Goal: Task Accomplishment & Management: Use online tool/utility

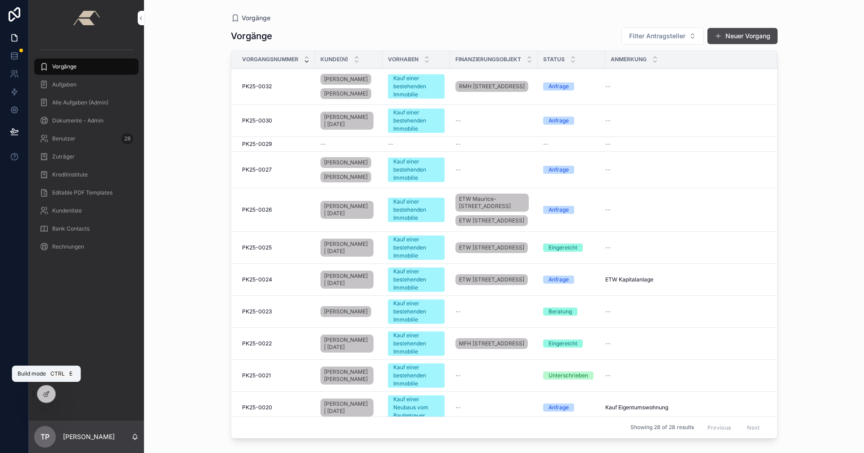
click at [45, 391] on icon at bounding box center [46, 393] width 7 height 7
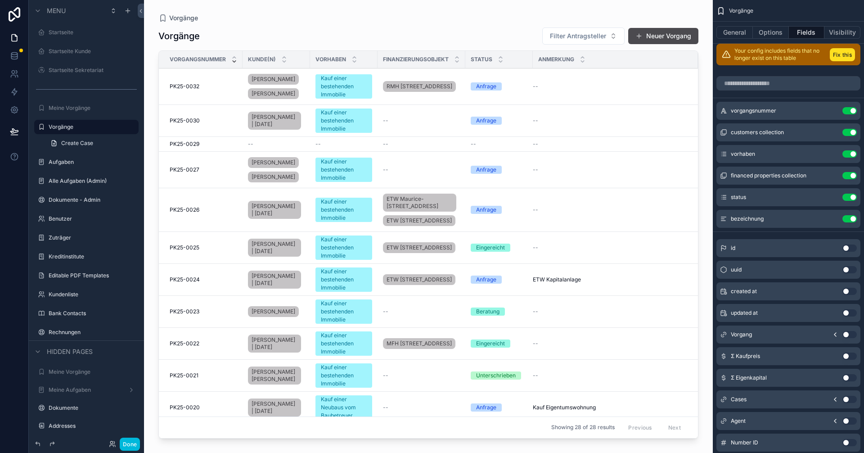
click at [72, 35] on label "Startseite" at bounding box center [91, 32] width 85 height 7
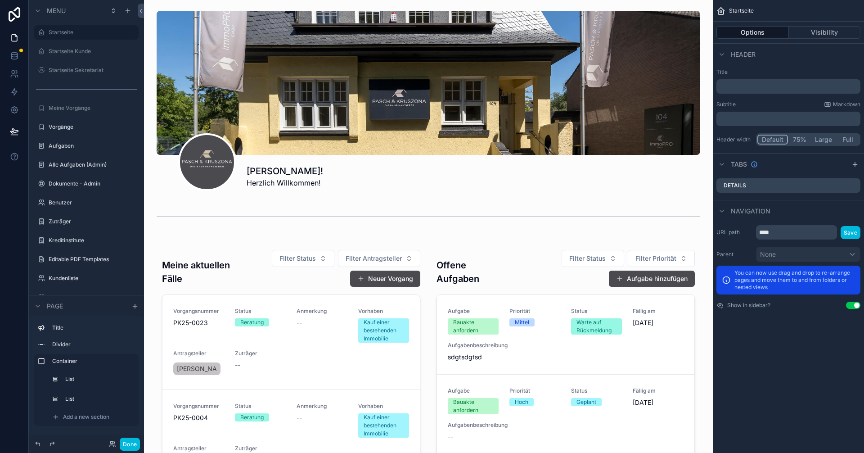
click at [549, 342] on div "scrollable content" at bounding box center [428, 442] width 554 height 408
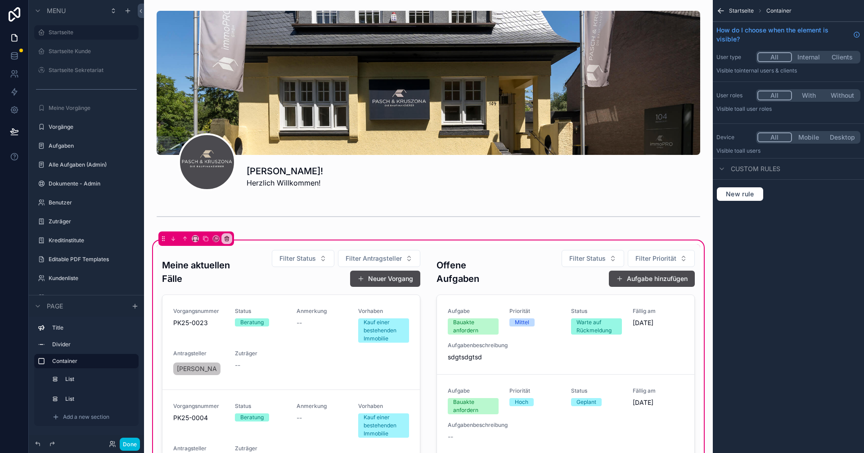
click at [543, 340] on div "scrollable content" at bounding box center [565, 442] width 269 height 397
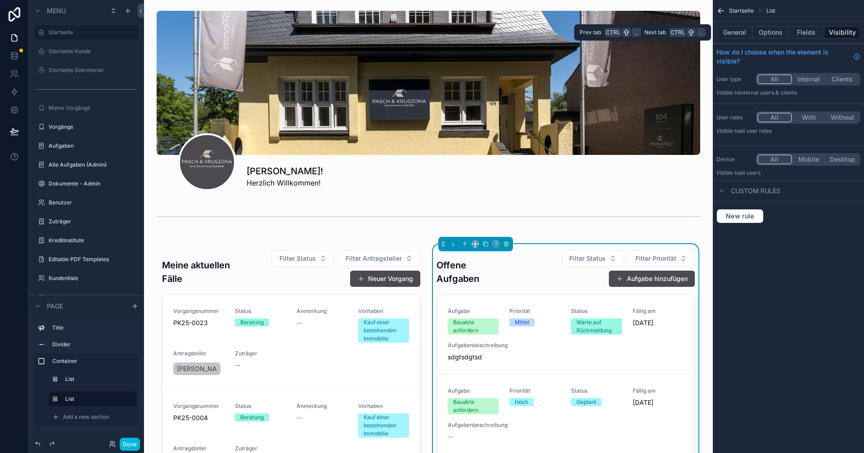
click at [775, 34] on button "Options" at bounding box center [771, 32] width 36 height 13
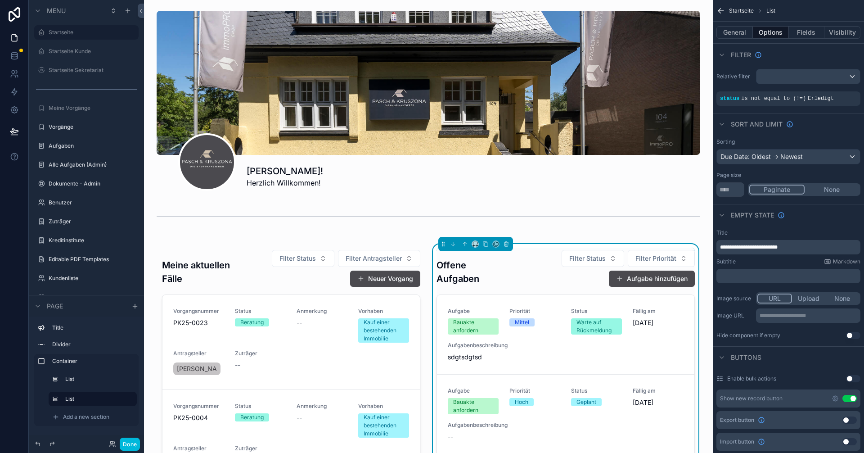
click at [734, 35] on button "General" at bounding box center [734, 32] width 36 height 13
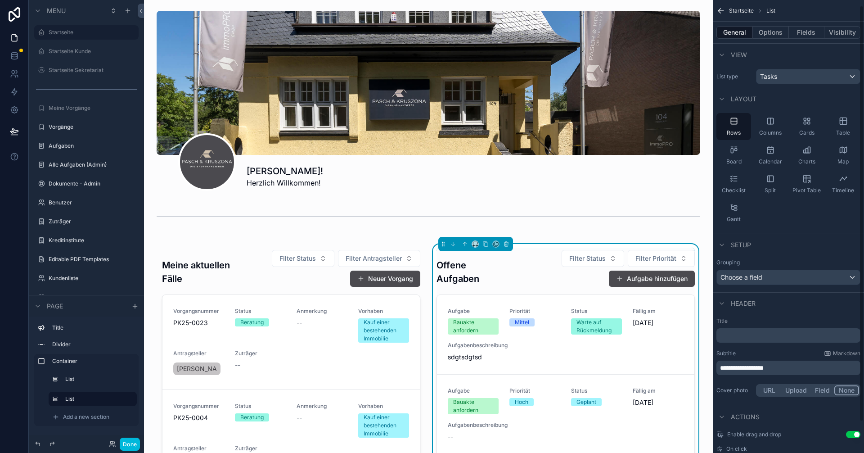
scroll to position [40, 0]
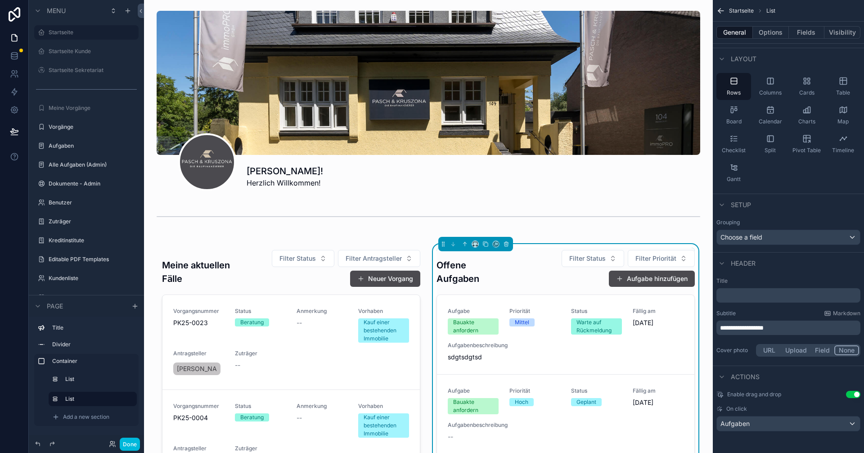
click at [769, 33] on button "Options" at bounding box center [771, 32] width 36 height 13
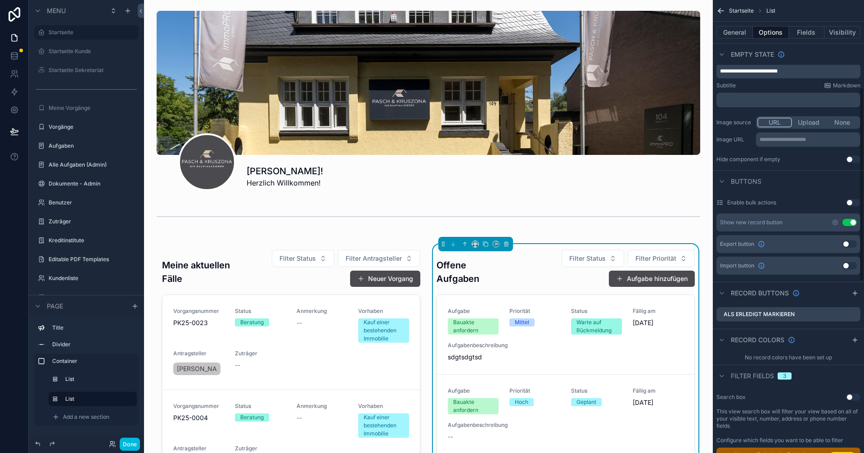
scroll to position [220, 0]
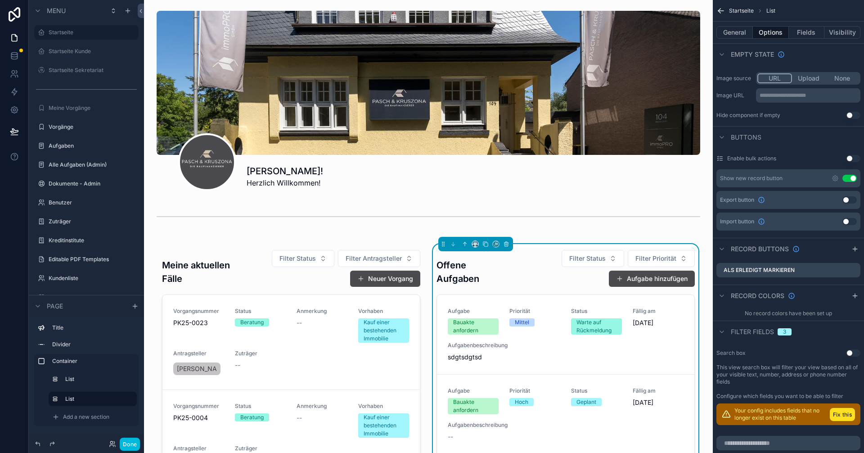
click at [854, 295] on icon "scrollable content" at bounding box center [854, 295] width 7 height 7
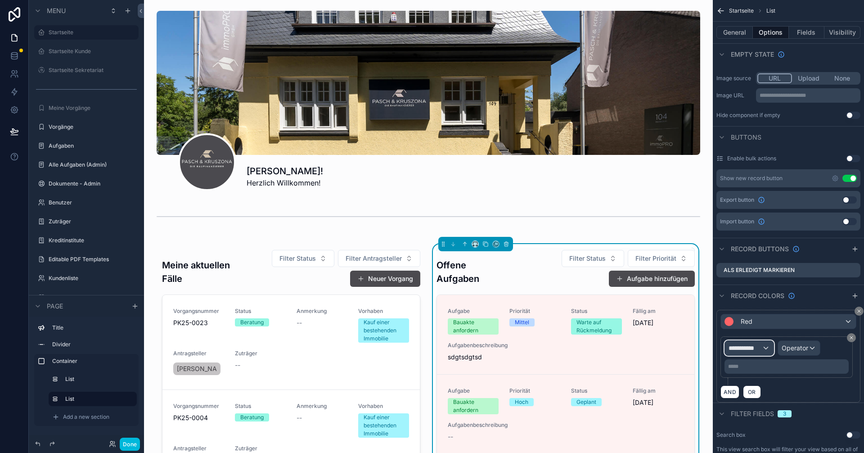
click at [770, 347] on div "**********" at bounding box center [749, 348] width 49 height 14
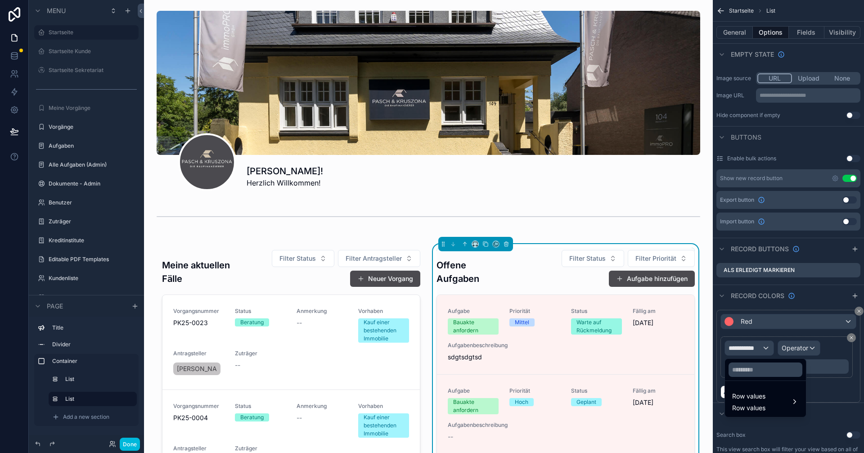
click at [769, 391] on div "Row values Row values" at bounding box center [765, 402] width 67 height 22
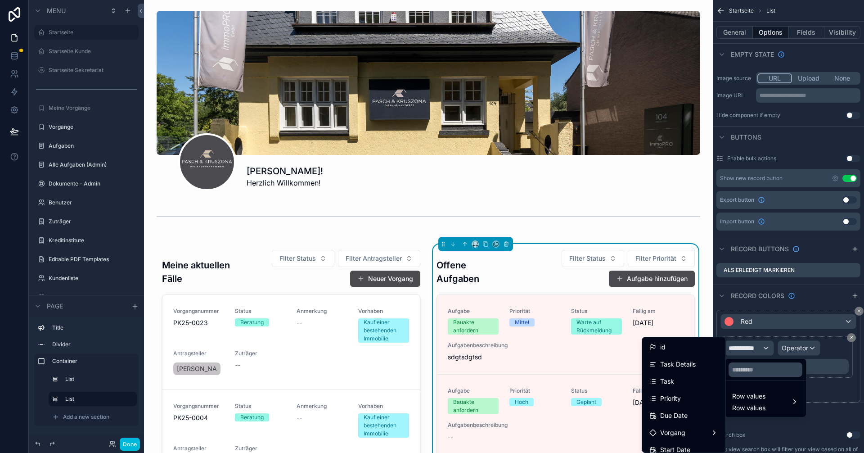
click at [675, 408] on div "Due Date" at bounding box center [684, 415] width 80 height 16
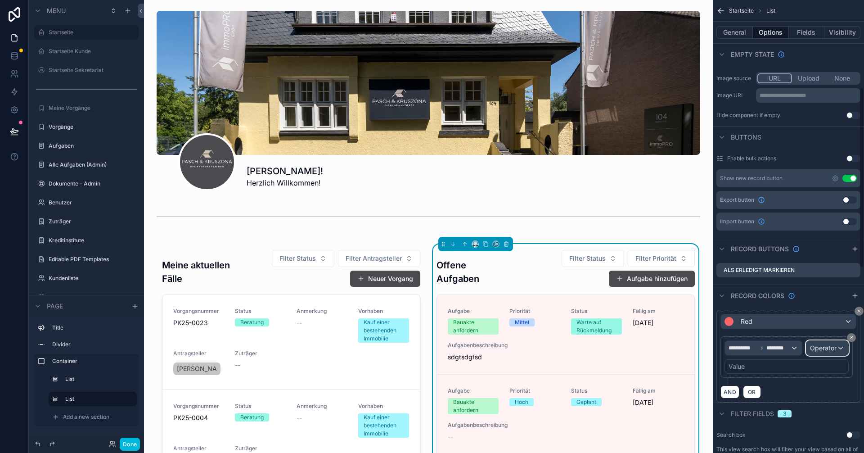
click at [824, 349] on span "Operator" at bounding box center [823, 348] width 27 height 8
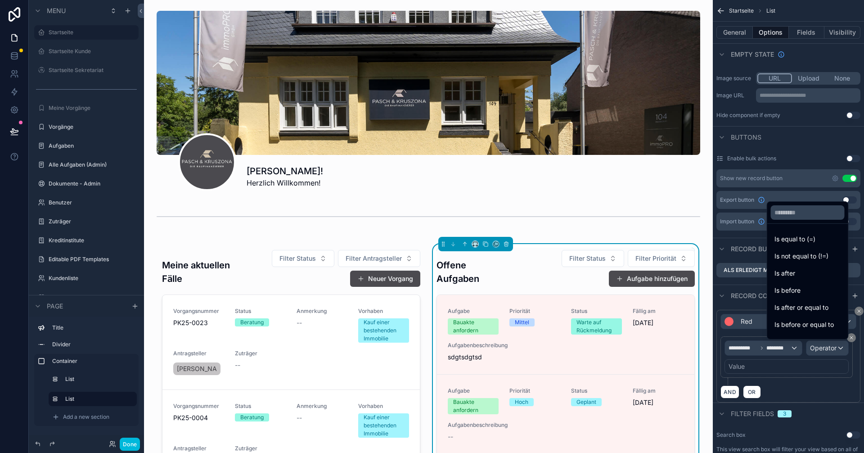
click at [802, 328] on span "Is before or equal to" at bounding box center [803, 324] width 59 height 11
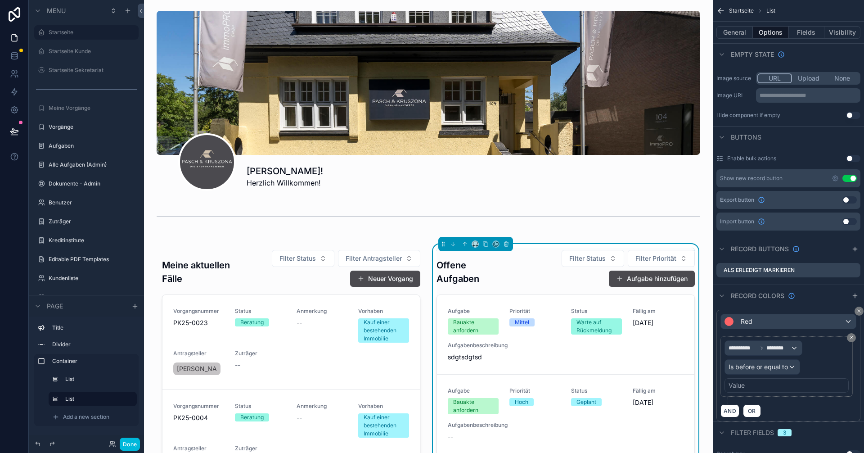
click at [753, 382] on div "Value" at bounding box center [786, 385] width 124 height 14
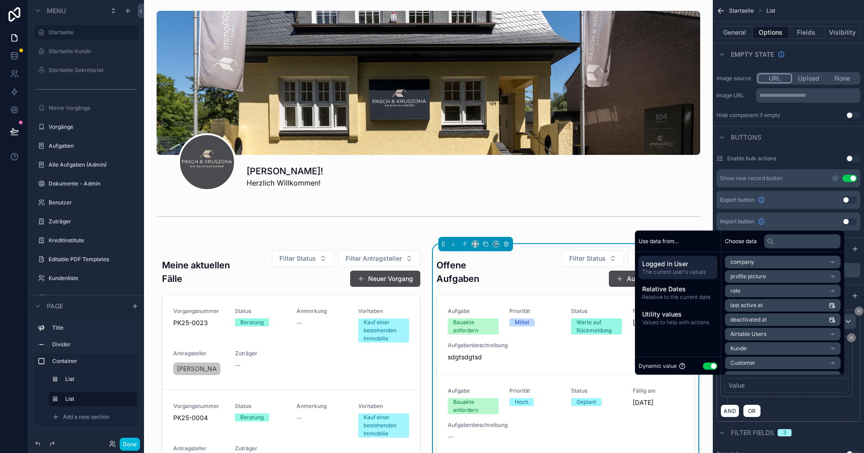
click at [682, 313] on span "Utility values" at bounding box center [678, 314] width 72 height 9
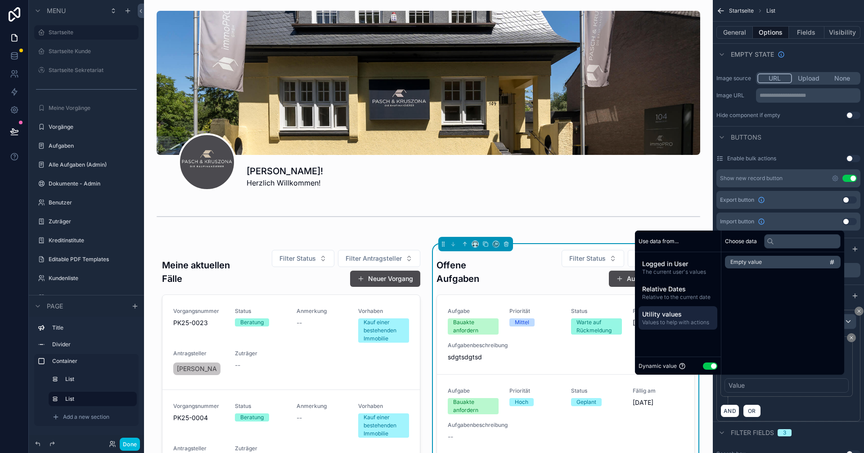
click at [672, 273] on span "The current user's values" at bounding box center [678, 271] width 72 height 7
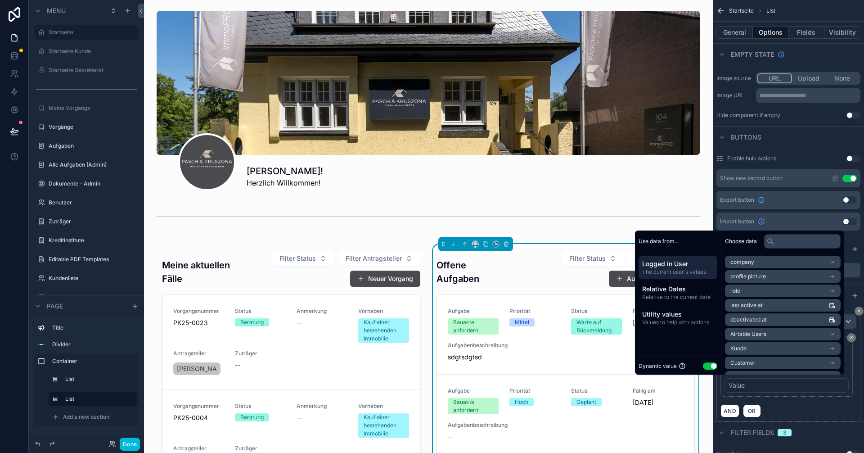
click at [670, 283] on div "Relative Dates Relative to the current date" at bounding box center [678, 292] width 79 height 23
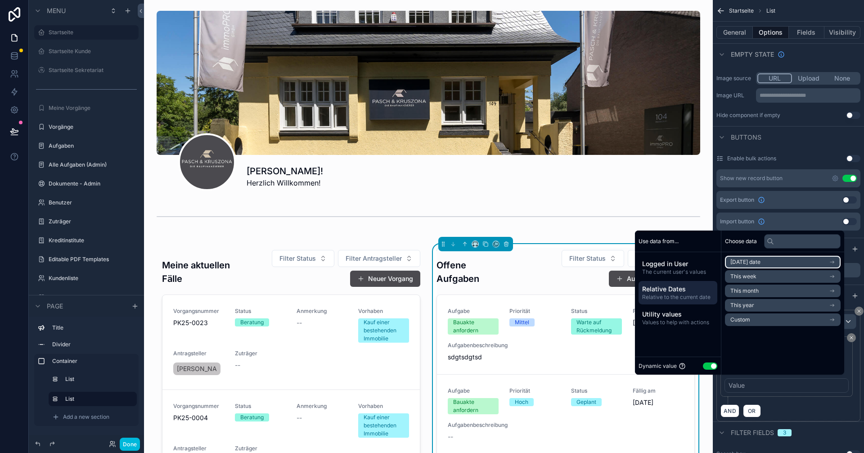
click at [743, 263] on span "Today's date" at bounding box center [745, 261] width 30 height 7
click at [773, 275] on li "Now" at bounding box center [783, 278] width 116 height 13
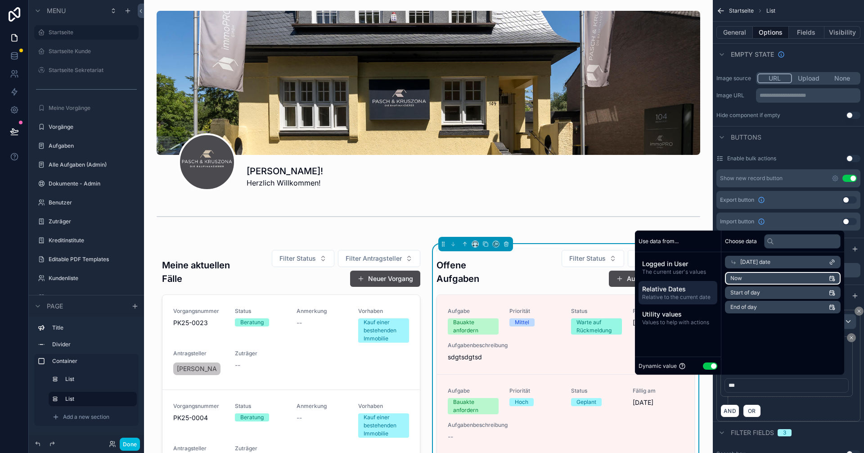
click at [776, 280] on li "Now" at bounding box center [783, 278] width 116 height 13
click at [777, 291] on li "Start of day" at bounding box center [783, 292] width 116 height 13
click at [783, 279] on li "Now" at bounding box center [783, 278] width 116 height 13
click at [784, 387] on div "***" at bounding box center [786, 385] width 124 height 14
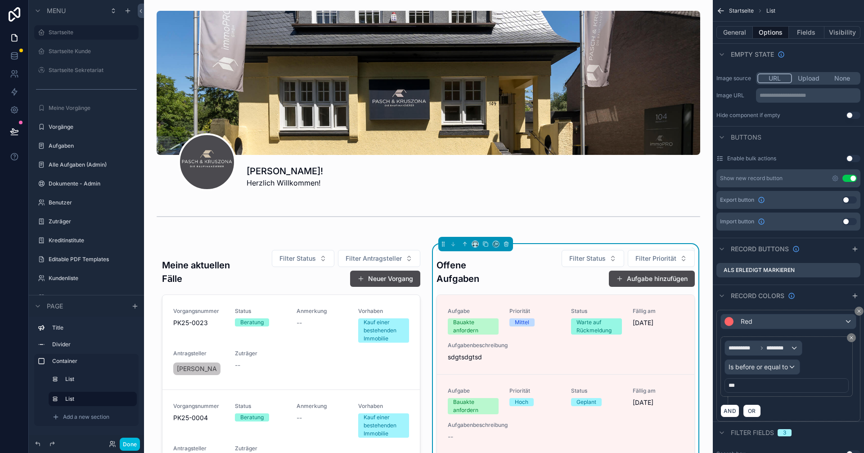
click at [811, 399] on div "**********" at bounding box center [788, 369] width 136 height 67
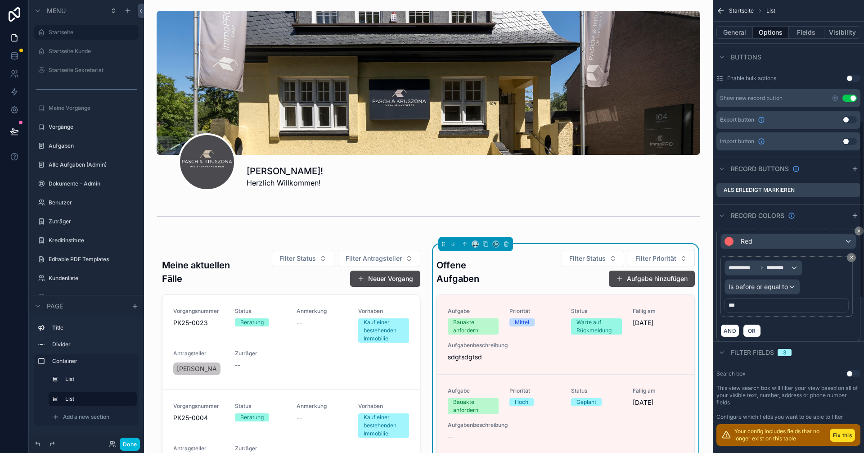
scroll to position [310, 0]
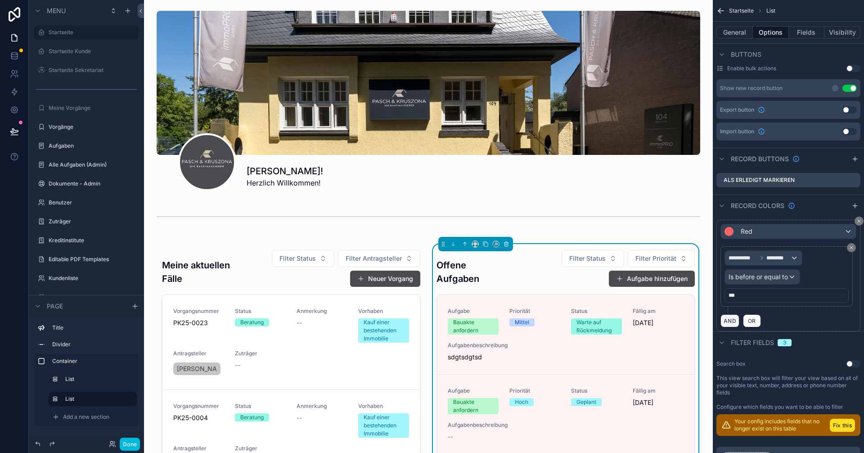
click at [734, 320] on button "AND" at bounding box center [729, 320] width 19 height 13
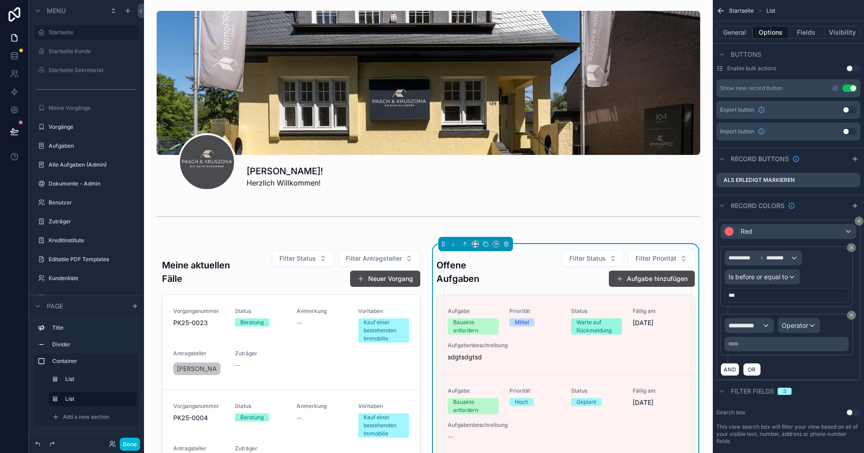
click at [851, 315] on icon "scrollable content" at bounding box center [851, 315] width 3 height 3
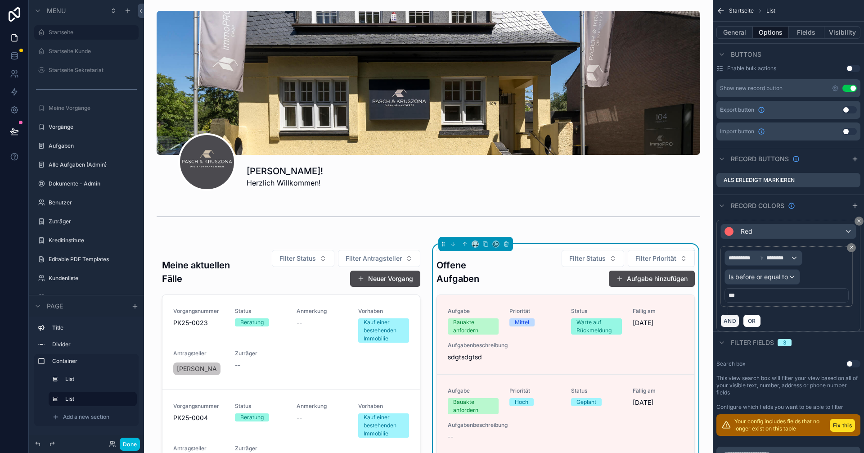
click at [733, 320] on button "AND" at bounding box center [729, 320] width 19 height 13
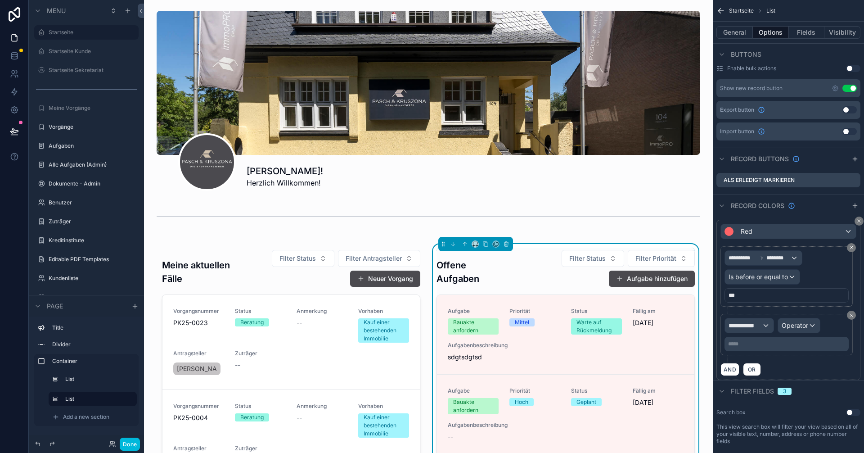
click at [850, 316] on icon "scrollable content" at bounding box center [851, 315] width 3 height 3
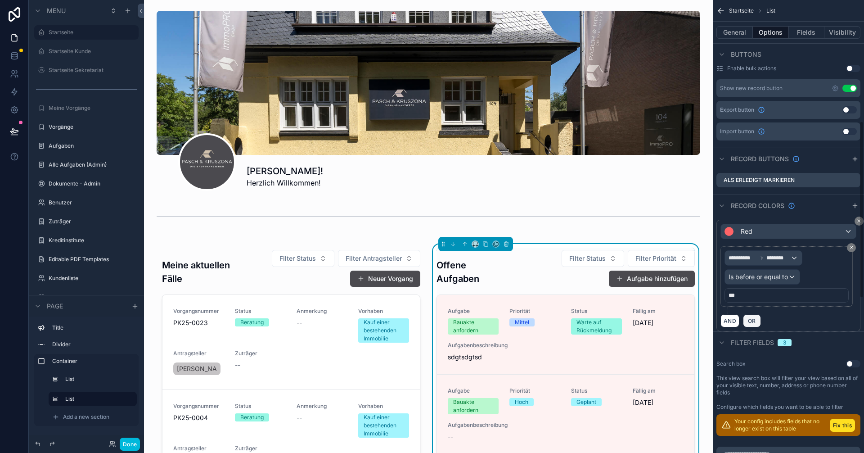
click at [751, 319] on span "OR" at bounding box center [752, 320] width 12 height 7
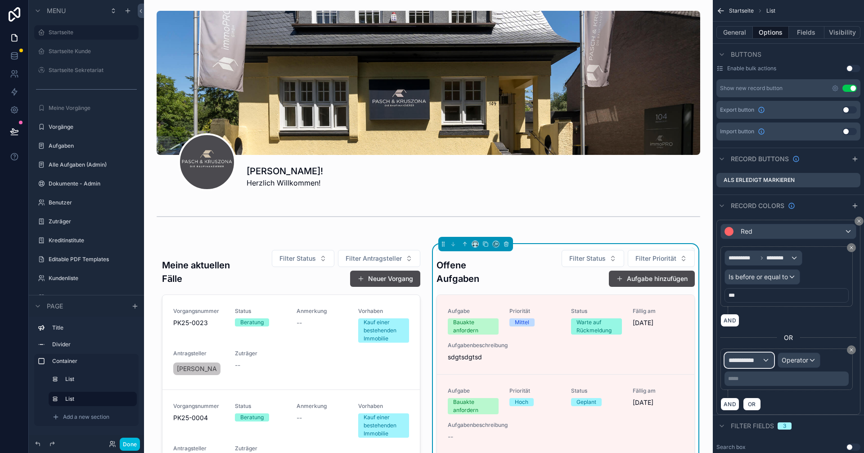
click at [765, 360] on div "**********" at bounding box center [749, 360] width 49 height 14
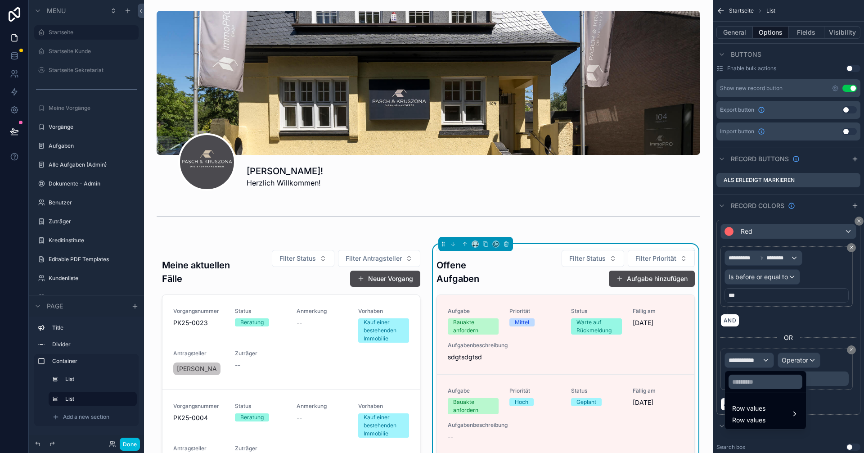
click at [778, 406] on div "Row values Row values" at bounding box center [765, 414] width 67 height 22
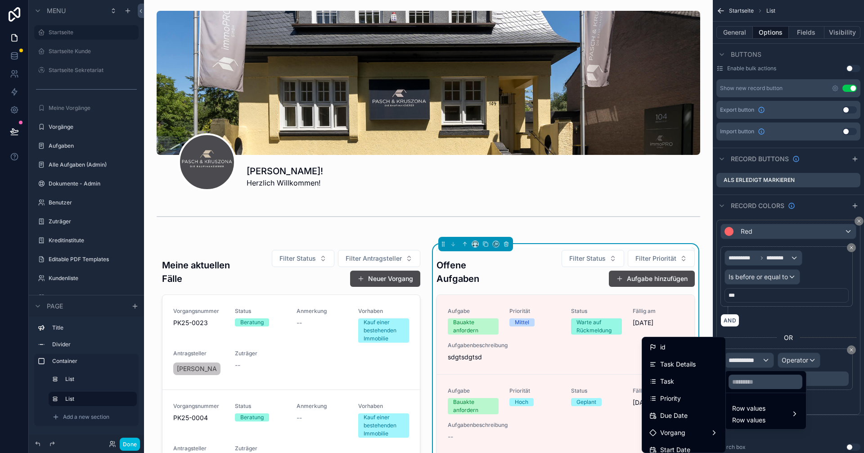
click at [674, 409] on div "Due Date" at bounding box center [684, 415] width 80 height 16
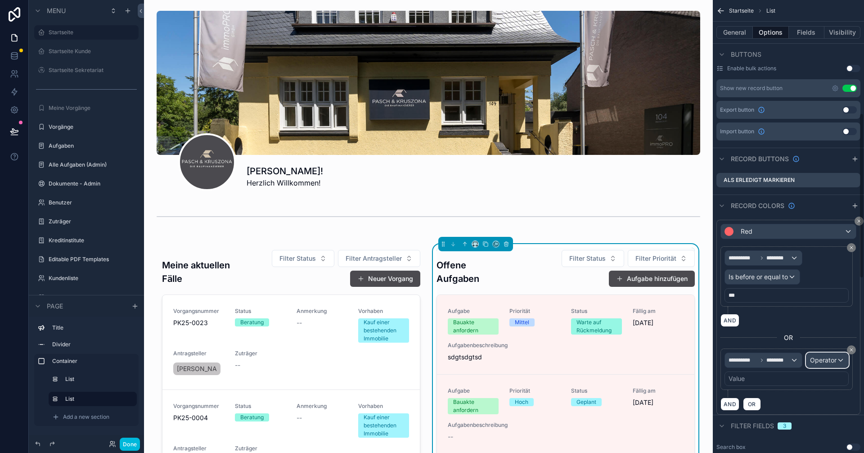
click at [831, 360] on span "Operator" at bounding box center [823, 360] width 27 height 8
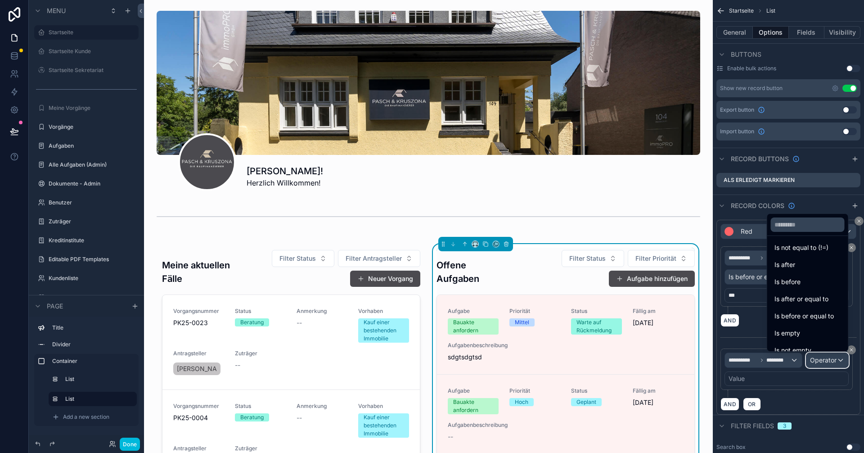
scroll to position [30, 0]
click at [800, 308] on span "Is before or equal to" at bounding box center [803, 306] width 59 height 11
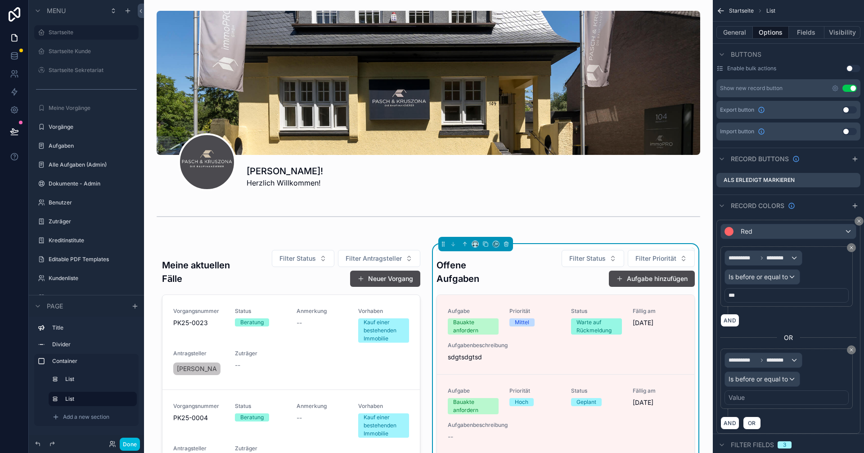
click at [759, 396] on div "Value" at bounding box center [786, 397] width 124 height 14
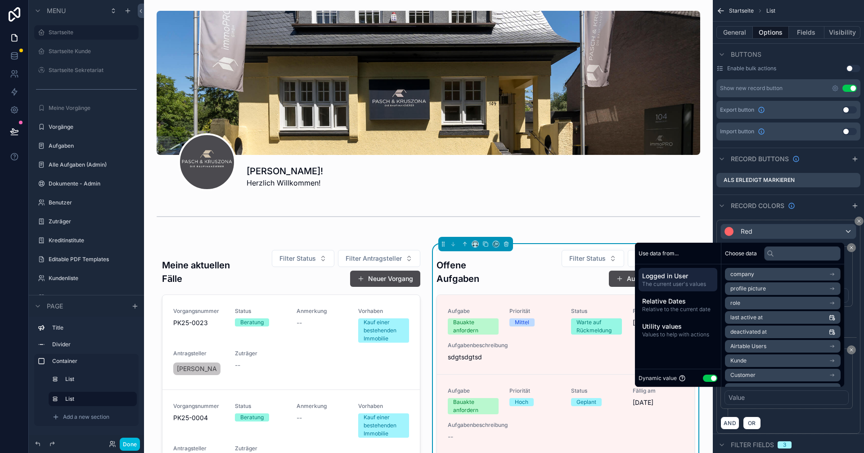
click at [690, 304] on span "Relative Dates" at bounding box center [678, 301] width 72 height 9
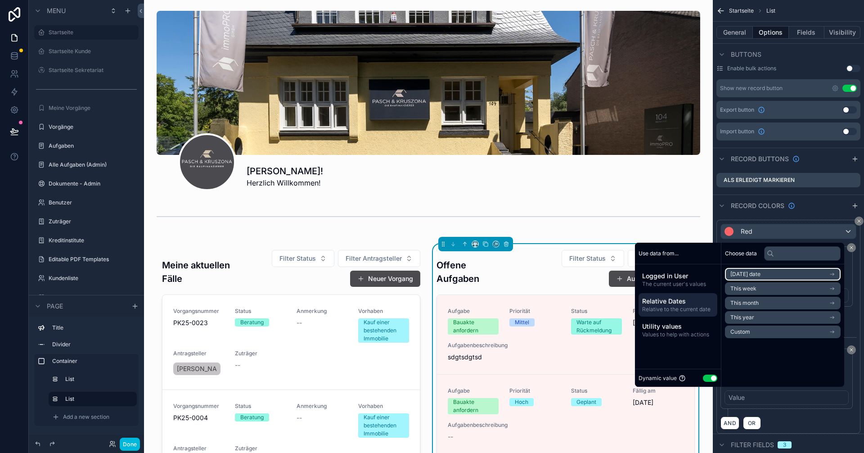
click at [772, 276] on li "Today's date" at bounding box center [783, 274] width 116 height 13
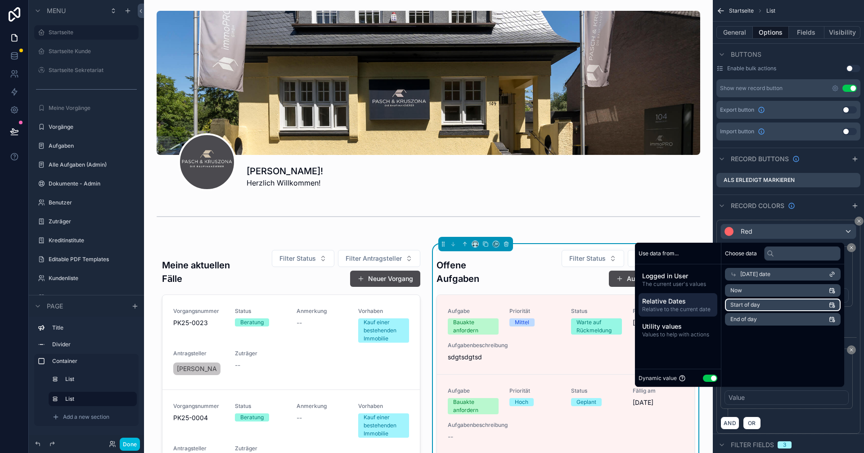
click at [762, 303] on li "Start of day" at bounding box center [783, 304] width 116 height 13
click at [752, 274] on span "Today's date" at bounding box center [755, 273] width 30 height 7
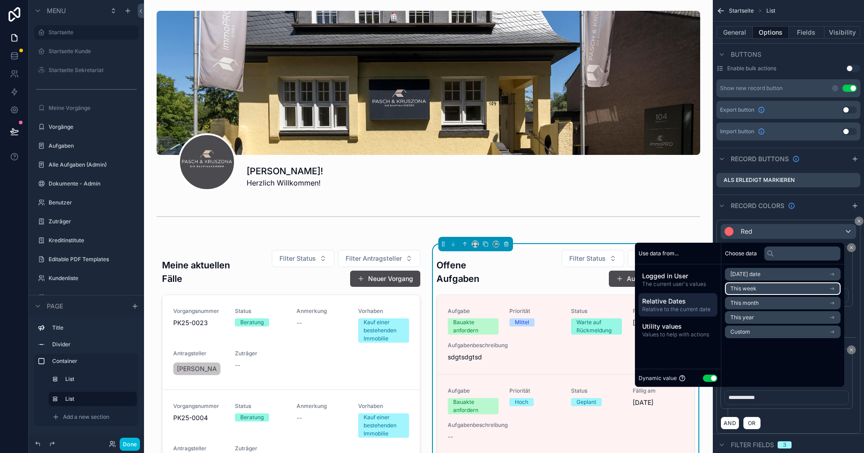
click at [758, 286] on li "This week" at bounding box center [783, 288] width 116 height 13
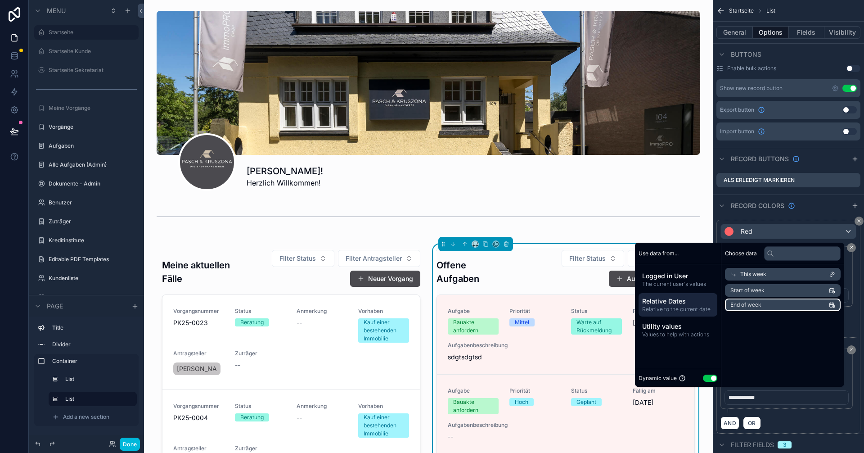
click at [758, 303] on li "End of week" at bounding box center [783, 304] width 116 height 13
click at [805, 416] on div "AND OR" at bounding box center [788, 422] width 136 height 13
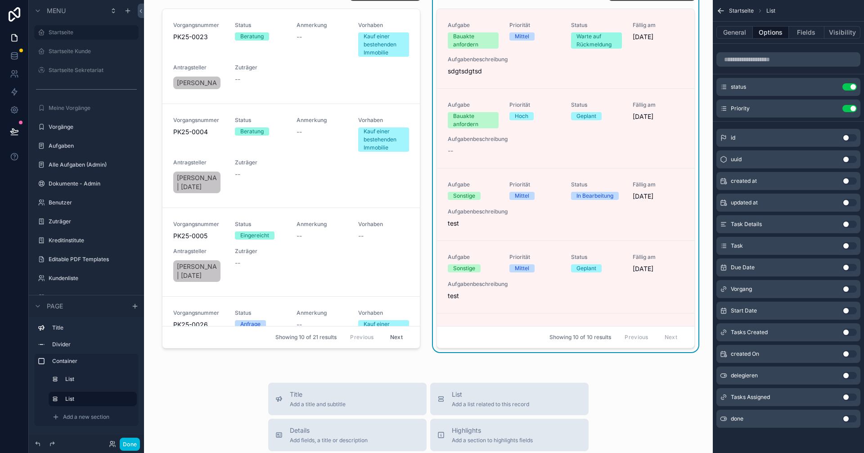
scroll to position [261, 0]
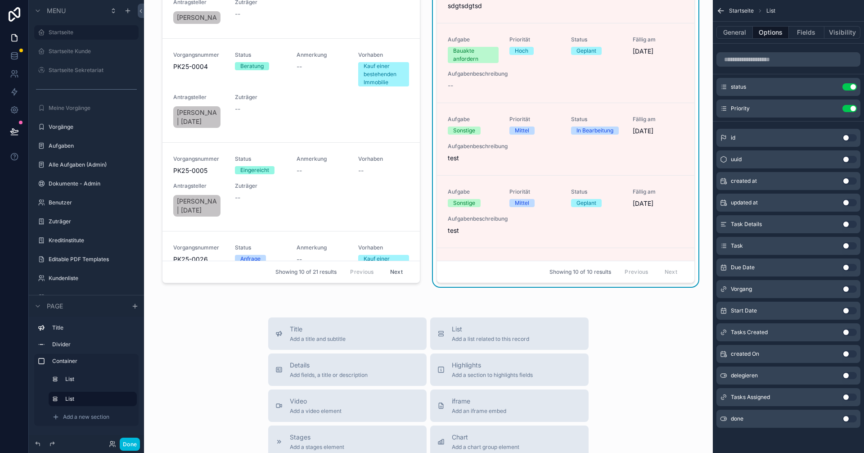
click at [545, 238] on link "Aufgabe Sonstige Priorität Mittel Status Geplant Fällig am 24.7.2025 Aufgabenbe…" at bounding box center [565, 211] width 257 height 72
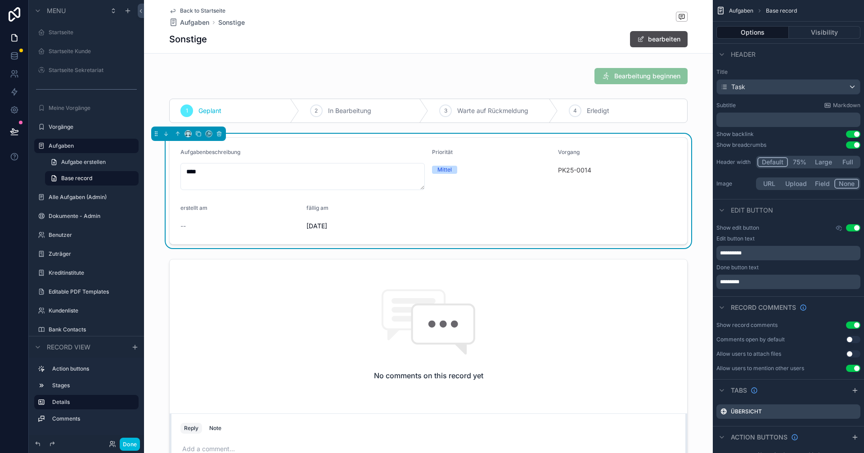
click at [211, 12] on span "Back to Startseite" at bounding box center [202, 10] width 45 height 7
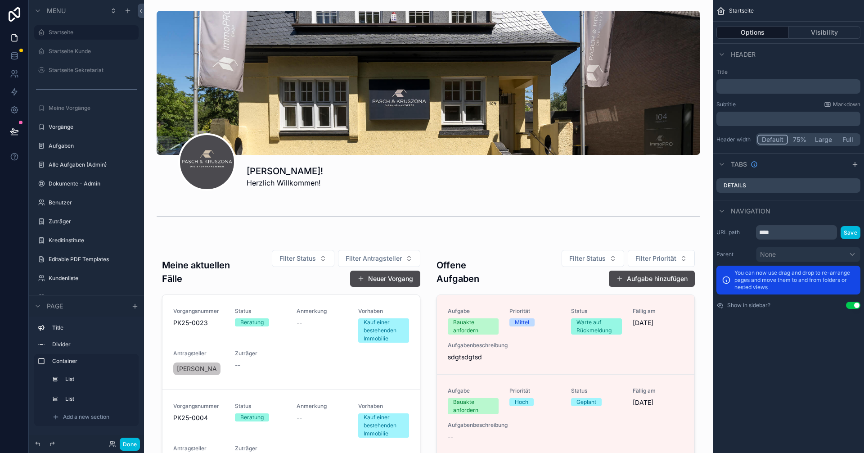
drag, startPoint x: 684, startPoint y: 331, endPoint x: 688, endPoint y: 380, distance: 49.3
click at [688, 380] on div "scrollable content" at bounding box center [428, 442] width 554 height 408
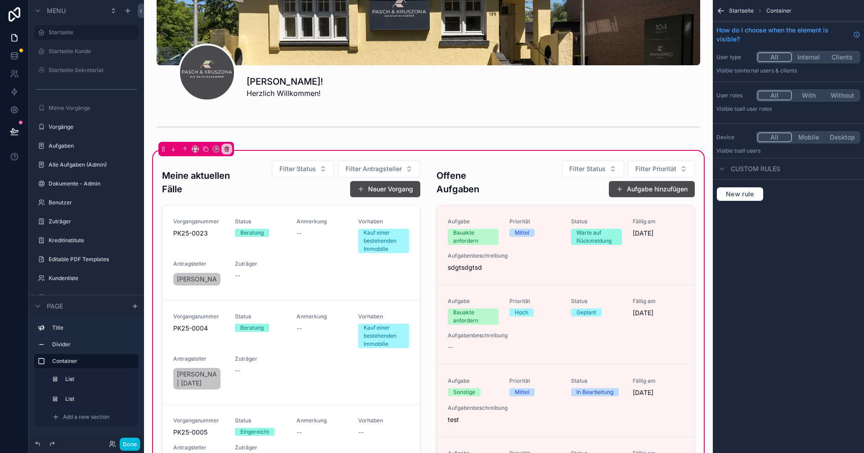
scroll to position [90, 0]
click at [535, 186] on div "scrollable content" at bounding box center [565, 352] width 269 height 397
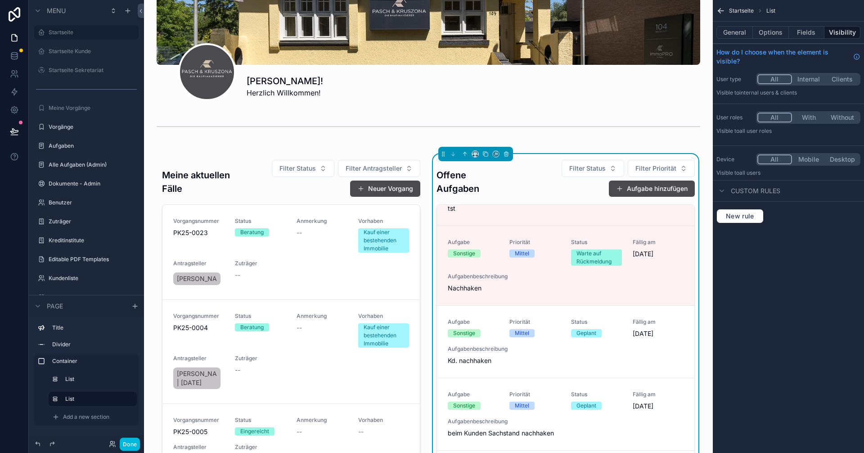
scroll to position [355, 0]
click at [648, 292] on div "Aufgabe Sonstige Priorität Mittel Status Warte auf Rückmeldung Fällig am 9.10.2…" at bounding box center [566, 266] width 236 height 54
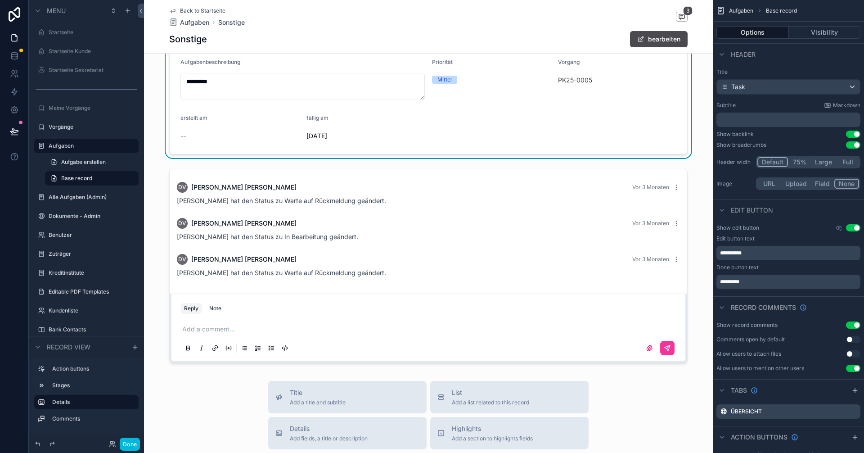
click at [194, 9] on span "Back to Startseite" at bounding box center [202, 10] width 45 height 7
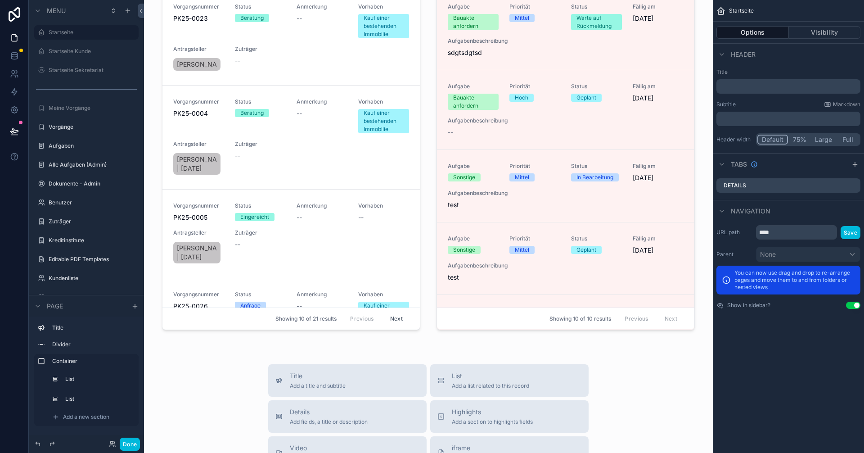
scroll to position [315, 0]
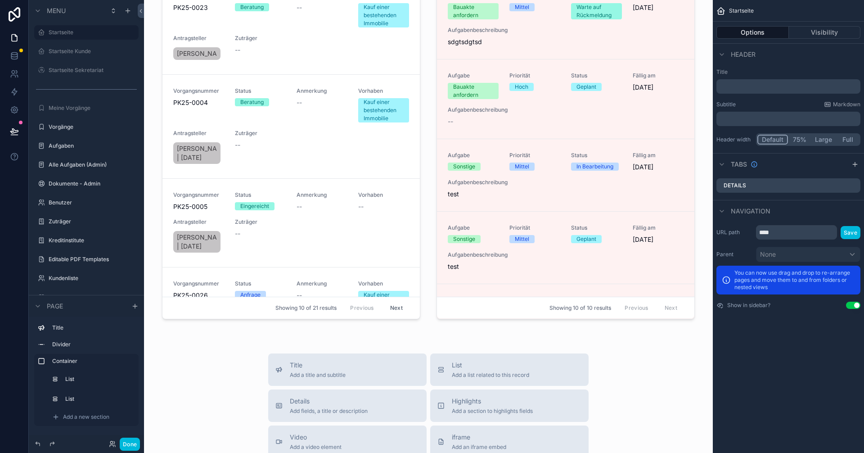
click at [617, 267] on div "scrollable content" at bounding box center [428, 128] width 554 height 408
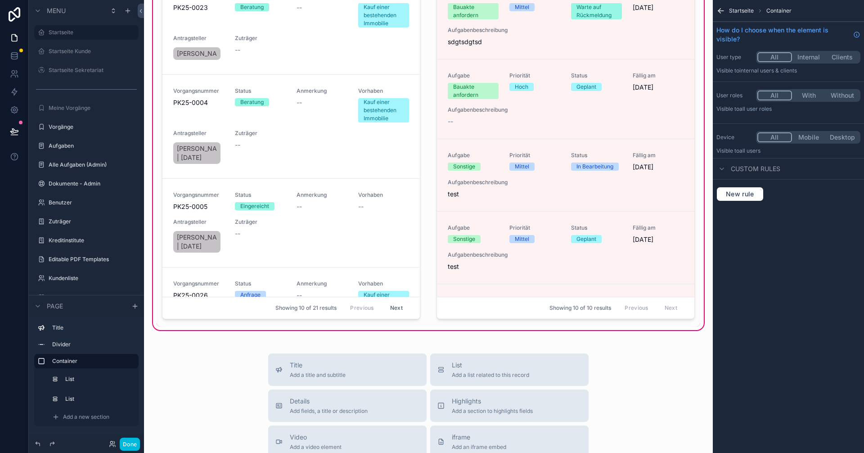
click at [609, 296] on div "scrollable content" at bounding box center [565, 127] width 269 height 397
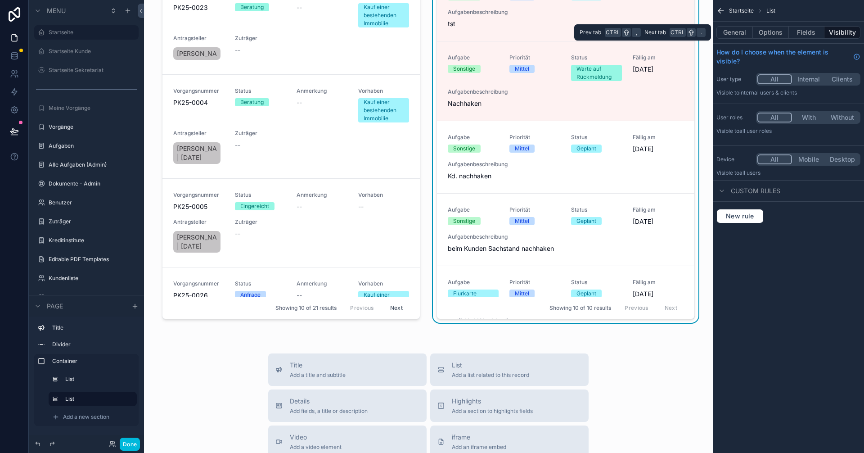
click at [766, 36] on button "Options" at bounding box center [771, 32] width 36 height 13
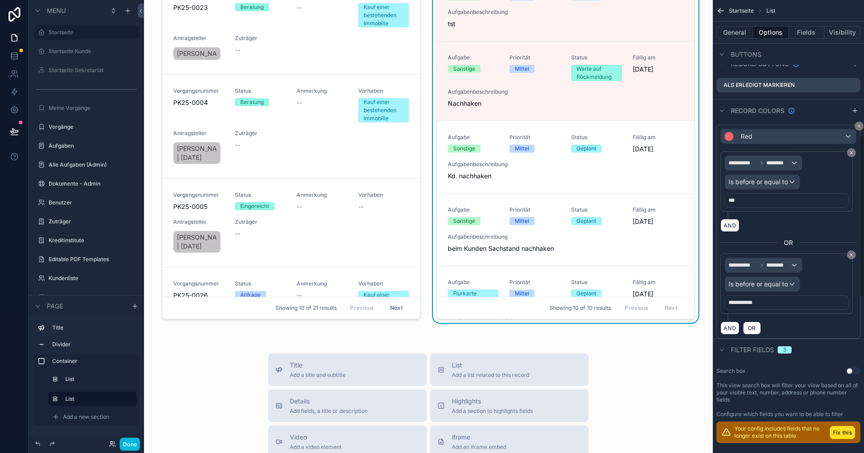
scroll to position [360, 0]
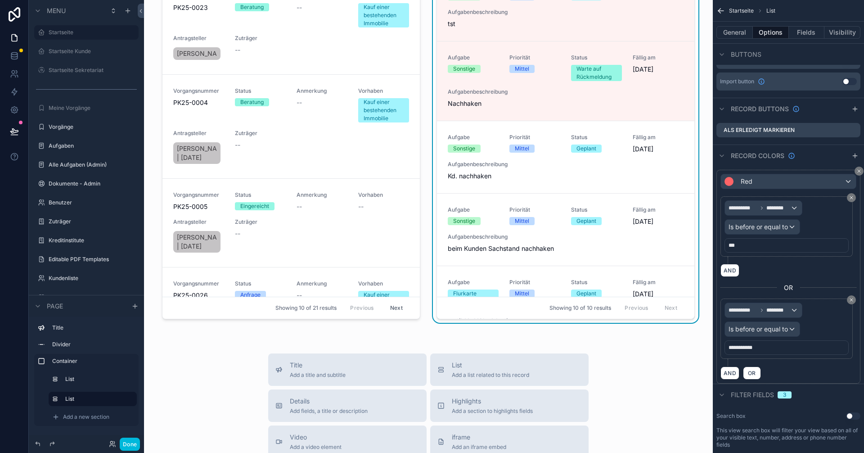
click at [855, 157] on icon "scrollable content" at bounding box center [854, 155] width 7 height 7
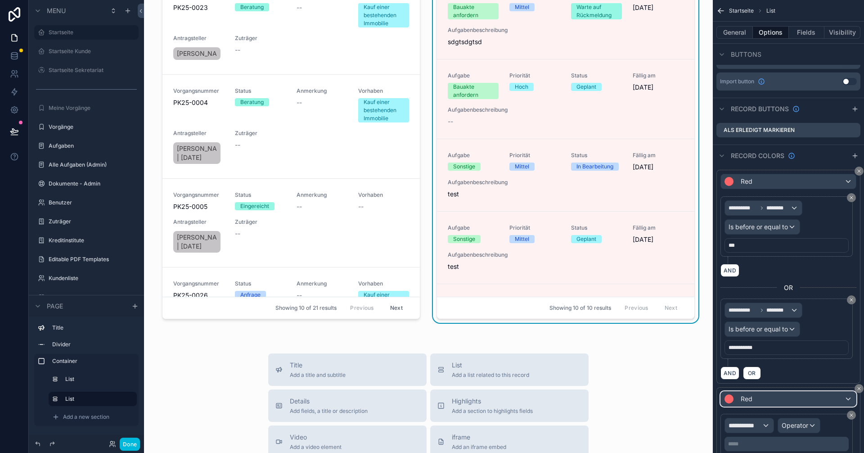
click at [792, 397] on div "Red" at bounding box center [788, 398] width 135 height 14
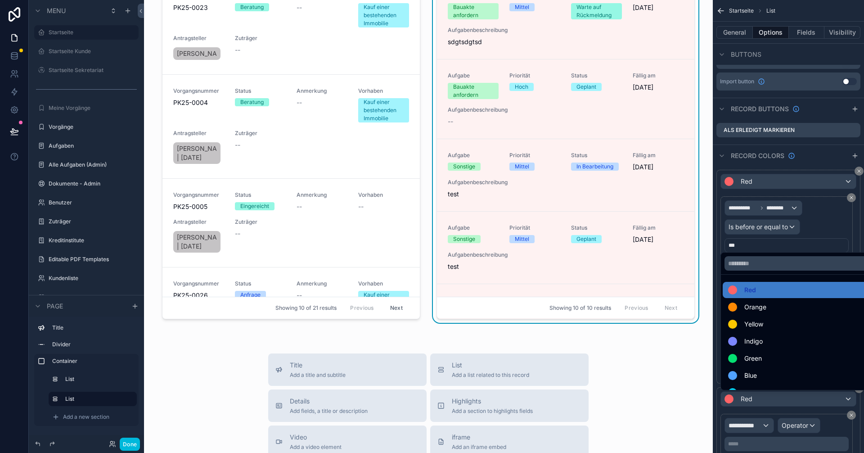
click at [759, 311] on span "Orange" at bounding box center [755, 306] width 22 height 11
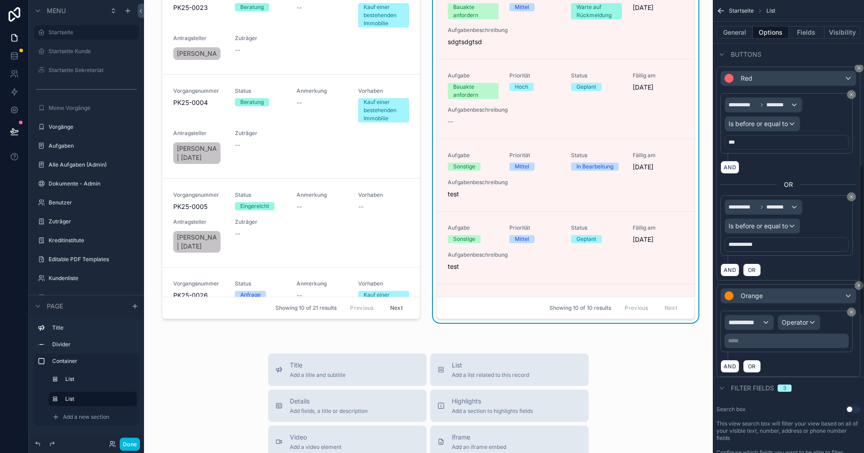
scroll to position [495, 0]
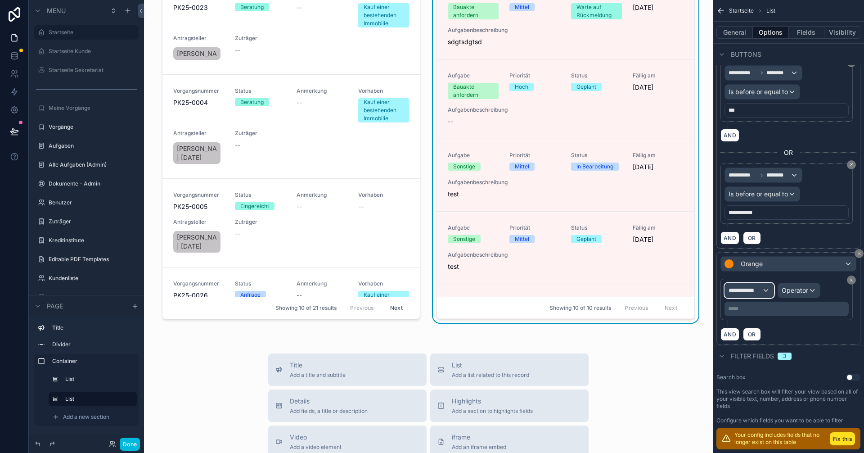
click at [767, 289] on div "**********" at bounding box center [749, 290] width 49 height 14
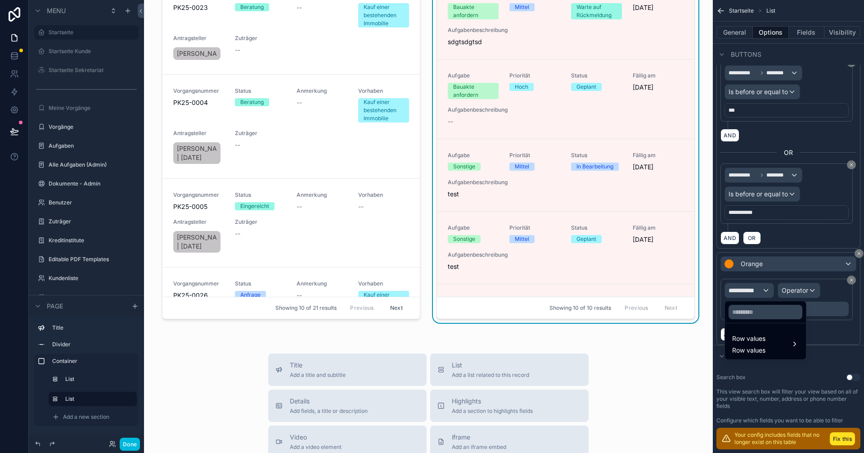
click at [769, 340] on div "Row values Row values" at bounding box center [765, 344] width 67 height 22
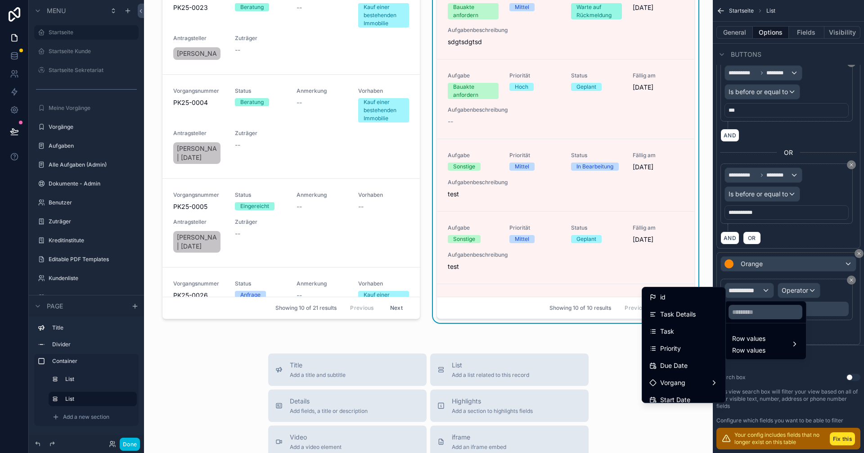
click at [675, 359] on div "Due Date" at bounding box center [684, 365] width 80 height 16
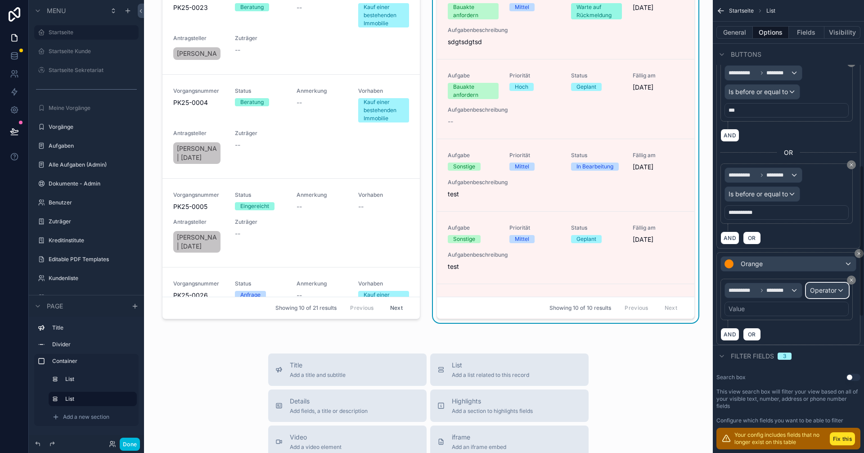
click at [841, 290] on div "Operator" at bounding box center [827, 290] width 42 height 14
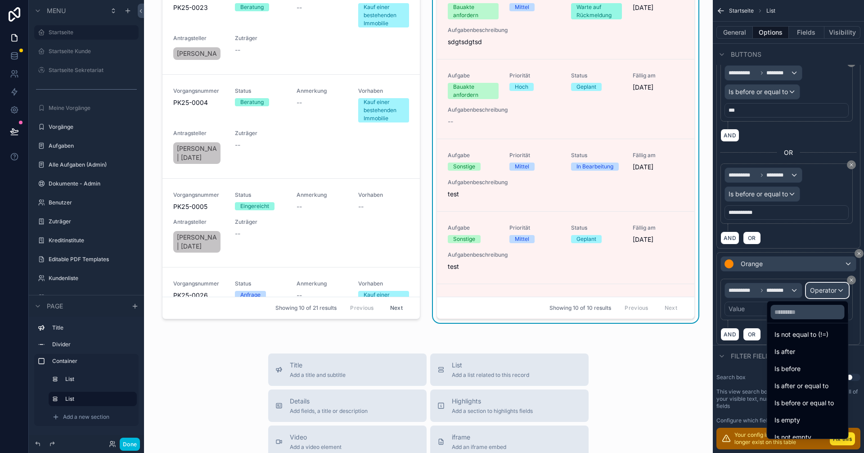
scroll to position [30, 0]
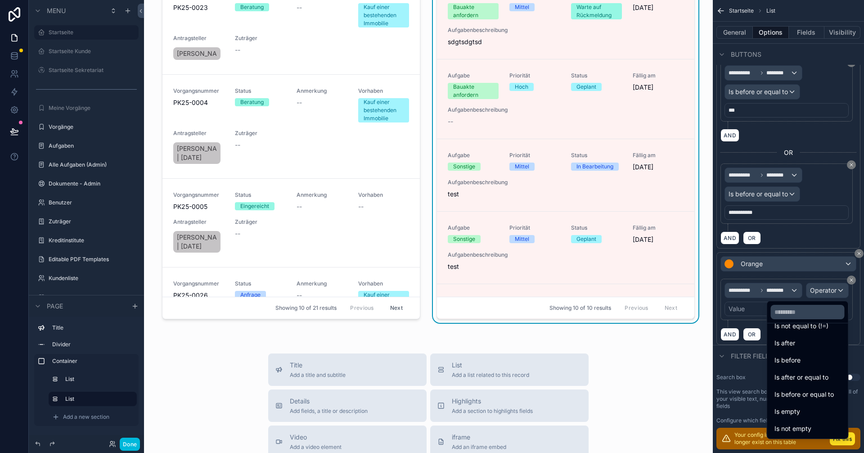
click at [794, 390] on span "Is before or equal to" at bounding box center [803, 394] width 59 height 11
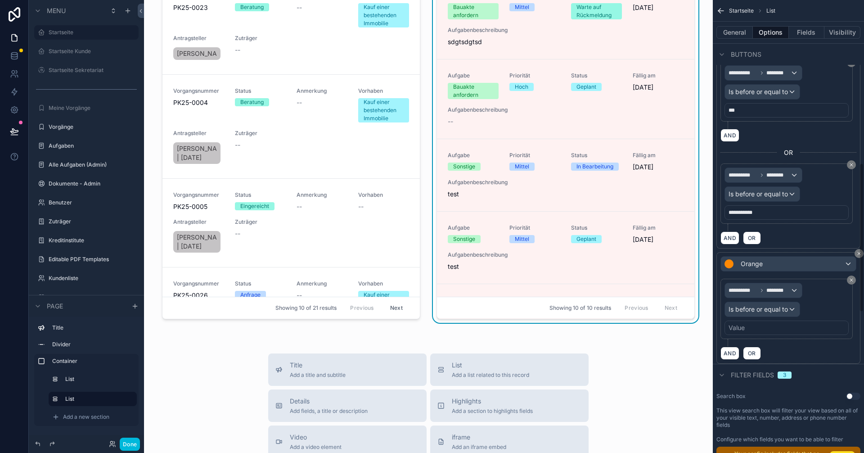
click at [762, 328] on div "Value" at bounding box center [786, 327] width 124 height 14
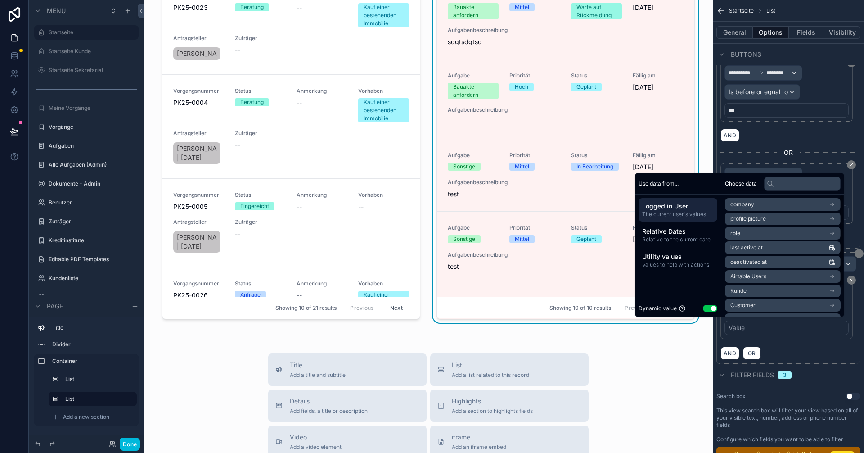
click at [676, 231] on span "Relative Dates" at bounding box center [678, 231] width 72 height 9
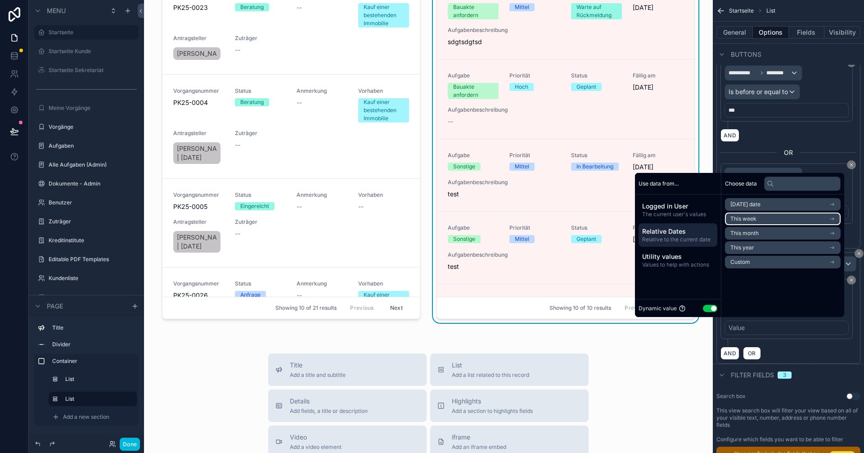
click at [756, 217] on li "This week" at bounding box center [783, 218] width 116 height 13
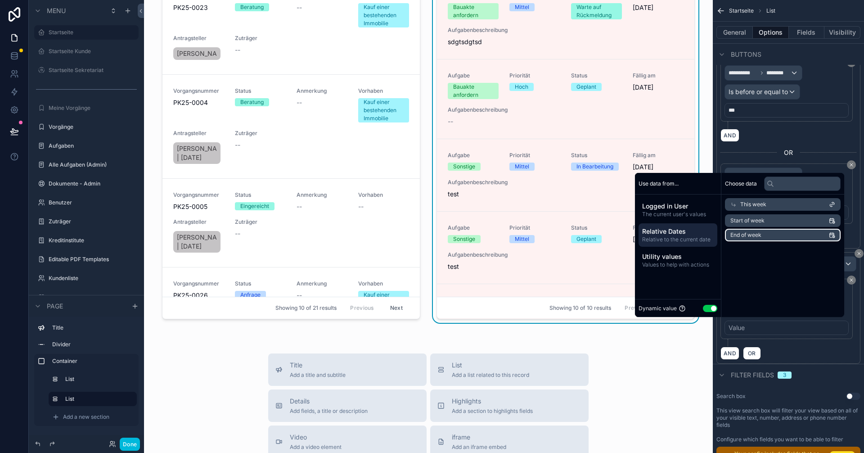
click at [751, 237] on span "End of week" at bounding box center [745, 234] width 31 height 7
click at [808, 348] on div "AND OR" at bounding box center [788, 352] width 136 height 13
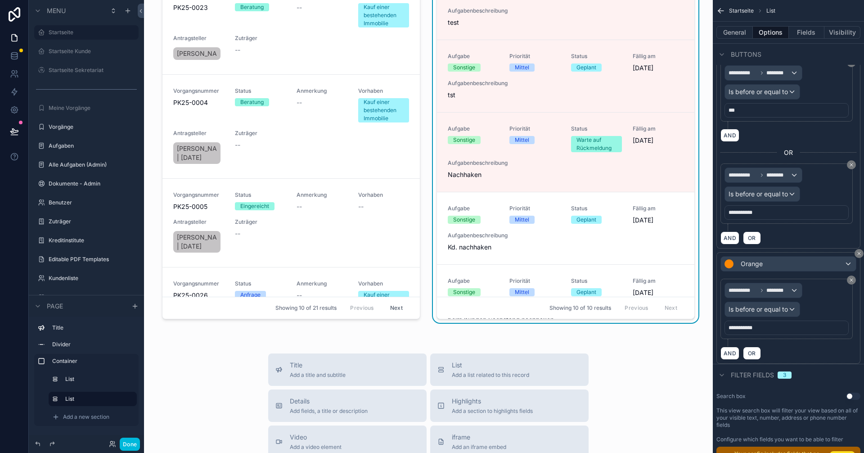
scroll to position [270, 0]
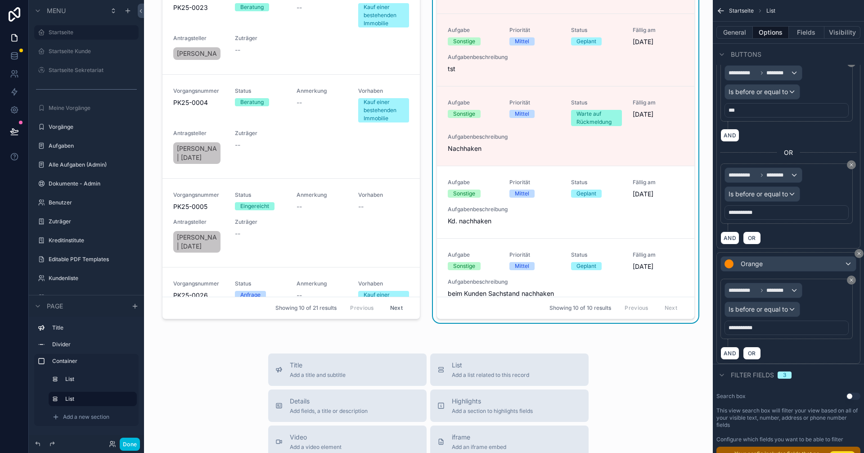
click at [852, 166] on icon "scrollable content" at bounding box center [851, 164] width 3 height 3
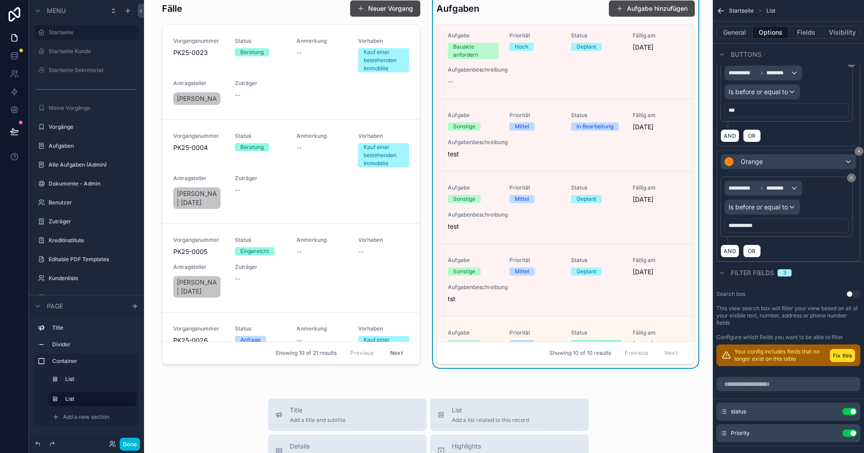
scroll to position [0, 0]
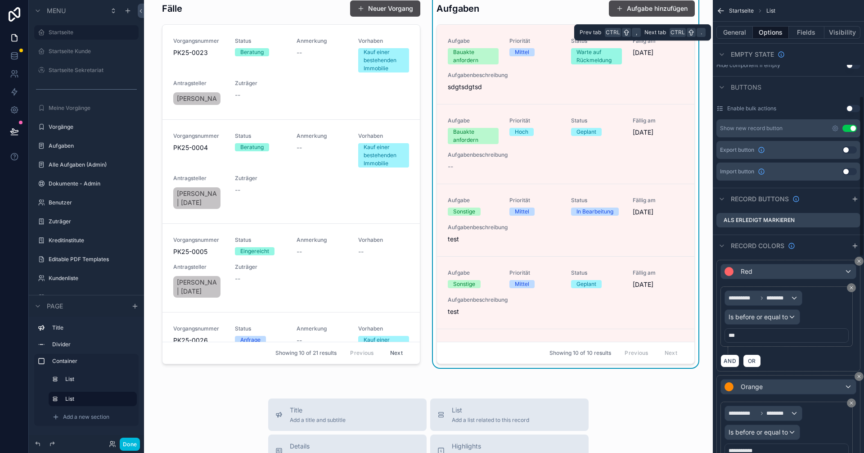
click at [809, 34] on button "Fields" at bounding box center [807, 32] width 36 height 13
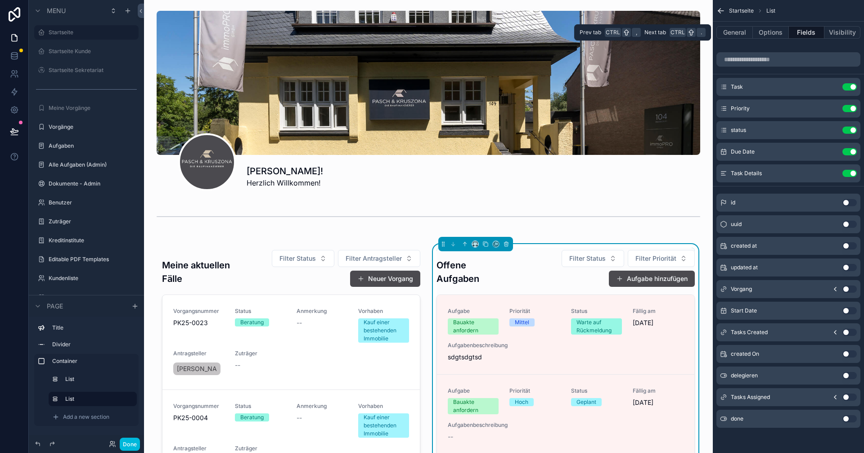
click at [774, 34] on button "Options" at bounding box center [771, 32] width 36 height 13
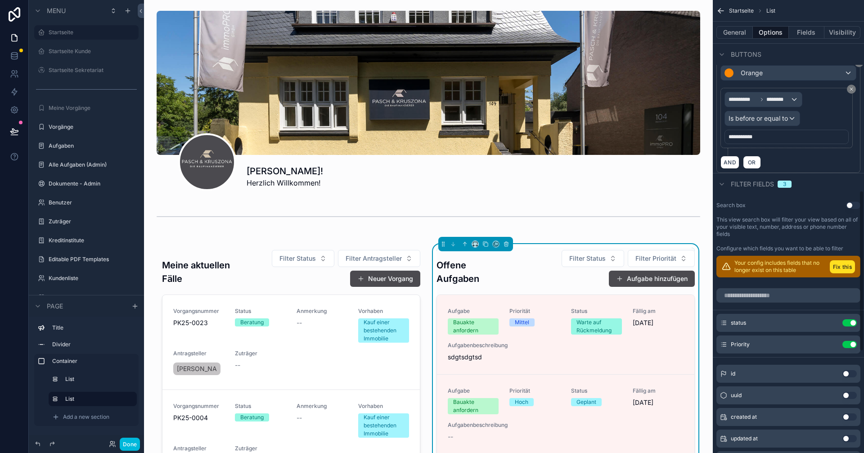
scroll to position [609, 0]
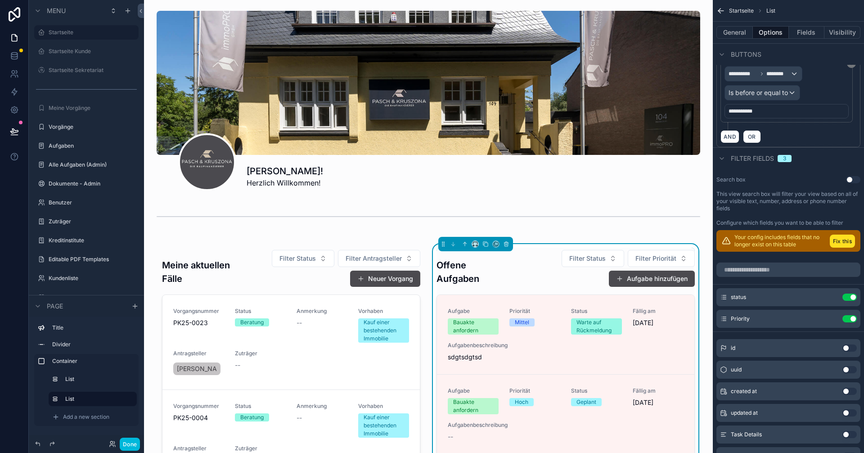
click at [836, 33] on button "Visibility" at bounding box center [842, 32] width 36 height 13
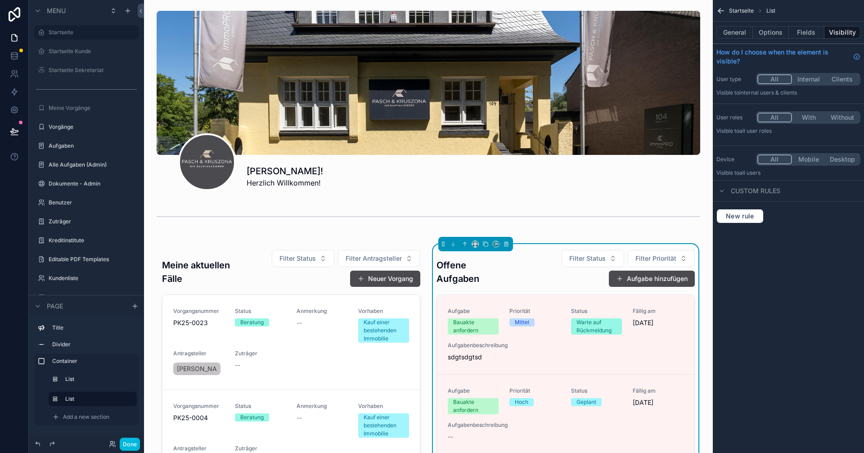
click at [737, 35] on button "General" at bounding box center [734, 32] width 36 height 13
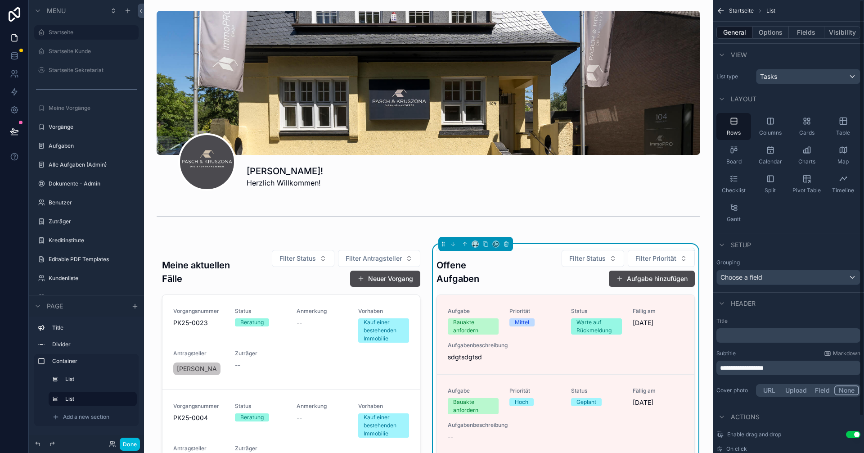
click at [742, 11] on span "Startseite" at bounding box center [741, 10] width 25 height 7
click at [721, 10] on icon "scrollable content" at bounding box center [720, 10] width 9 height 9
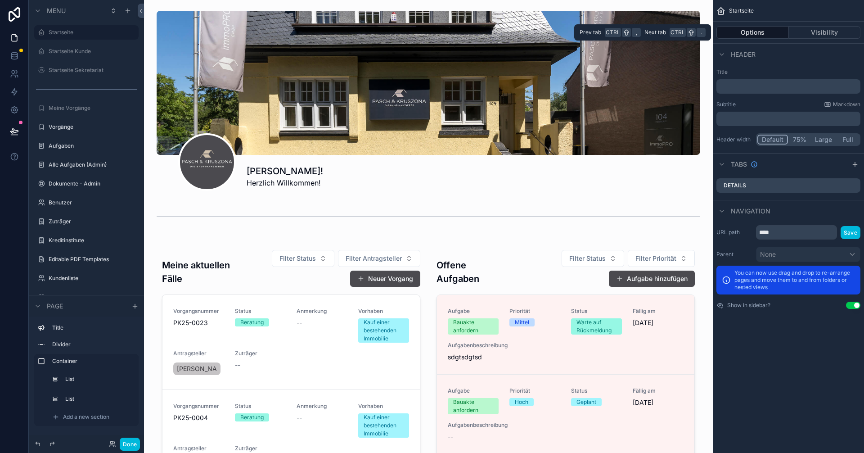
click at [816, 36] on button "Visibility" at bounding box center [825, 32] width 72 height 13
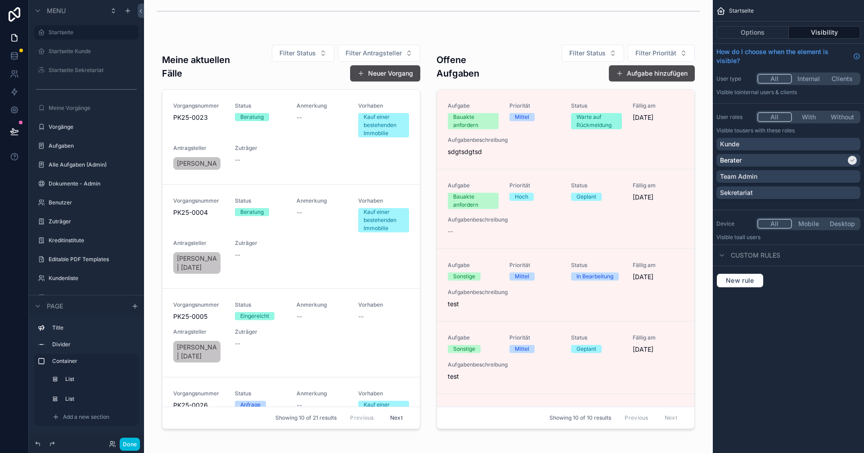
scroll to position [180, 0]
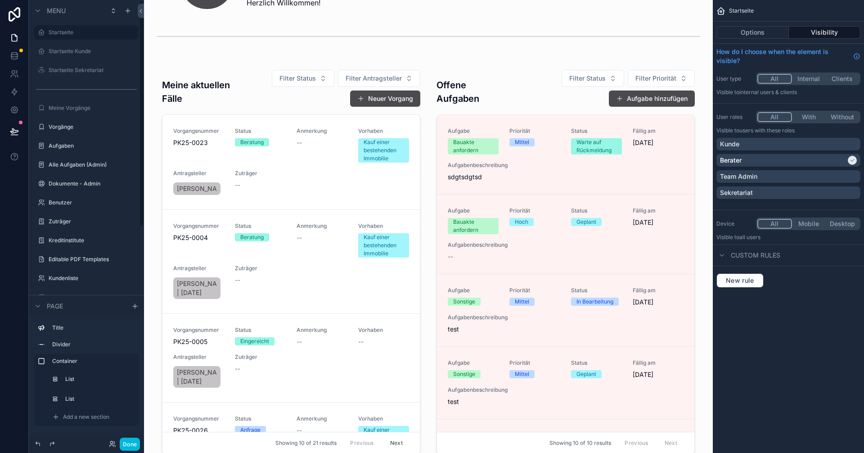
click at [134, 445] on button "Done" at bounding box center [130, 443] width 20 height 13
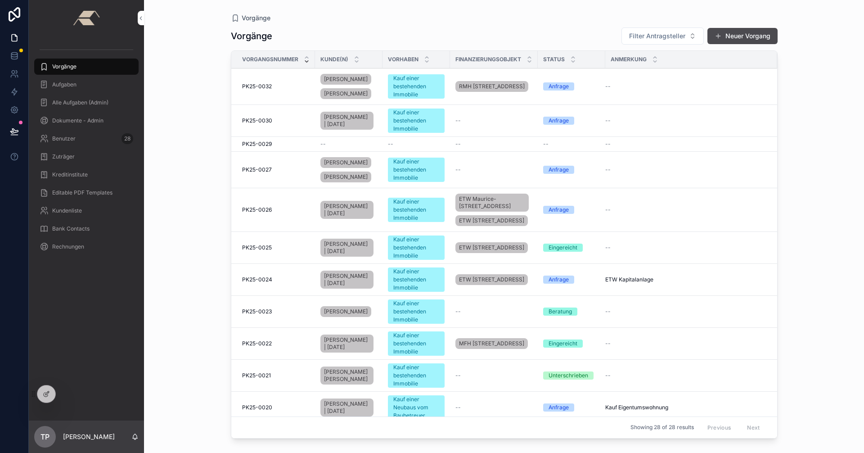
click at [0, 0] on icon at bounding box center [0, 0] width 0 height 0
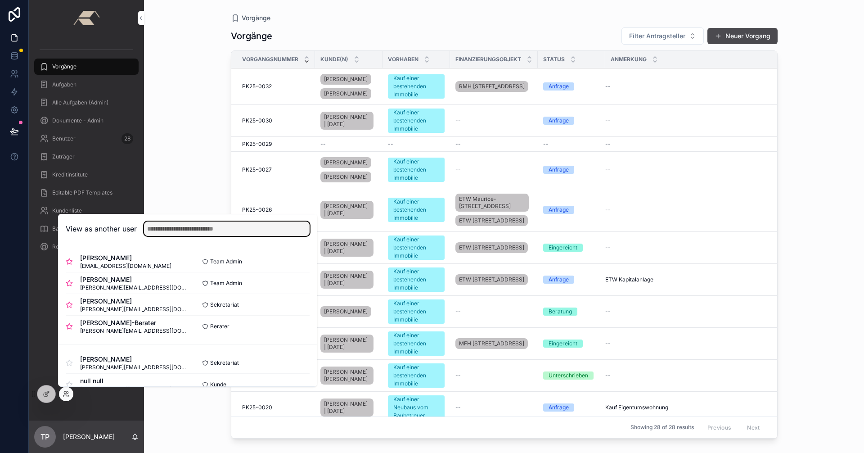
click at [195, 232] on input "text" at bounding box center [227, 228] width 166 height 14
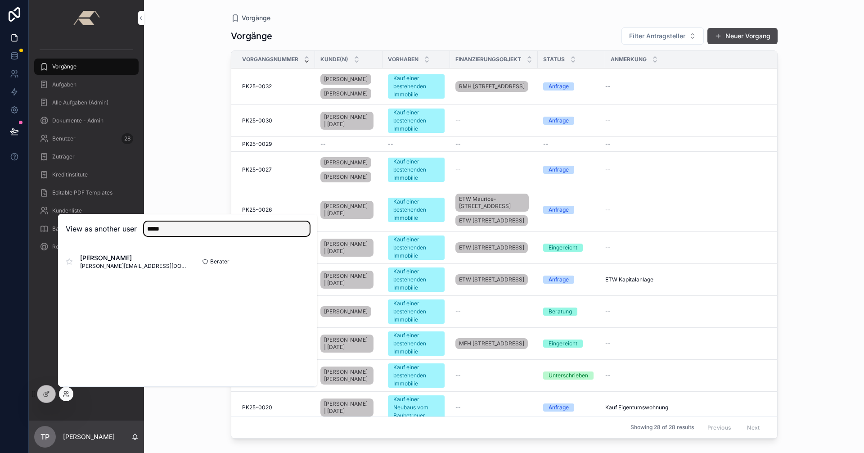
type input "*****"
click at [0, 0] on button "Select" at bounding box center [0, 0] width 0 height 0
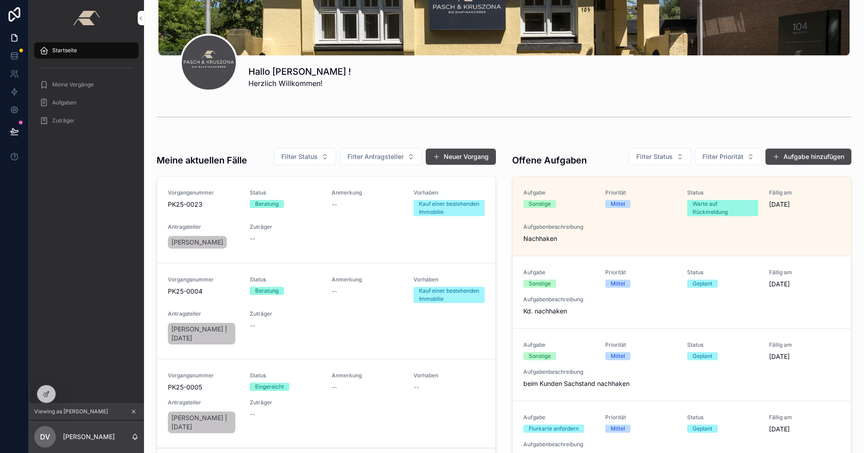
scroll to position [90, 0]
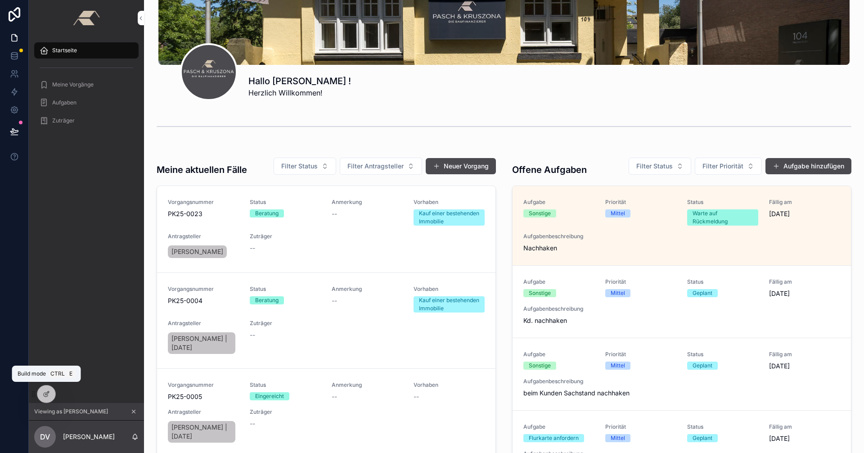
click at [45, 393] on icon at bounding box center [46, 393] width 7 height 7
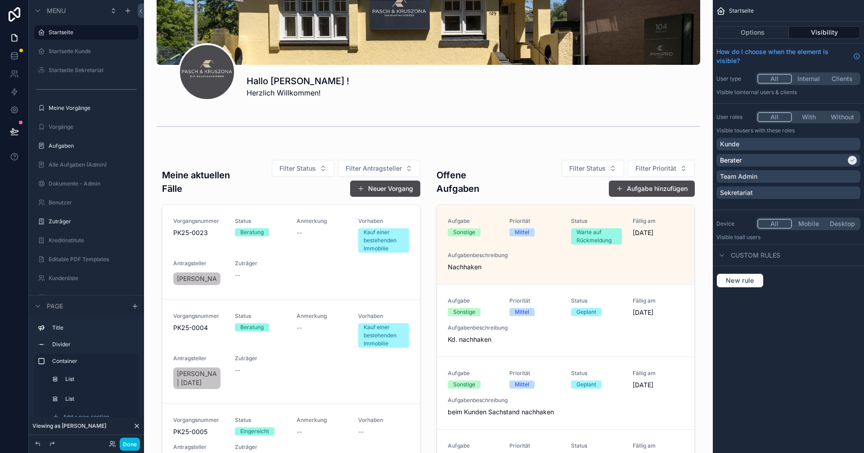
click at [654, 229] on div "scrollable content" at bounding box center [428, 345] width 554 height 395
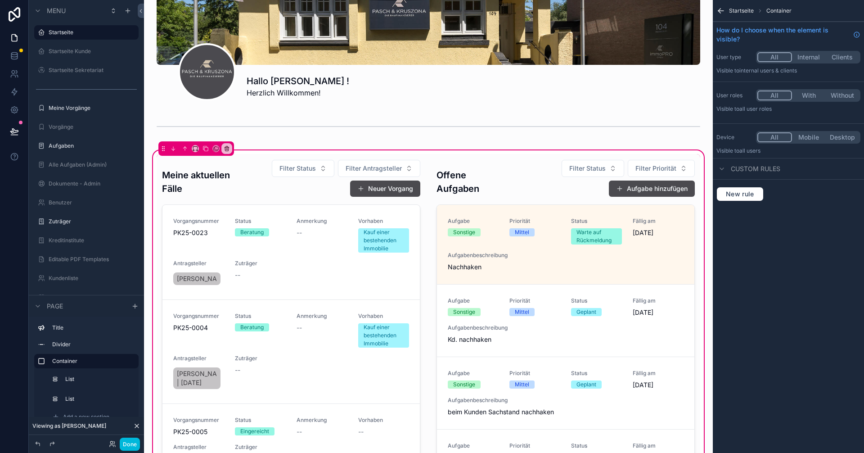
click at [643, 242] on div "scrollable content" at bounding box center [565, 346] width 269 height 384
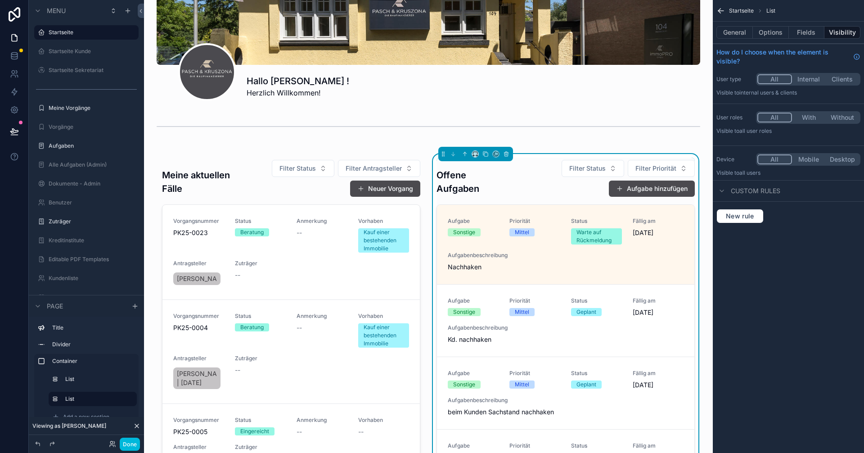
click at [775, 33] on button "Options" at bounding box center [771, 32] width 36 height 13
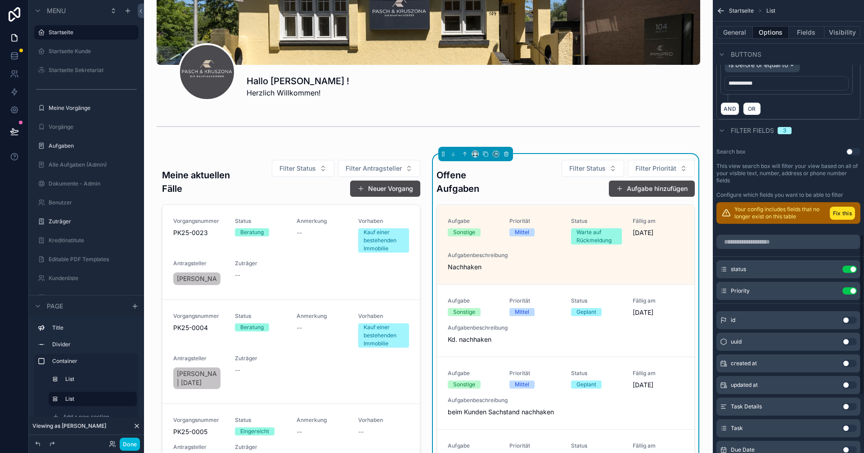
scroll to position [675, 0]
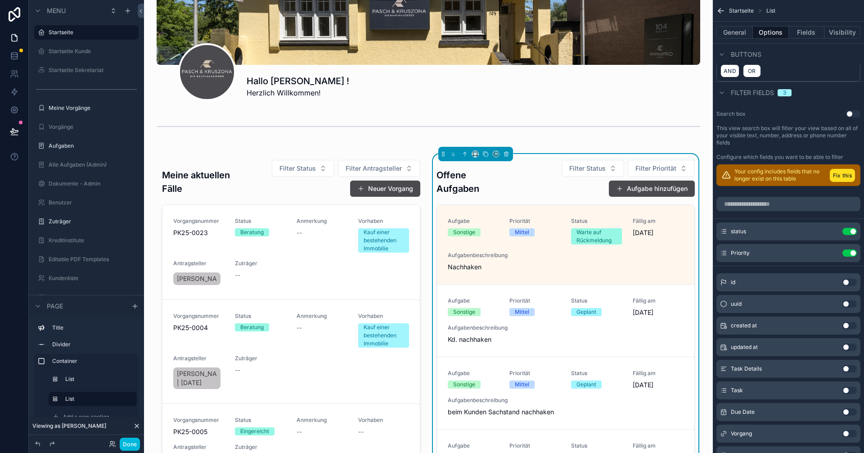
click at [724, 173] on icon "scrollable content" at bounding box center [726, 175] width 9 height 9
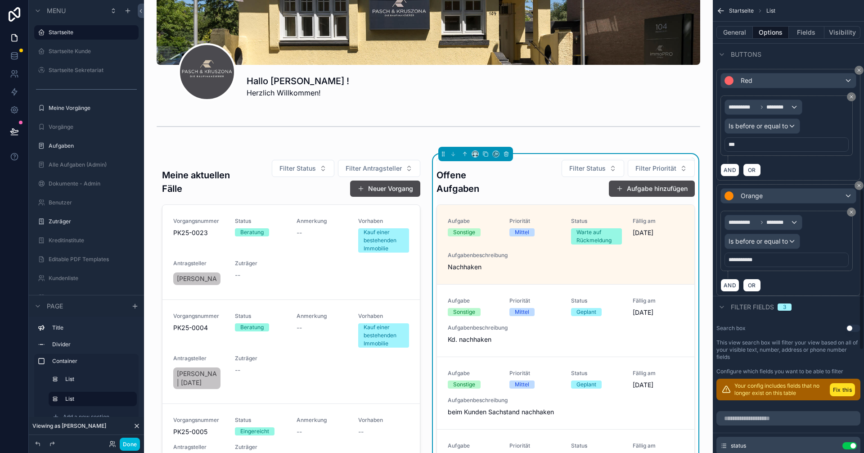
scroll to position [549, 0]
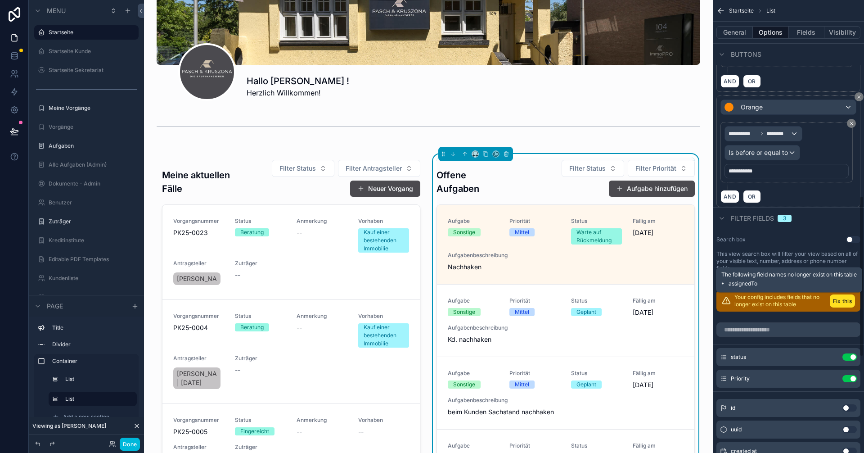
click at [841, 298] on button "Fix this" at bounding box center [842, 300] width 25 height 13
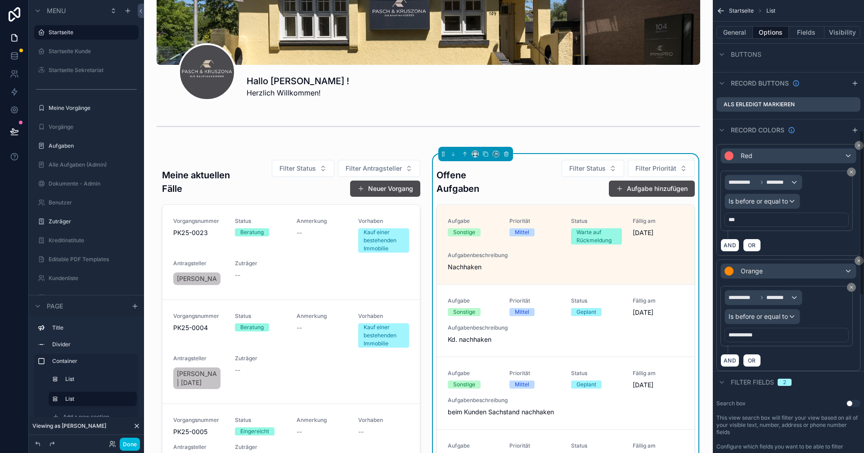
scroll to position [206, 0]
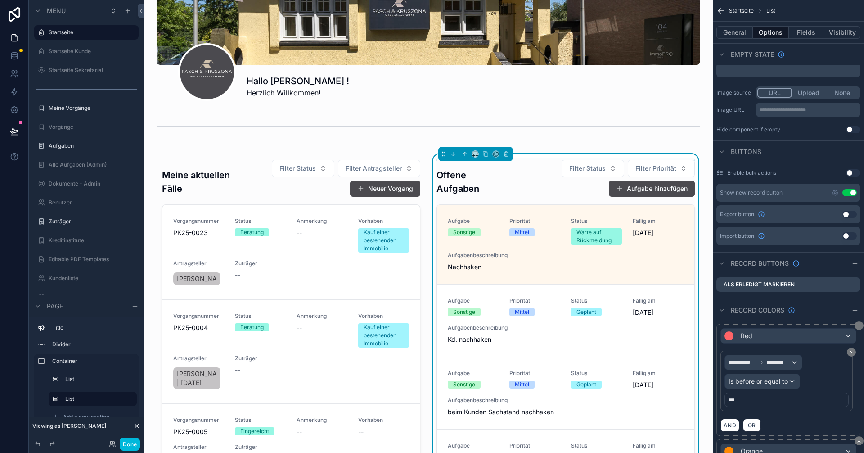
click at [805, 35] on button "Fields" at bounding box center [807, 32] width 36 height 13
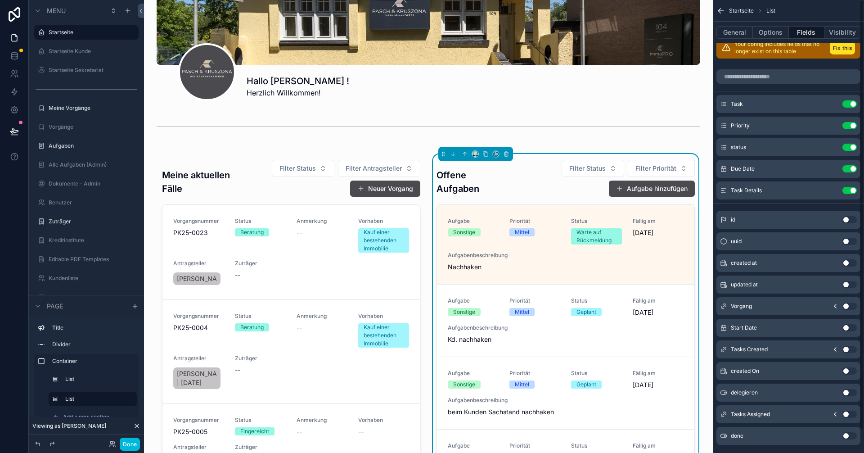
scroll to position [0, 0]
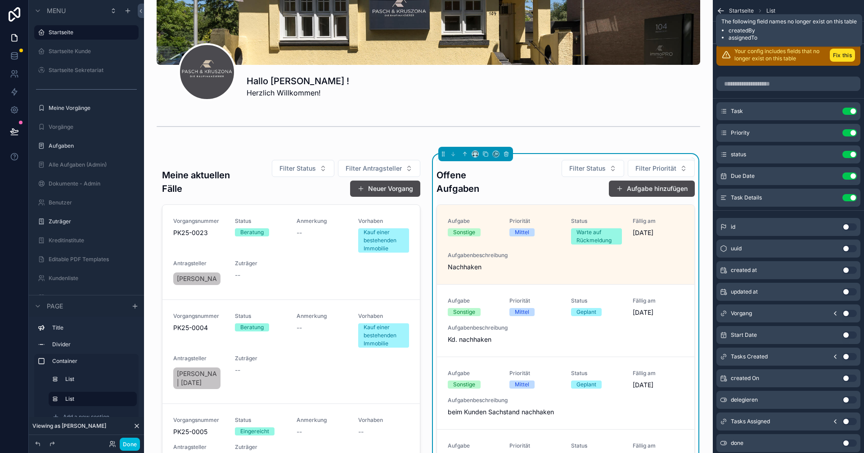
click at [842, 54] on button "Fix this" at bounding box center [842, 55] width 25 height 13
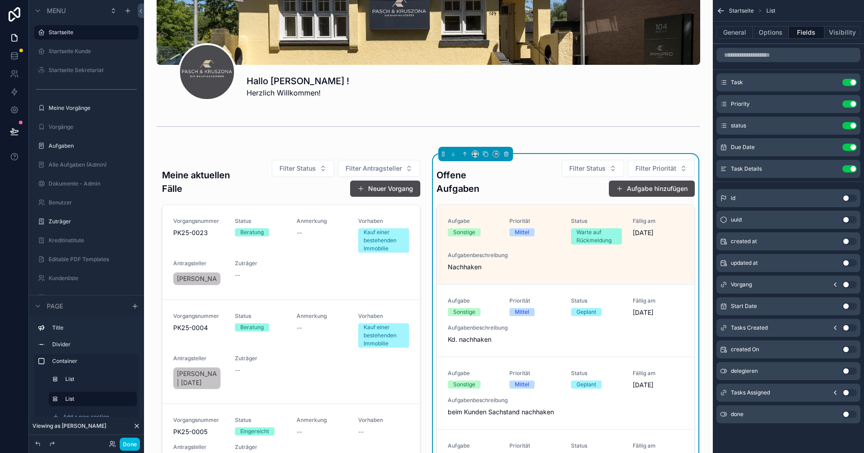
click at [836, 283] on icon "scrollable content" at bounding box center [835, 284] width 7 height 7
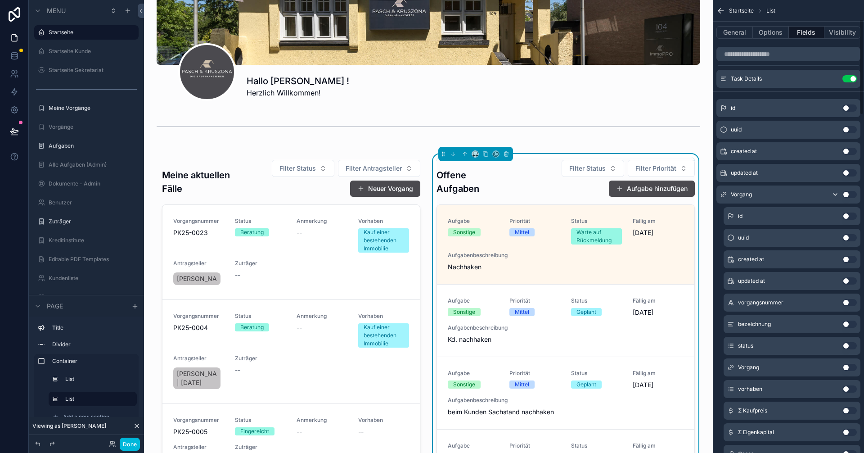
scroll to position [135, 0]
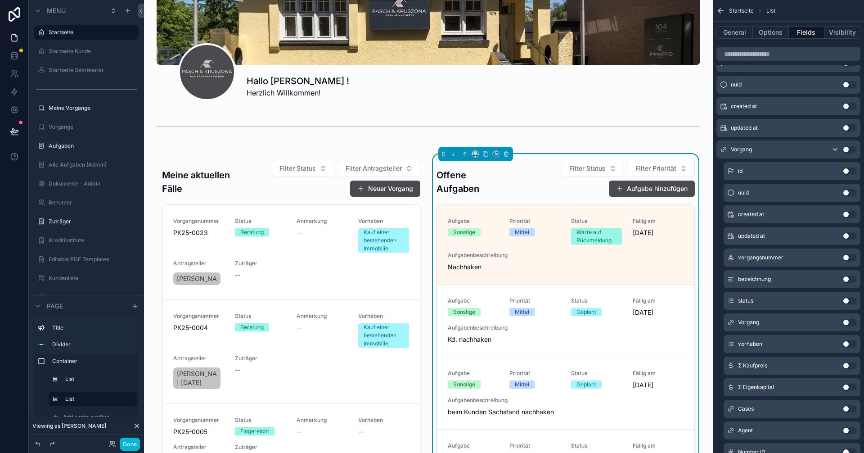
click at [850, 279] on button "Use setting" at bounding box center [849, 278] width 14 height 7
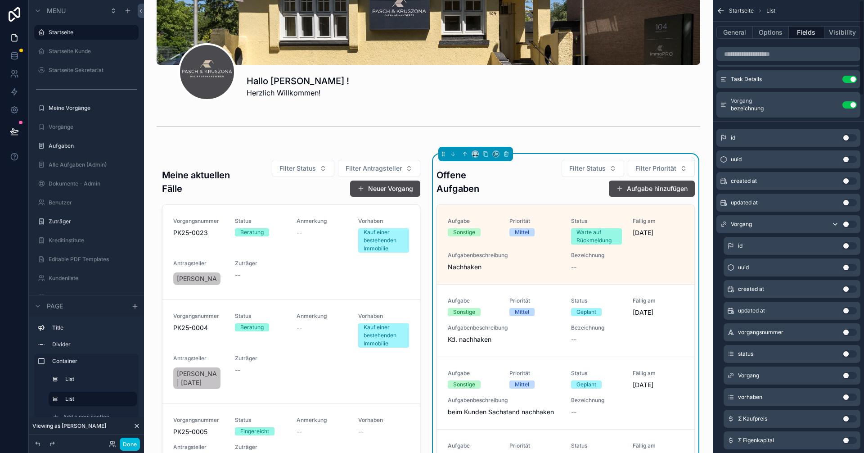
scroll to position [0, 0]
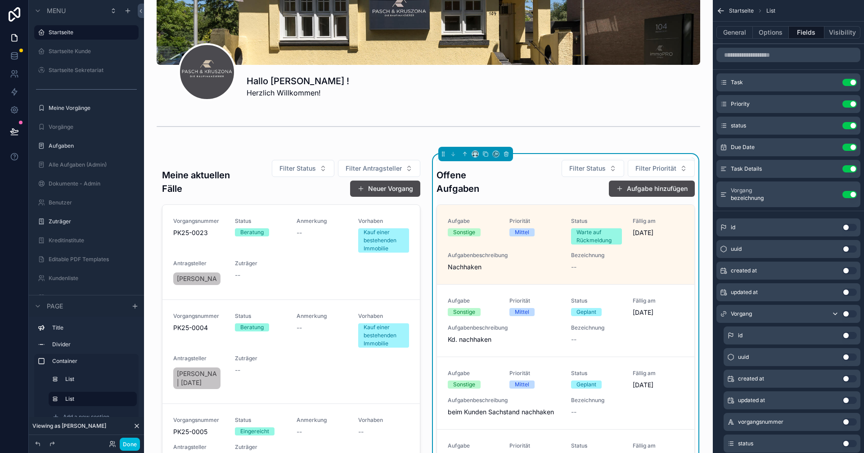
click at [851, 192] on button "Use setting" at bounding box center [849, 194] width 14 height 7
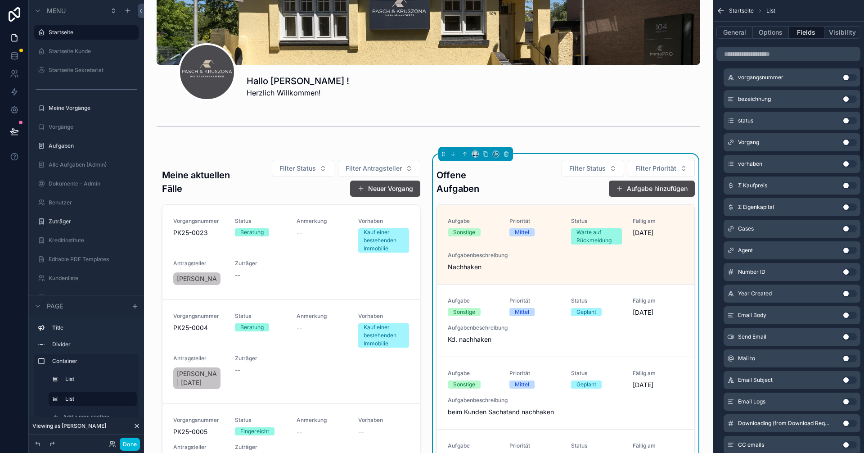
scroll to position [135, 0]
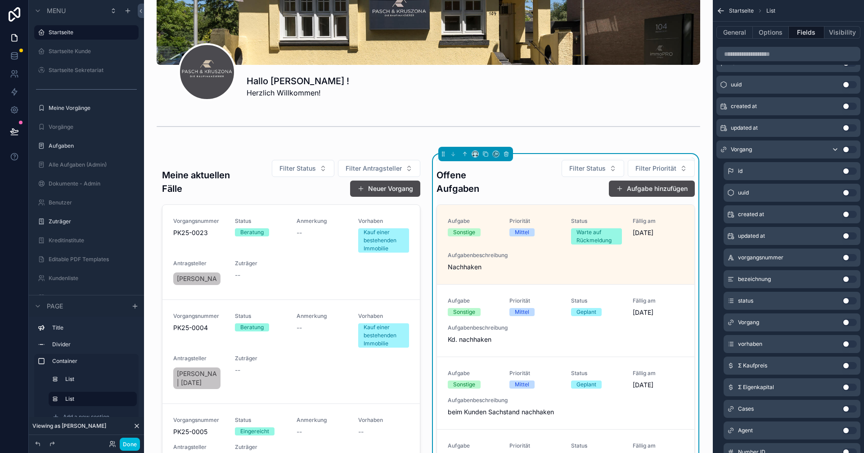
click at [849, 258] on button "Use setting" at bounding box center [849, 257] width 14 height 7
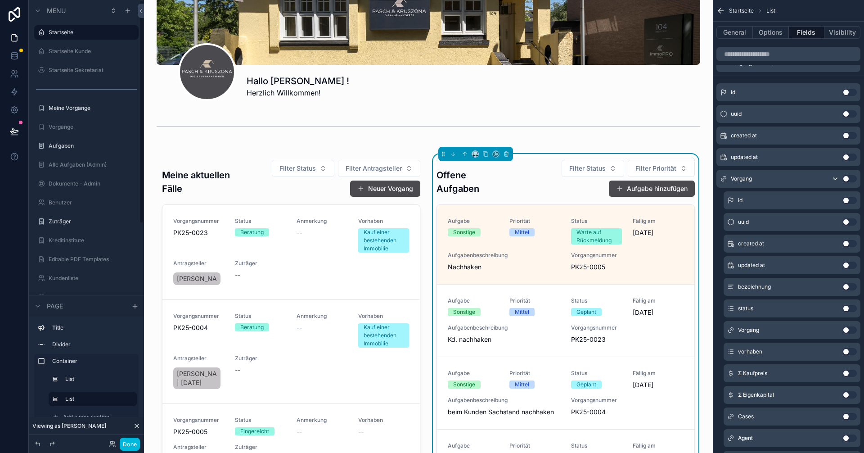
click at [127, 443] on button "Done" at bounding box center [130, 443] width 20 height 13
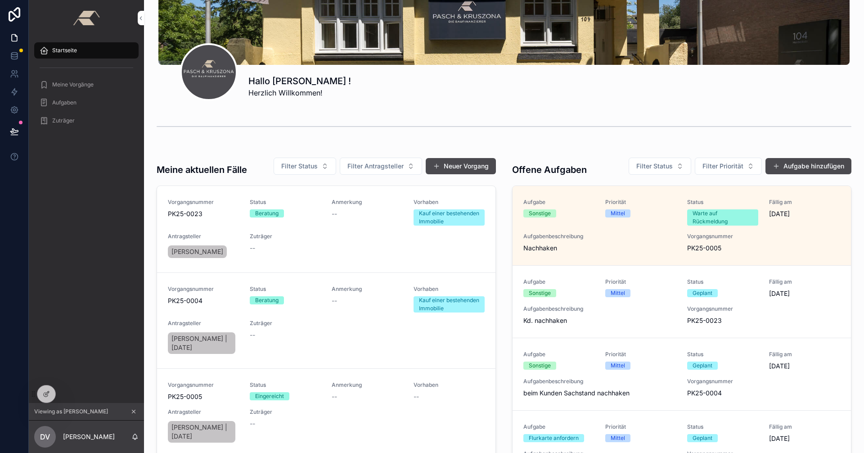
click at [49, 394] on icon at bounding box center [46, 393] width 7 height 7
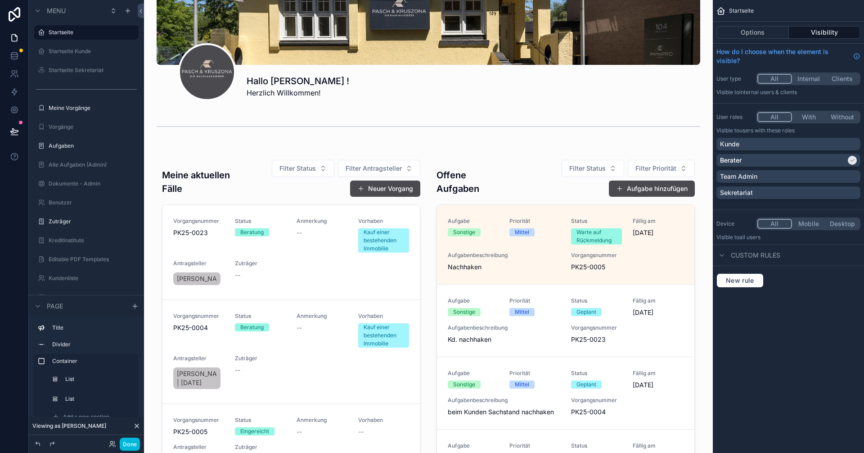
click at [649, 246] on div "scrollable content" at bounding box center [428, 345] width 554 height 395
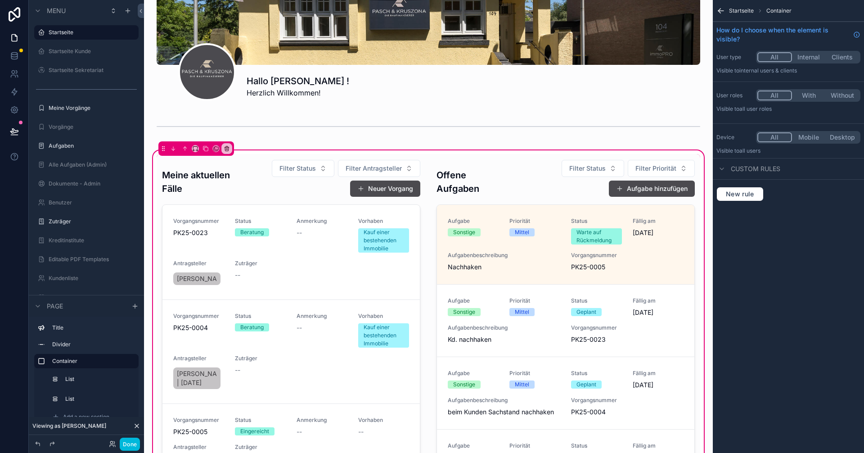
click at [625, 255] on div "scrollable content" at bounding box center [565, 346] width 269 height 384
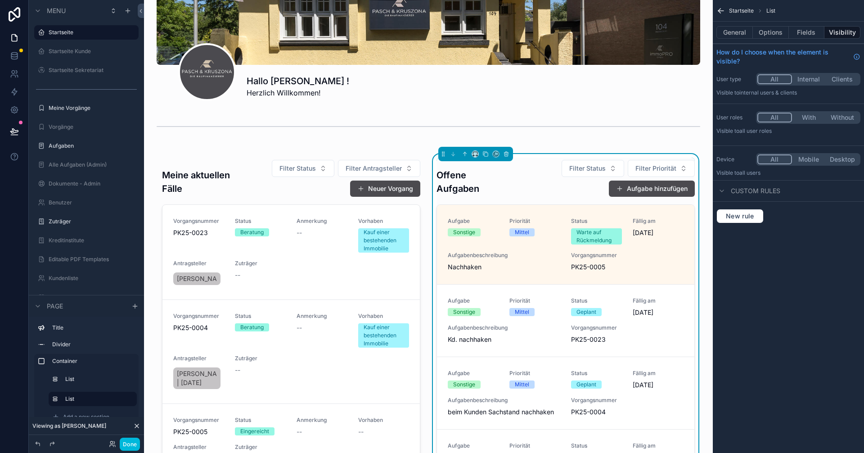
click at [807, 33] on button "Fields" at bounding box center [807, 32] width 36 height 13
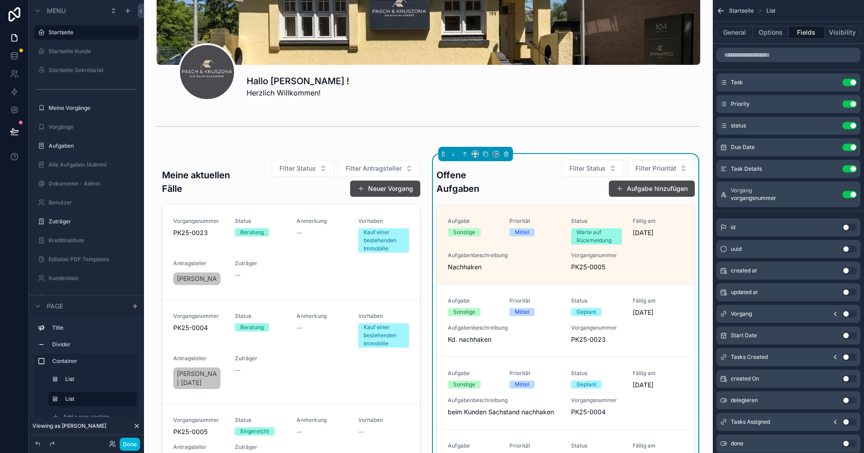
click at [0, 0] on icon "scrollable content" at bounding box center [0, 0] width 0 height 0
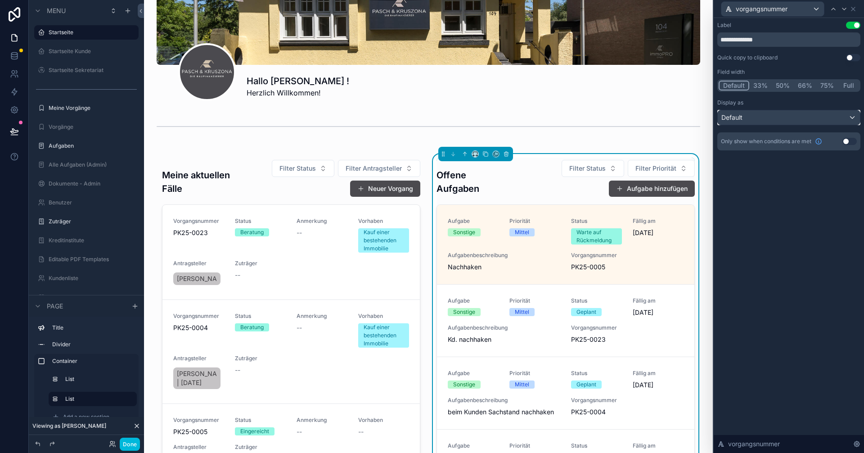
click at [853, 118] on div "Default" at bounding box center [789, 117] width 142 height 14
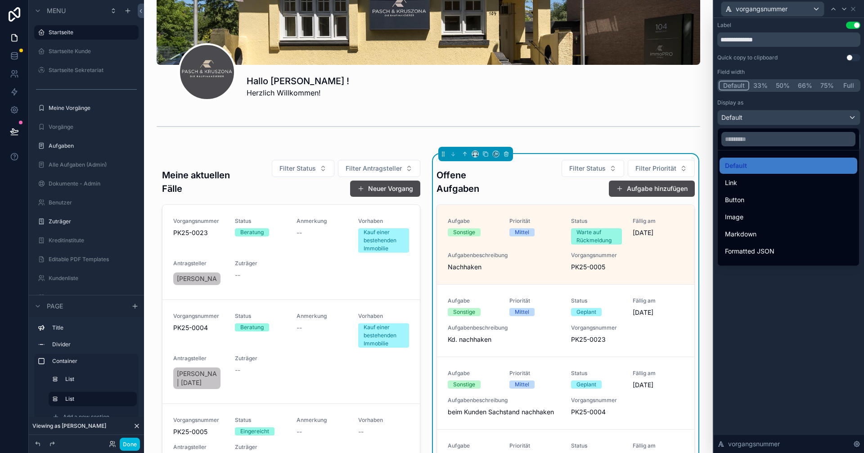
click at [742, 177] on div "Link" at bounding box center [788, 182] width 127 height 11
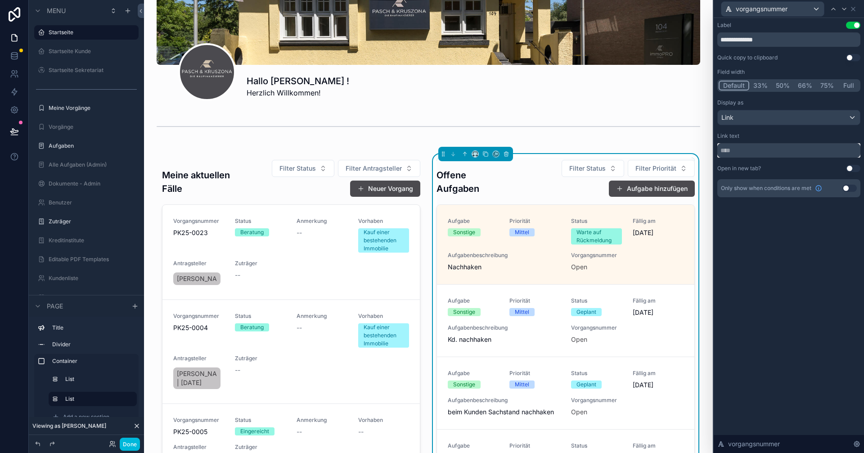
click at [840, 151] on input "text" at bounding box center [788, 150] width 143 height 14
click at [816, 151] on input "text" at bounding box center [788, 150] width 143 height 14
click at [823, 121] on div "Link" at bounding box center [789, 117] width 142 height 14
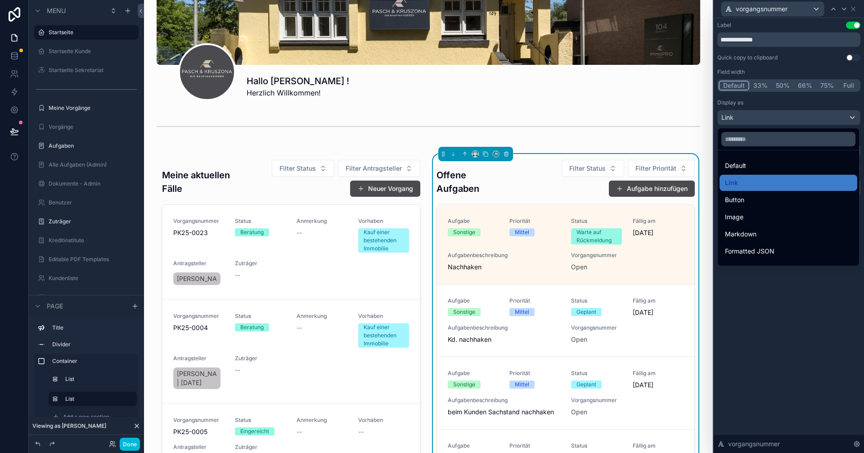
click at [751, 165] on div "Default" at bounding box center [788, 165] width 127 height 11
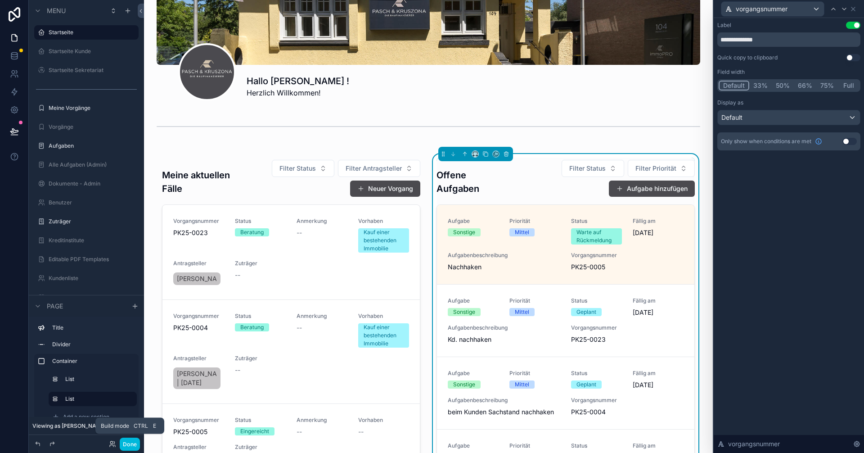
click at [127, 442] on button "Done" at bounding box center [130, 443] width 20 height 13
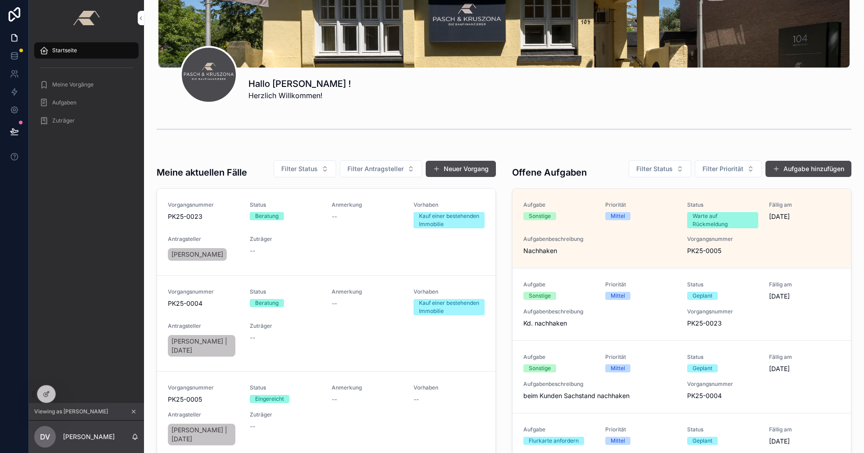
scroll to position [86, 0]
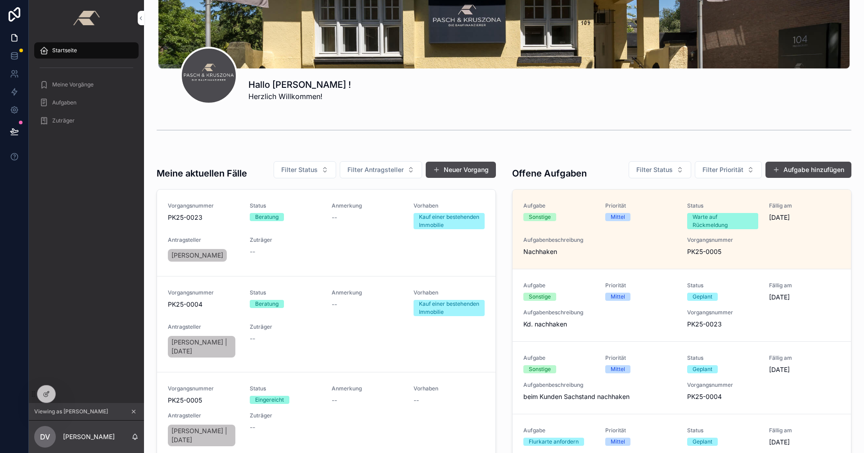
click at [65, 104] on span "Aufgaben" at bounding box center [64, 102] width 24 height 7
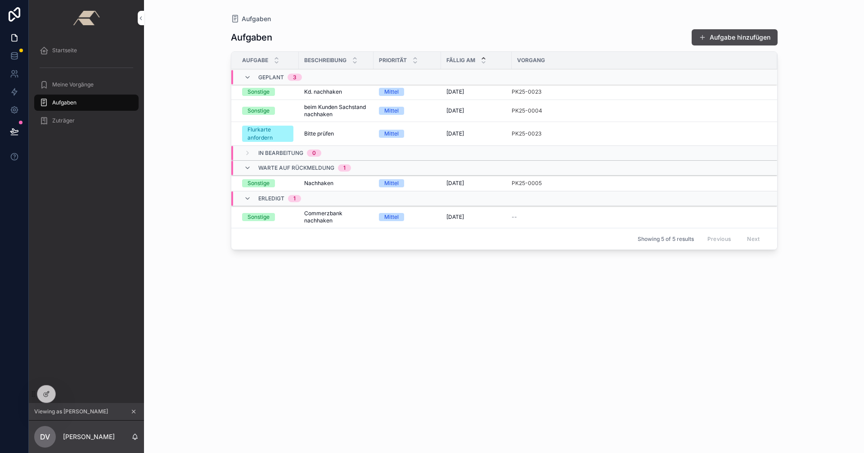
click at [356, 216] on span "Commerzbank nachhaken" at bounding box center [336, 217] width 64 height 14
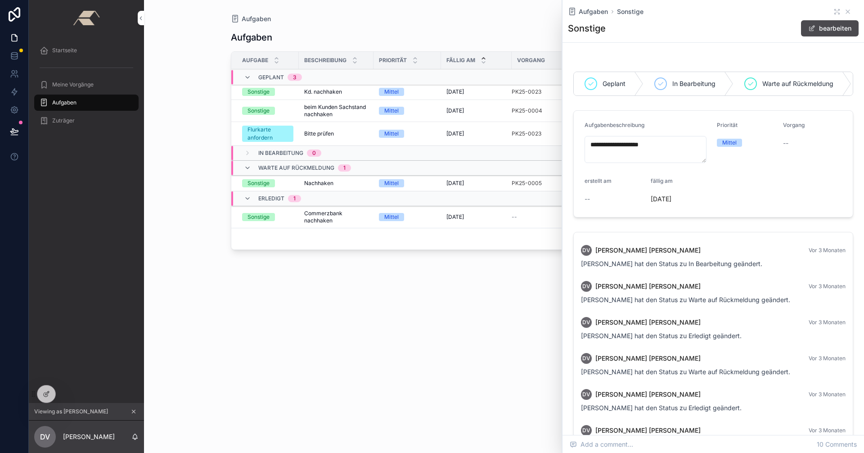
scroll to position [88, 0]
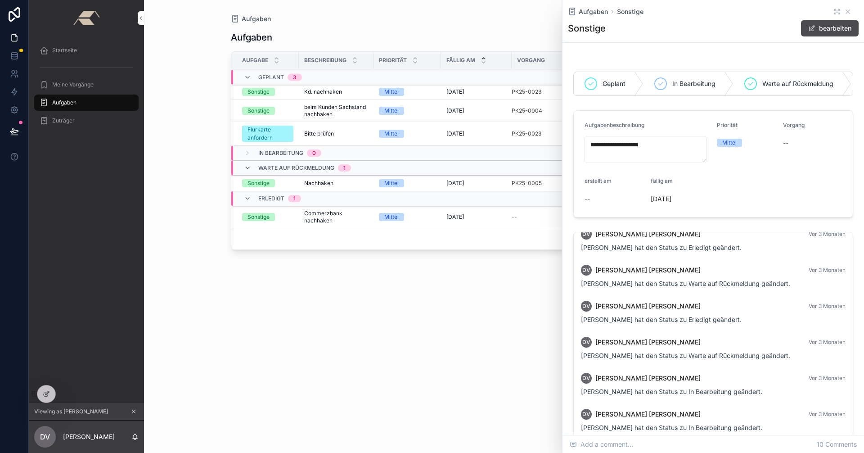
click at [674, 84] on span "In Bearbeitung" at bounding box center [693, 83] width 43 height 9
click at [67, 49] on span "Startseite" at bounding box center [64, 50] width 25 height 7
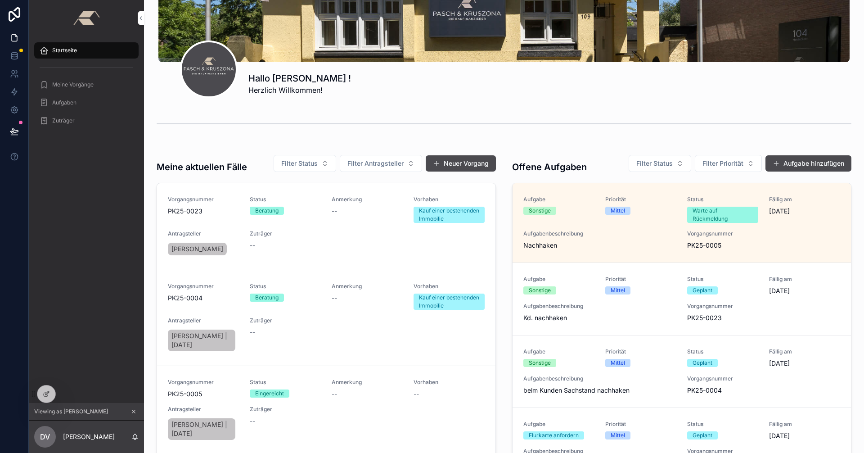
scroll to position [90, 0]
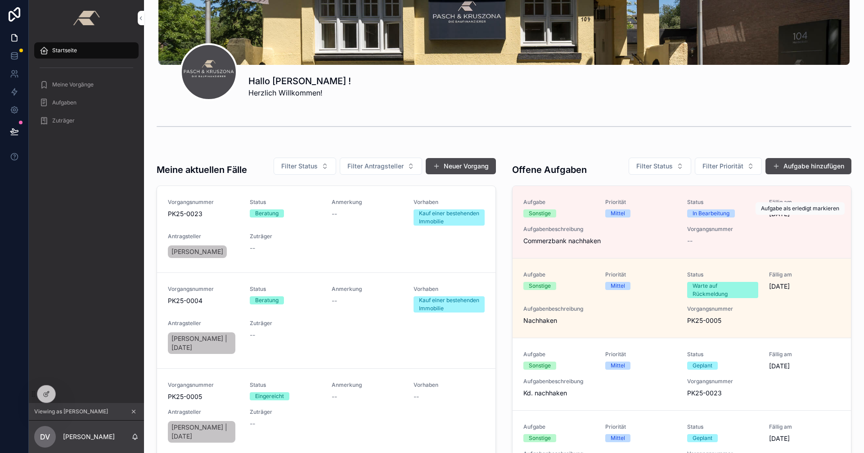
click at [0, 0] on span "Als erledigt markieren" at bounding box center [0, 0] width 0 height 0
click at [94, 80] on div "Meine Vorgänge" at bounding box center [87, 84] width 94 height 14
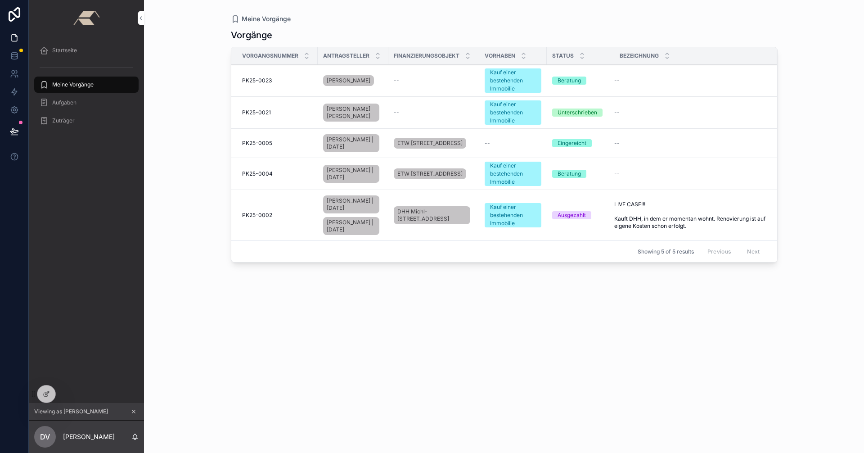
click at [71, 52] on span "Startseite" at bounding box center [64, 50] width 25 height 7
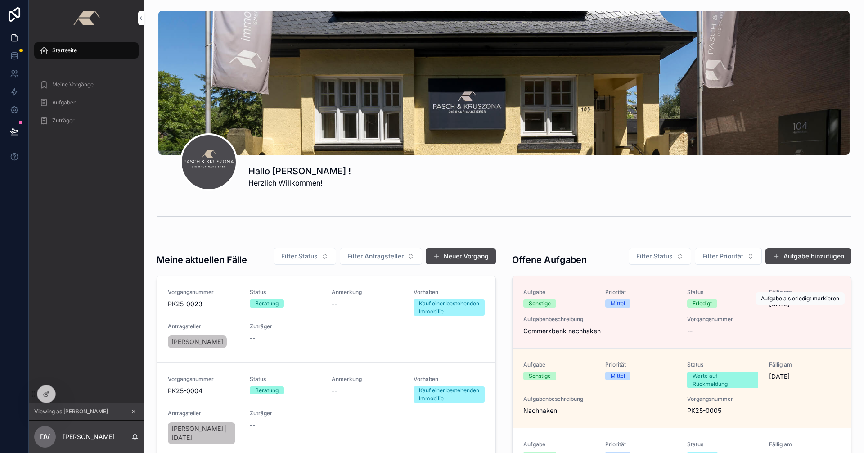
click at [0, 0] on span "Als erledigt markieren" at bounding box center [0, 0] width 0 height 0
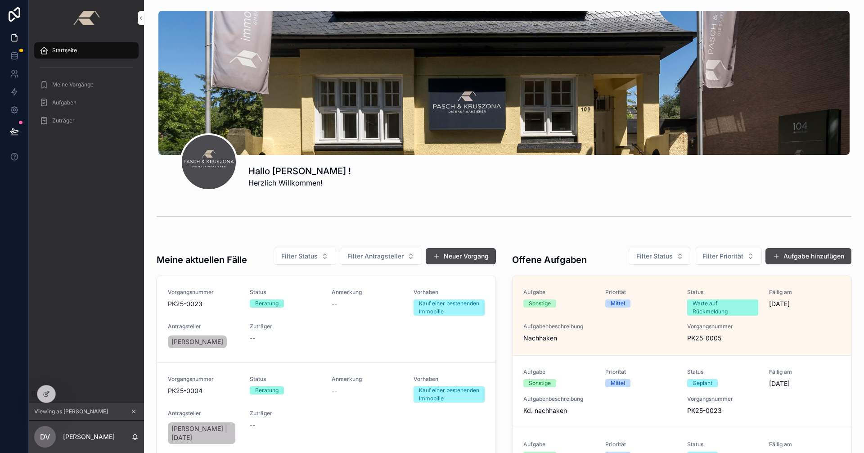
click at [198, 341] on span "Torsten Krückel" at bounding box center [197, 341] width 52 height 9
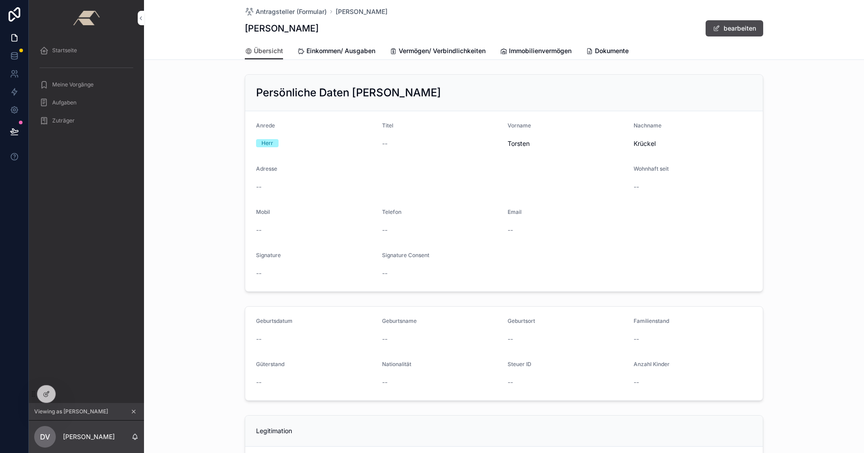
click at [67, 49] on span "Startseite" at bounding box center [64, 50] width 25 height 7
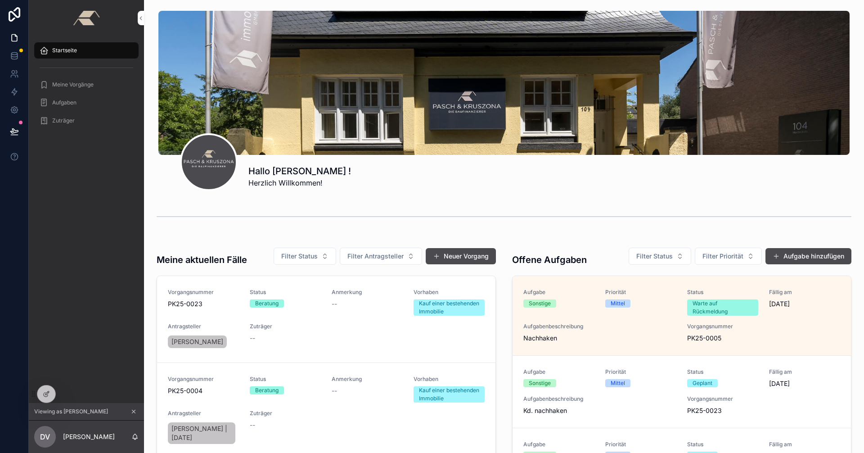
click at [652, 343] on link "Aufgabe Sonstige Priorität Mittel Status Warte auf Rückmeldung Fällig am 9.10.2…" at bounding box center [682, 316] width 338 height 80
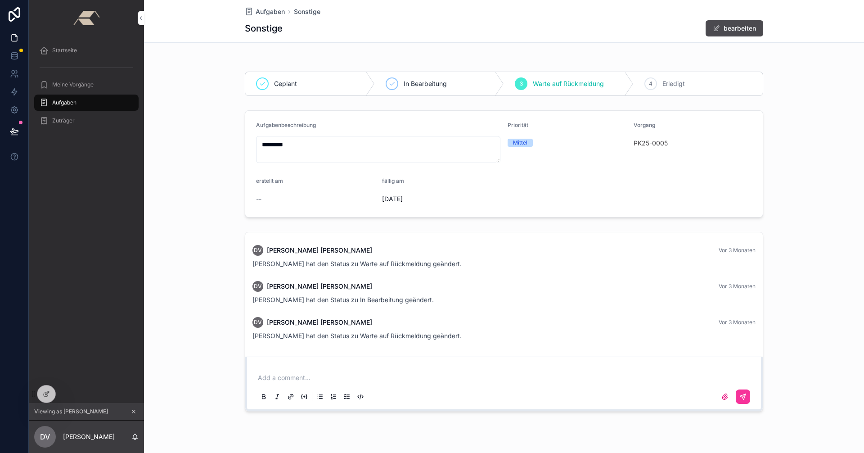
click at [67, 51] on span "Startseite" at bounding box center [64, 50] width 25 height 7
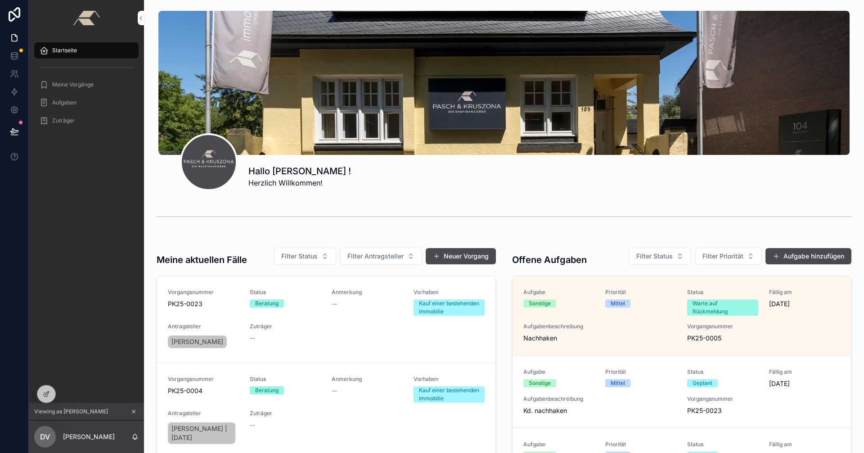
click at [38, 391] on div at bounding box center [46, 393] width 18 height 17
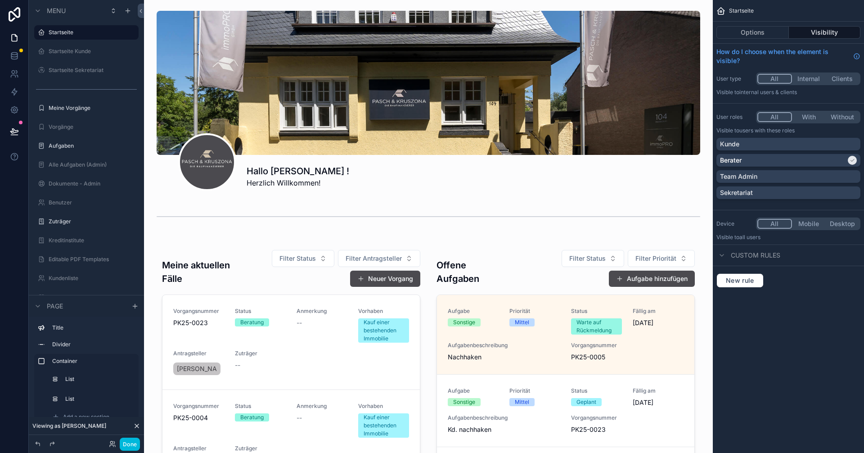
click at [548, 329] on div "scrollable content" at bounding box center [428, 435] width 554 height 395
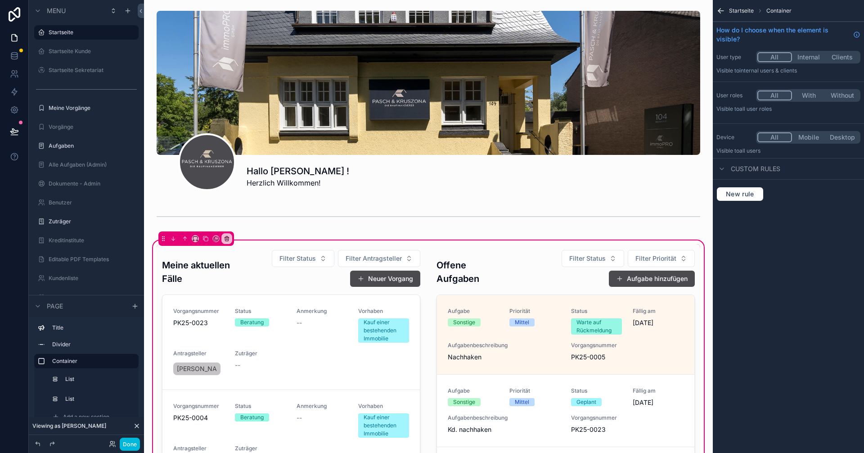
click at [546, 318] on div "scrollable content" at bounding box center [565, 436] width 269 height 384
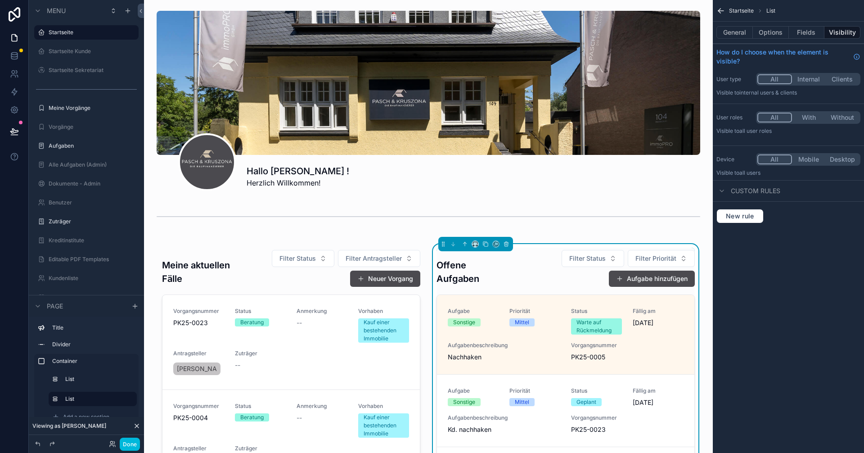
click at [806, 27] on button "Fields" at bounding box center [807, 32] width 36 height 13
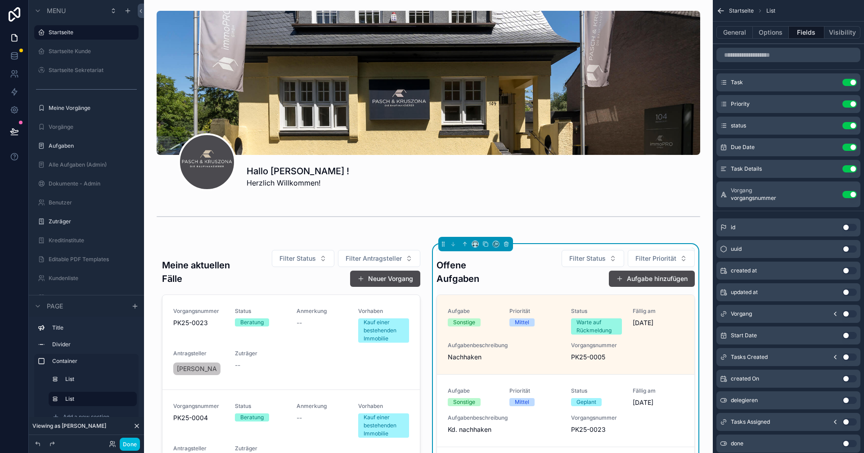
click at [0, 0] on icon "scrollable content" at bounding box center [0, 0] width 0 height 0
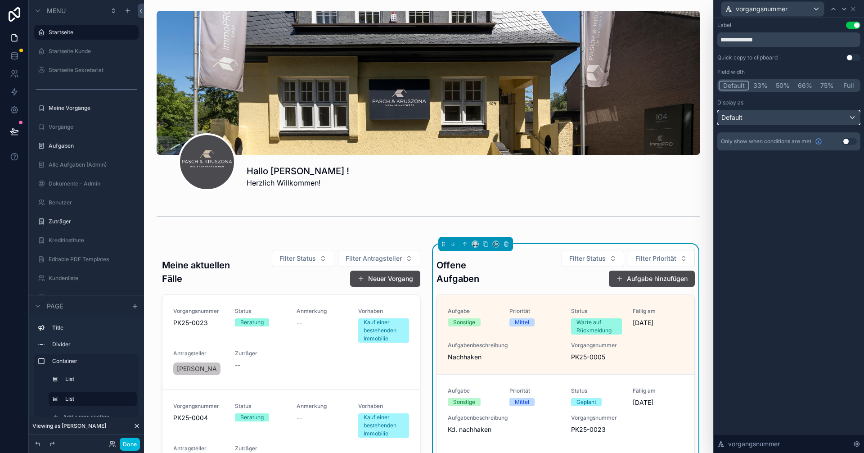
click at [768, 119] on div "Default" at bounding box center [789, 117] width 142 height 14
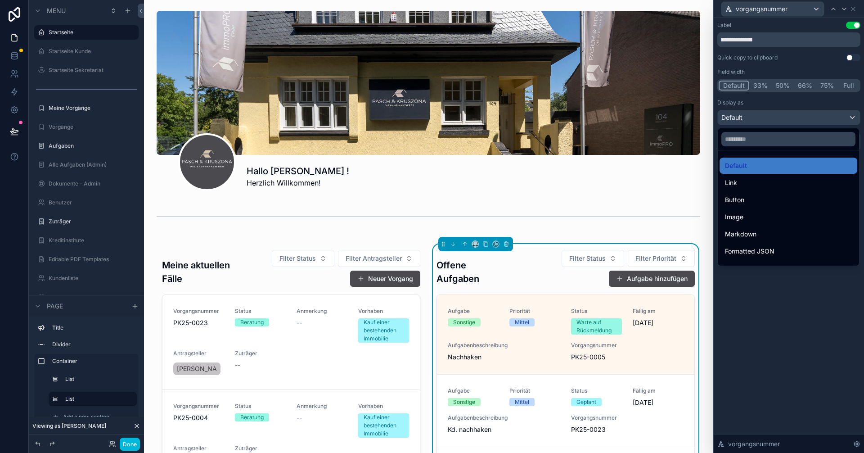
click at [753, 183] on div "Link" at bounding box center [788, 182] width 127 height 11
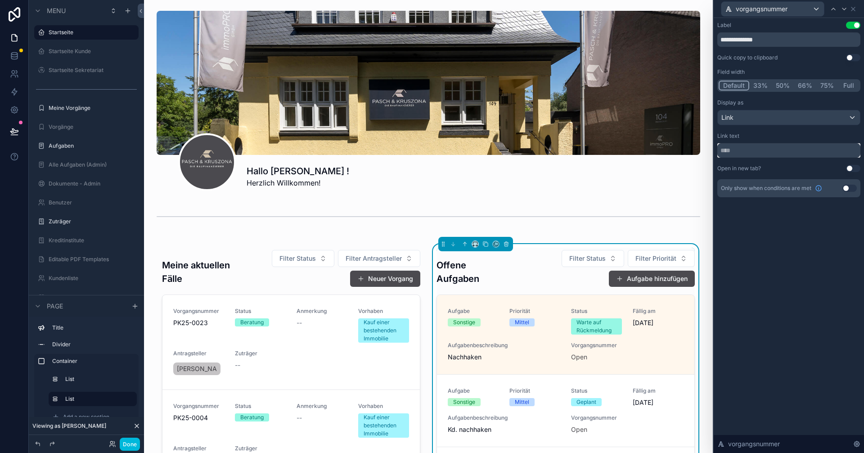
click at [743, 153] on input "text" at bounding box center [788, 150] width 143 height 14
click at [754, 150] on input "text" at bounding box center [788, 150] width 143 height 14
drag, startPoint x: 754, startPoint y: 150, endPoint x: 765, endPoint y: 148, distance: 11.8
click at [768, 148] on input "text" at bounding box center [788, 150] width 143 height 14
click at [756, 121] on div "Link" at bounding box center [789, 117] width 142 height 14
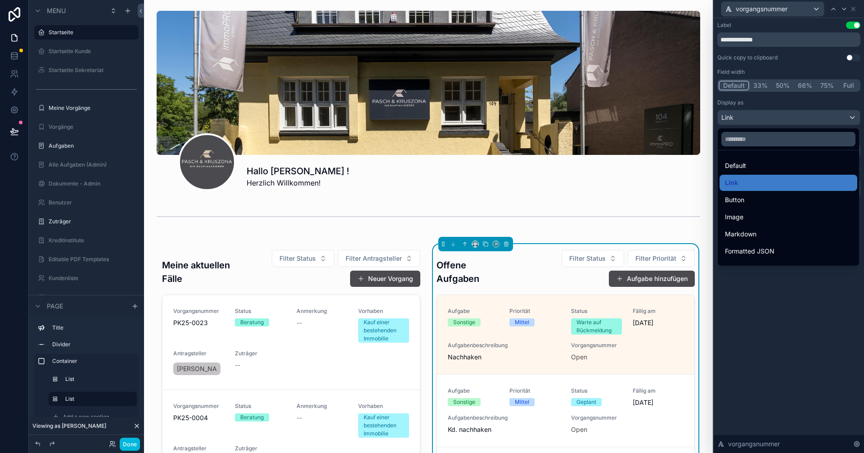
click at [760, 161] on div "Default" at bounding box center [788, 165] width 127 height 11
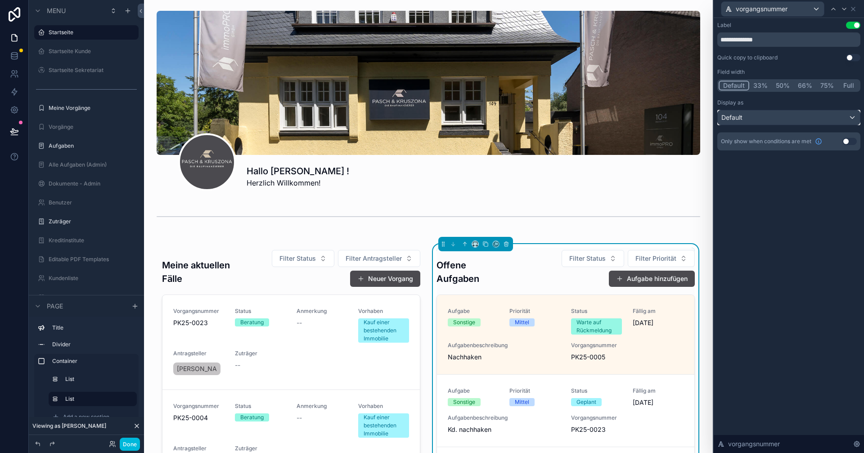
click at [755, 116] on div "Default" at bounding box center [789, 117] width 142 height 14
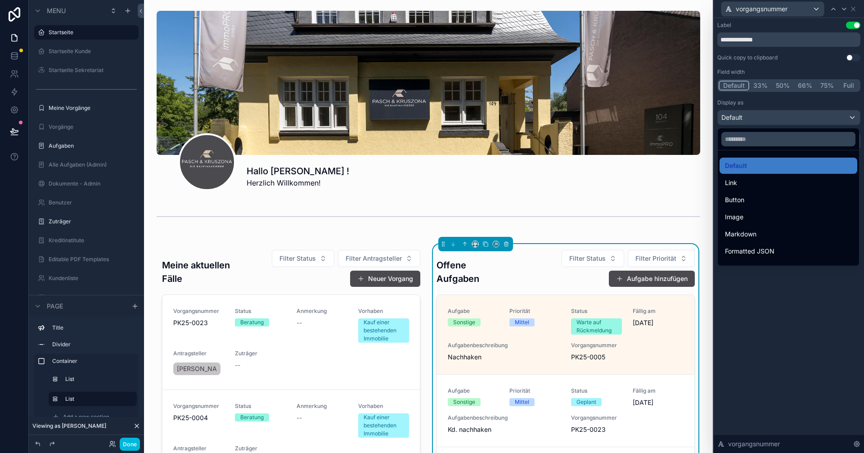
click at [746, 181] on div "Link" at bounding box center [788, 182] width 127 height 11
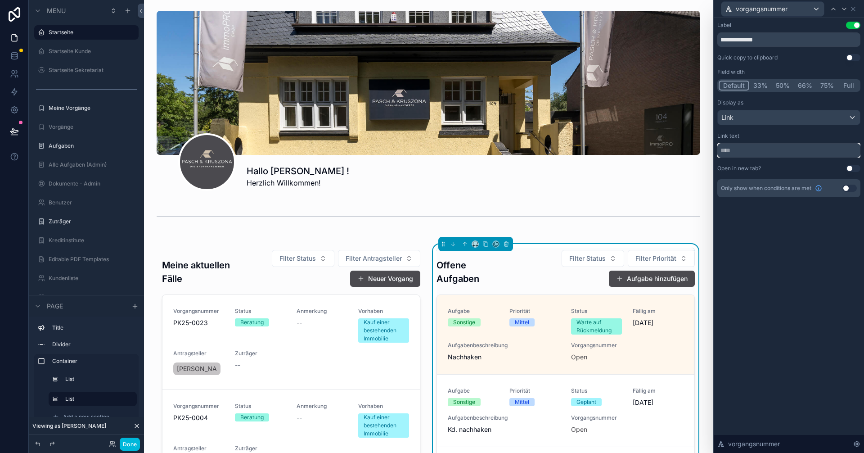
click at [743, 149] on input "text" at bounding box center [788, 150] width 143 height 14
drag, startPoint x: 743, startPoint y: 149, endPoint x: 754, endPoint y: 151, distance: 10.4
click at [754, 151] on input "text" at bounding box center [788, 150] width 143 height 14
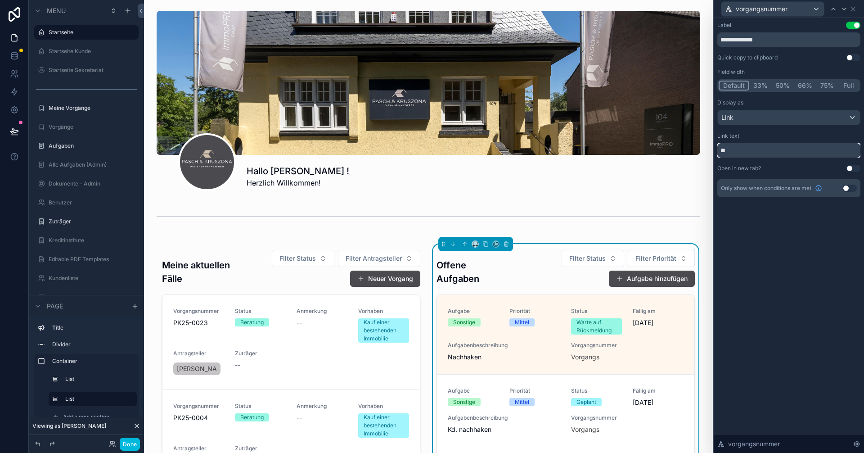
type input "*"
click at [754, 151] on input "text" at bounding box center [788, 150] width 143 height 14
click at [739, 117] on div "Link" at bounding box center [789, 117] width 142 height 14
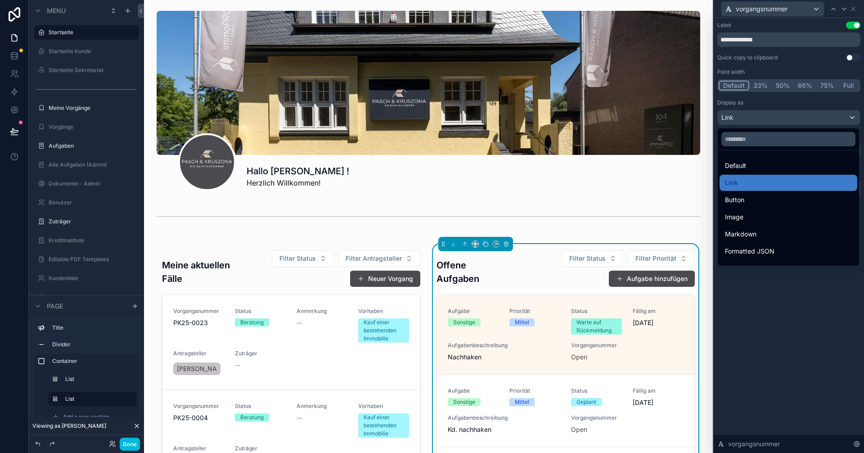
click at [747, 195] on div "Button" at bounding box center [788, 199] width 127 height 11
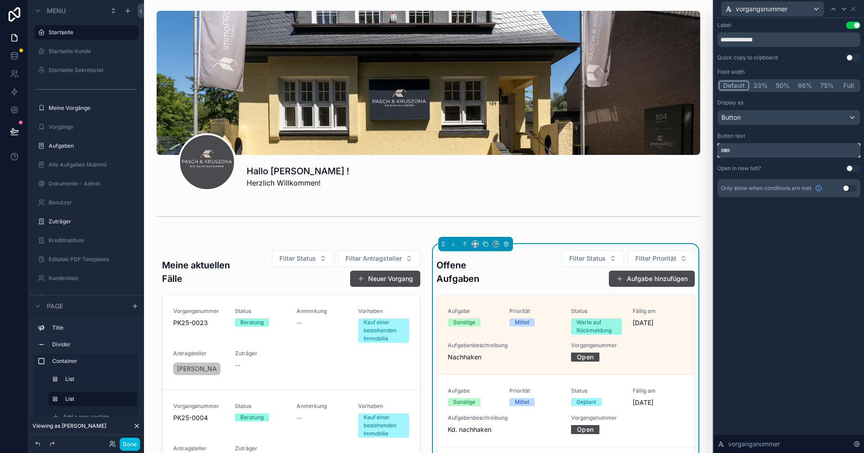
click at [747, 149] on input "text" at bounding box center [788, 150] width 143 height 14
click at [745, 118] on div "Button" at bounding box center [789, 117] width 142 height 14
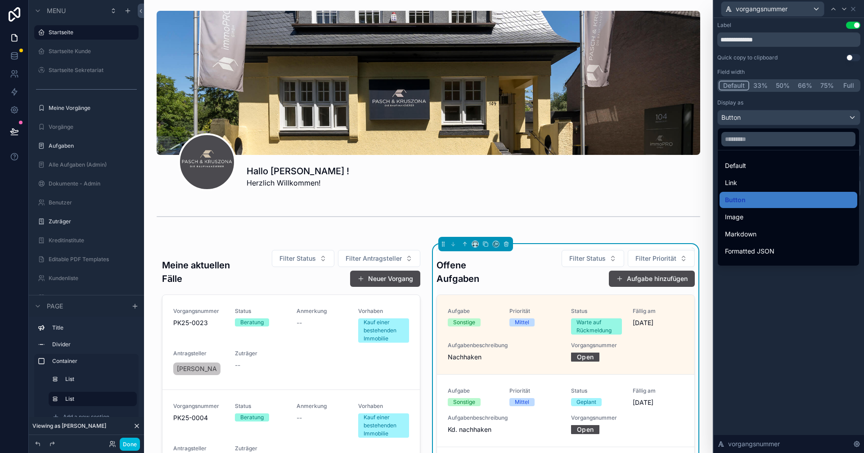
click at [752, 217] on div "Image" at bounding box center [788, 216] width 127 height 11
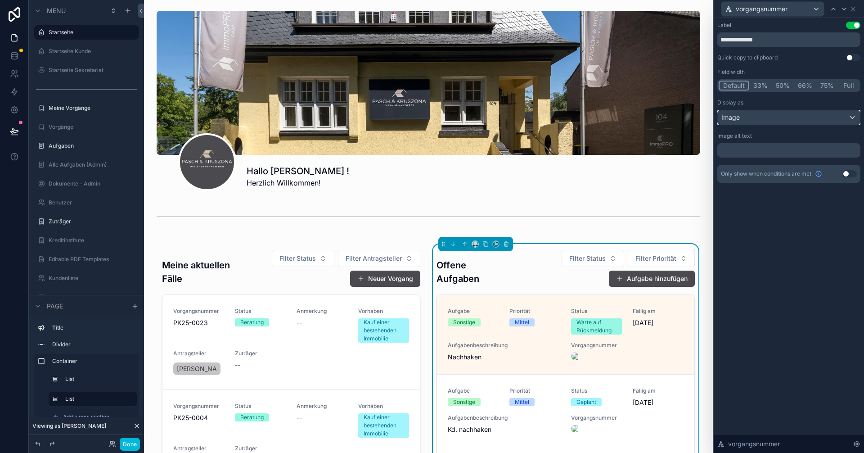
click at [746, 123] on div "Image" at bounding box center [789, 117] width 142 height 14
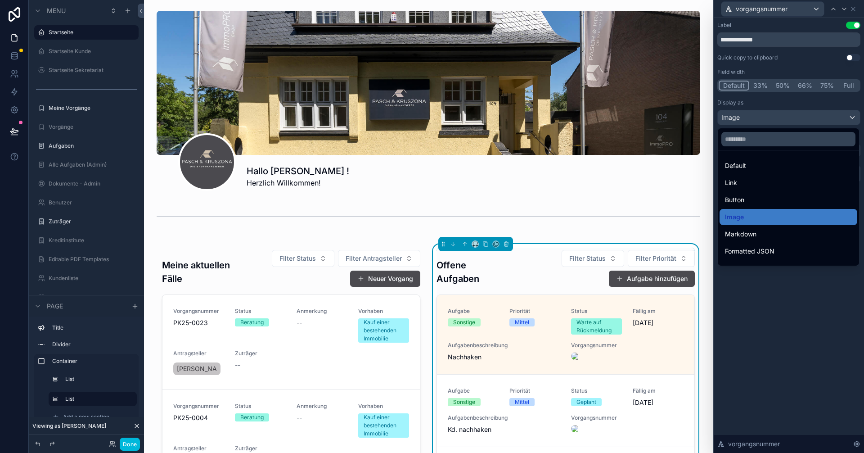
click at [757, 233] on div "Markdown" at bounding box center [788, 234] width 127 height 11
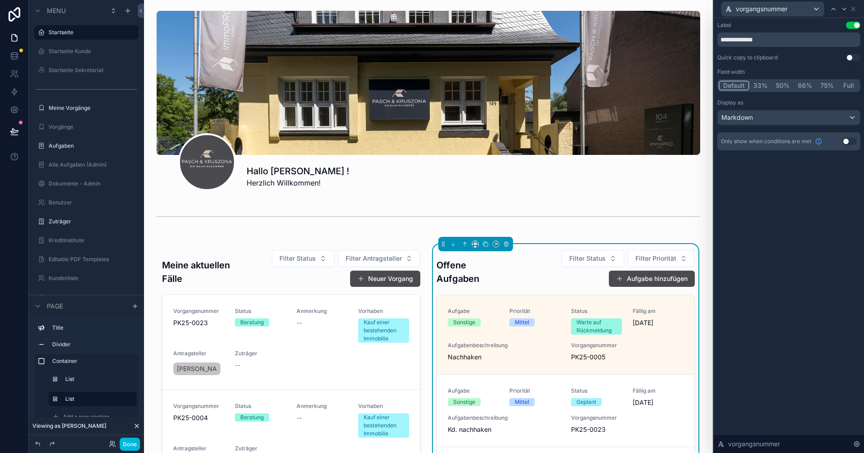
click at [131, 441] on button "Done" at bounding box center [130, 443] width 20 height 13
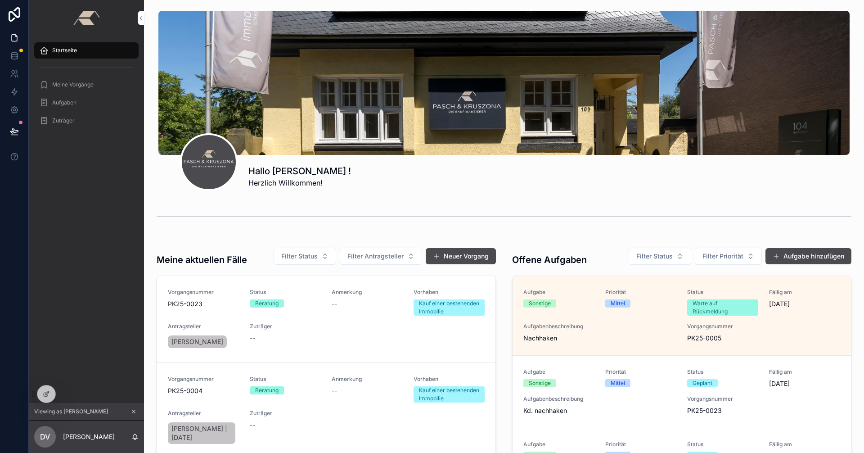
click at [650, 318] on div "Aufgabe Sonstige Priorität Mittel Status Warte auf Rückmeldung Fällig am 9.10.2…" at bounding box center [681, 315] width 317 height 54
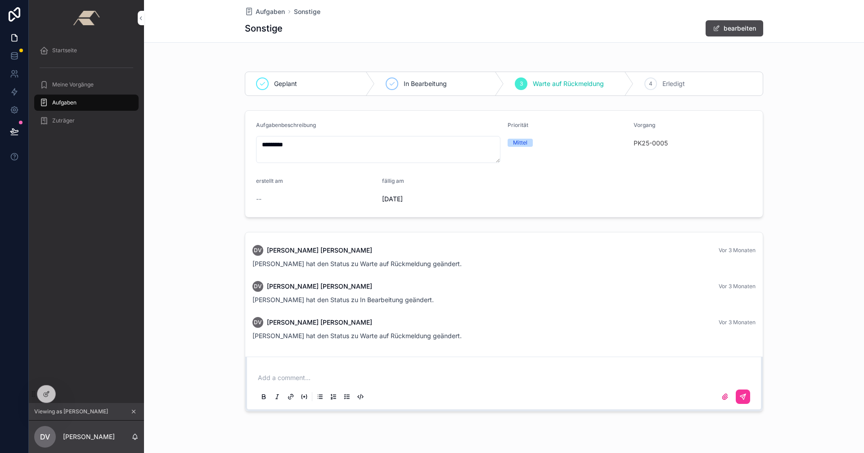
click at [42, 394] on div at bounding box center [46, 393] width 18 height 17
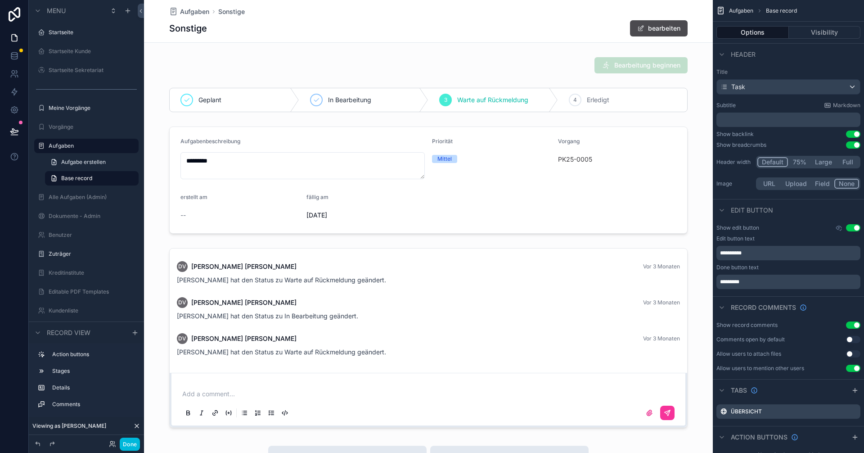
click at [600, 197] on div "scrollable content" at bounding box center [428, 180] width 569 height 114
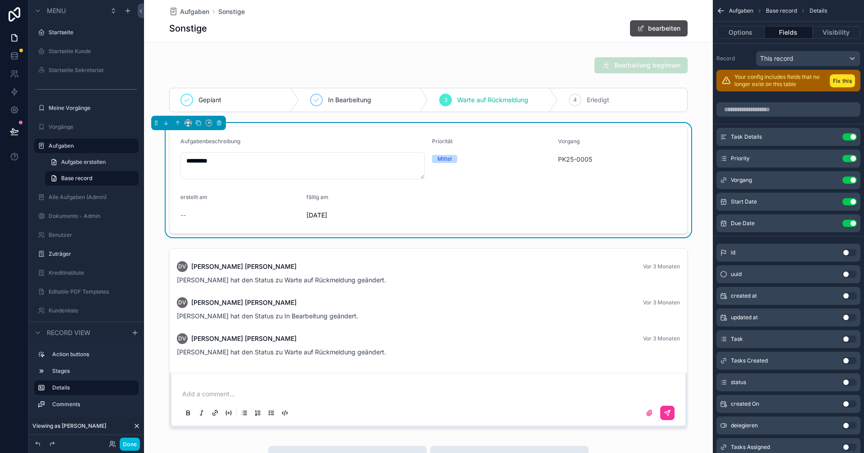
click at [0, 0] on icon "scrollable content" at bounding box center [0, 0] width 0 height 0
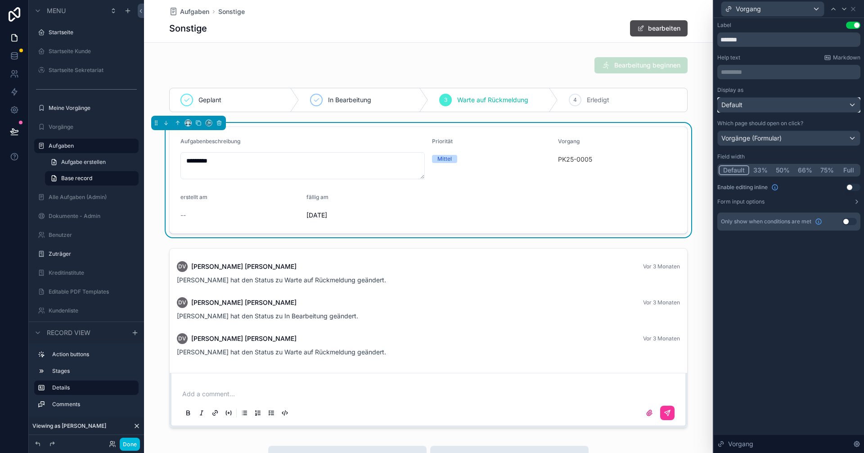
click at [765, 104] on div "Default" at bounding box center [789, 105] width 142 height 14
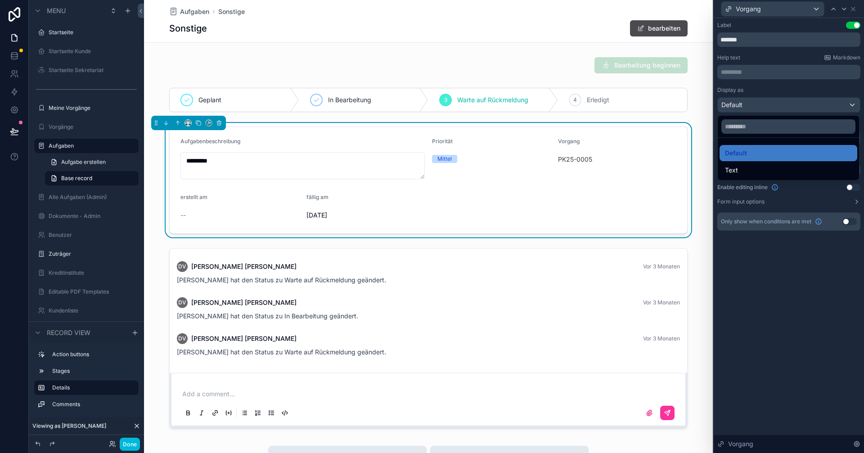
click at [765, 104] on div at bounding box center [789, 226] width 150 height 453
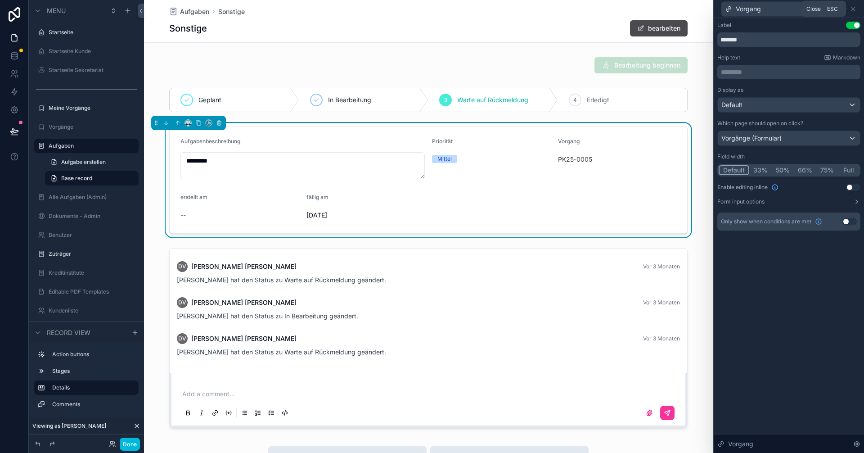
click at [852, 9] on icon at bounding box center [853, 8] width 7 height 7
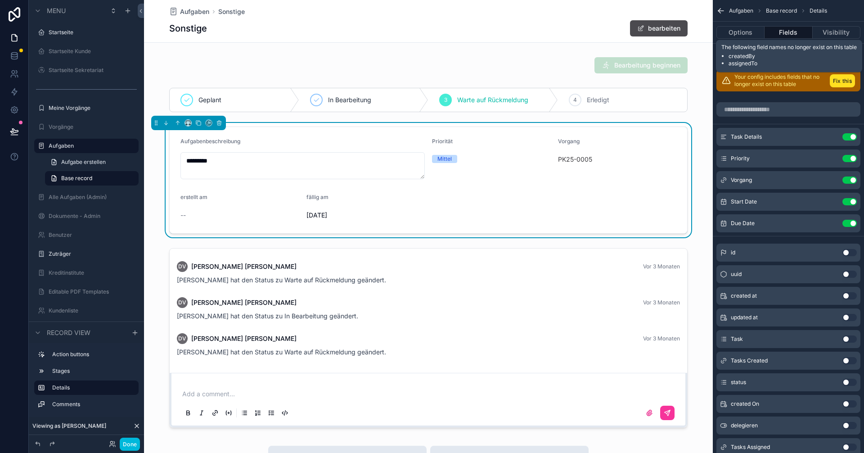
click at [841, 83] on button "Fix this" at bounding box center [842, 80] width 25 height 13
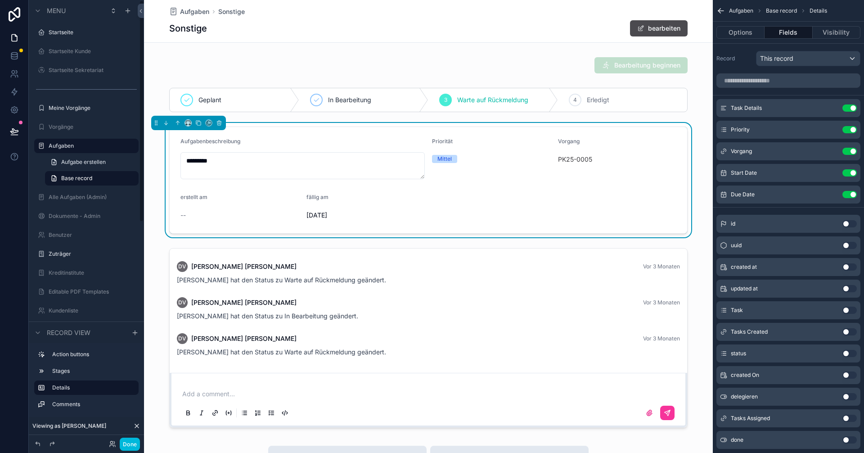
click at [128, 445] on button "Done" at bounding box center [130, 443] width 20 height 13
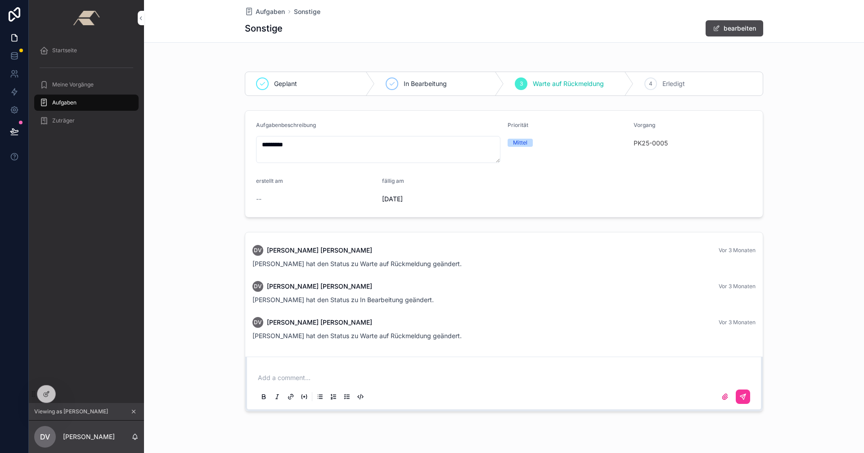
click at [57, 53] on span "Startseite" at bounding box center [64, 50] width 25 height 7
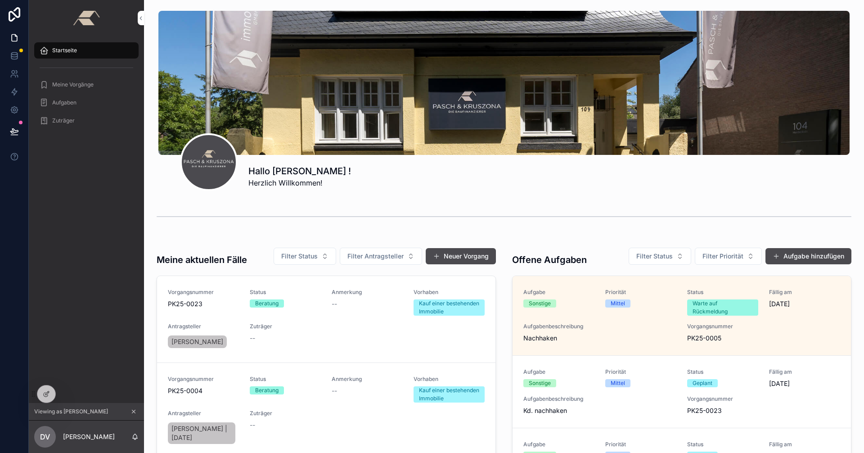
click at [660, 333] on div "Aufgabenbeschreibung Nachhaken" at bounding box center [599, 333] width 153 height 20
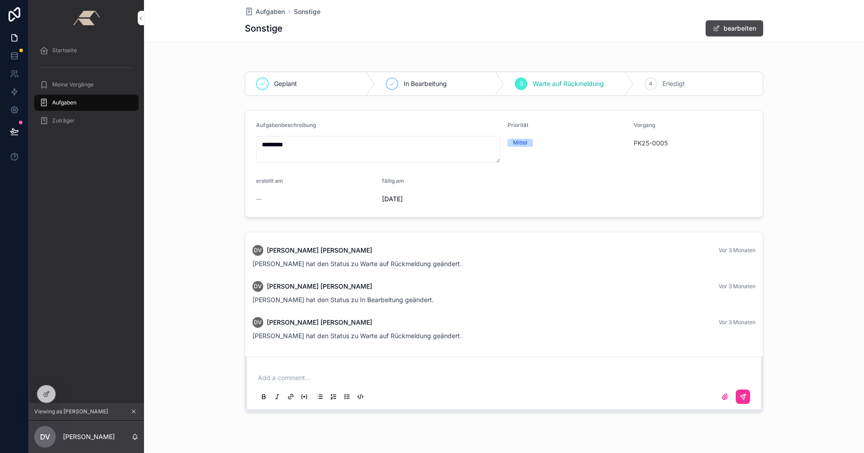
click at [643, 139] on span "PK25-0005" at bounding box center [651, 143] width 34 height 9
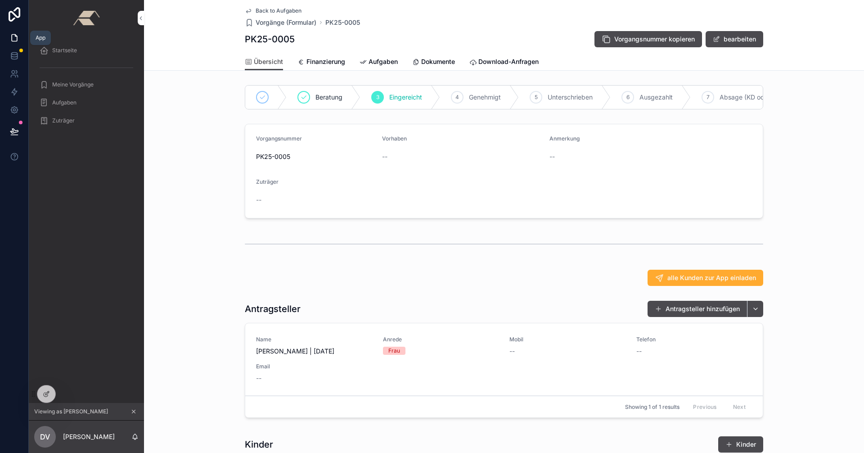
click at [13, 39] on icon at bounding box center [14, 37] width 9 height 9
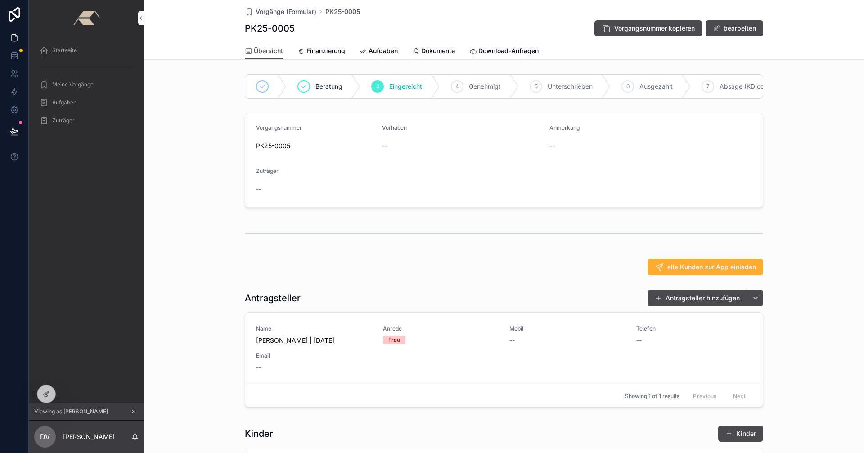
click at [64, 53] on span "Startseite" at bounding box center [64, 50] width 25 height 7
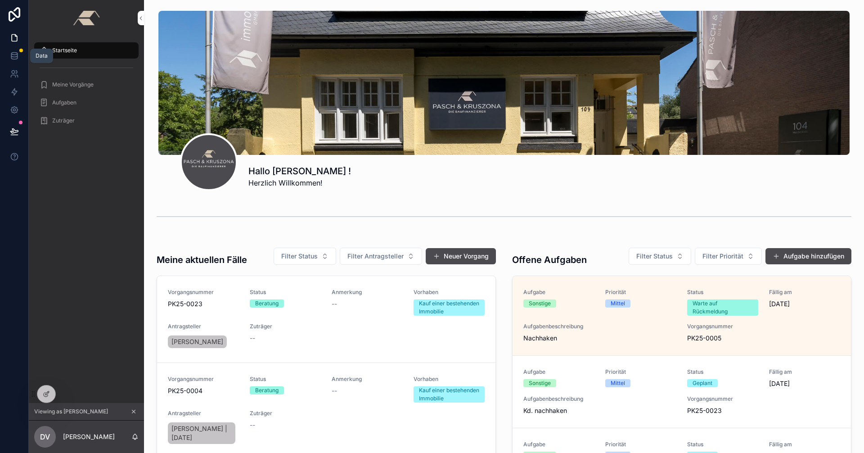
click at [13, 53] on icon at bounding box center [14, 55] width 9 height 9
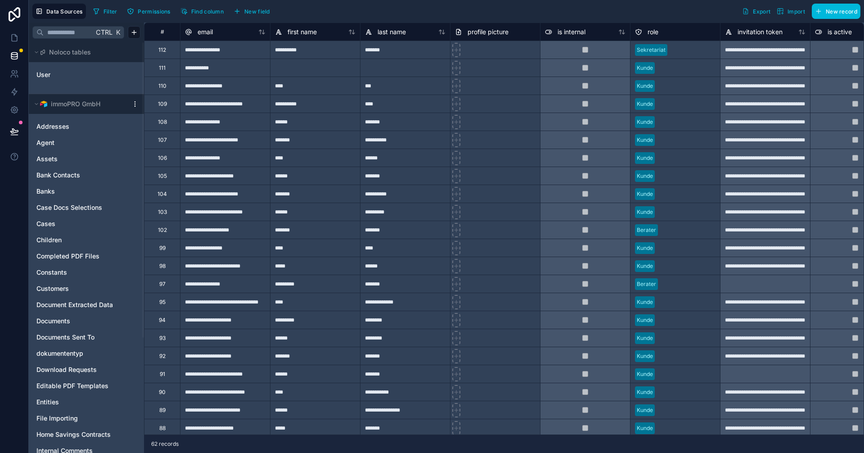
click at [157, 16] on button "Permissions" at bounding box center [148, 10] width 49 height 13
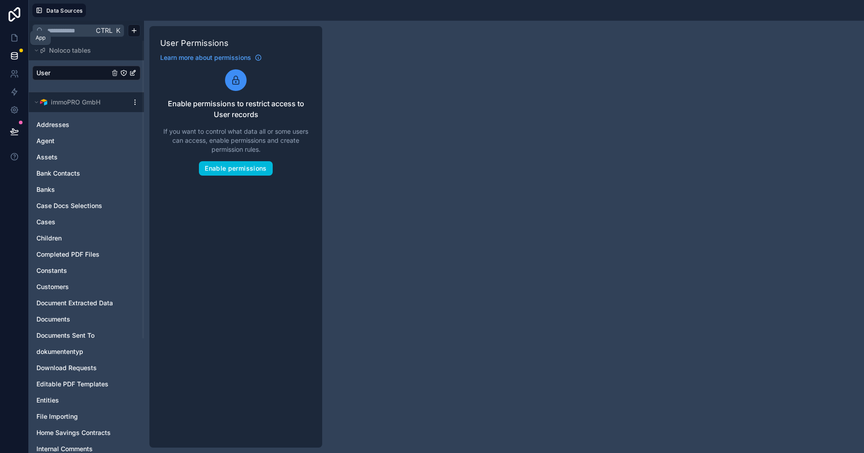
click at [12, 38] on icon at bounding box center [14, 37] width 9 height 9
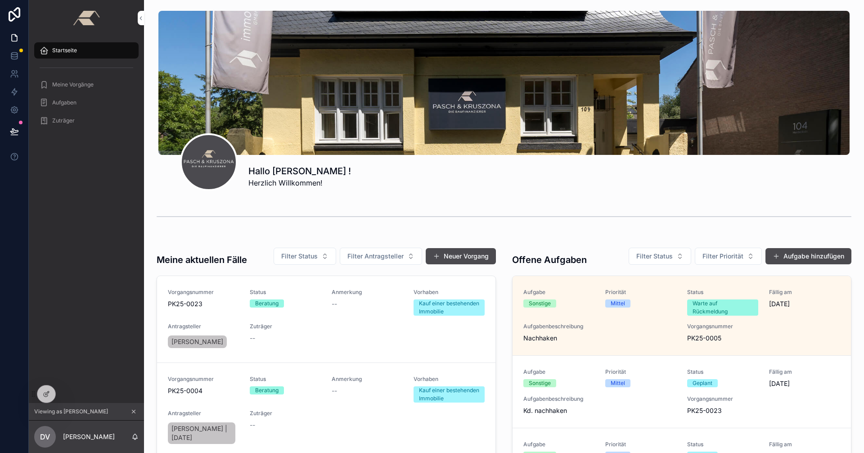
click at [134, 409] on icon "scrollable content" at bounding box center [133, 411] width 6 height 6
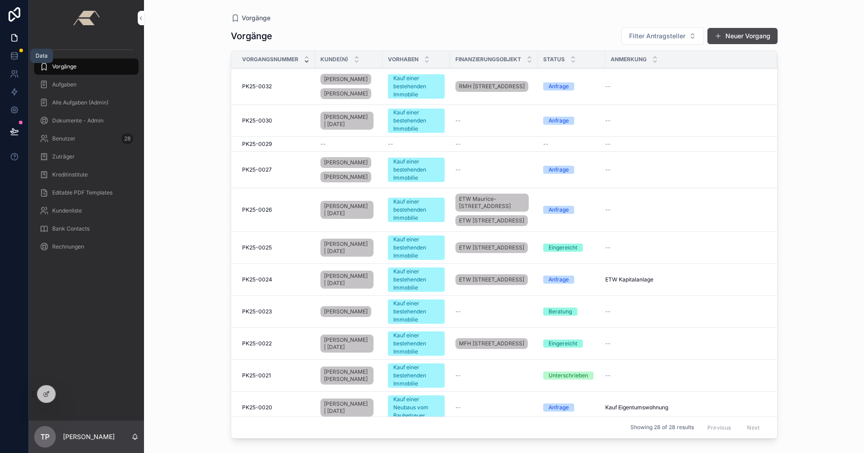
click at [17, 59] on icon at bounding box center [14, 55] width 9 height 9
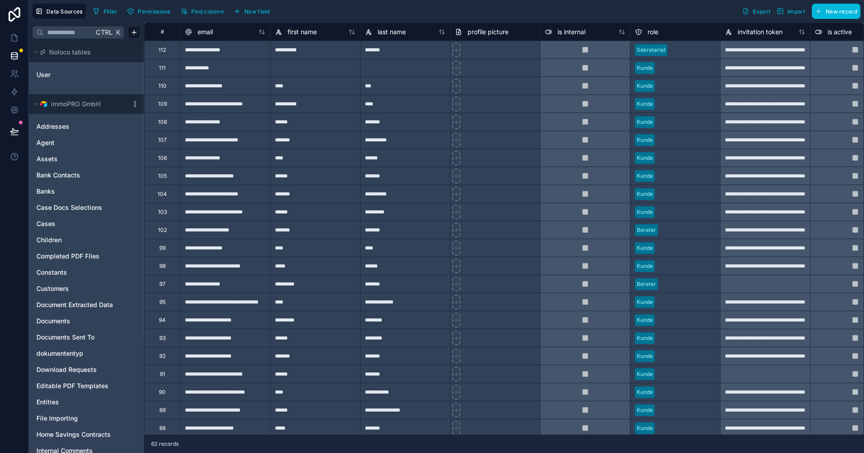
click at [144, 8] on span "Permissions" at bounding box center [154, 11] width 32 height 7
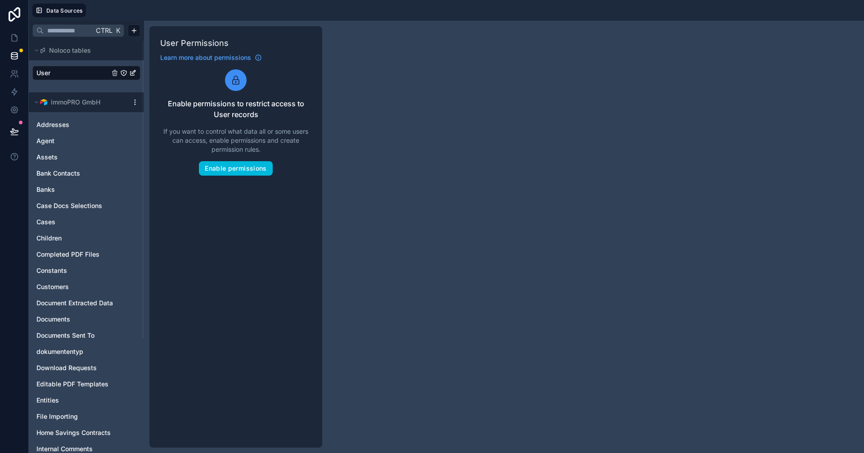
click at [58, 16] on button "Data Sources" at bounding box center [59, 10] width 54 height 13
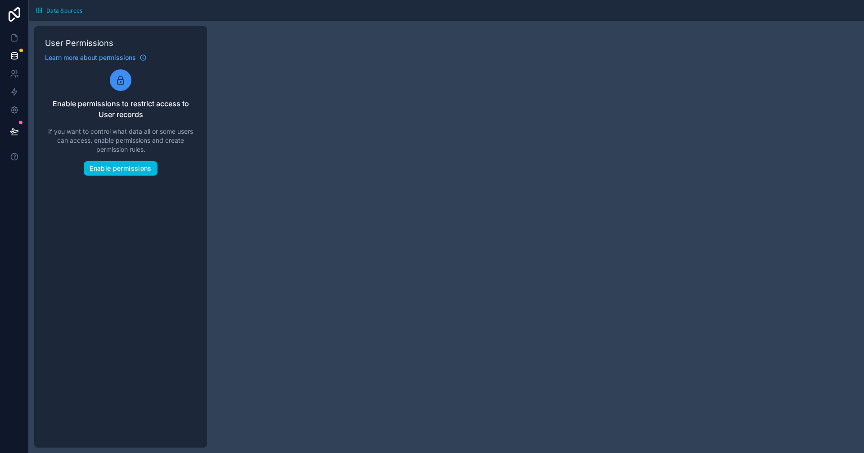
click at [44, 11] on button "Data Sources" at bounding box center [59, 10] width 54 height 13
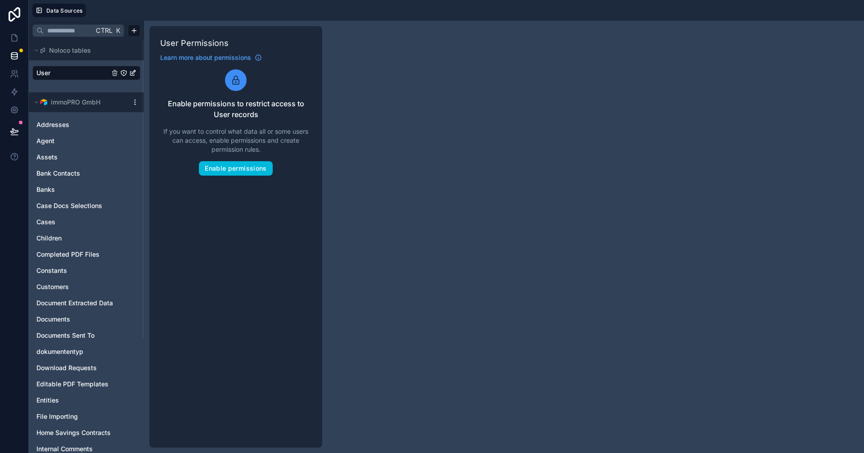
click at [51, 128] on span "Addresses" at bounding box center [52, 124] width 33 height 9
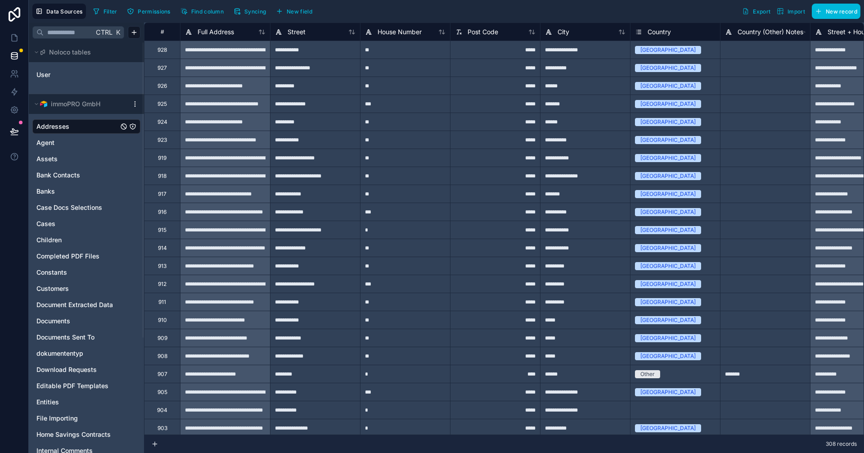
click at [139, 10] on span "Permissions" at bounding box center [154, 11] width 32 height 7
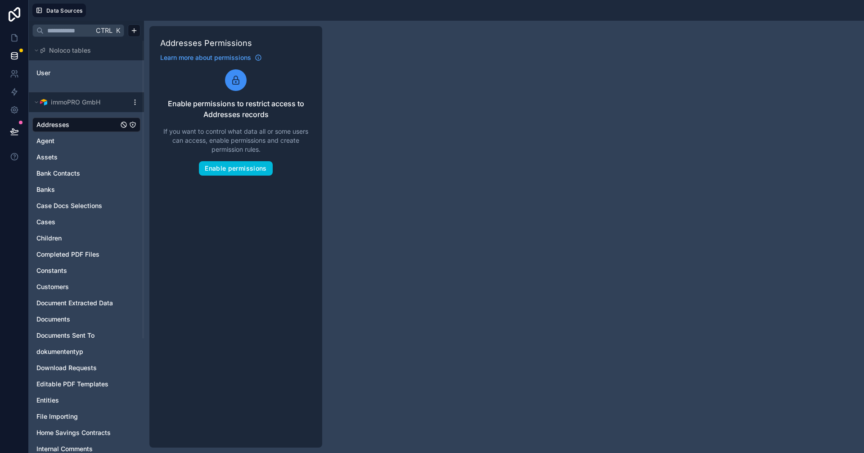
click at [67, 124] on span "Addresses" at bounding box center [52, 124] width 33 height 9
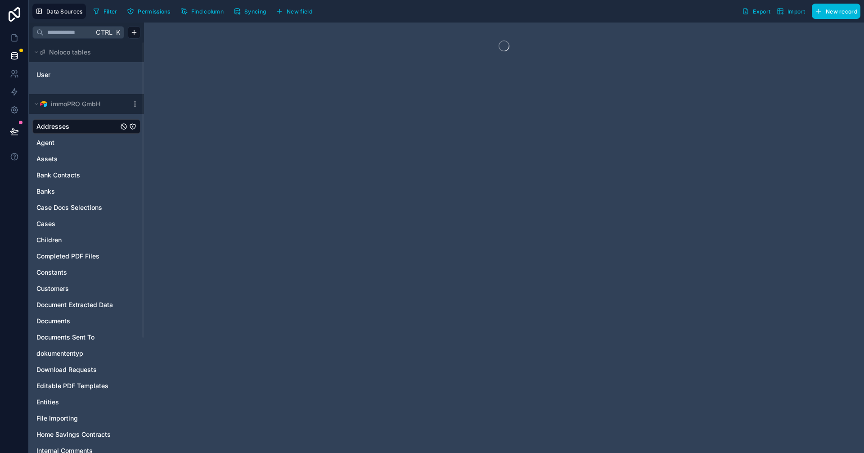
click at [57, 223] on link "Cases" at bounding box center [77, 223] width 82 height 9
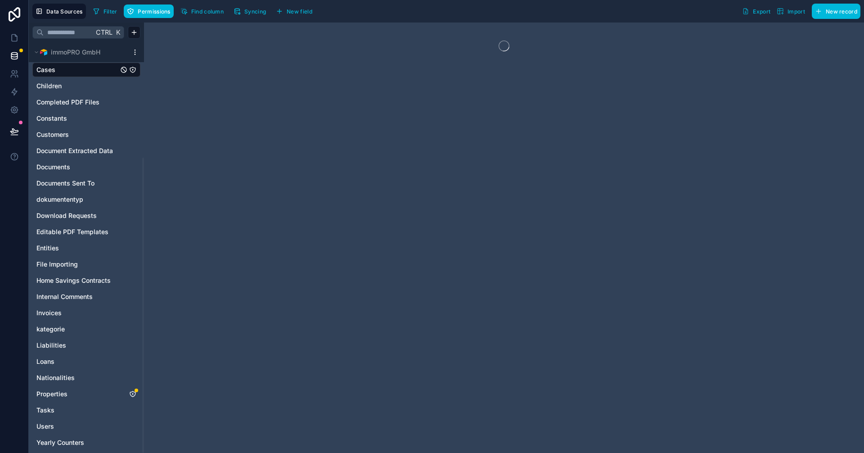
scroll to position [160, 0]
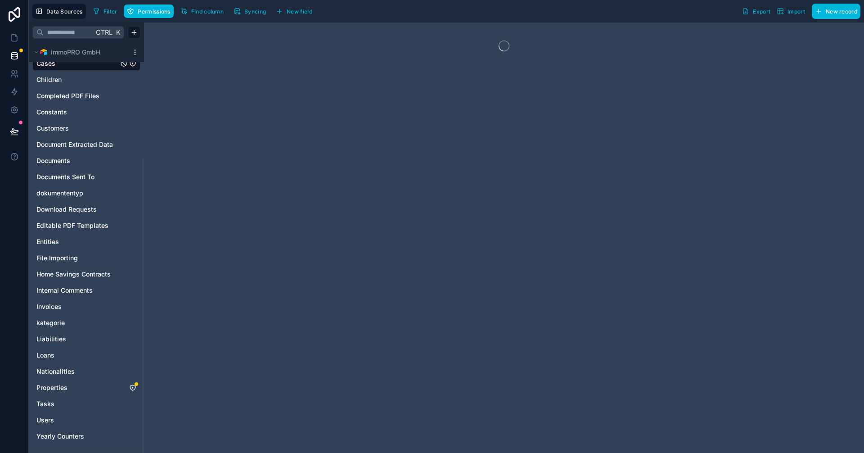
click at [70, 384] on link "Properties" at bounding box center [77, 387] width 82 height 9
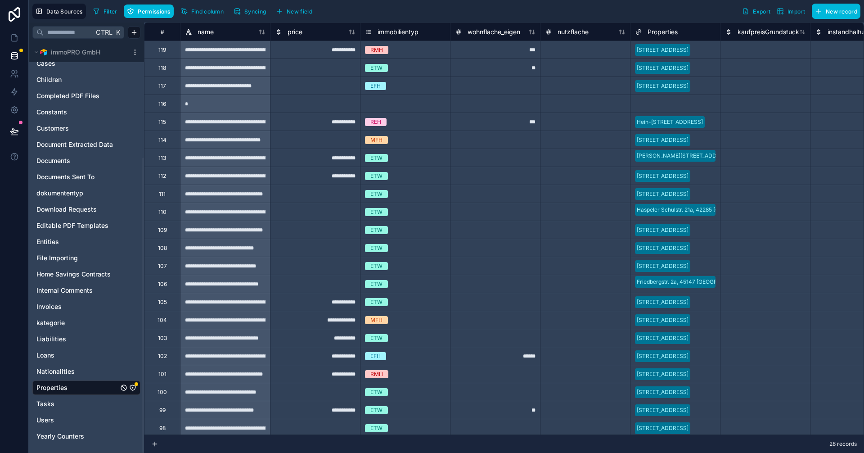
click at [152, 9] on span "Permissions" at bounding box center [154, 11] width 32 height 7
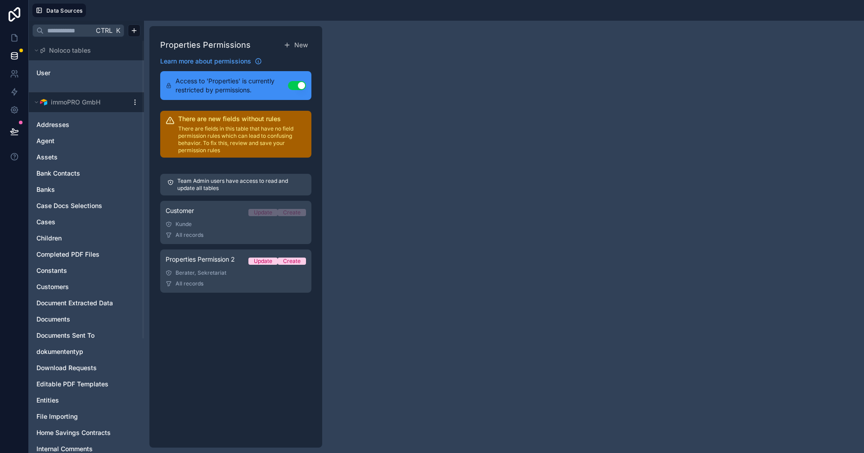
click at [220, 271] on div "Berater, Sekretariat" at bounding box center [236, 272] width 140 height 7
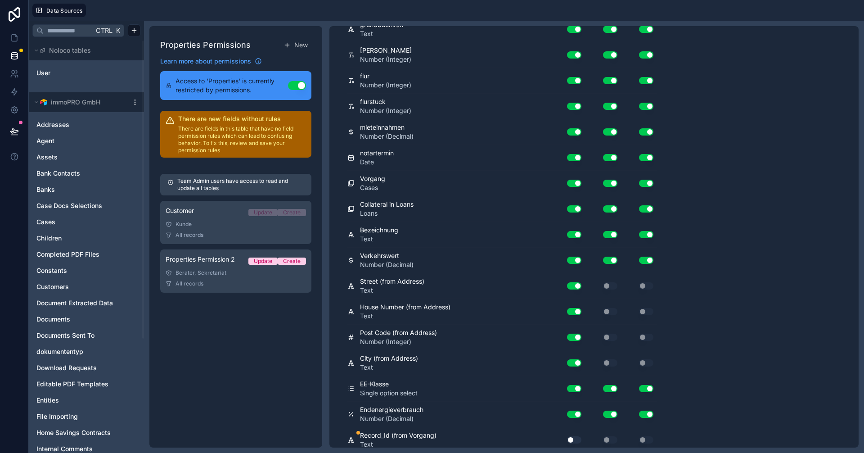
scroll to position [656, 0]
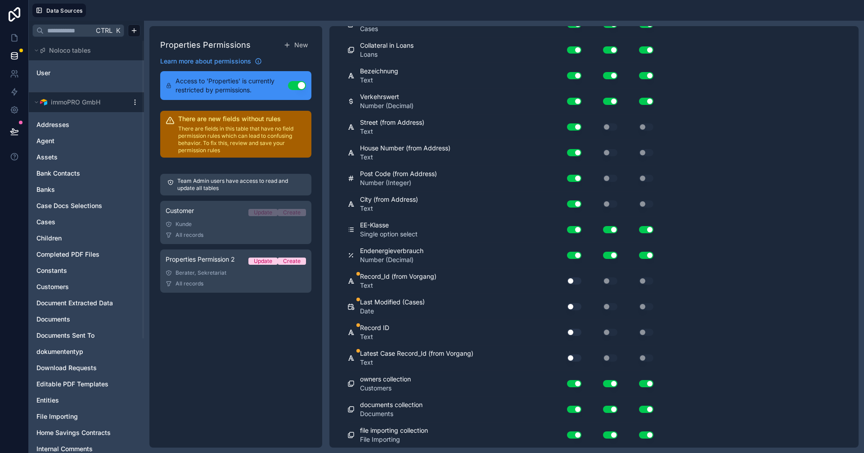
click at [573, 279] on button "Use setting" at bounding box center [574, 280] width 14 height 7
click at [578, 306] on button "Use setting" at bounding box center [574, 306] width 14 height 7
click at [575, 332] on button "Use setting" at bounding box center [574, 331] width 14 height 7
click at [574, 357] on button "Use setting" at bounding box center [574, 357] width 14 height 7
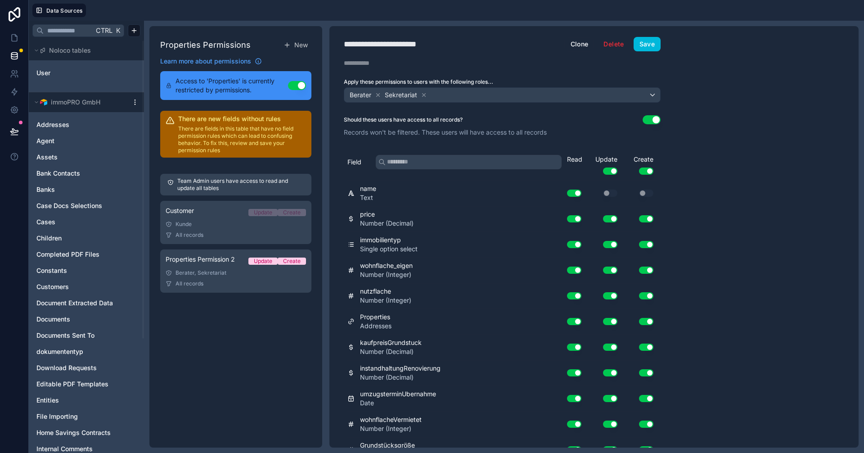
click at [432, 44] on div "**********" at bounding box center [393, 44] width 99 height 13
type div "**********"
click at [643, 44] on button "Save" at bounding box center [647, 44] width 27 height 14
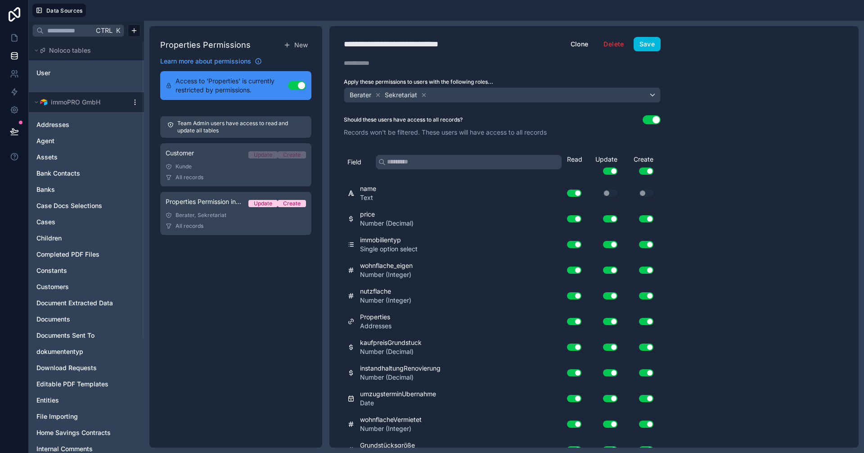
click at [220, 170] on div "Kunde" at bounding box center [236, 166] width 140 height 7
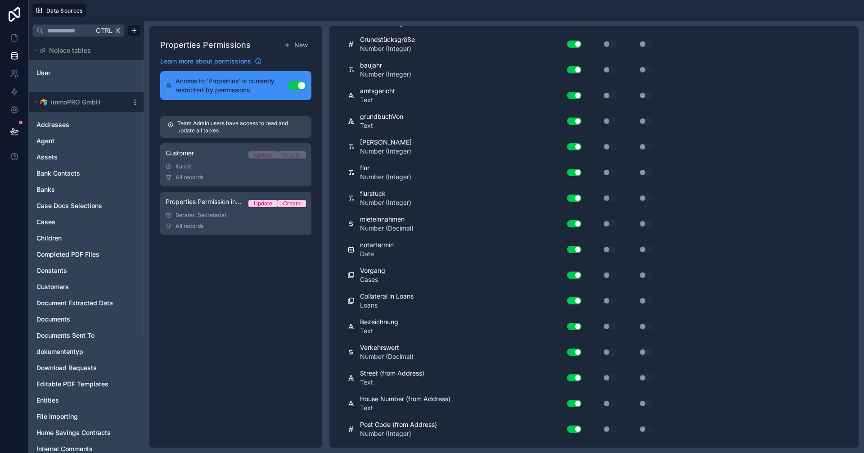
scroll to position [656, 0]
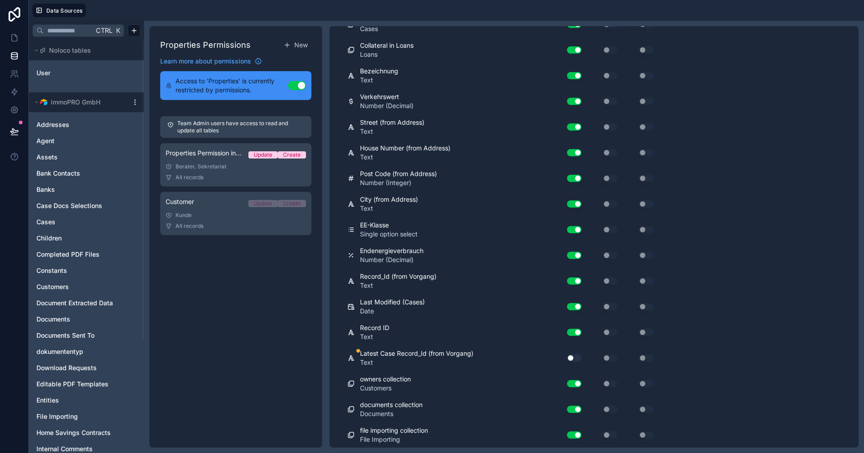
click at [575, 356] on button "Use setting" at bounding box center [574, 357] width 14 height 7
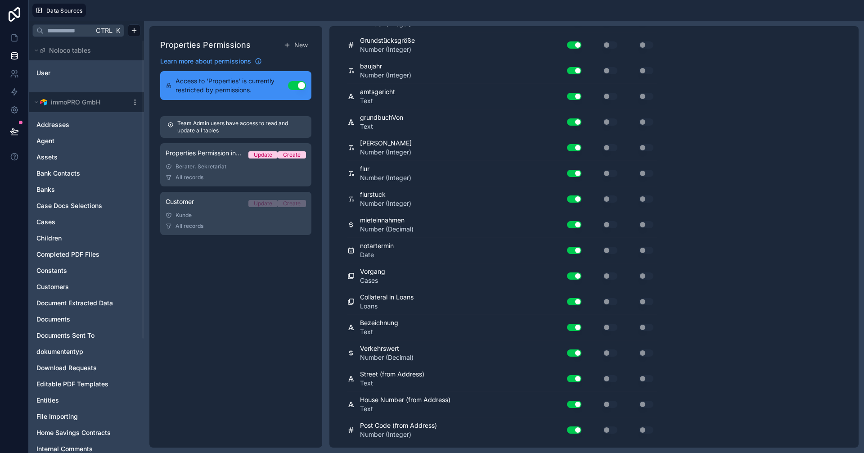
scroll to position [0, 0]
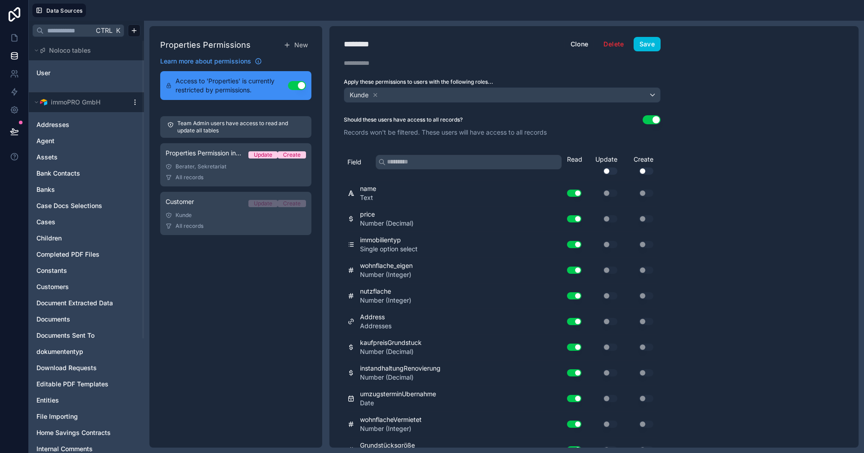
click at [346, 44] on div "********" at bounding box center [366, 44] width 45 height 13
type div "********"
click at [467, 44] on div "**********" at bounding box center [409, 44] width 130 height 13
click at [652, 42] on button "Save" at bounding box center [647, 44] width 27 height 14
click at [16, 39] on icon at bounding box center [14, 38] width 5 height 7
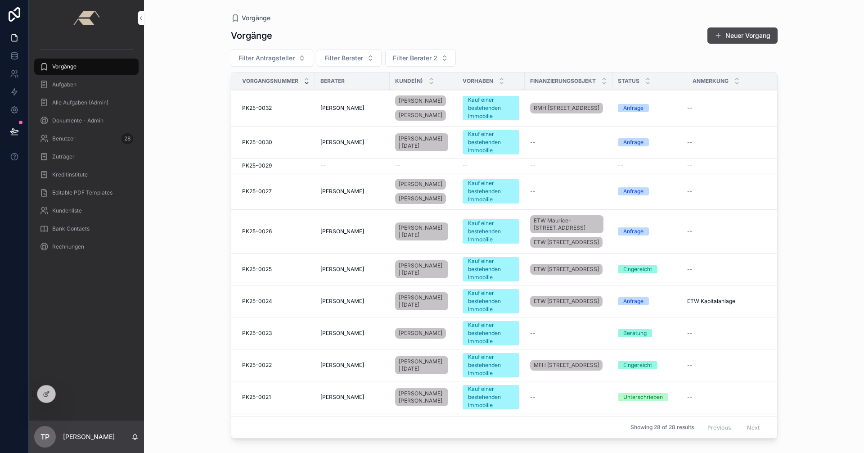
click at [314, 108] on td "PK25-0032 PK25-0032" at bounding box center [273, 108] width 84 height 36
click at [344, 110] on span "[PERSON_NAME]" at bounding box center [342, 107] width 44 height 7
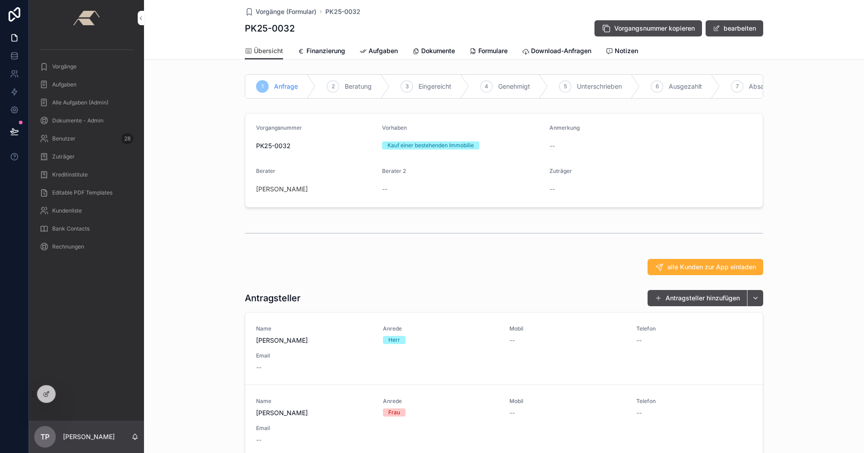
click at [0, 0] on icon at bounding box center [0, 0] width 0 height 0
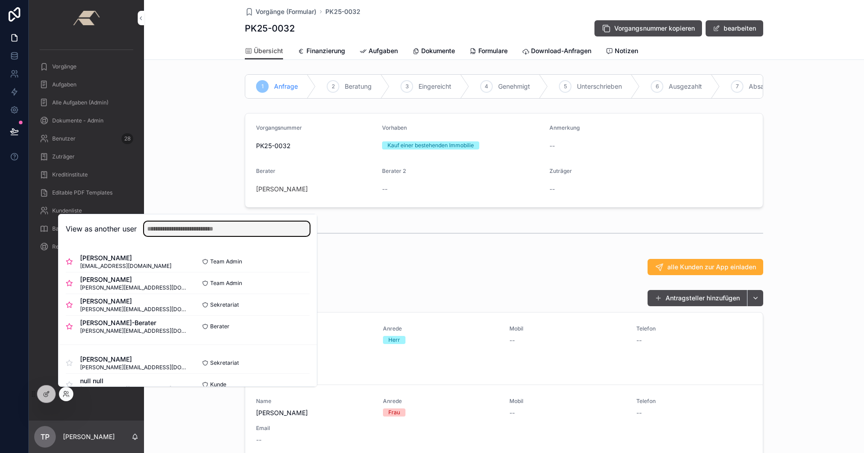
click at [207, 232] on input "text" at bounding box center [227, 228] width 166 height 14
type input "*"
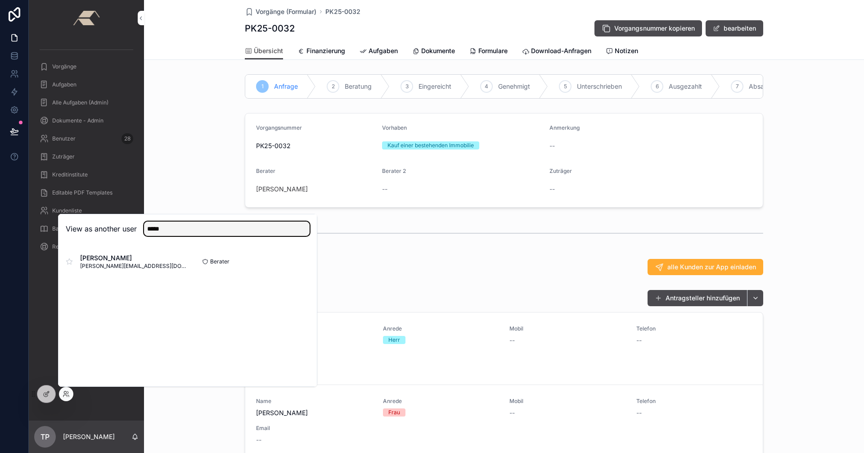
type input "*****"
click at [0, 0] on button "Select" at bounding box center [0, 0] width 0 height 0
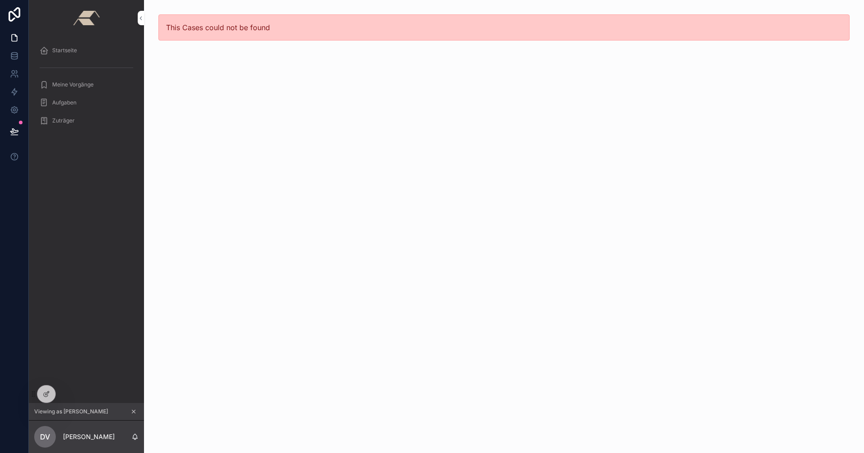
click at [78, 47] on div "Startseite" at bounding box center [87, 50] width 94 height 14
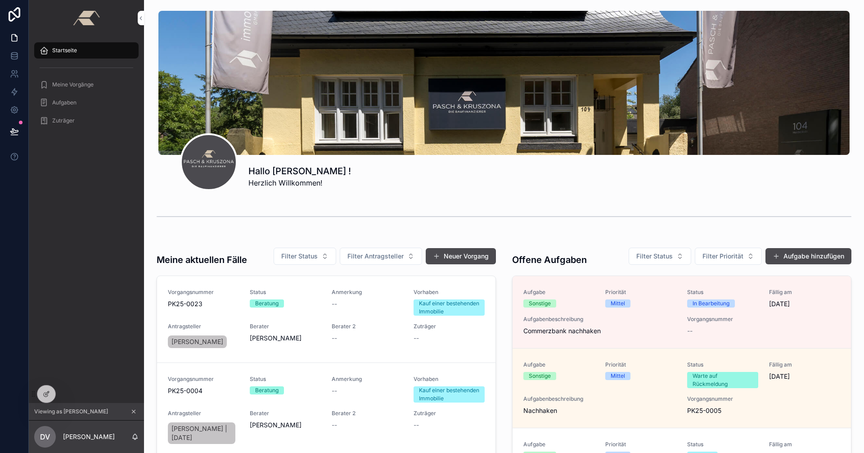
click at [387, 309] on div "Anmerkung --" at bounding box center [367, 301] width 71 height 27
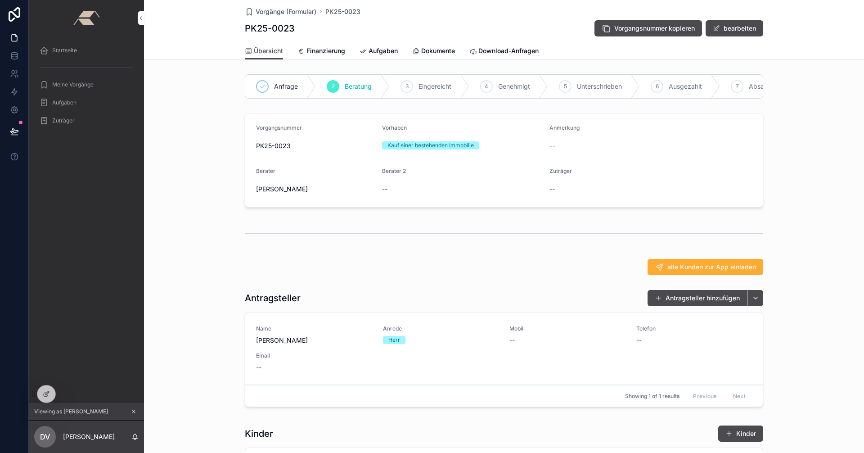
click at [50, 389] on div at bounding box center [46, 393] width 18 height 17
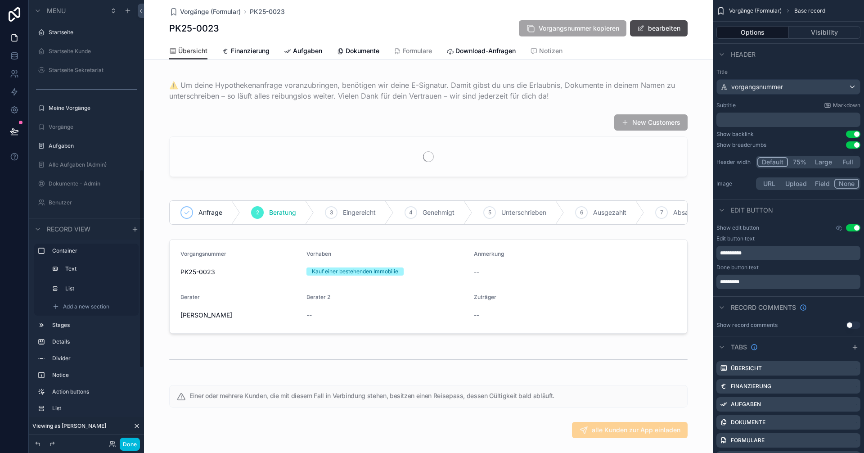
scroll to position [378, 0]
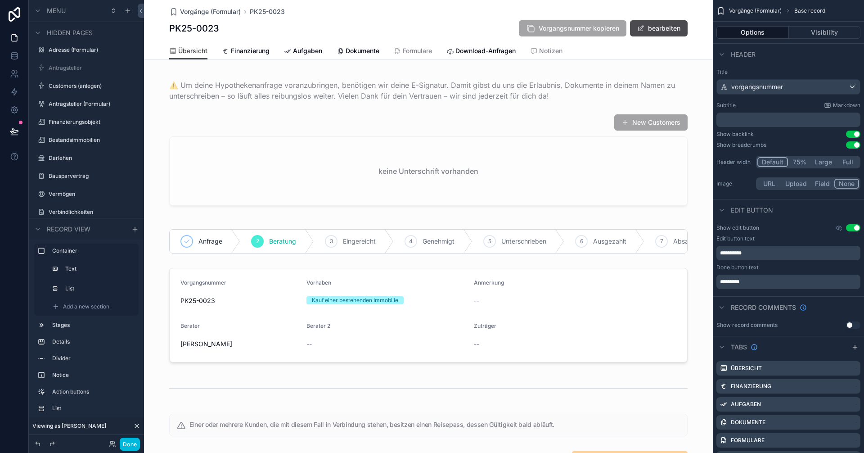
click at [544, 47] on span "Notizen" at bounding box center [550, 50] width 23 height 9
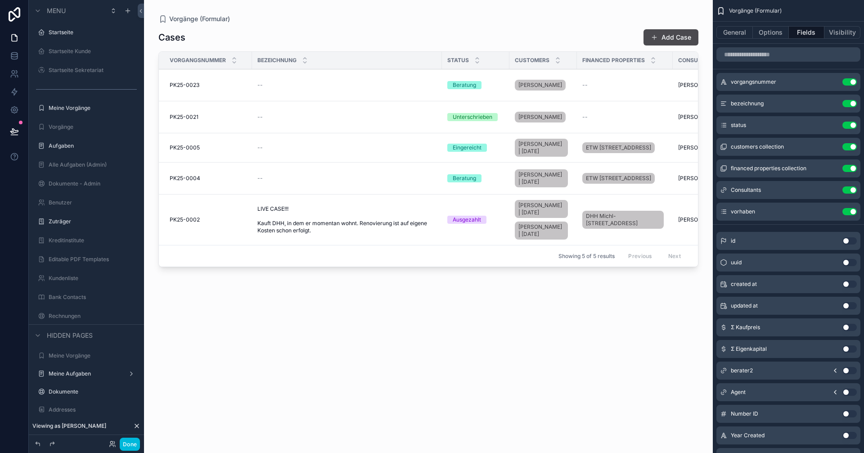
click at [66, 34] on label "Startseite" at bounding box center [91, 32] width 85 height 7
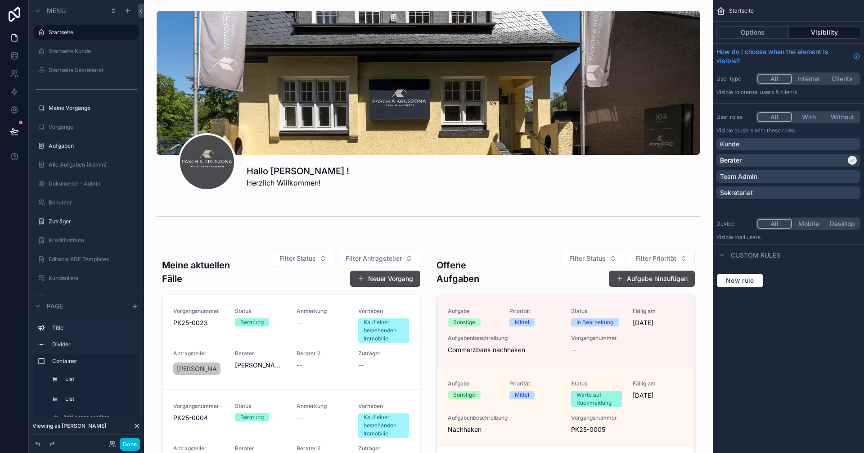
click at [325, 326] on div "scrollable content" at bounding box center [428, 442] width 554 height 408
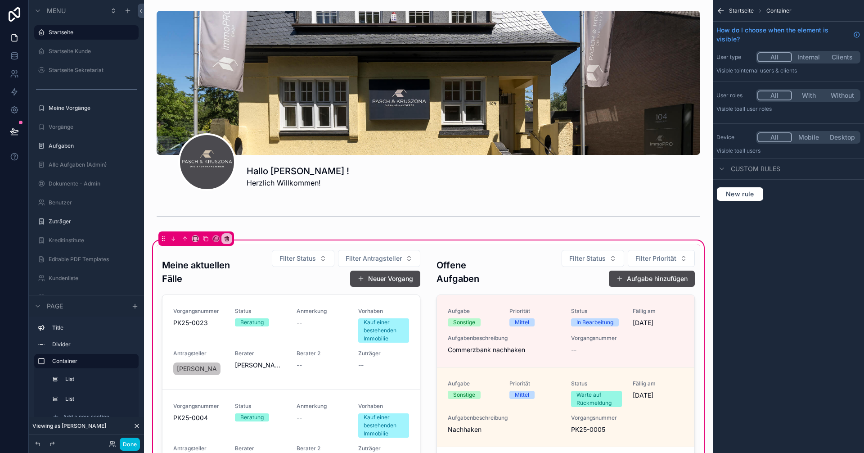
click at [341, 324] on div "scrollable content" at bounding box center [291, 442] width 269 height 397
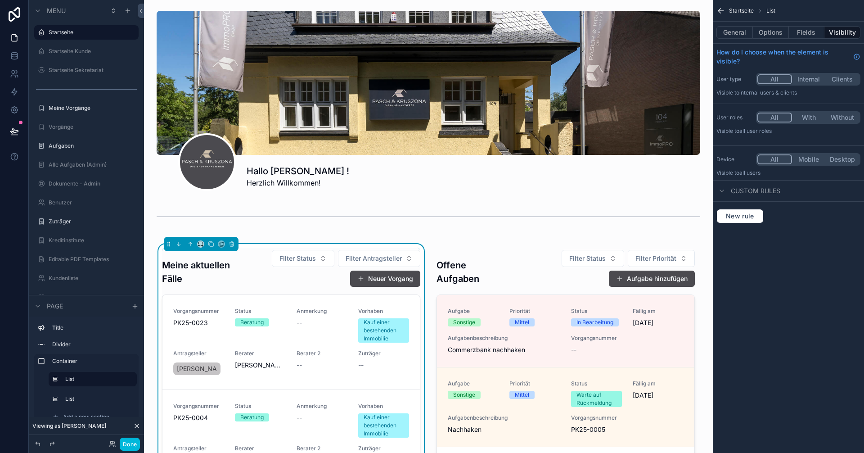
click at [335, 326] on div "--" at bounding box center [322, 322] width 51 height 9
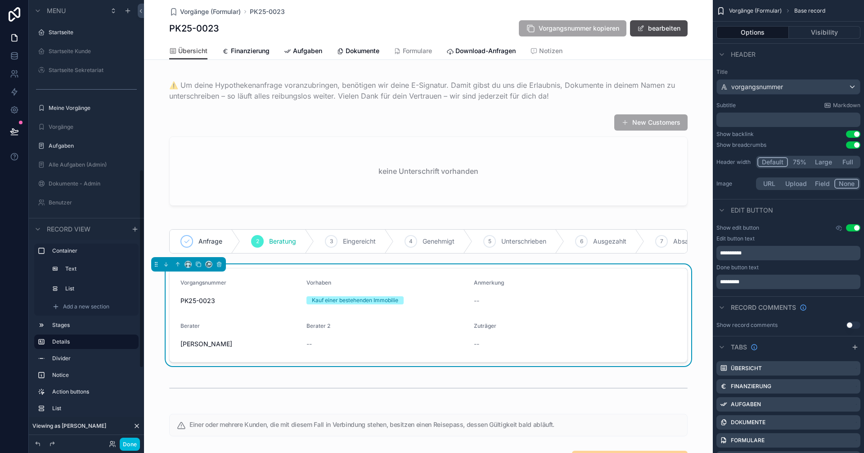
scroll to position [378, 0]
click at [551, 51] on span "Notizen" at bounding box center [550, 50] width 23 height 9
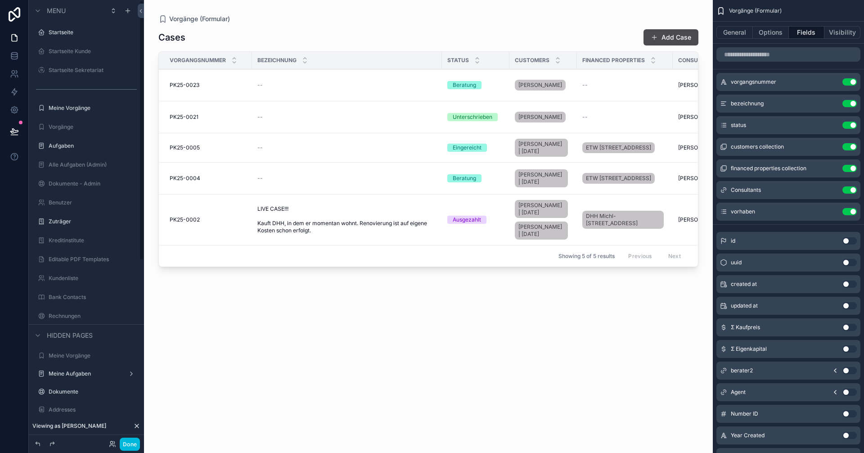
click at [58, 35] on label "Startseite" at bounding box center [91, 32] width 85 height 7
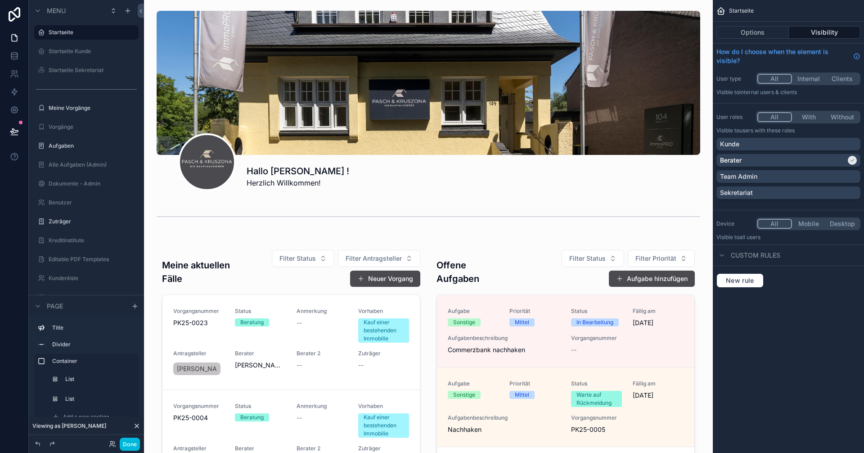
click at [331, 324] on div "scrollable content" at bounding box center [428, 442] width 554 height 408
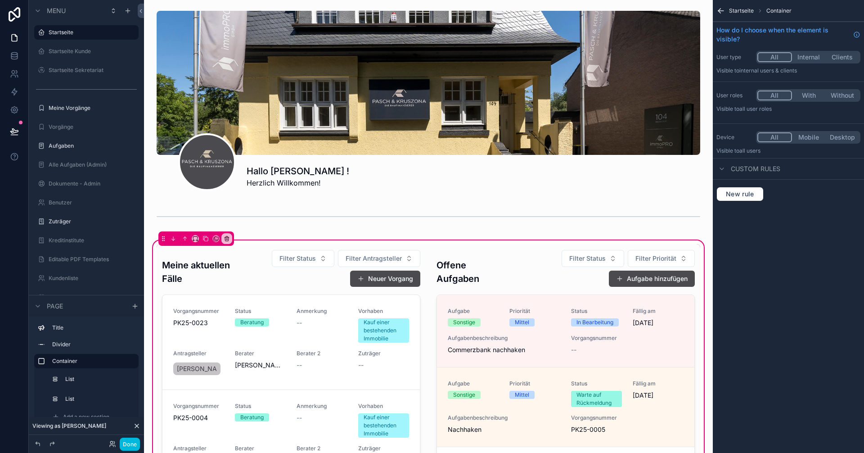
click at [329, 324] on div "scrollable content" at bounding box center [291, 442] width 269 height 397
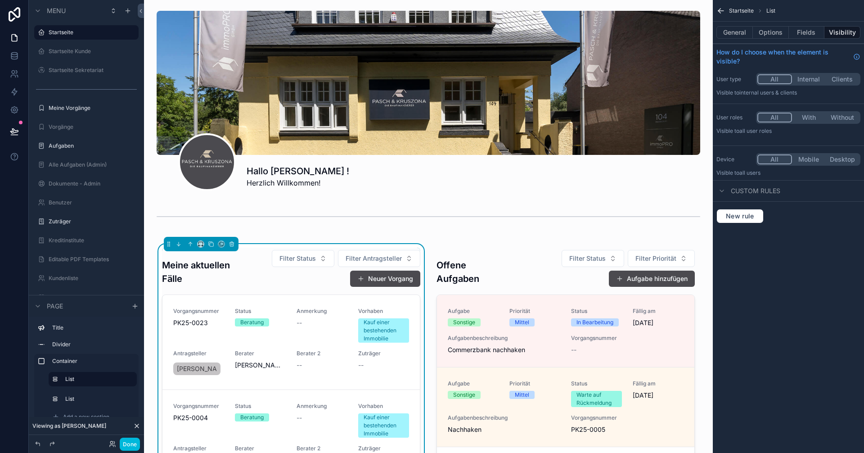
click at [330, 334] on div "Anmerkung --" at bounding box center [322, 324] width 51 height 35
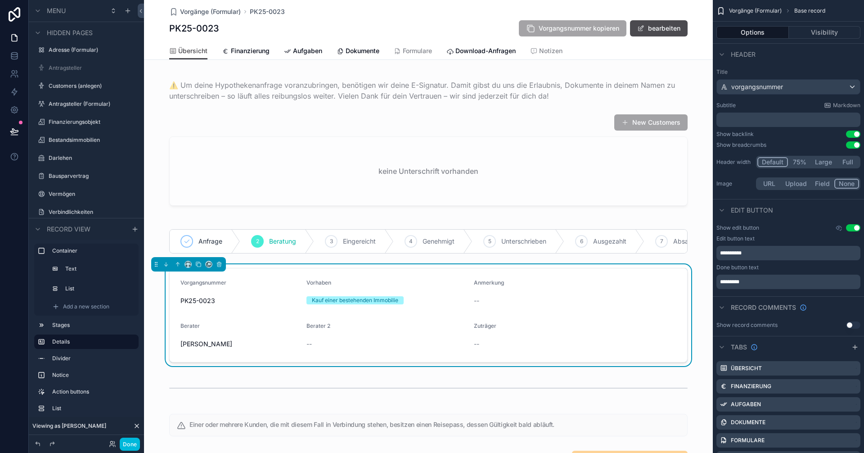
click at [136, 427] on icon at bounding box center [136, 425] width 7 height 7
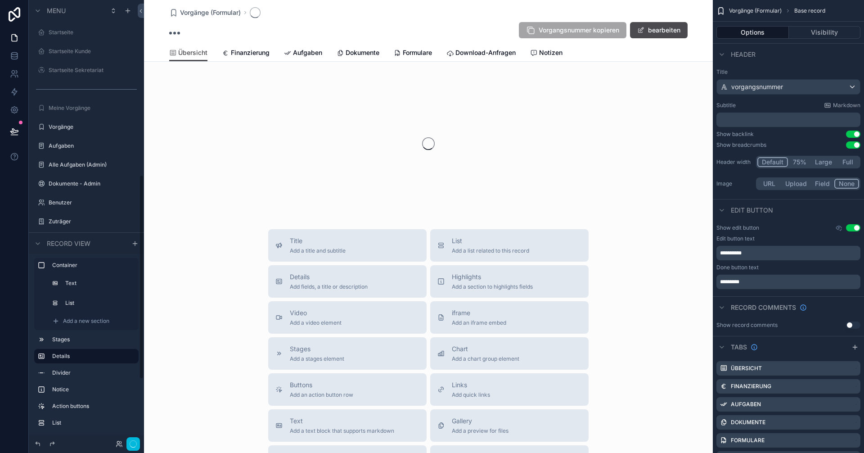
scroll to position [378, 0]
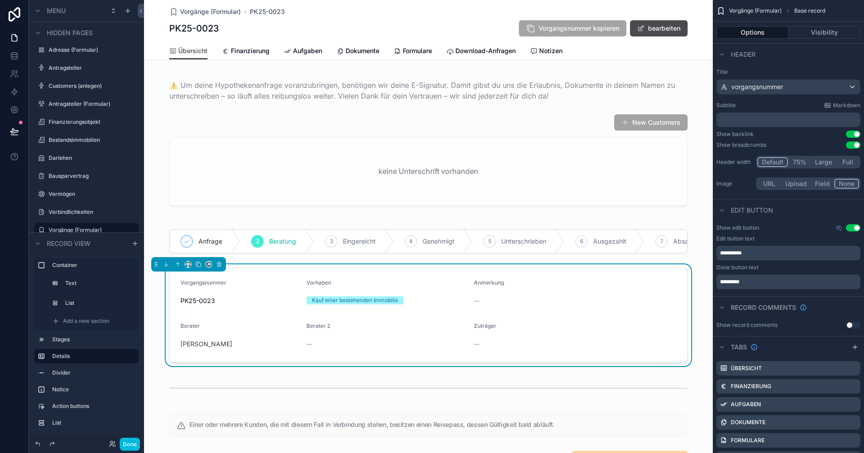
click at [545, 51] on span "Notizen" at bounding box center [550, 50] width 23 height 9
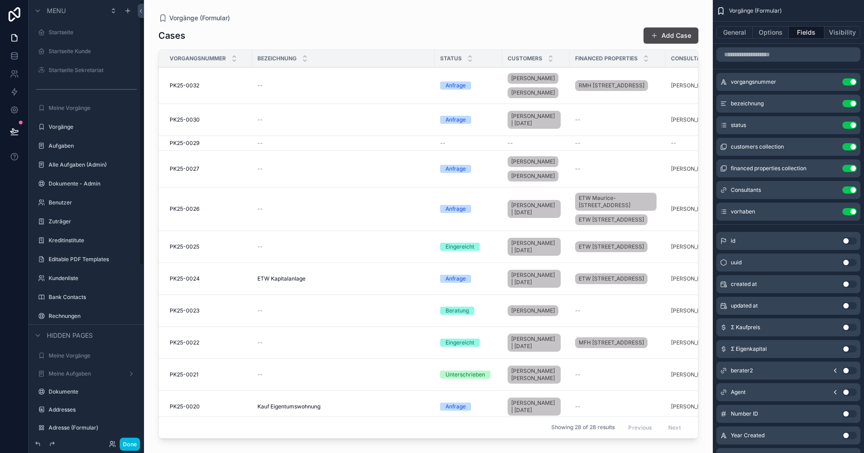
click at [66, 30] on label "Startseite" at bounding box center [91, 32] width 85 height 7
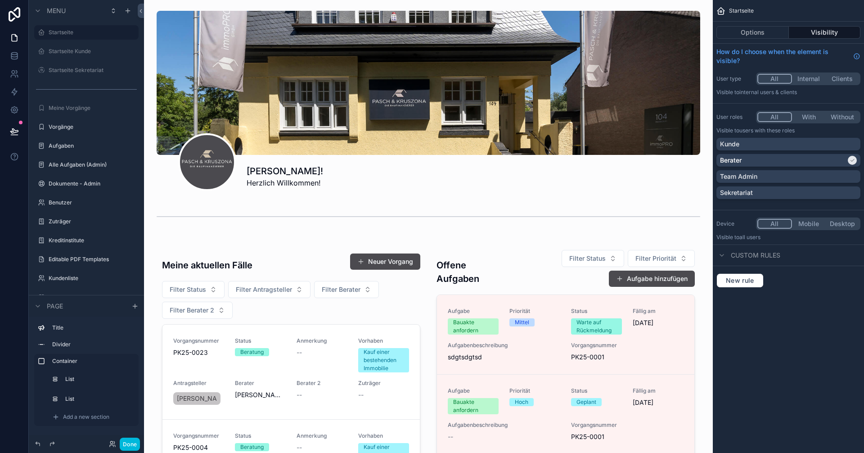
click at [326, 334] on div "scrollable content" at bounding box center [428, 457] width 554 height 438
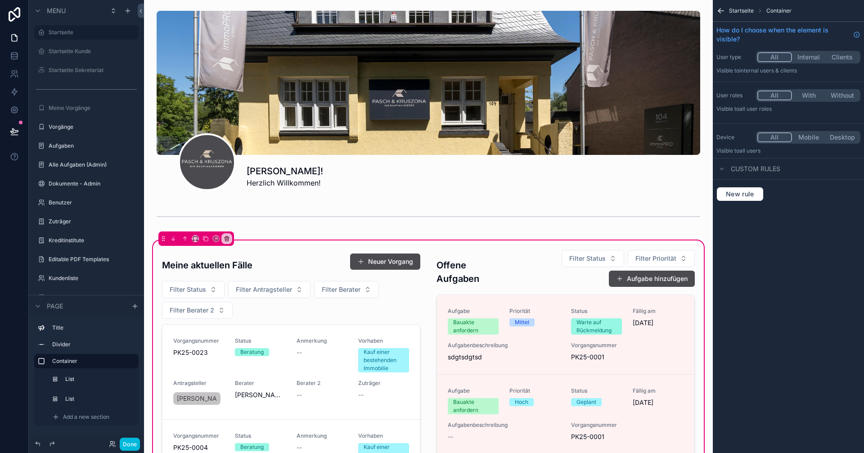
click at [328, 376] on div "scrollable content" at bounding box center [291, 457] width 269 height 427
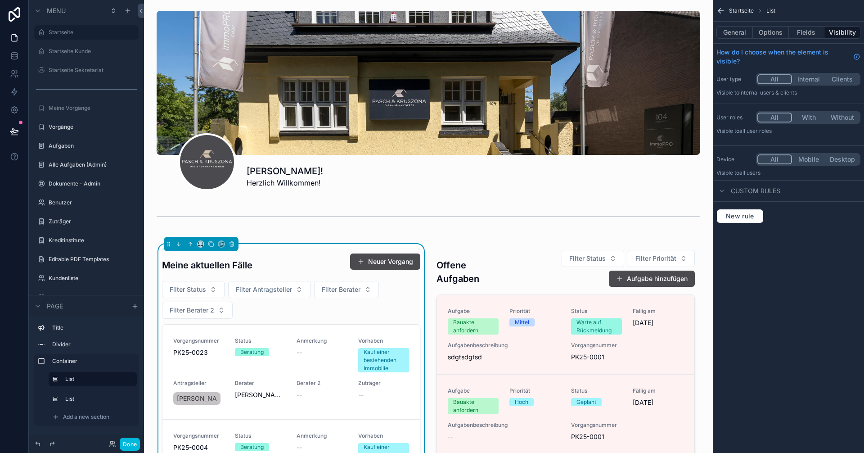
click at [325, 367] on div "Anmerkung --" at bounding box center [322, 354] width 51 height 35
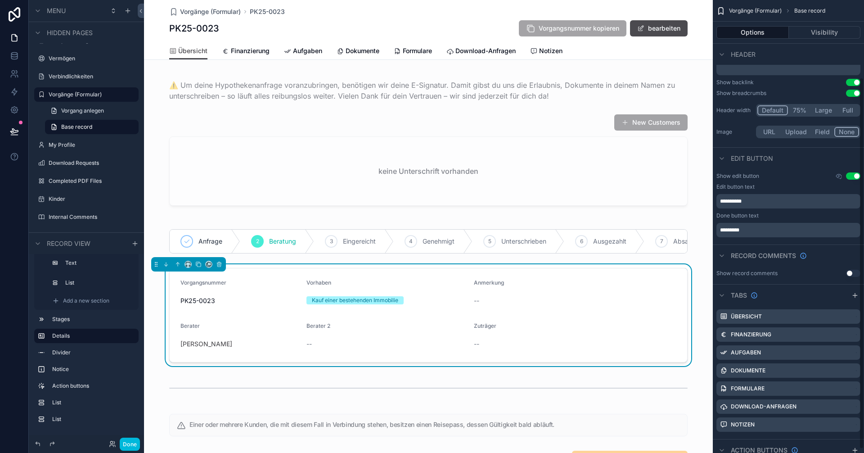
scroll to position [99, 0]
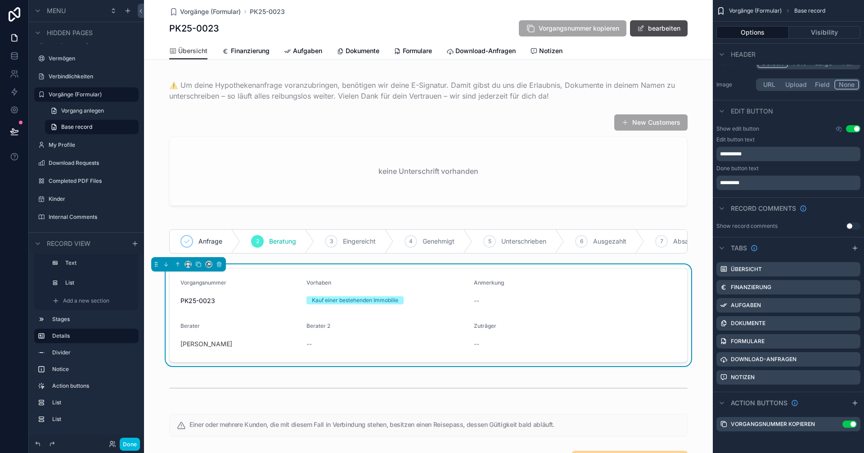
click at [0, 0] on icon "scrollable content" at bounding box center [0, 0] width 0 height 0
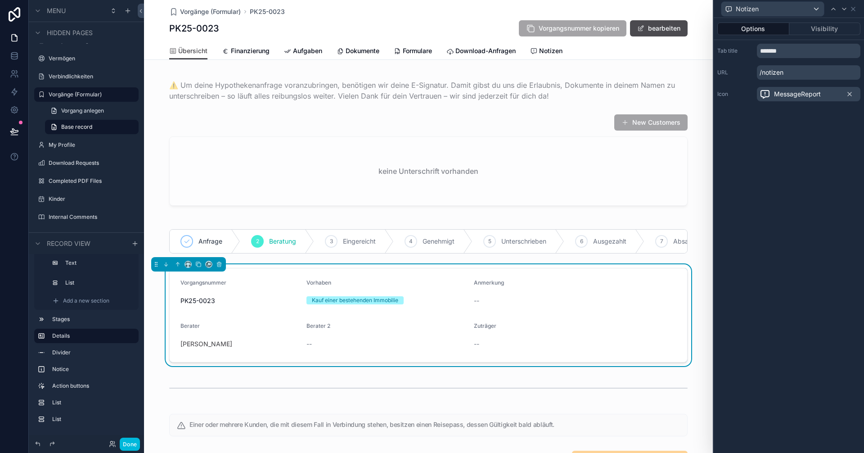
click at [813, 30] on button "Visibility" at bounding box center [825, 28] width 72 height 13
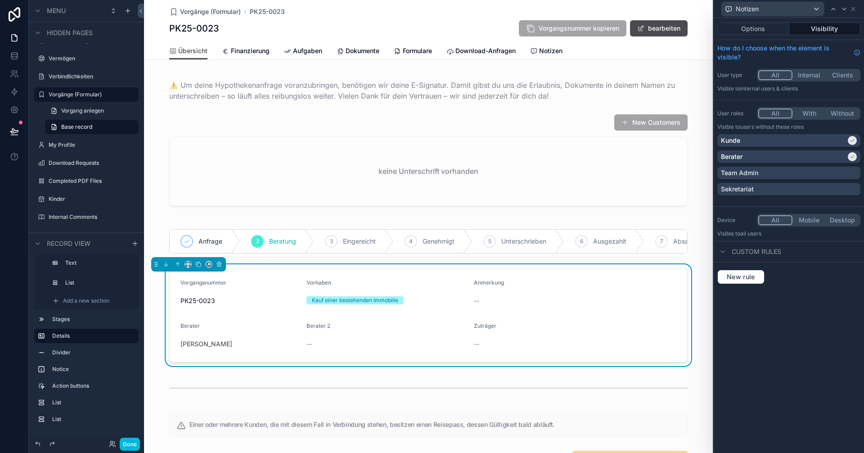
click at [760, 29] on button "Options" at bounding box center [753, 28] width 72 height 13
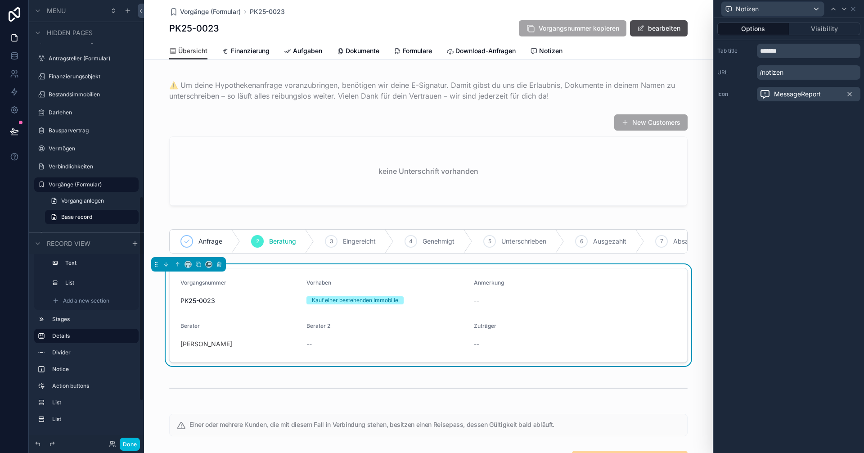
scroll to position [513, 0]
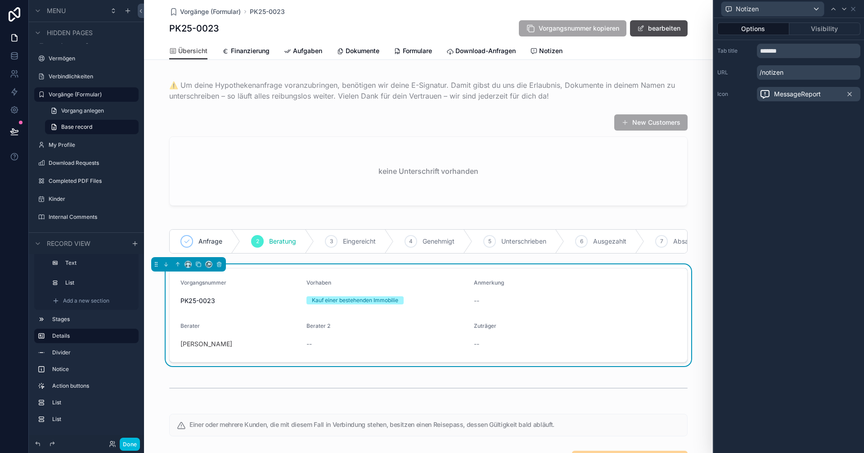
click at [85, 216] on label "Internal Comments" at bounding box center [91, 216] width 85 height 7
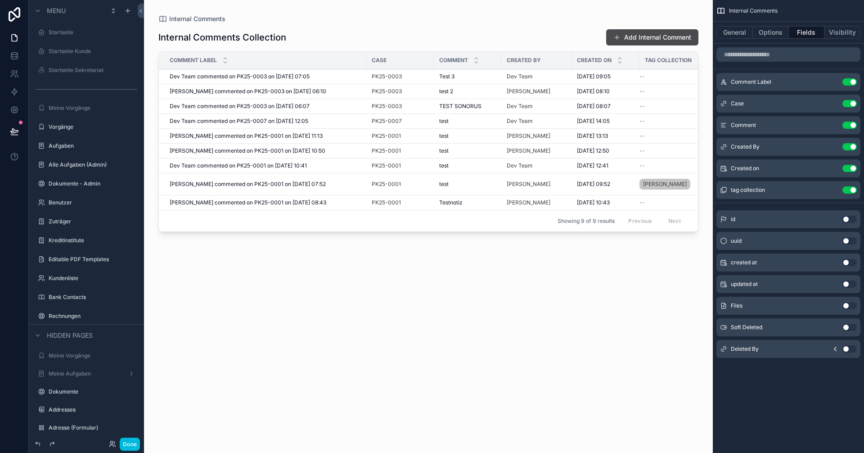
click at [71, 127] on label "Vorgänge" at bounding box center [91, 126] width 85 height 7
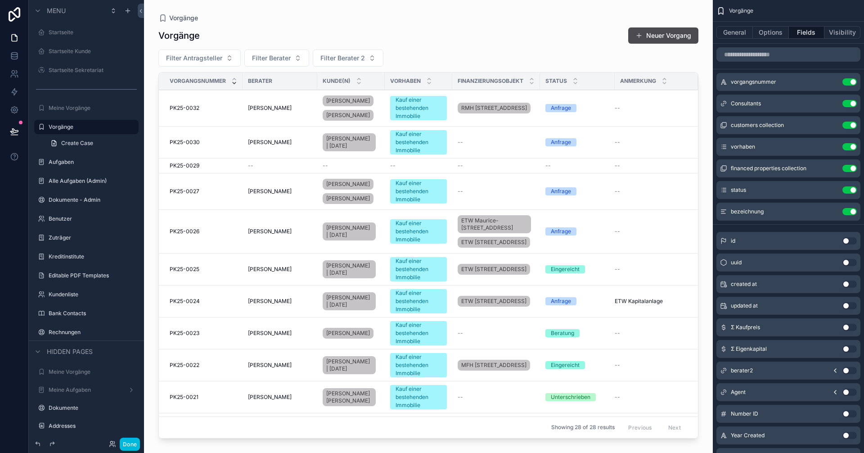
click at [232, 100] on div "scrollable content" at bounding box center [428, 221] width 569 height 442
click at [249, 106] on span "[PERSON_NAME]" at bounding box center [270, 107] width 44 height 7
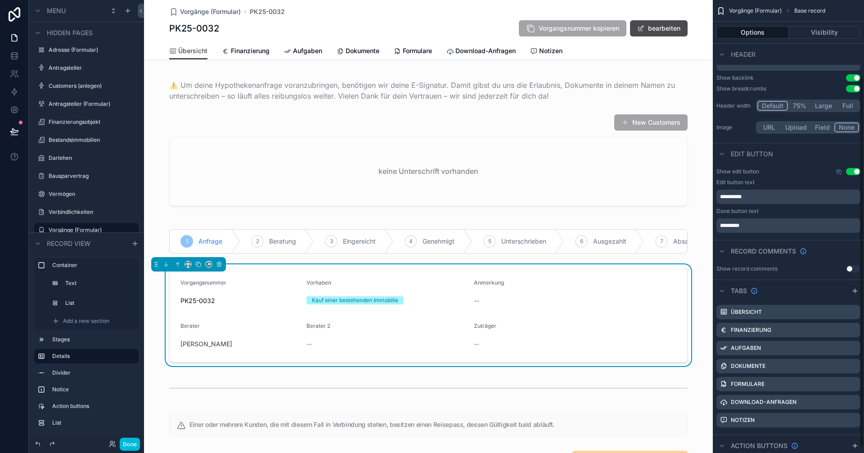
scroll to position [99, 0]
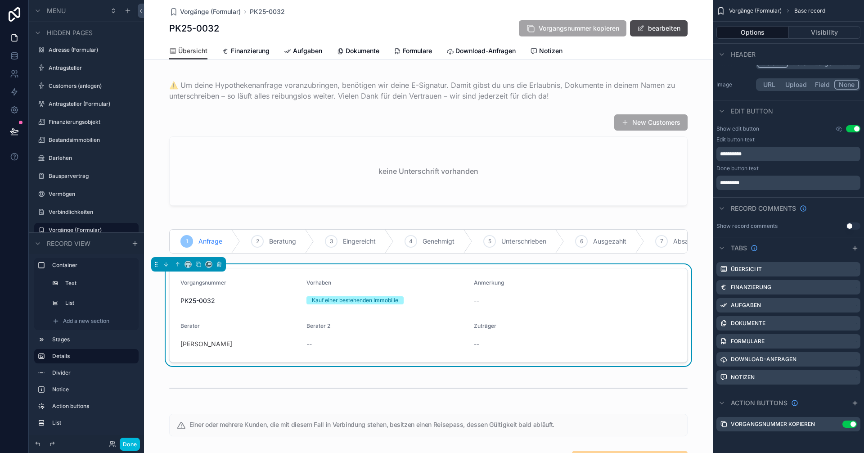
click at [0, 0] on icon "scrollable content" at bounding box center [0, 0] width 0 height 0
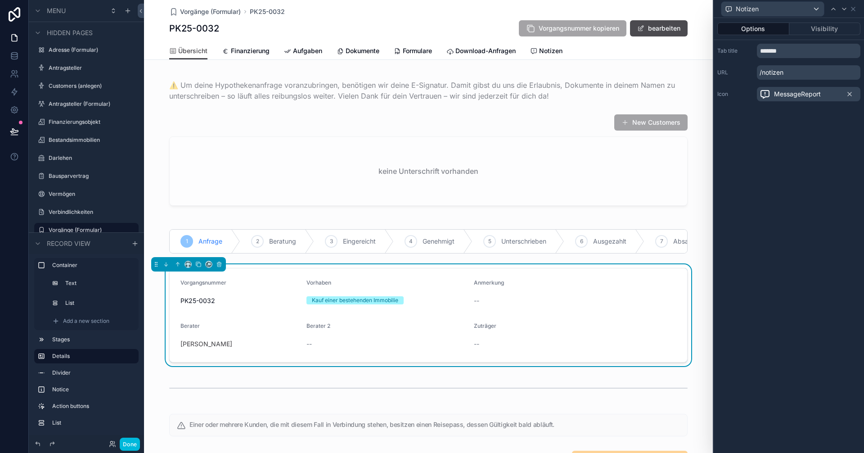
click at [826, 31] on button "Visibility" at bounding box center [825, 28] width 72 height 13
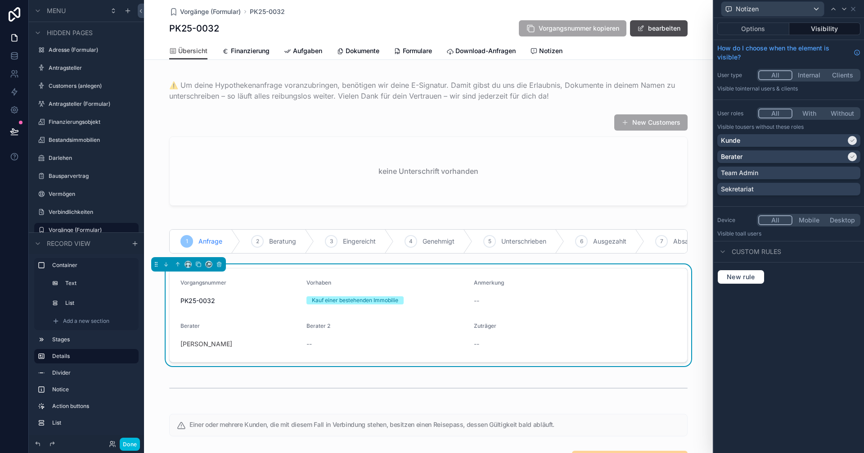
click at [725, 252] on icon at bounding box center [722, 251] width 7 height 7
click at [130, 441] on button "Done" at bounding box center [130, 443] width 20 height 13
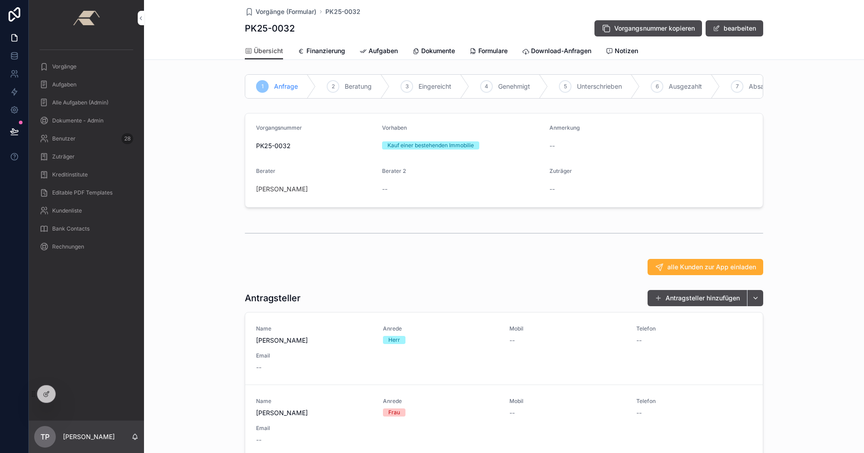
click at [622, 48] on span "Notizen" at bounding box center [626, 50] width 23 height 9
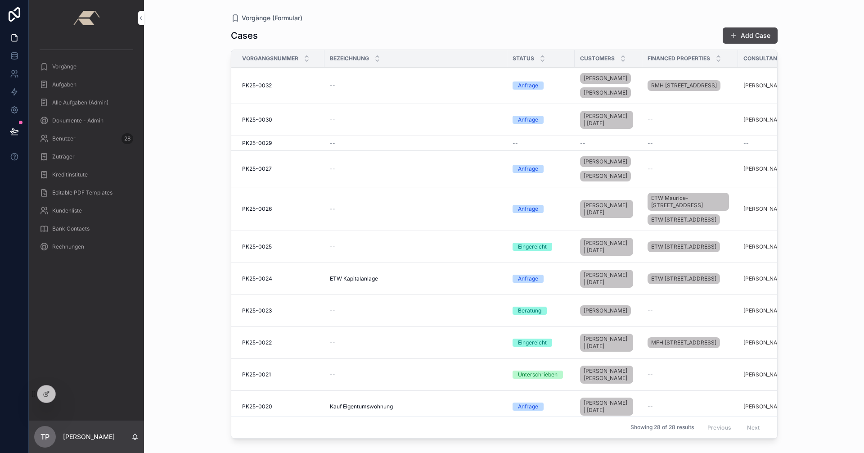
click at [69, 67] on span "Vorgänge" at bounding box center [64, 66] width 24 height 7
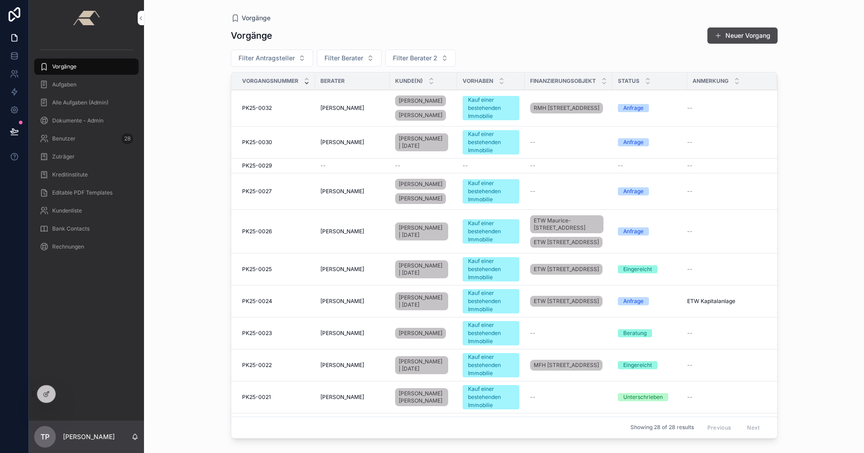
click at [289, 109] on div "PK25-0032 PK25-0032" at bounding box center [275, 107] width 67 height 7
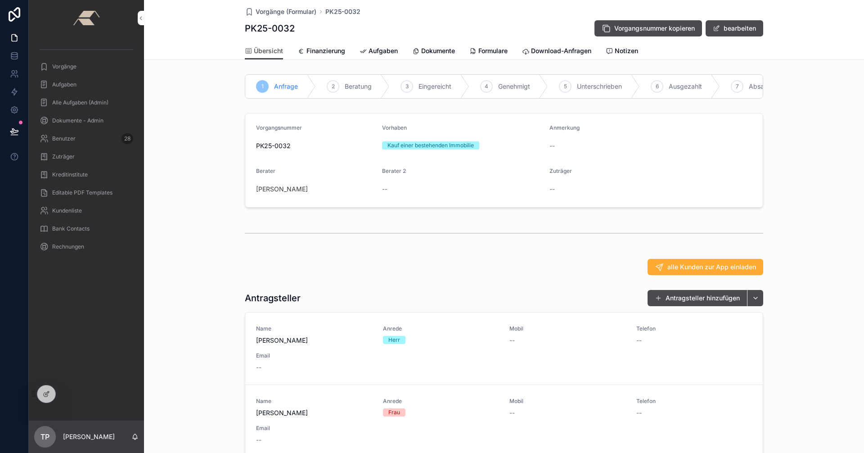
click at [0, 0] on icon at bounding box center [0, 0] width 0 height 0
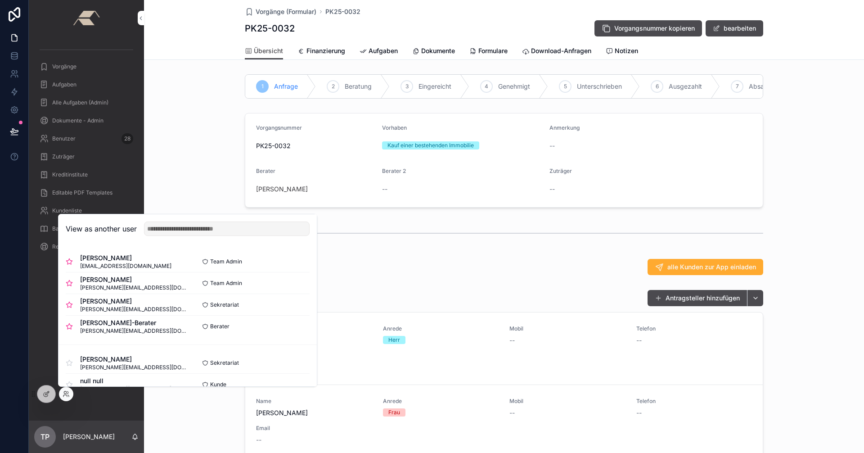
click at [0, 0] on button "Select" at bounding box center [0, 0] width 0 height 0
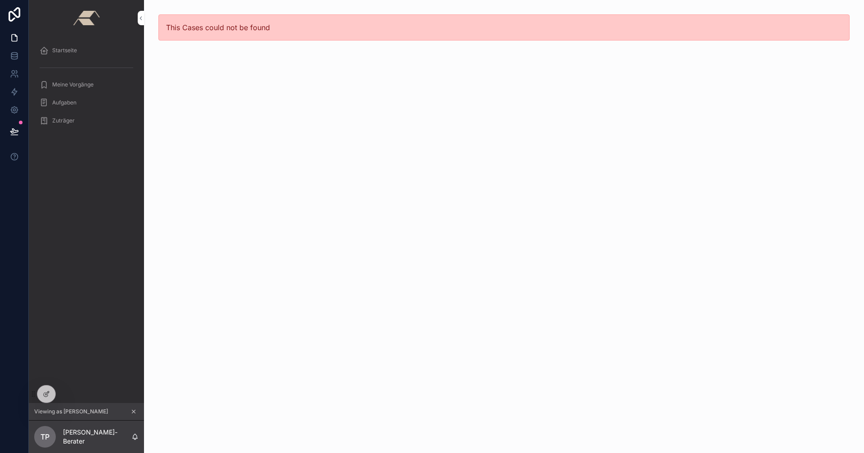
click at [57, 43] on div "Startseite" at bounding box center [87, 50] width 94 height 14
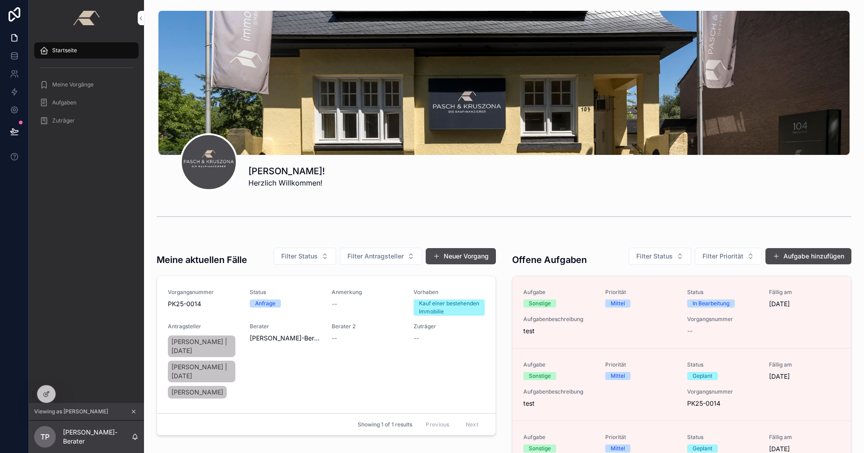
click at [393, 341] on div "--" at bounding box center [367, 337] width 71 height 9
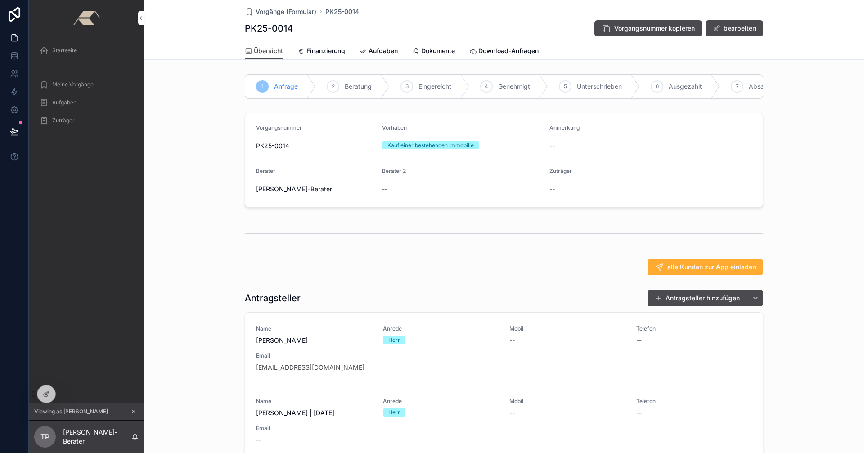
click at [133, 411] on icon "scrollable content" at bounding box center [133, 411] width 6 height 6
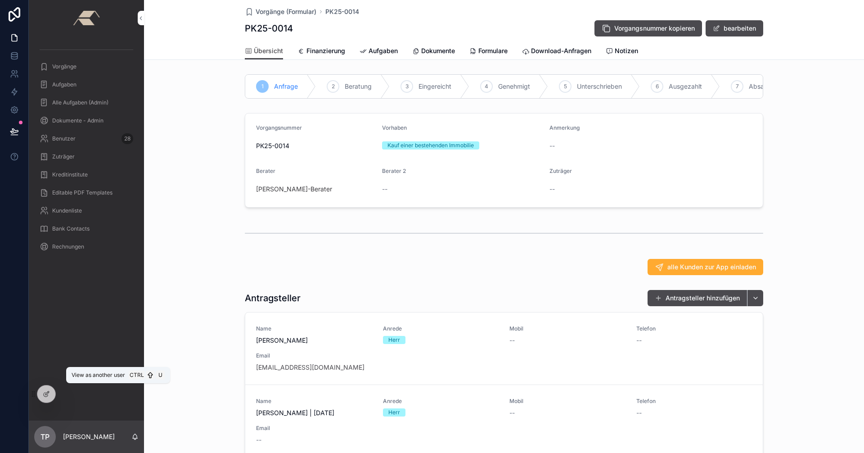
click at [0, 0] on icon at bounding box center [0, 0] width 0 height 0
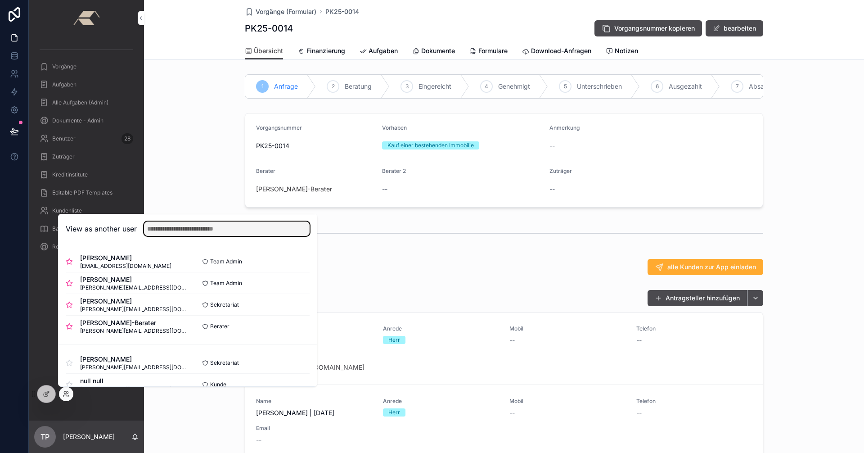
click at [157, 230] on input "text" at bounding box center [227, 228] width 166 height 14
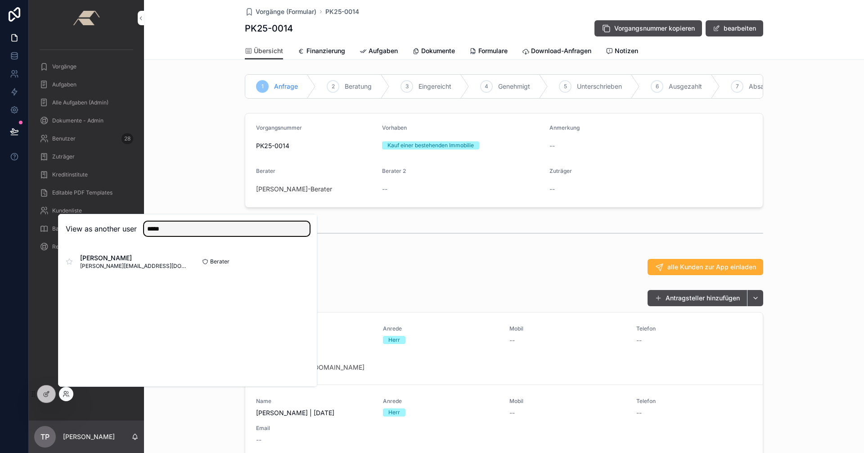
type input "*****"
click at [0, 0] on button "Select" at bounding box center [0, 0] width 0 height 0
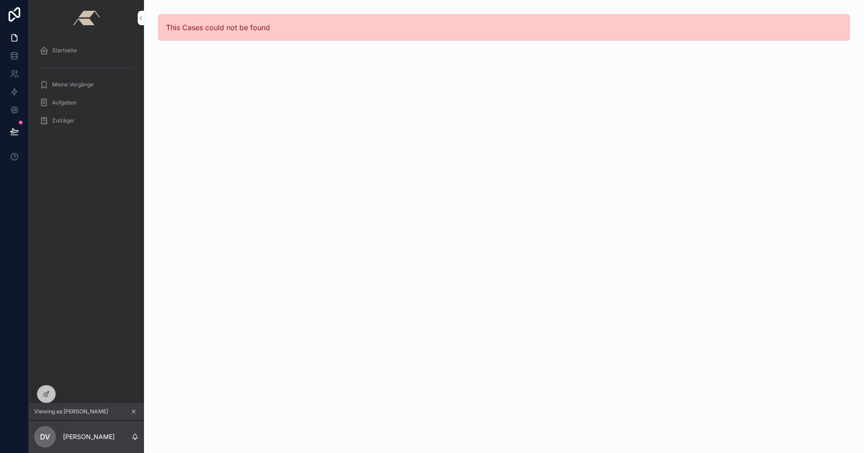
click at [102, 49] on div "Startseite" at bounding box center [87, 50] width 94 height 14
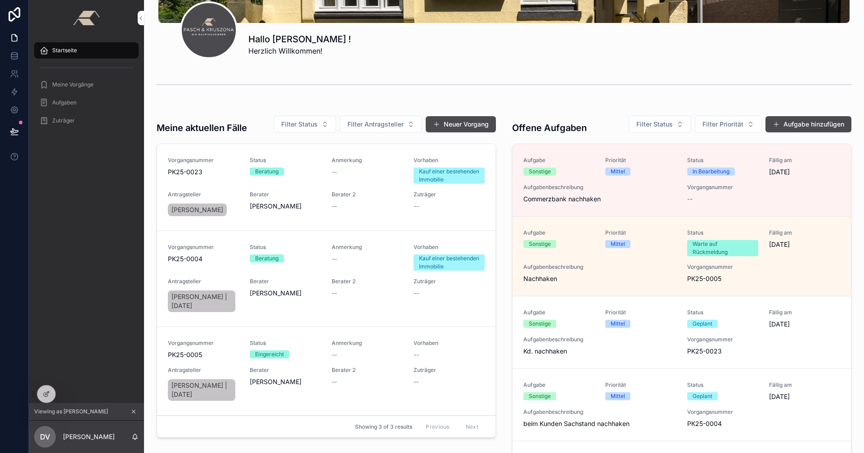
scroll to position [225, 0]
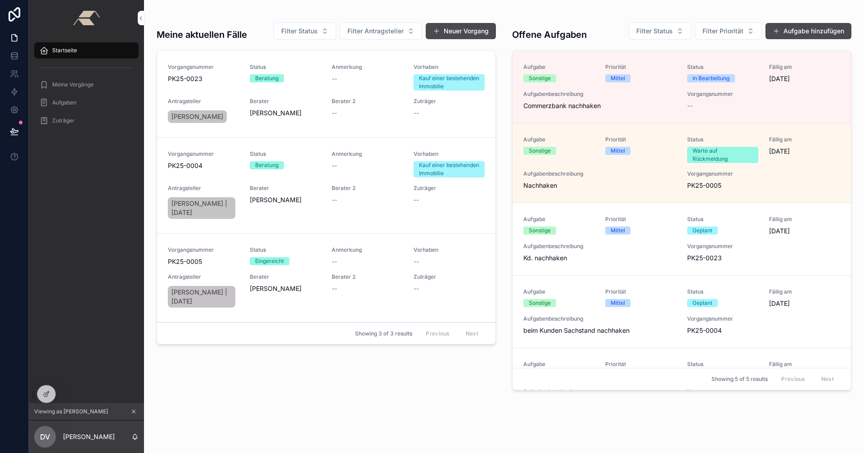
click at [323, 30] on button "Filter Status" at bounding box center [305, 30] width 63 height 17
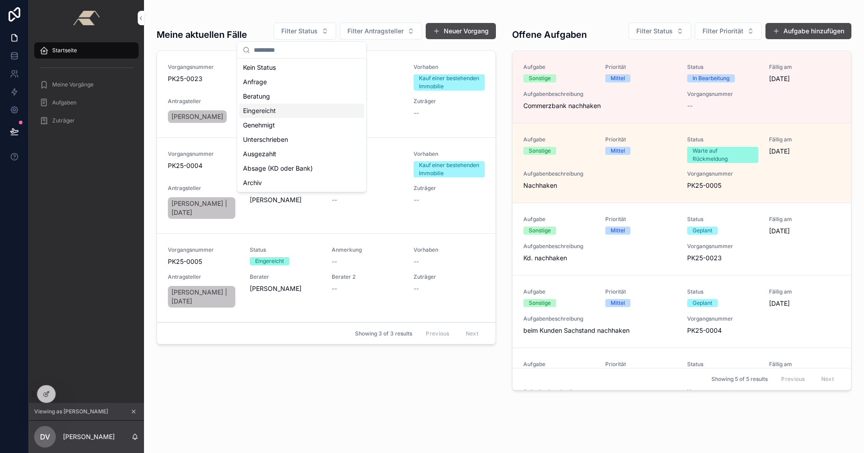
click at [262, 111] on div "Eingereicht" at bounding box center [301, 110] width 125 height 14
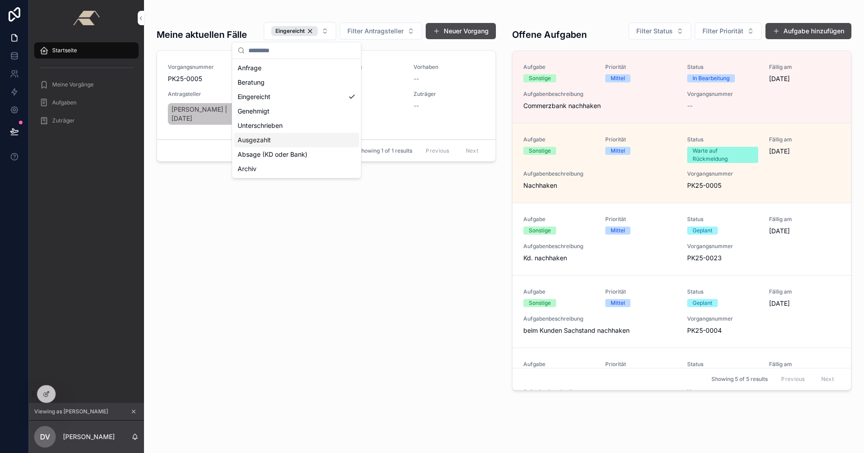
click at [301, 253] on div "Meine aktuellen Fälle Eingereicht Filter Antragsteller Neuer Vorgang Vorgangsnu…" at bounding box center [326, 205] width 350 height 384
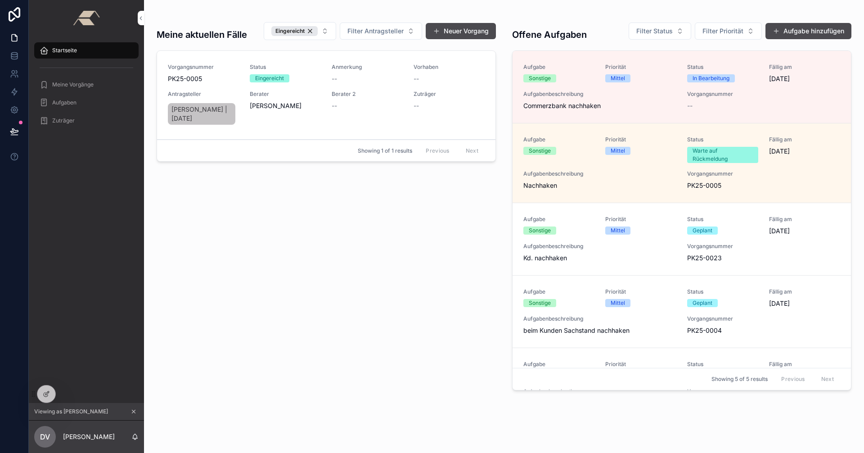
click at [309, 29] on div "Eingereicht" at bounding box center [294, 31] width 46 height 10
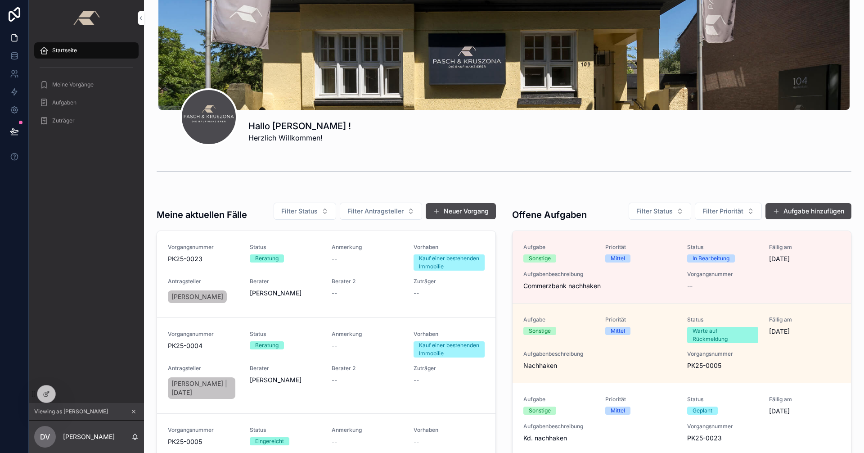
click at [650, 267] on div "Aufgabe Sonstige Priorität Mittel Status In Bearbeitung Fällig am 18.7.2025 Auf…" at bounding box center [681, 266] width 317 height 47
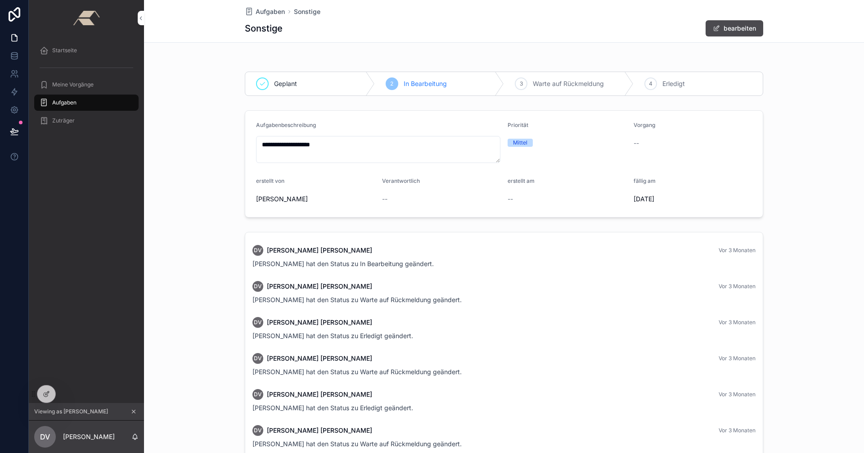
scroll to position [196, 0]
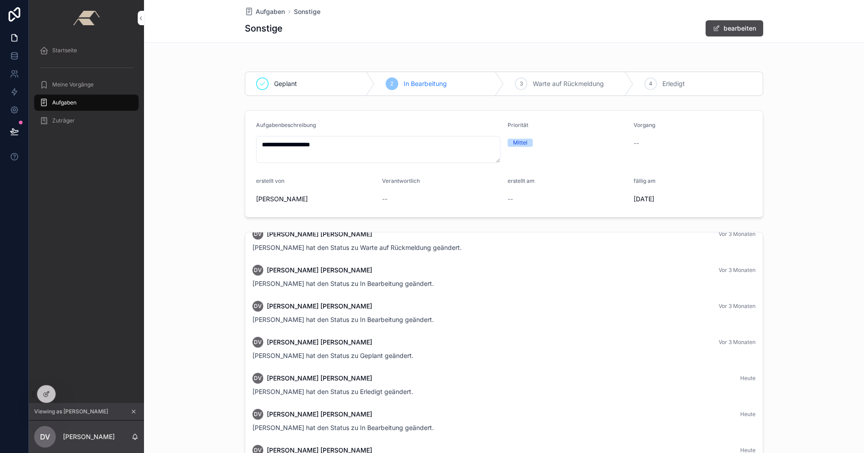
click at [62, 49] on span "Startseite" at bounding box center [64, 50] width 25 height 7
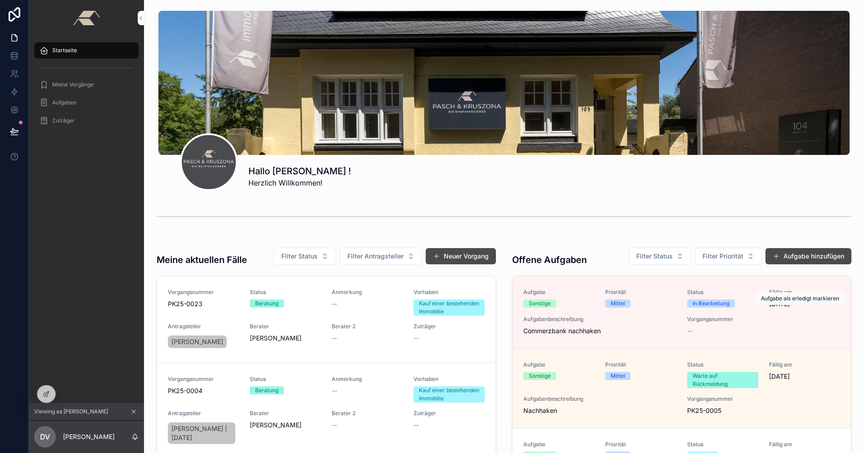
click at [0, 0] on span "Als erledigt markieren" at bounding box center [0, 0] width 0 height 0
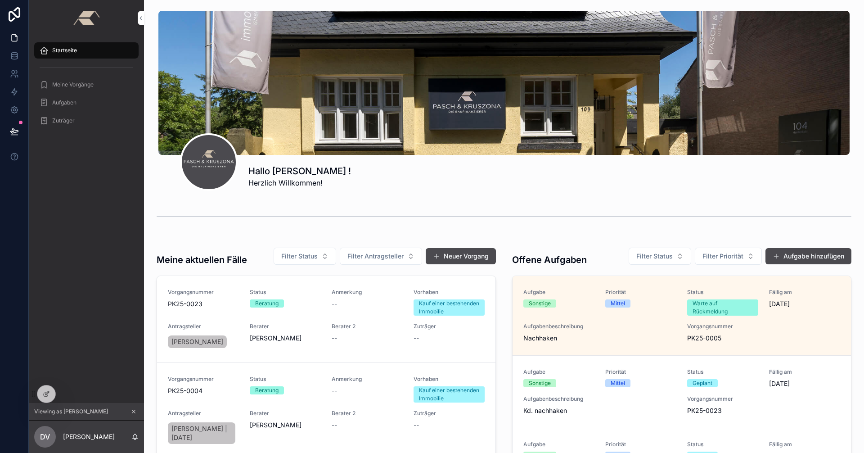
click at [54, 103] on span "Aufgaben" at bounding box center [64, 102] width 24 height 7
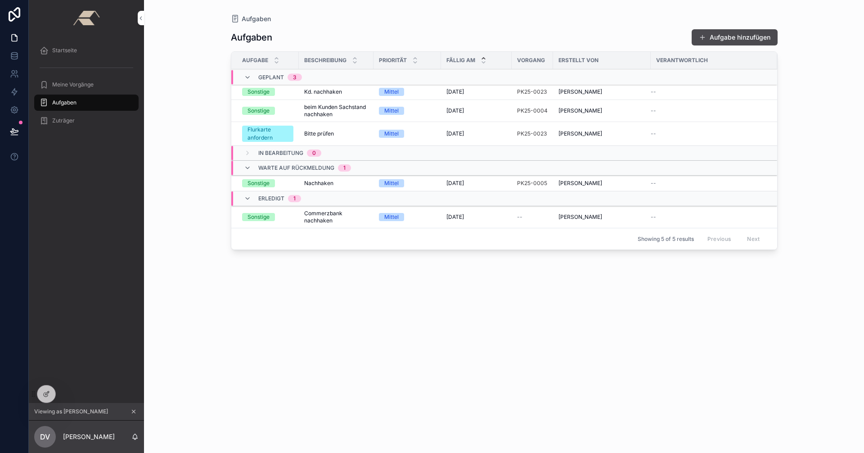
click at [74, 48] on span "Startseite" at bounding box center [64, 50] width 25 height 7
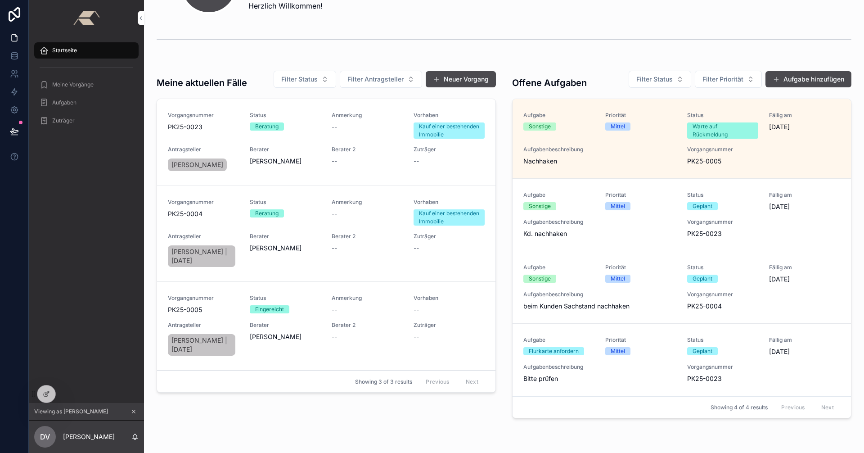
scroll to position [86, 0]
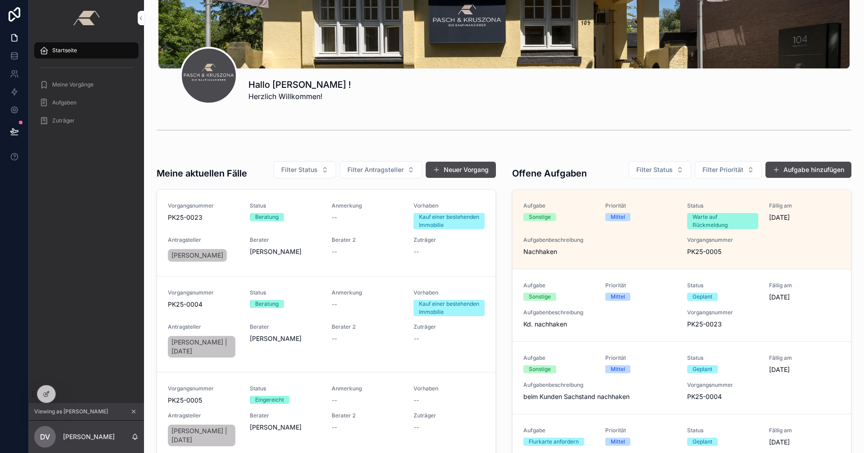
click at [623, 236] on span "Aufgabenbeschreibung" at bounding box center [599, 239] width 153 height 7
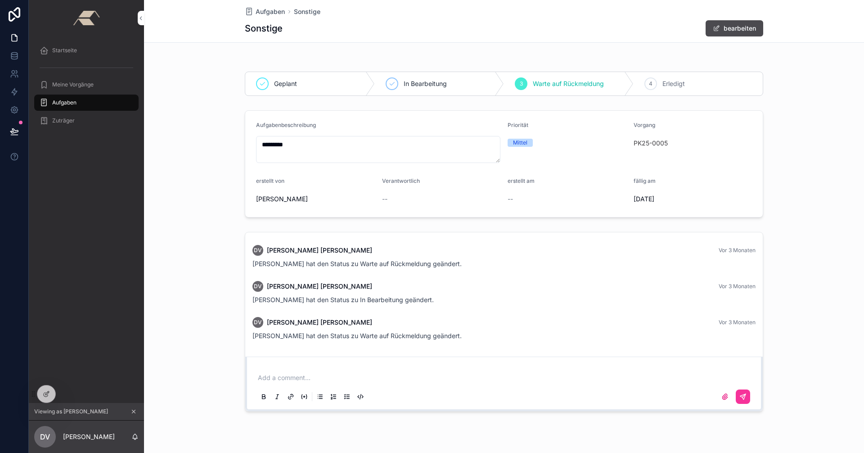
click at [44, 391] on icon at bounding box center [46, 393] width 7 height 7
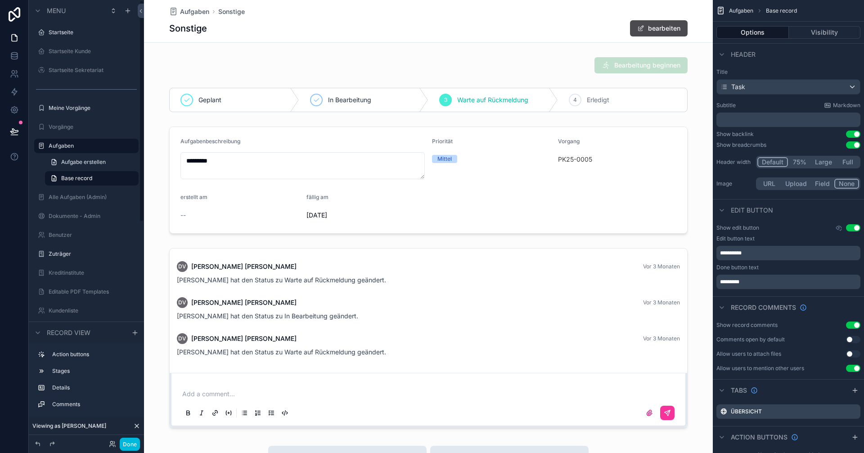
click at [63, 30] on label "Startseite" at bounding box center [91, 32] width 85 height 7
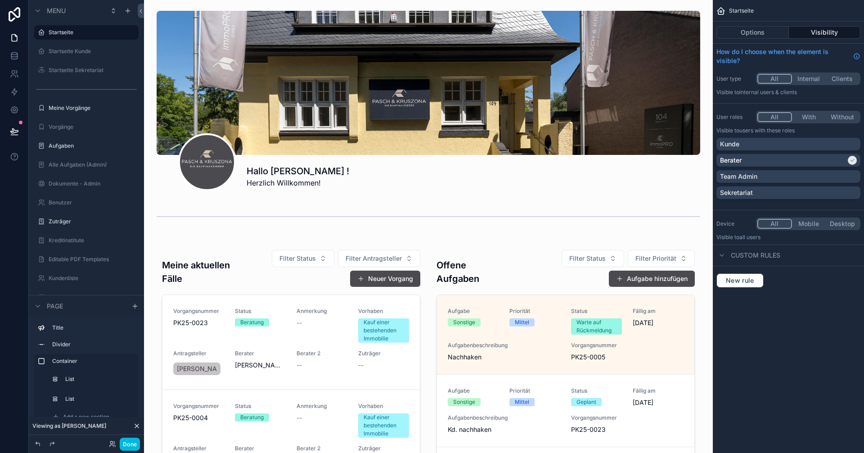
click at [643, 343] on div "scrollable content" at bounding box center [428, 435] width 554 height 395
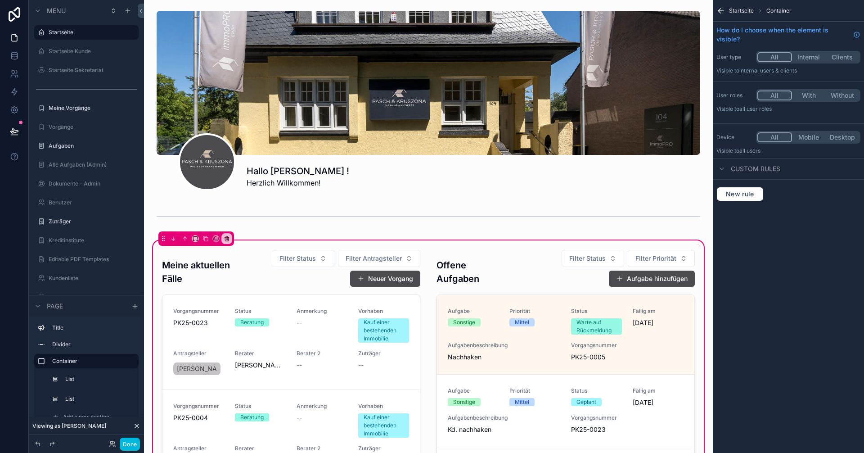
click at [628, 337] on div "scrollable content" at bounding box center [565, 436] width 269 height 384
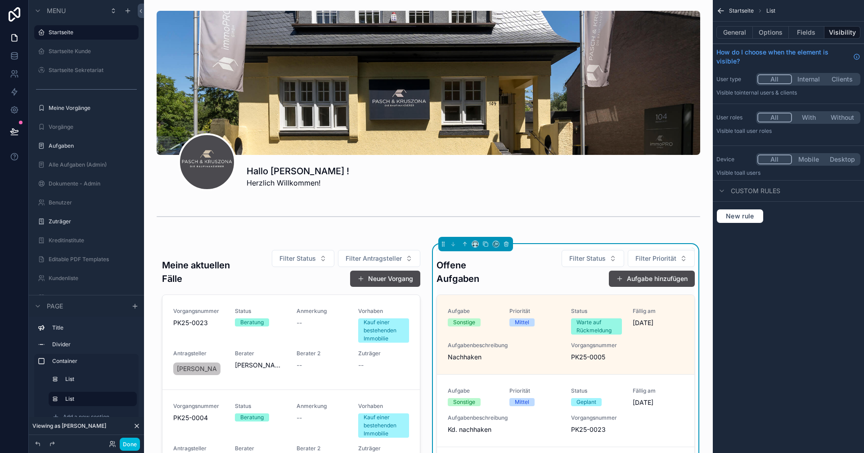
click at [805, 32] on button "Fields" at bounding box center [807, 32] width 36 height 13
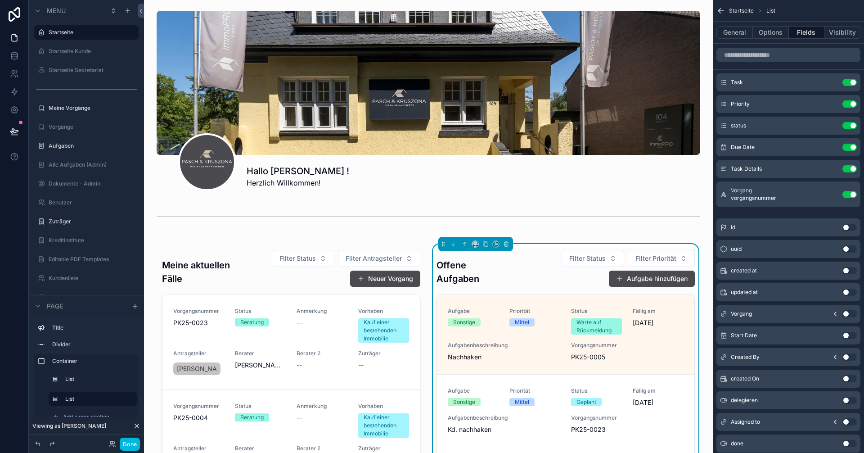
click at [0, 0] on icon "scrollable content" at bounding box center [0, 0] width 0 height 0
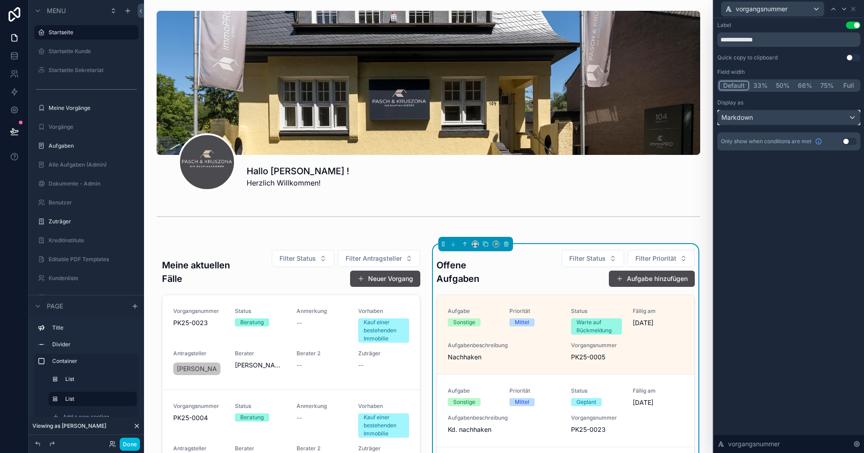
click at [785, 119] on div "Markdown" at bounding box center [789, 117] width 142 height 14
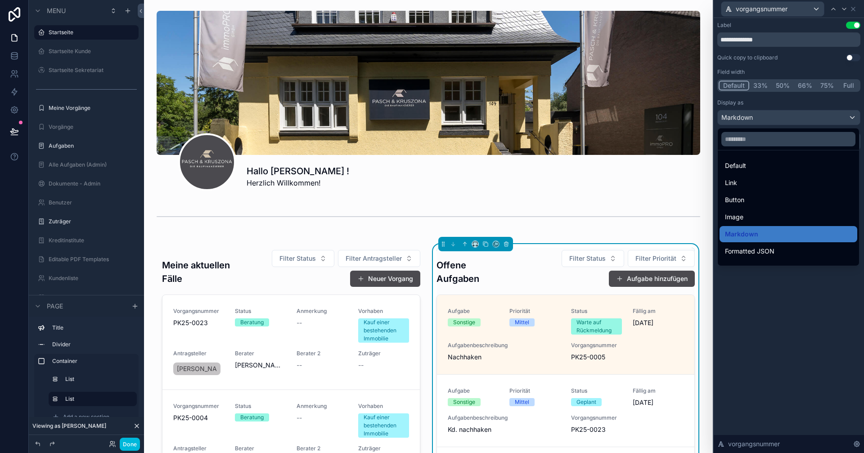
click at [759, 187] on div "Link" at bounding box center [788, 182] width 127 height 11
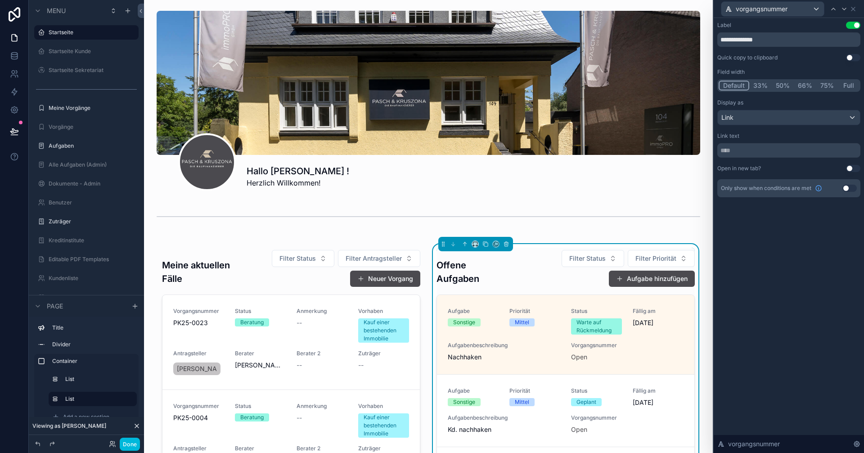
click at [128, 442] on button "Done" at bounding box center [130, 443] width 20 height 13
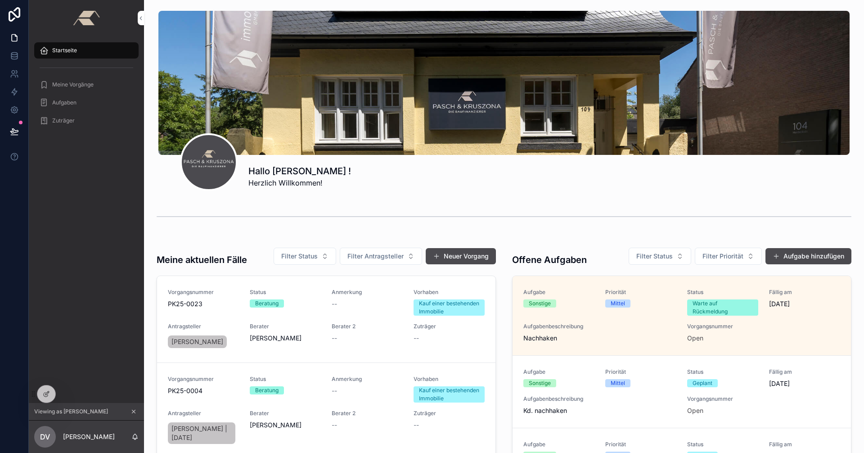
click at [692, 338] on link "Open" at bounding box center [695, 338] width 16 height 8
click at [692, 336] on link "Open" at bounding box center [695, 338] width 16 height 8
click at [687, 337] on link "Open" at bounding box center [695, 338] width 16 height 8
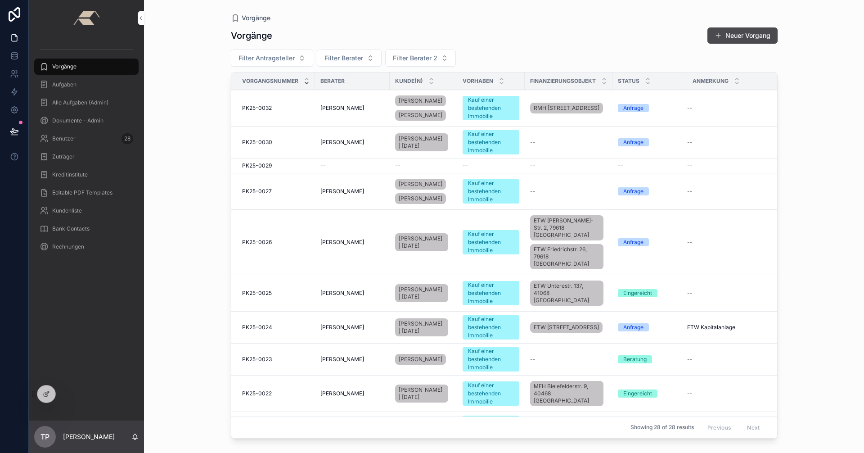
click at [180, 140] on div "Vorgänge Vorgänge Neuer Vorgang Filter Antragsteller Filter Berater Filter Bera…" at bounding box center [504, 226] width 720 height 453
click at [13, 133] on icon at bounding box center [14, 131] width 8 height 4
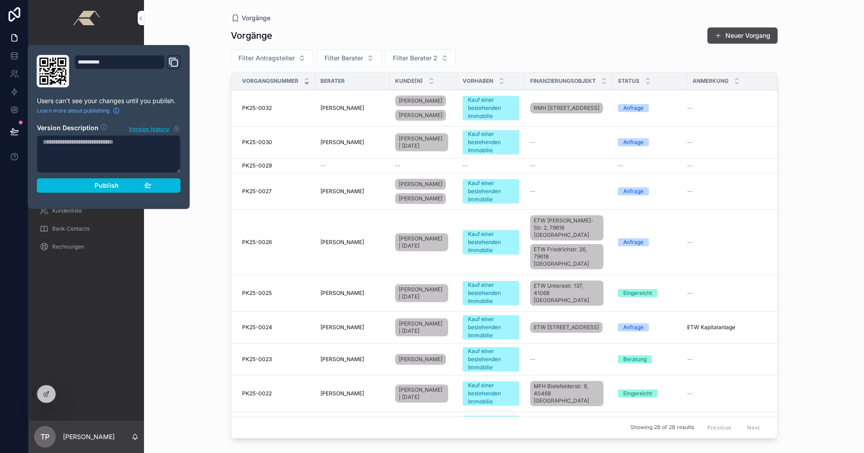
click at [128, 187] on div "Publish" at bounding box center [108, 185] width 85 height 8
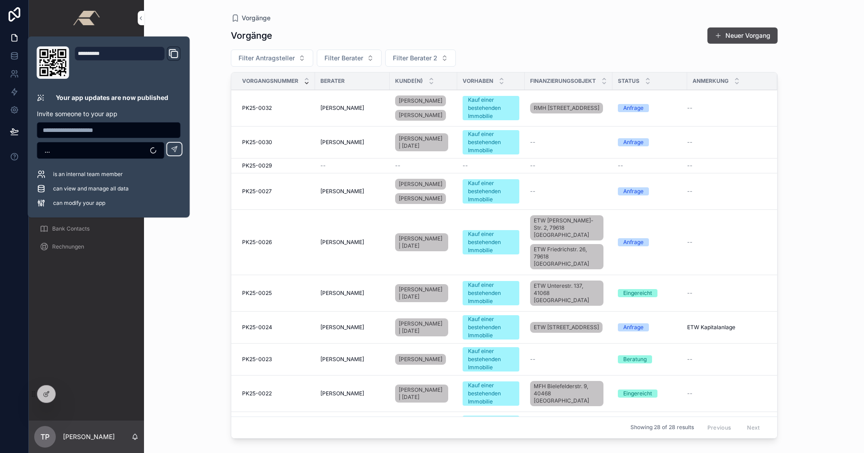
click at [98, 271] on div "Vorgänge Aufgaben Alle Aufgaben (Admin) Dokumente - Admin Benutzer 28 Zuträger …" at bounding box center [86, 228] width 115 height 384
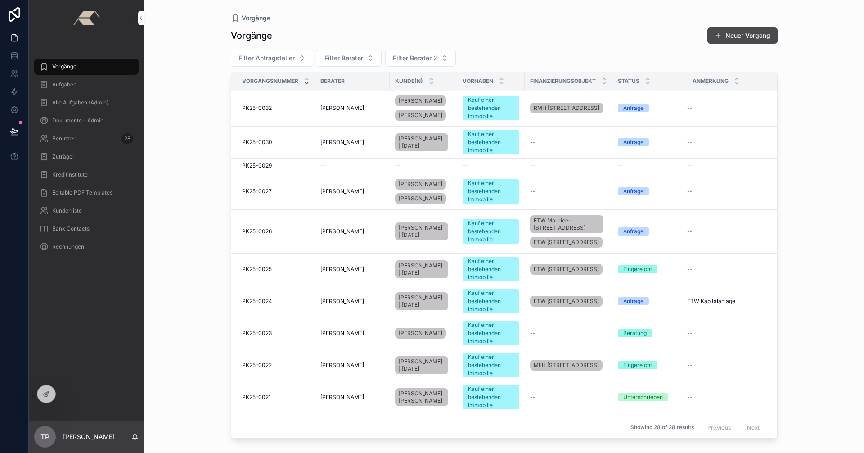
click at [0, 0] on div at bounding box center [0, 0] width 0 height 0
click at [0, 0] on icon at bounding box center [0, 0] width 0 height 0
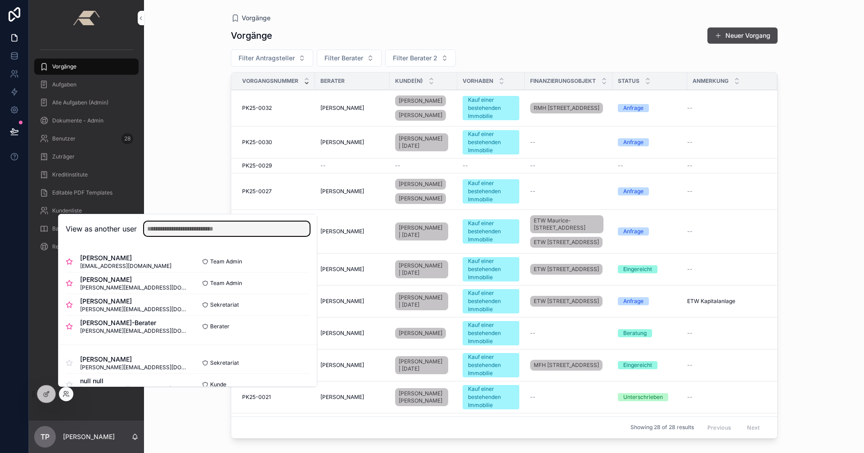
click at [175, 225] on input "text" at bounding box center [227, 228] width 166 height 14
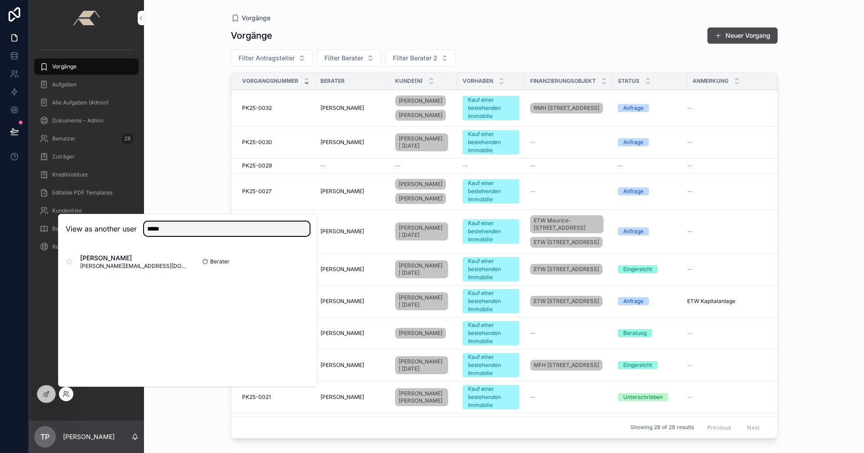
type input "*****"
click at [0, 0] on button "Select" at bounding box center [0, 0] width 0 height 0
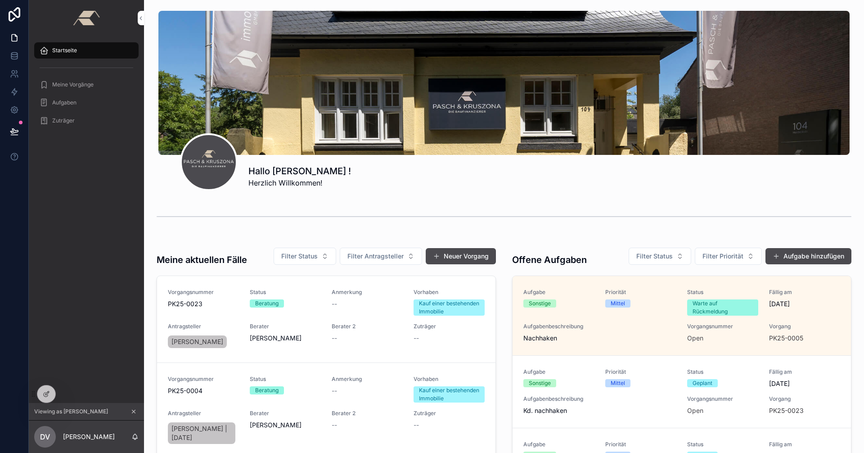
click at [775, 339] on span "PK25-0005" at bounding box center [786, 337] width 34 height 9
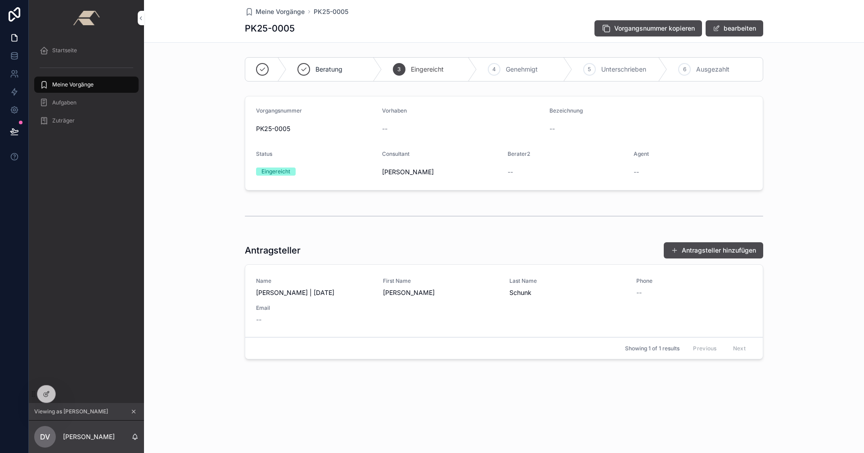
click at [63, 51] on span "Startseite" at bounding box center [64, 50] width 25 height 7
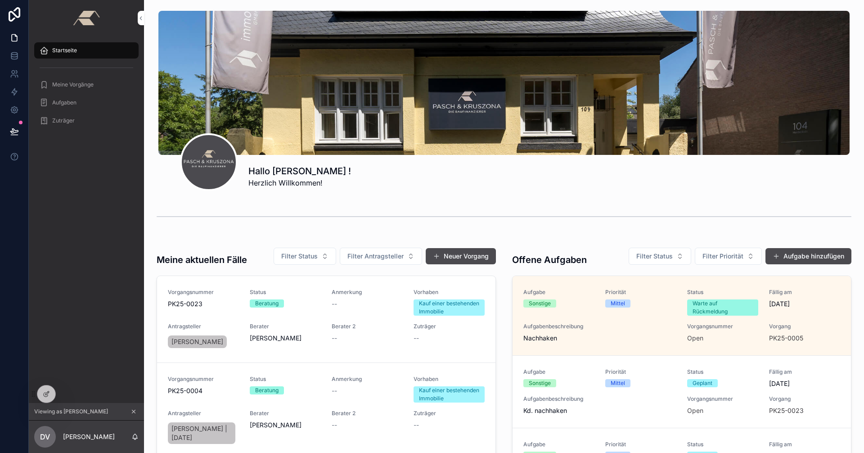
click at [39, 398] on div at bounding box center [46, 393] width 18 height 17
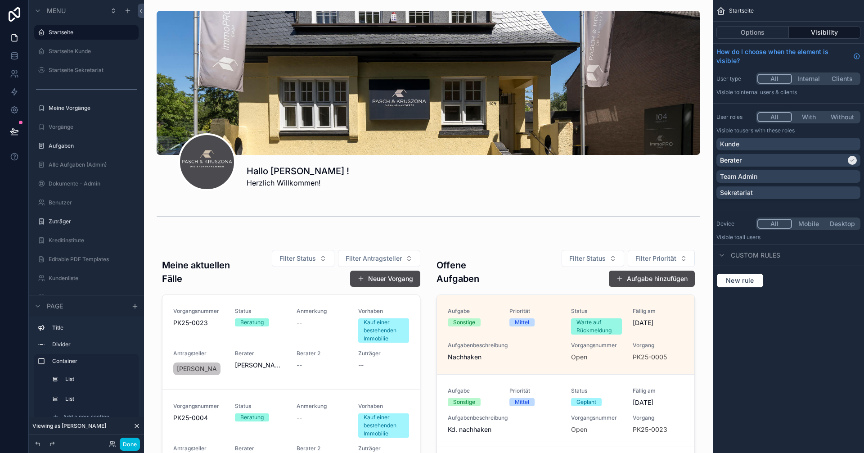
click at [531, 330] on div "scrollable content" at bounding box center [428, 435] width 554 height 395
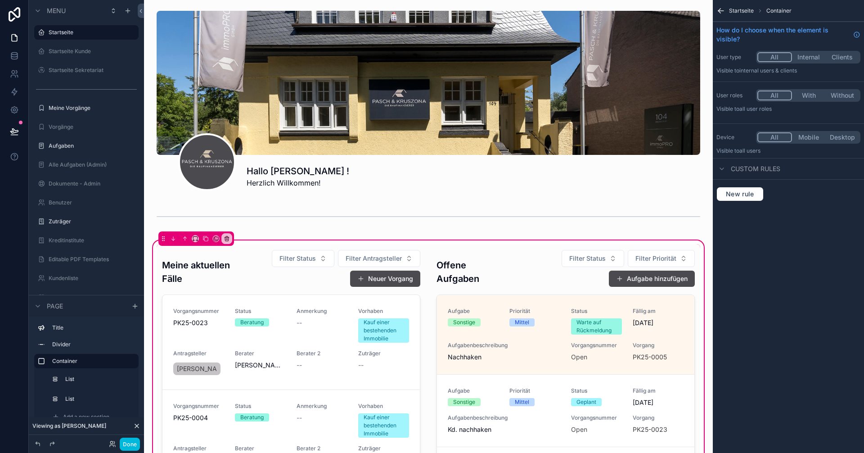
click at [521, 336] on div "scrollable content" at bounding box center [565, 436] width 269 height 384
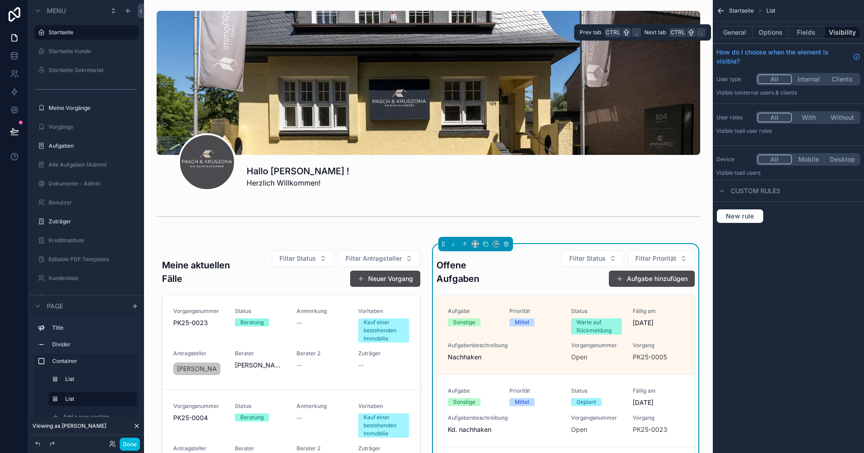
click at [796, 36] on button "Fields" at bounding box center [807, 32] width 36 height 13
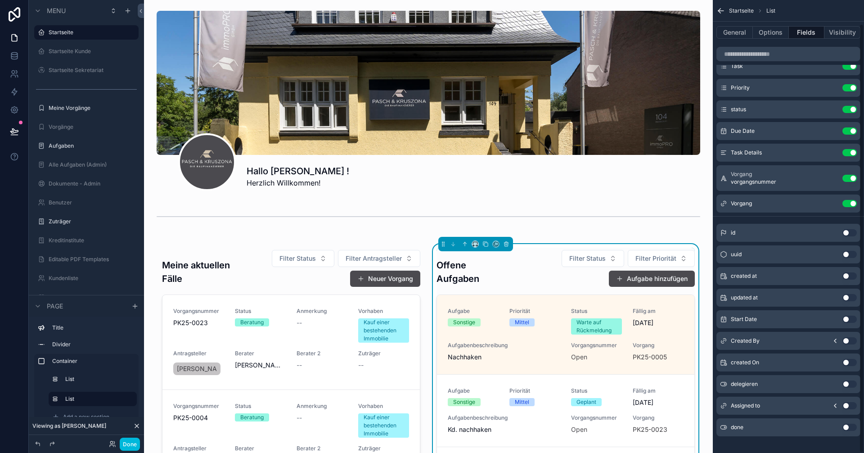
scroll to position [25, 0]
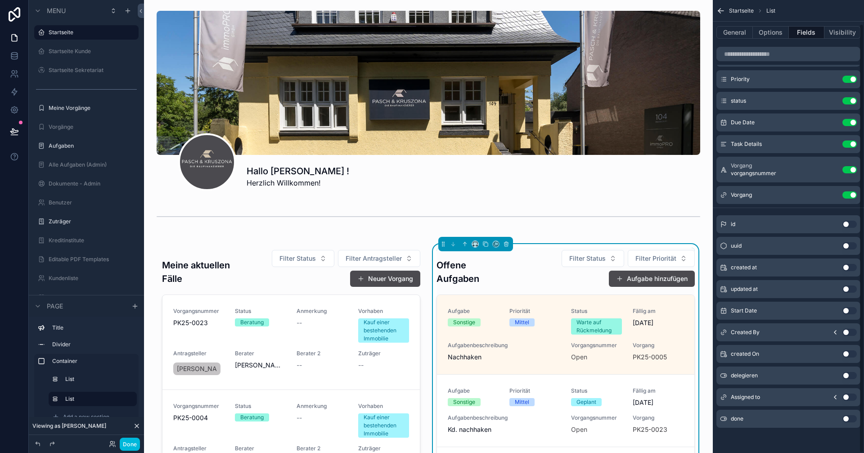
click at [851, 169] on button "Use setting" at bounding box center [849, 169] width 14 height 7
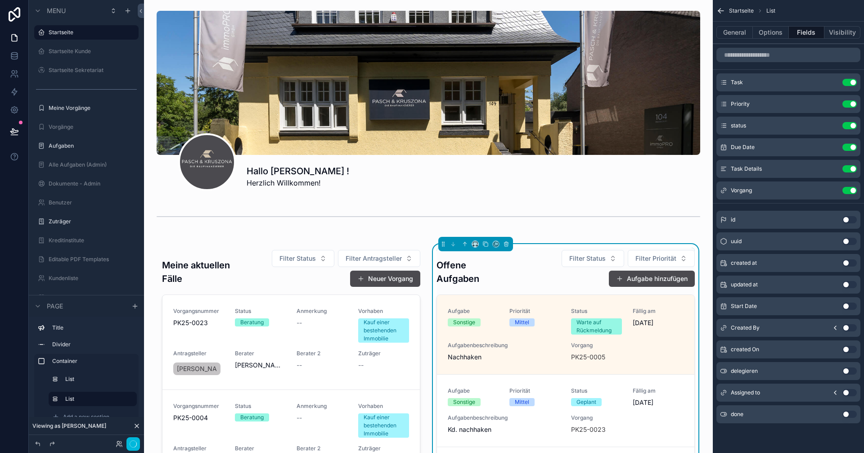
scroll to position [0, 0]
click at [130, 441] on button "Done" at bounding box center [130, 443] width 20 height 13
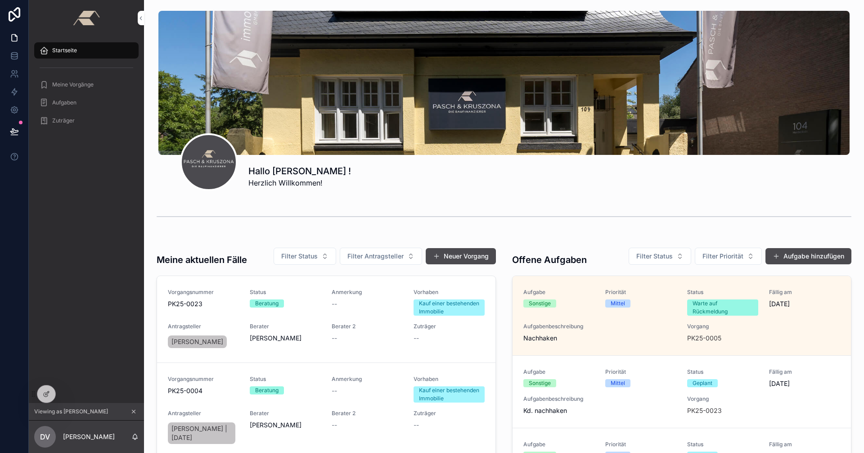
click at [53, 394] on div at bounding box center [46, 393] width 18 height 17
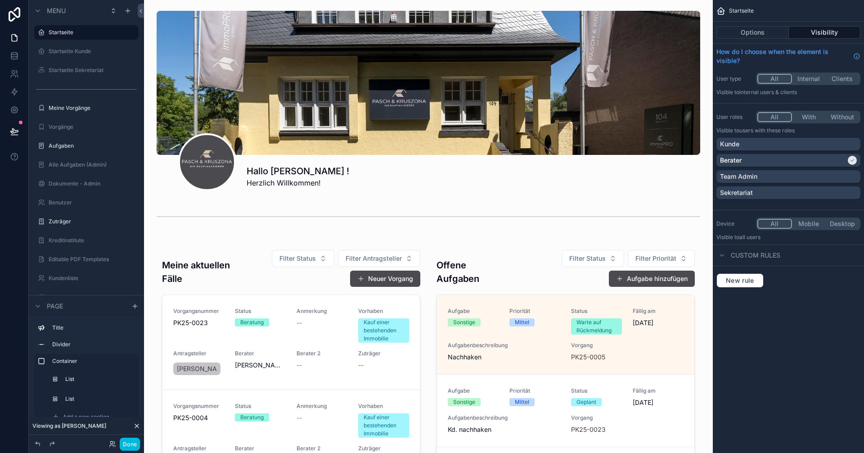
click at [568, 348] on div "scrollable content" at bounding box center [428, 435] width 554 height 395
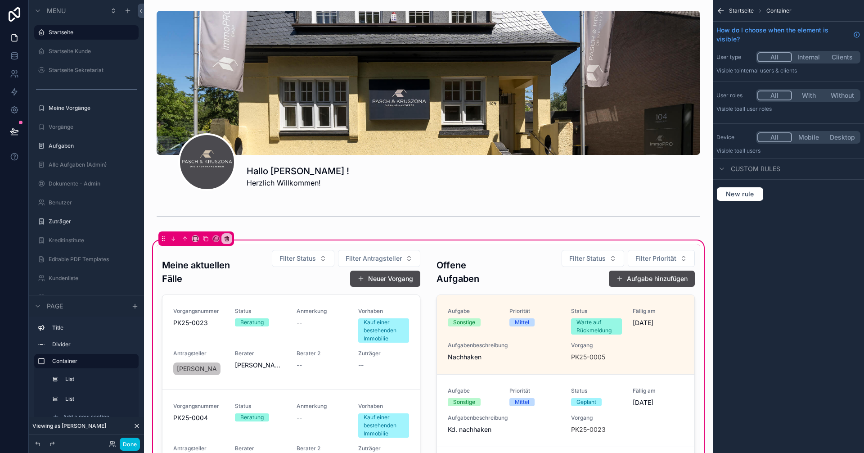
click at [522, 337] on div "scrollable content" at bounding box center [565, 436] width 269 height 384
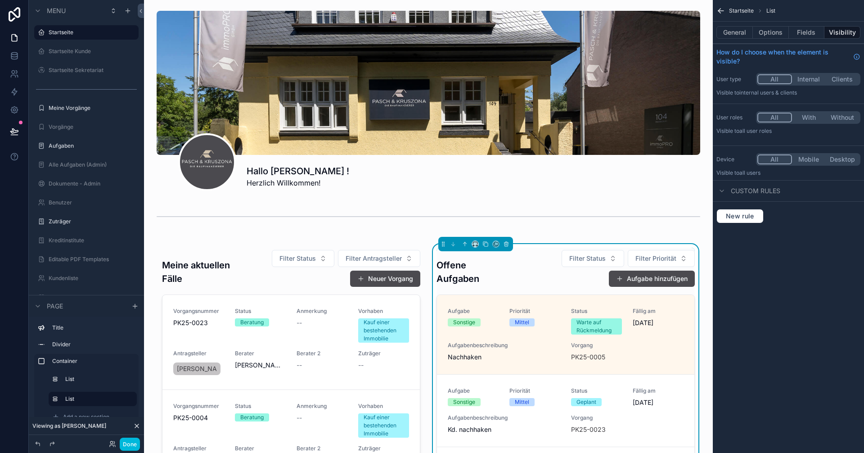
click at [804, 36] on button "Fields" at bounding box center [807, 32] width 36 height 13
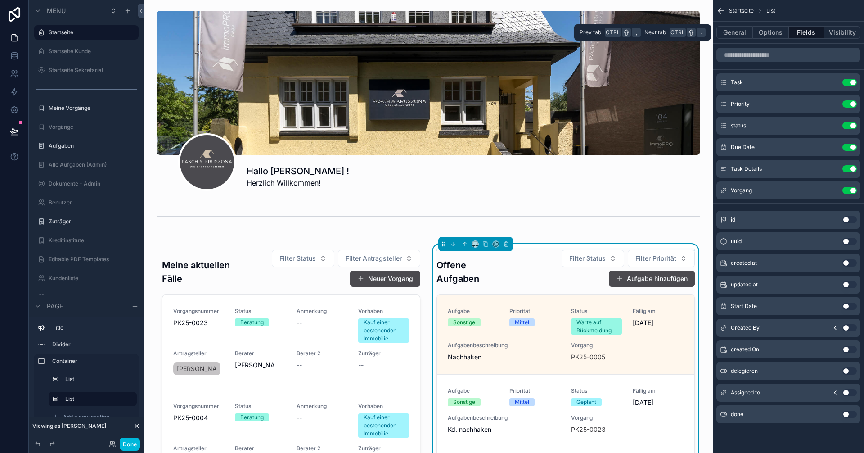
click at [736, 30] on button "General" at bounding box center [734, 32] width 36 height 13
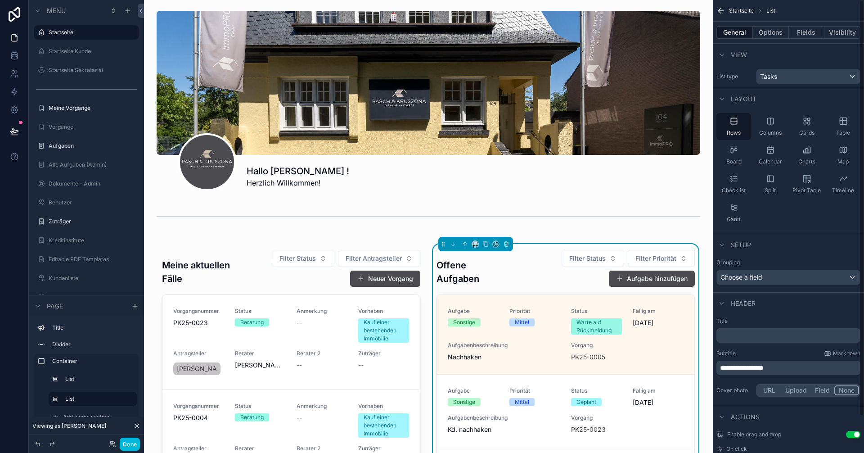
click at [849, 127] on div "Table" at bounding box center [843, 126] width 35 height 27
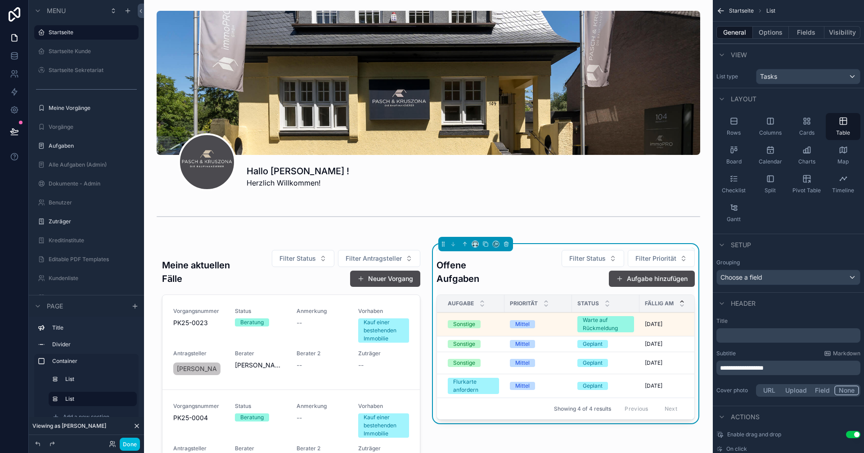
click at [742, 124] on div "Rows" at bounding box center [733, 126] width 35 height 27
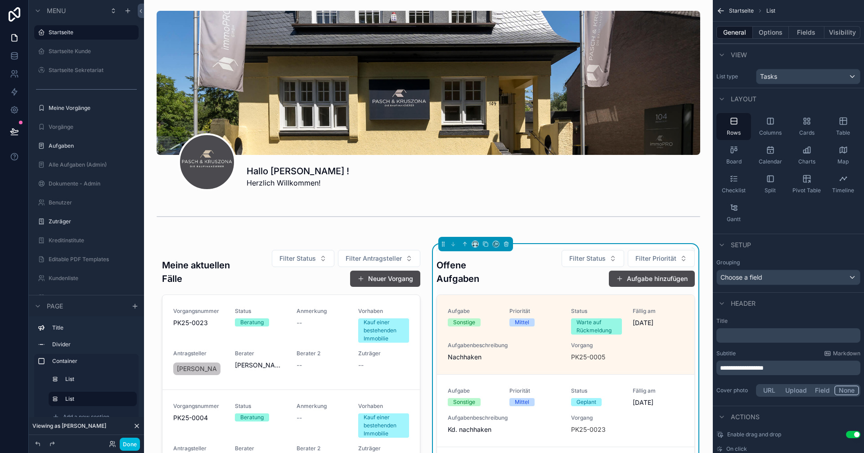
click at [806, 31] on button "Fields" at bounding box center [807, 32] width 36 height 13
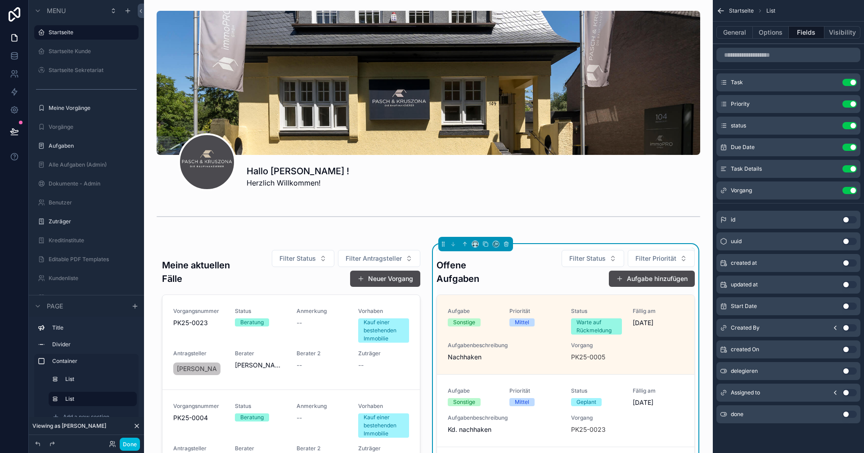
click at [850, 100] on div "Priority Use setting" at bounding box center [788, 104] width 144 height 18
click at [850, 102] on button "Use setting" at bounding box center [849, 103] width 14 height 7
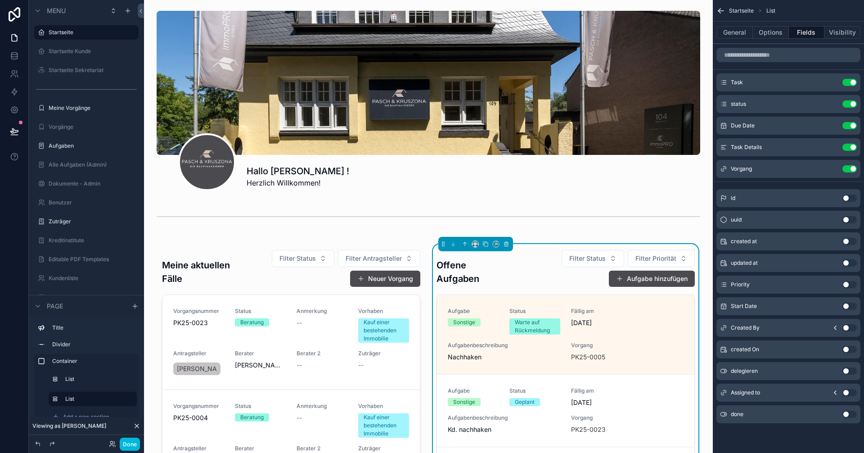
click at [850, 104] on button "Use setting" at bounding box center [849, 103] width 14 height 7
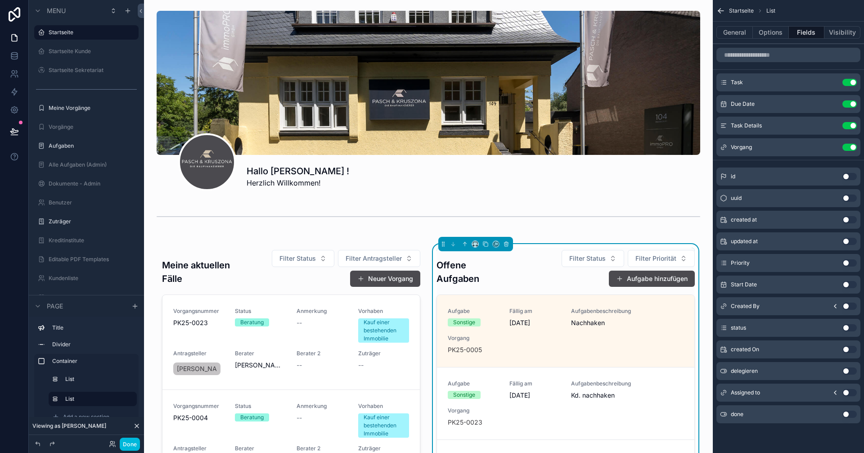
click at [0, 0] on icon "scrollable content" at bounding box center [0, 0] width 0 height 0
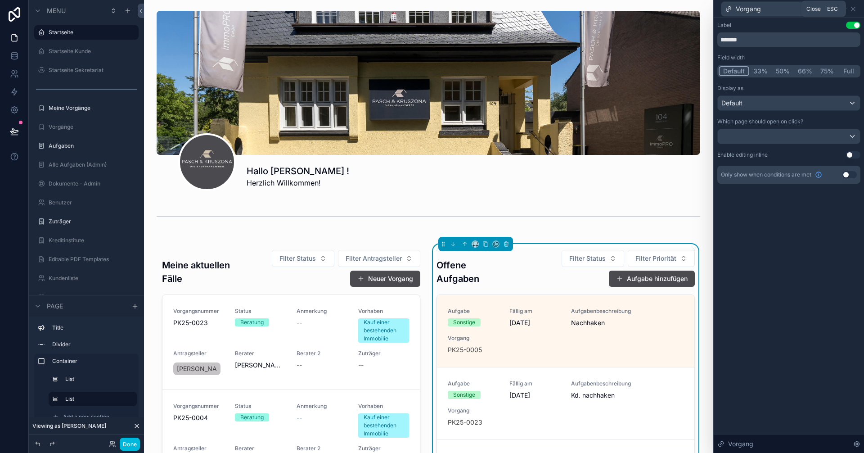
click at [855, 9] on icon at bounding box center [853, 8] width 7 height 7
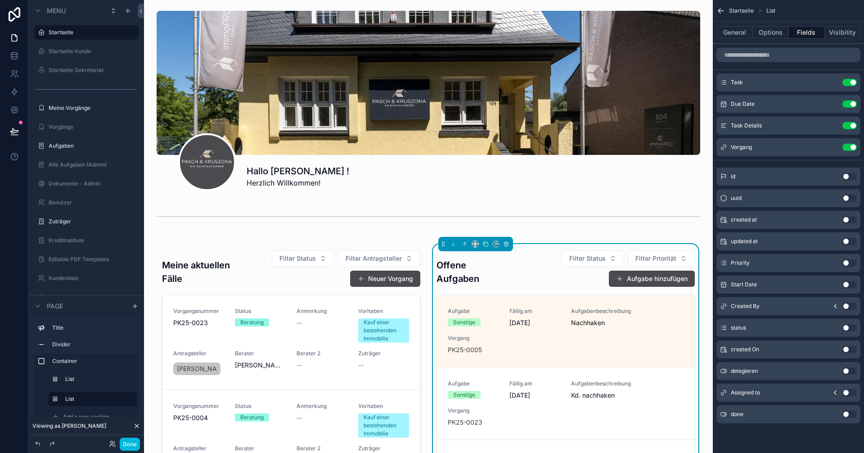
click at [0, 0] on icon "scrollable content" at bounding box center [0, 0] width 0 height 0
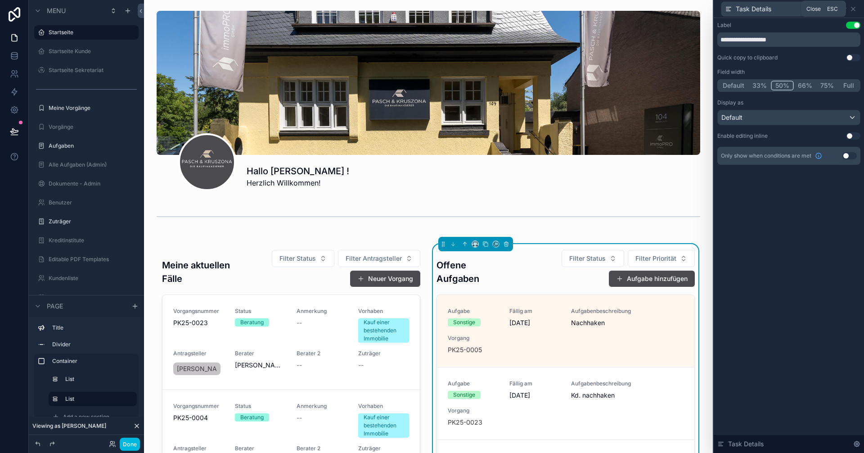
click at [854, 9] on icon at bounding box center [853, 8] width 7 height 7
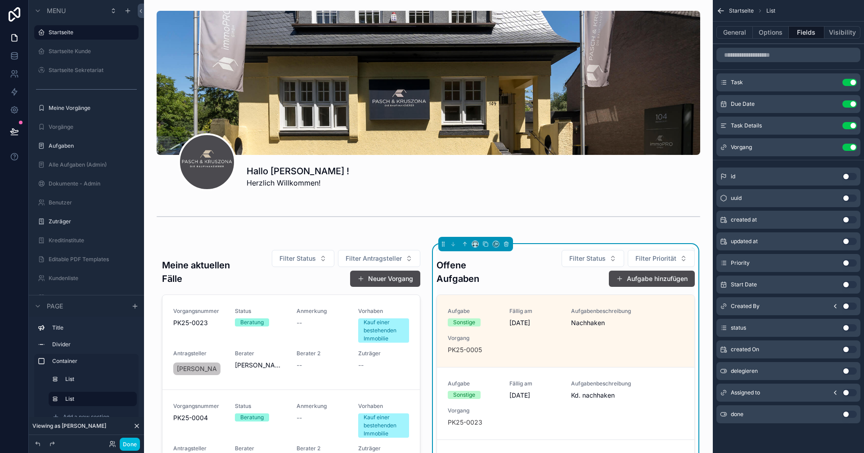
click at [851, 123] on button "Use setting" at bounding box center [849, 125] width 14 height 7
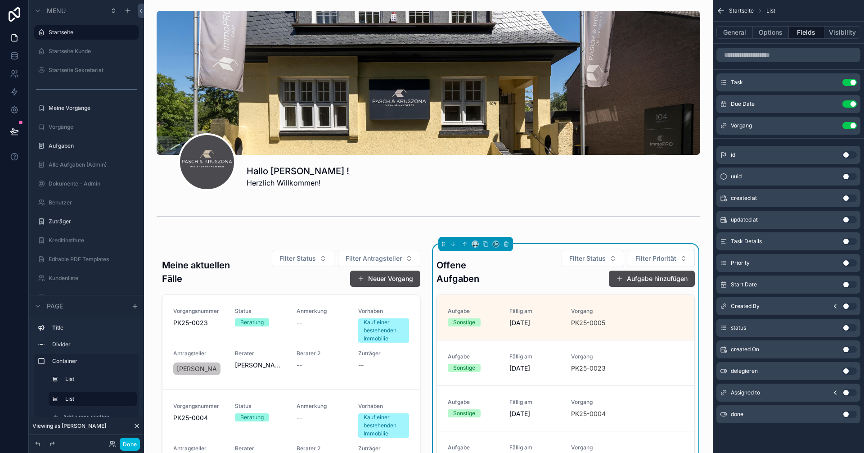
click at [0, 0] on icon "scrollable content" at bounding box center [0, 0] width 0 height 0
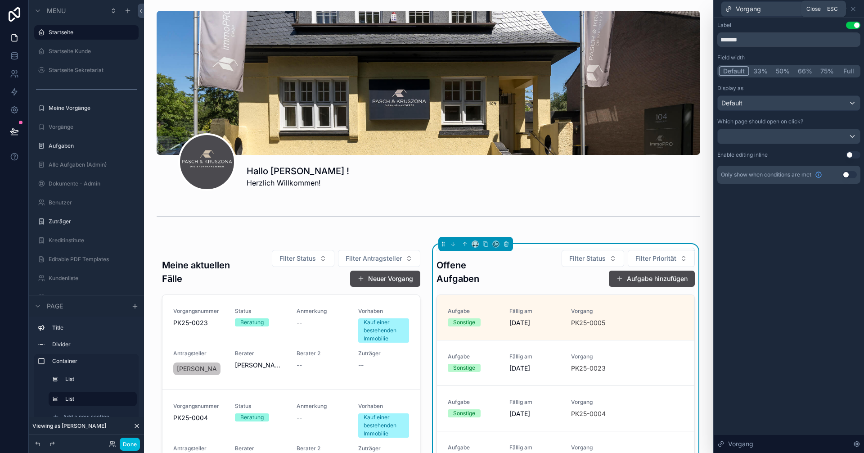
click at [856, 10] on icon at bounding box center [853, 8] width 7 height 7
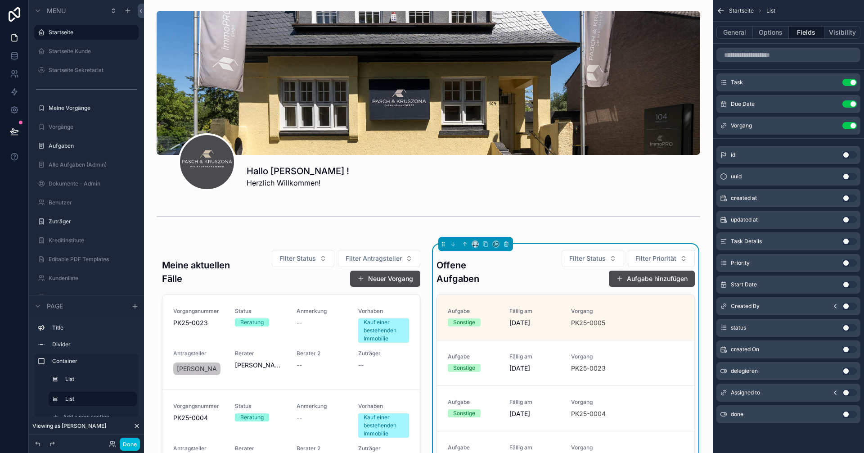
click at [852, 122] on button "Use setting" at bounding box center [849, 125] width 14 height 7
click at [835, 262] on icon "scrollable content" at bounding box center [835, 262] width 7 height 7
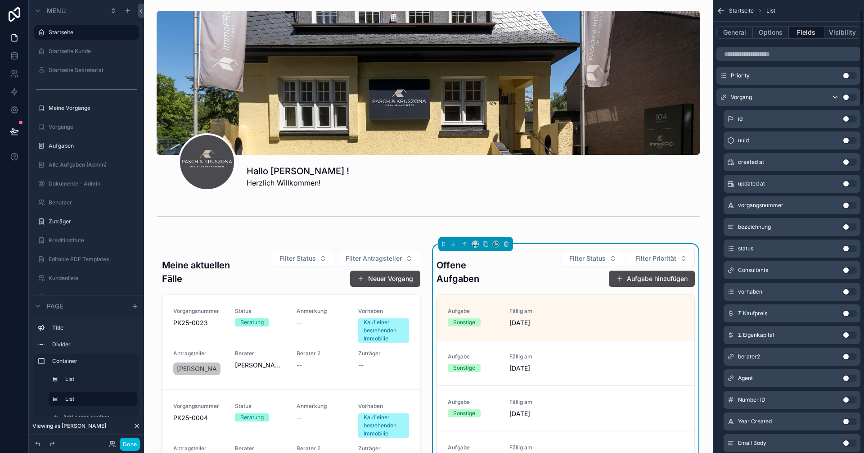
scroll to position [45, 0]
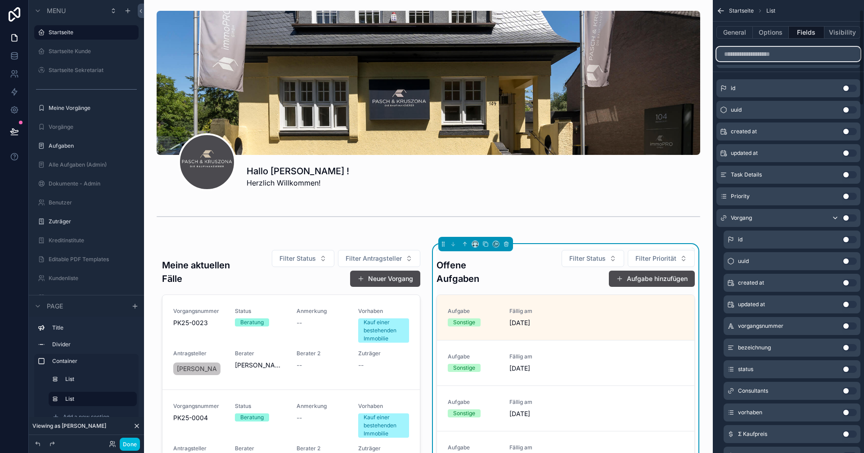
click at [765, 53] on input "scrollable content" at bounding box center [788, 54] width 144 height 14
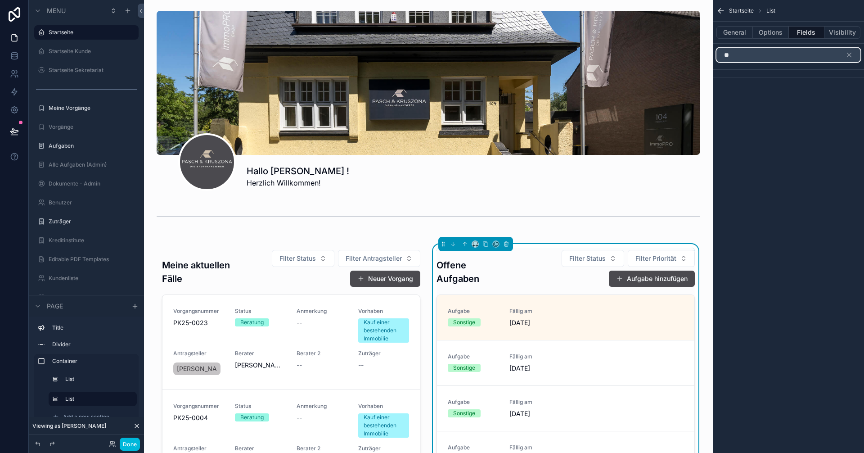
scroll to position [0, 0]
type input "****"
click at [850, 55] on icon "scrollable content" at bounding box center [849, 55] width 4 height 4
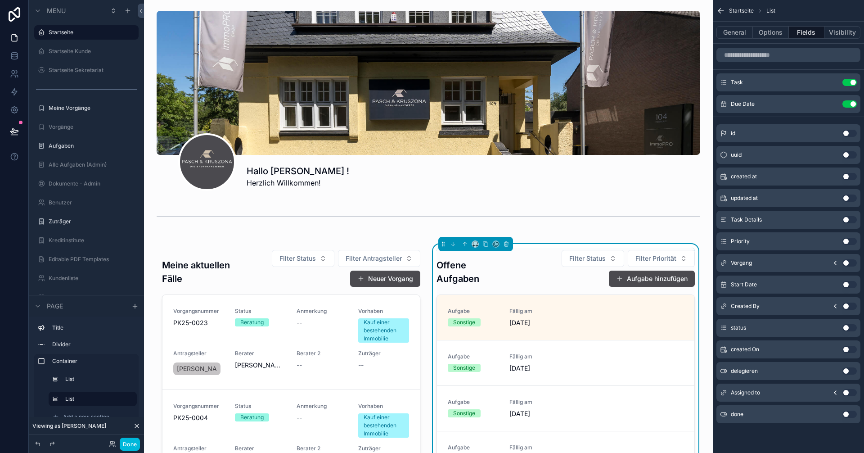
click at [836, 261] on icon "scrollable content" at bounding box center [835, 263] width 2 height 4
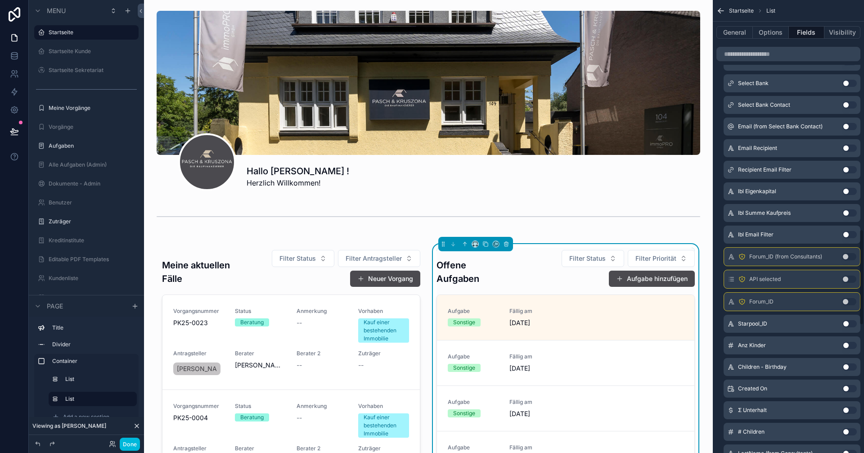
scroll to position [1170, 0]
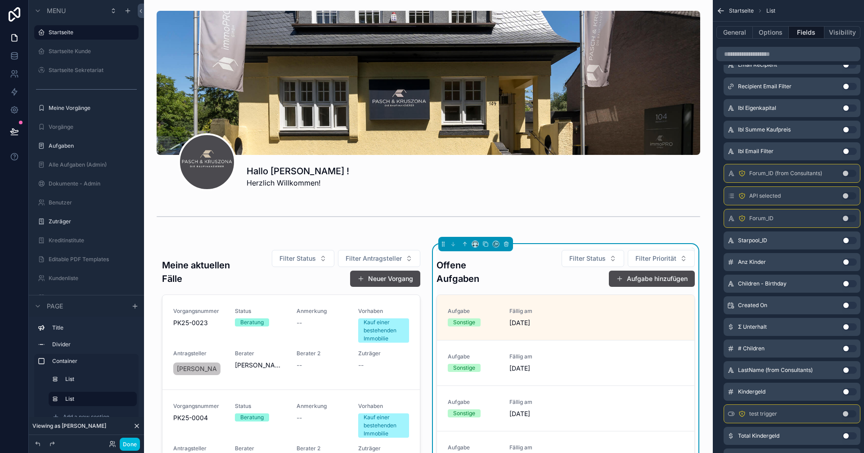
click at [850, 369] on button "Use setting" at bounding box center [849, 369] width 14 height 7
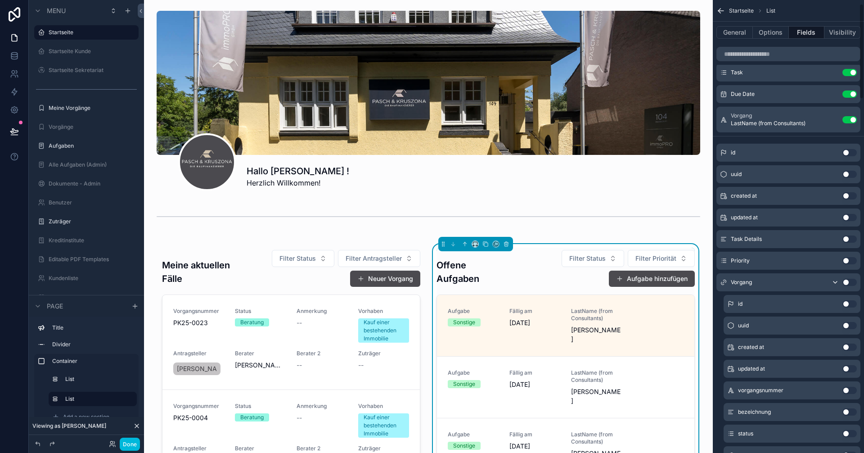
scroll to position [0, 0]
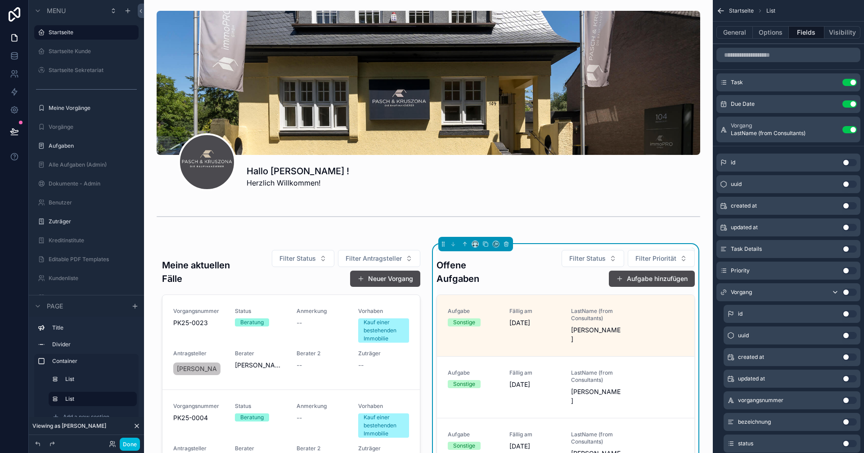
click at [849, 128] on button "Use setting" at bounding box center [849, 129] width 14 height 7
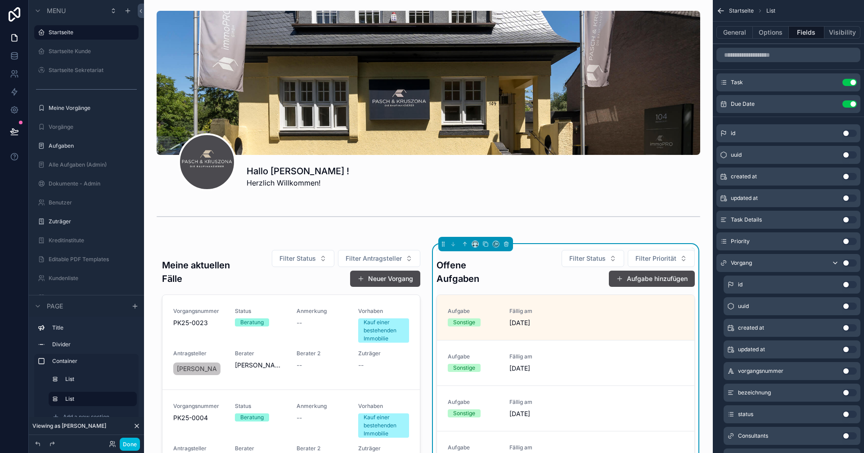
click at [849, 263] on button "Use setting" at bounding box center [849, 262] width 14 height 7
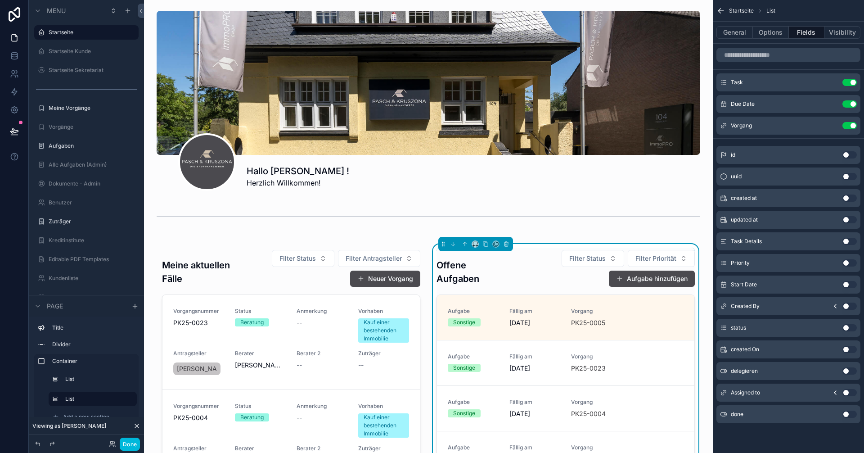
click at [185, 328] on div "scrollable content" at bounding box center [291, 428] width 269 height 368
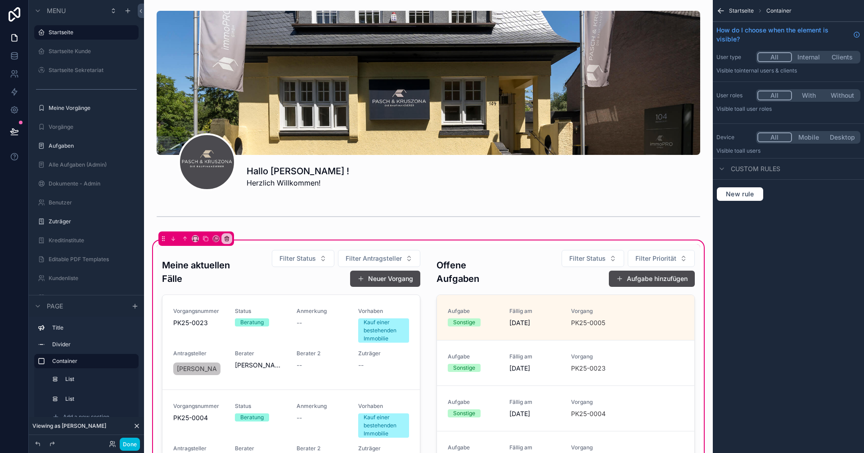
click at [215, 319] on div "scrollable content" at bounding box center [291, 428] width 269 height 368
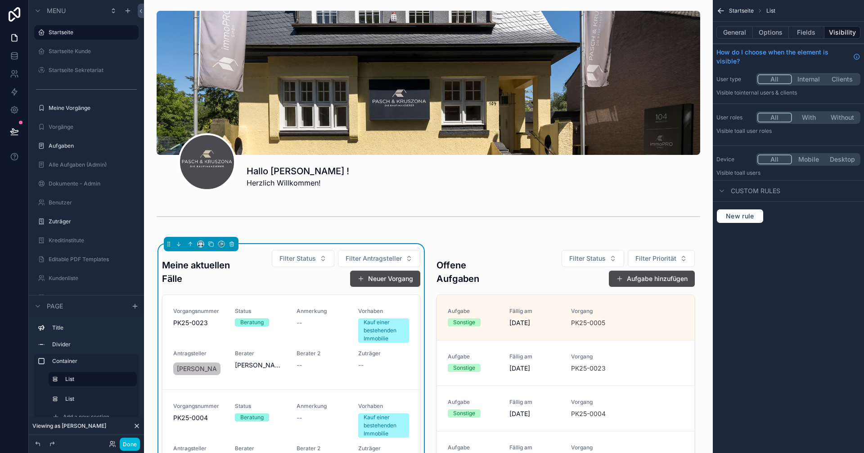
click at [224, 328] on div "Vorgangsnummer PK25-0023 Status Beratung Anmerkung -- Vorhaben Kauf einer beste…" at bounding box center [291, 341] width 236 height 69
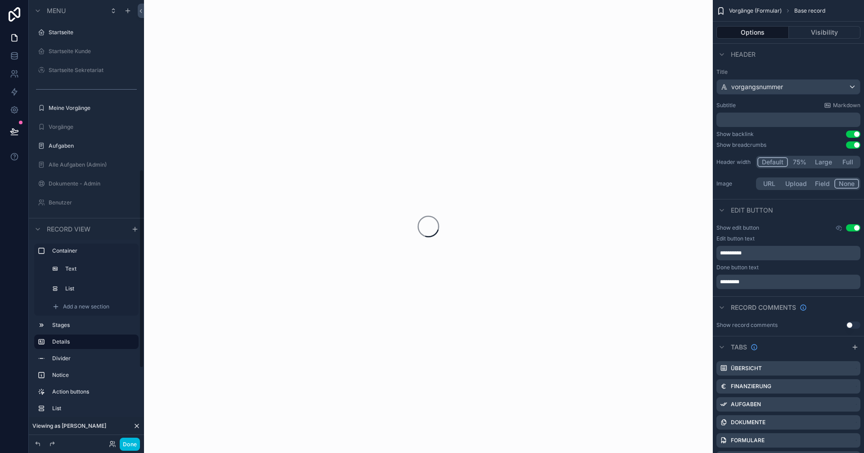
scroll to position [378, 0]
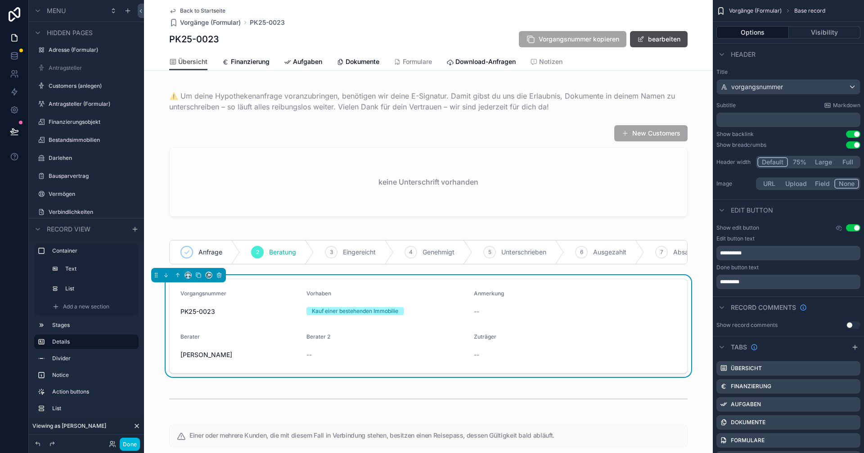
click at [180, 11] on span "Back to Startseite" at bounding box center [202, 10] width 45 height 7
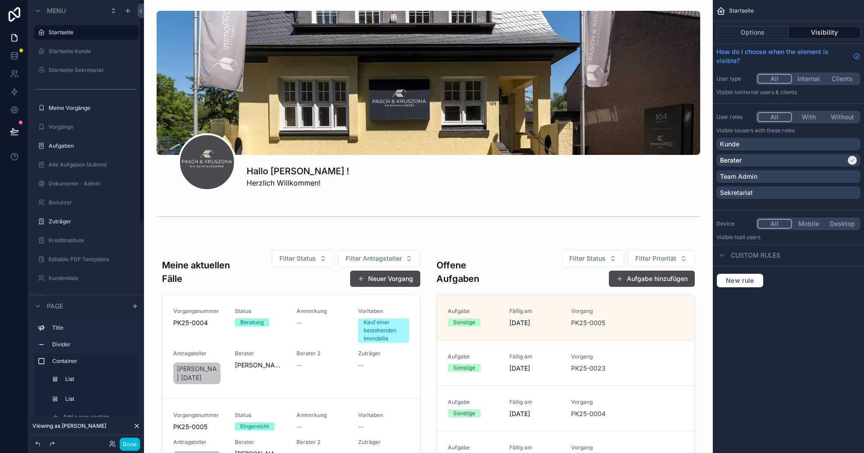
click at [594, 327] on div "scrollable content" at bounding box center [428, 427] width 554 height 378
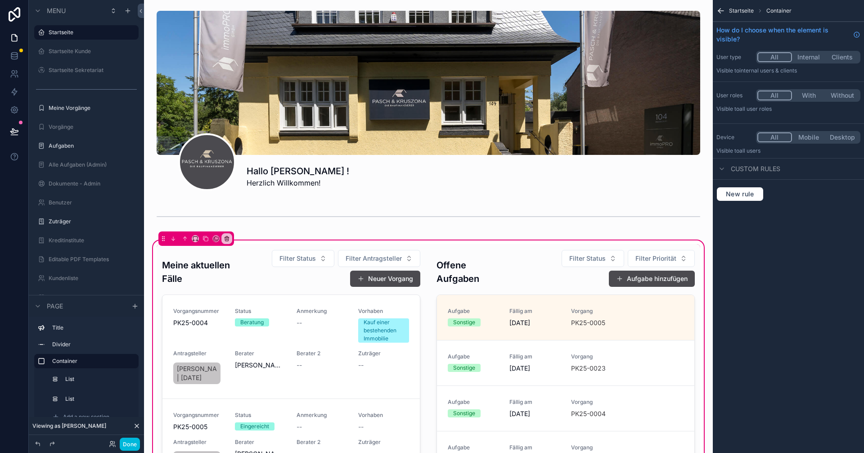
click at [626, 319] on div "scrollable content" at bounding box center [565, 428] width 269 height 368
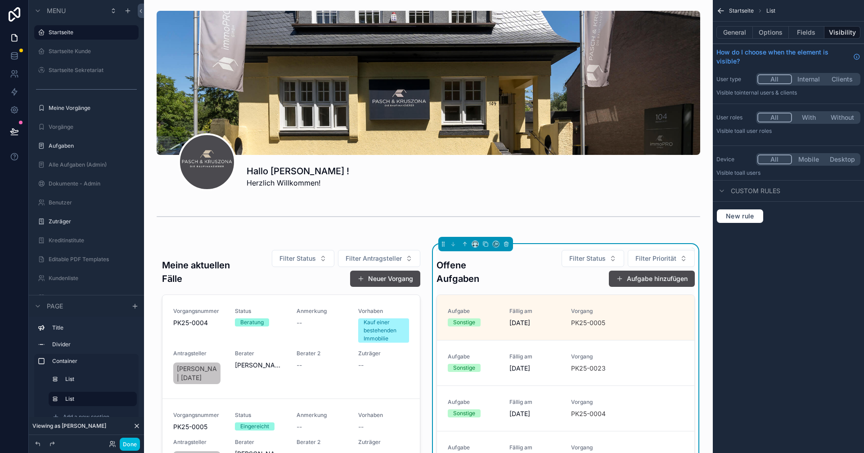
click at [601, 305] on link "Aufgabe Sonstige Fällig am 9.10.2025 Vorgang PK25-0005 Als erledigt markieren" at bounding box center [565, 317] width 257 height 45
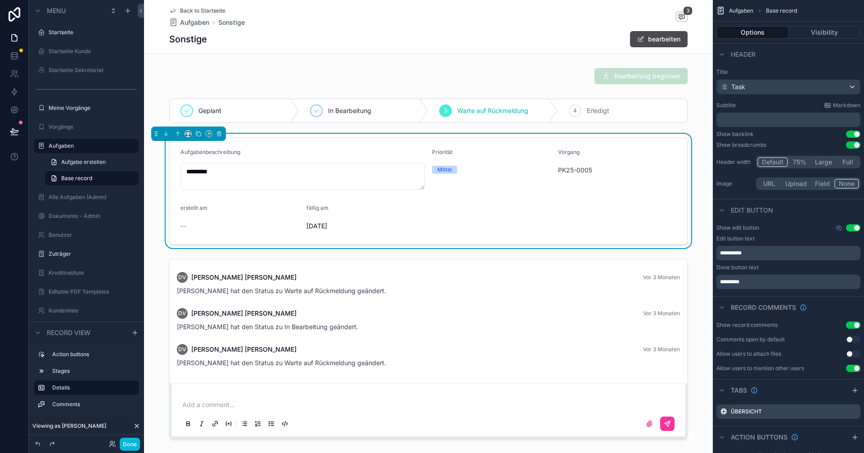
click at [188, 9] on span "Back to Startseite" at bounding box center [202, 10] width 45 height 7
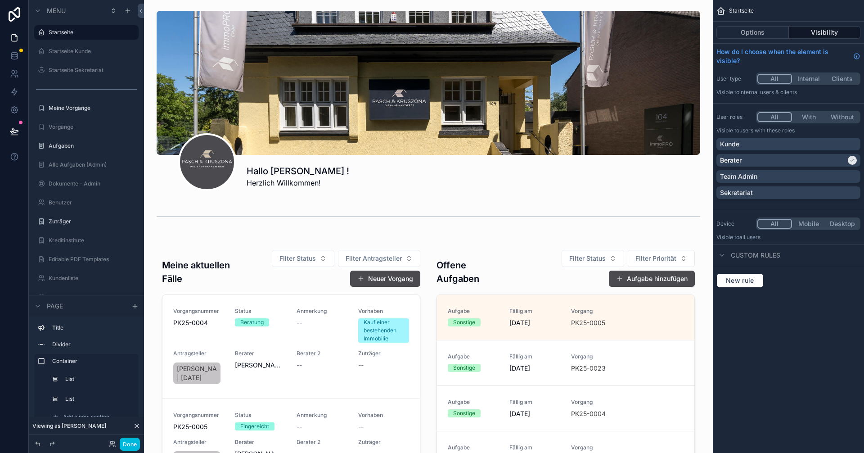
click at [639, 329] on div "scrollable content" at bounding box center [428, 427] width 554 height 378
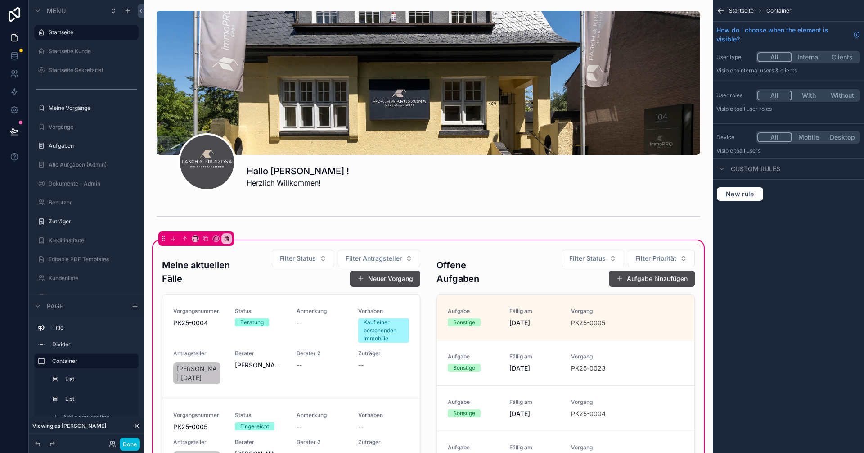
click at [519, 280] on div "scrollable content" at bounding box center [565, 428] width 269 height 368
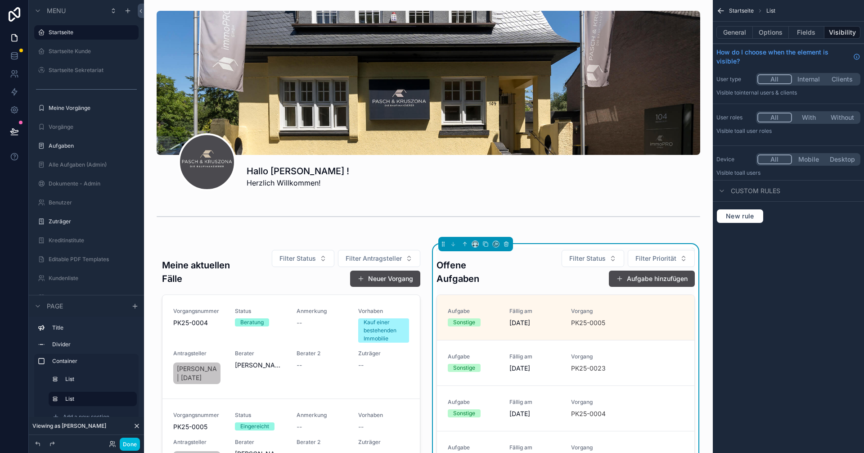
click at [812, 31] on button "Fields" at bounding box center [807, 32] width 36 height 13
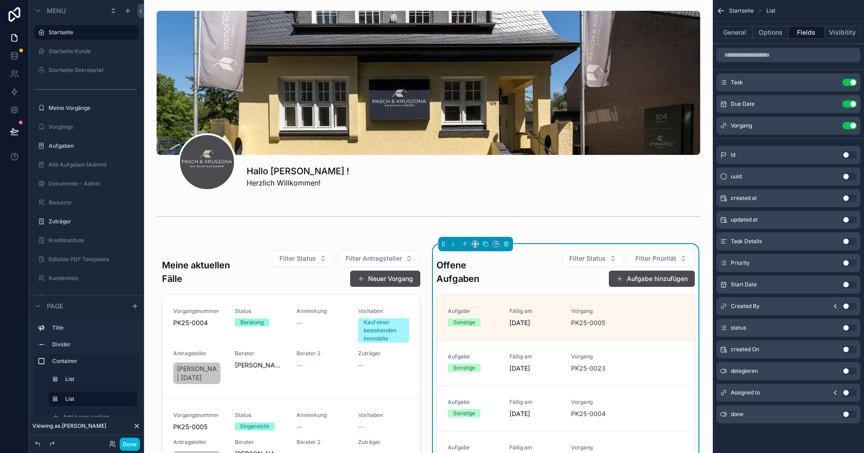
click at [849, 126] on button "Use setting" at bounding box center [849, 125] width 14 height 7
click at [835, 262] on icon "scrollable content" at bounding box center [835, 263] width 2 height 4
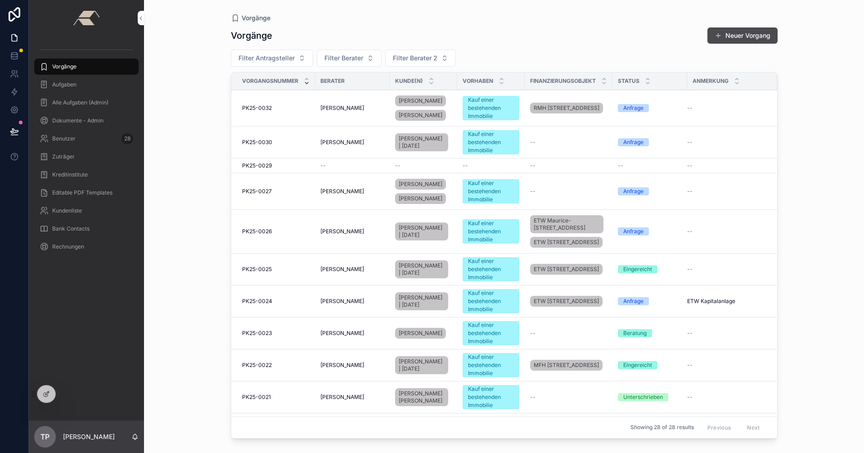
click at [0, 0] on icon at bounding box center [0, 0] width 0 height 0
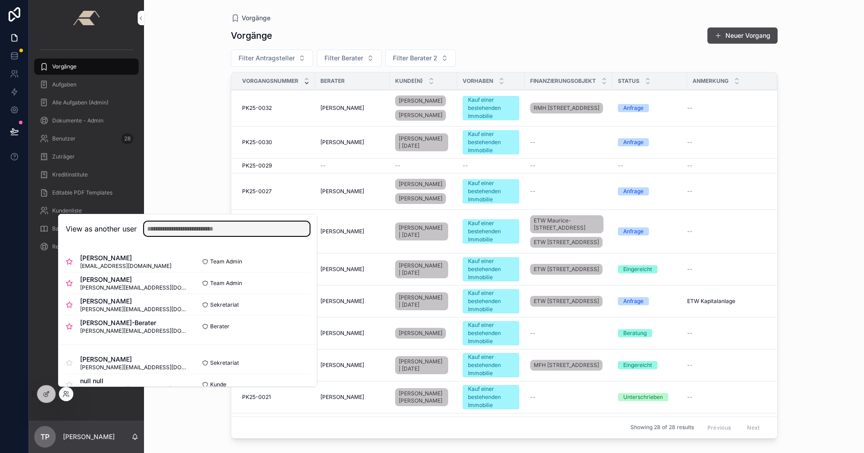
click at [166, 229] on input "text" at bounding box center [227, 228] width 166 height 14
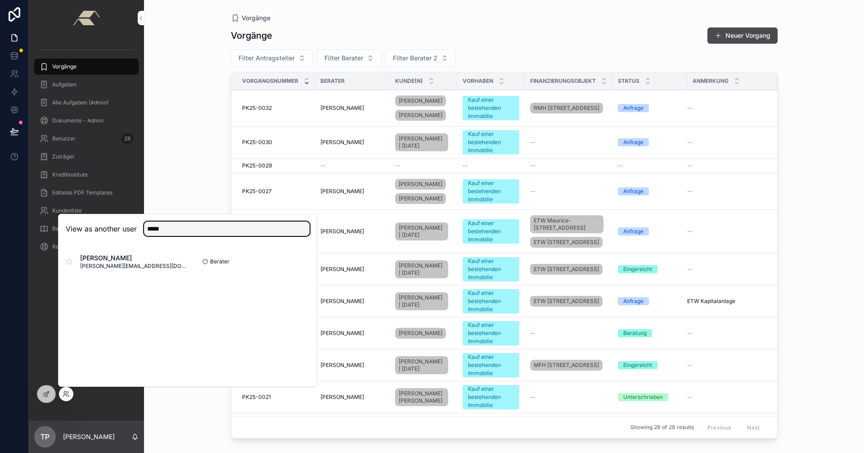
type input "*****"
click at [0, 0] on button "Select" at bounding box center [0, 0] width 0 height 0
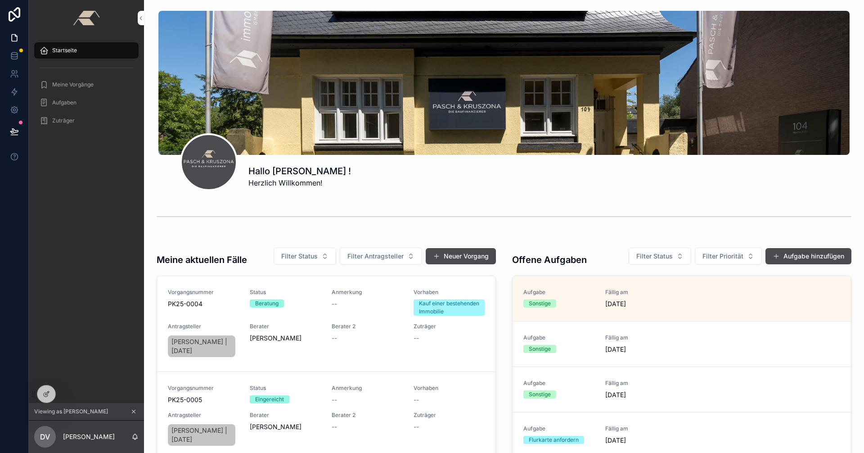
click at [49, 392] on icon at bounding box center [46, 393] width 7 height 7
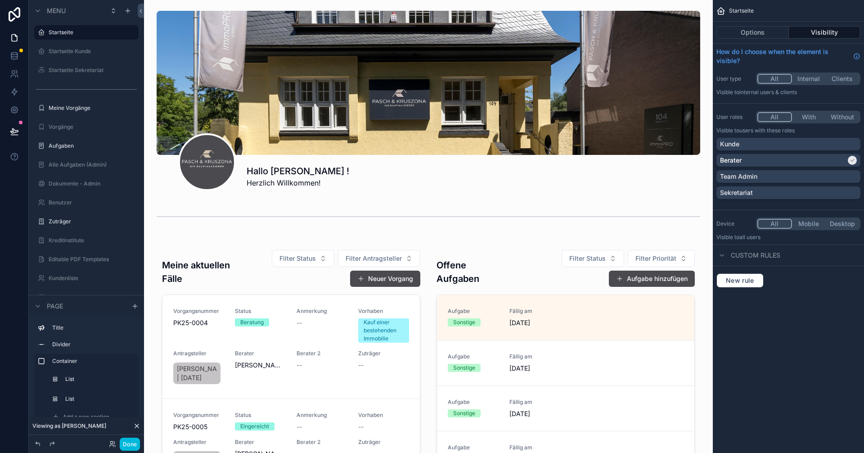
click at [550, 283] on div "scrollable content" at bounding box center [428, 427] width 554 height 378
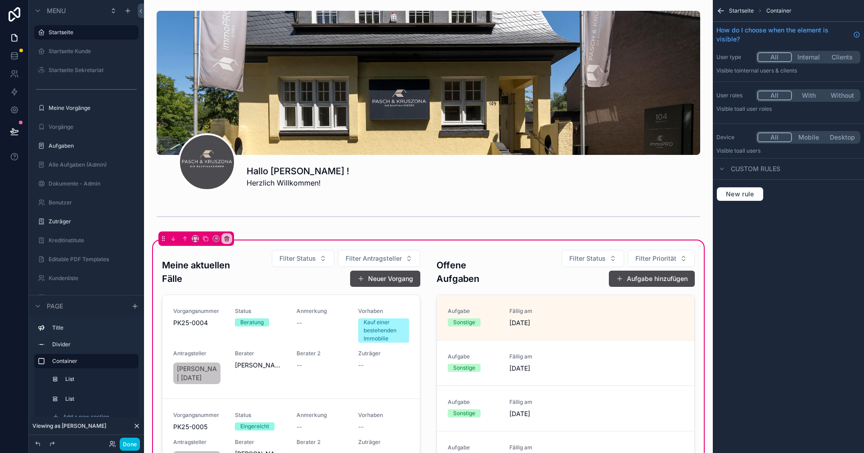
click at [506, 267] on div "scrollable content" at bounding box center [565, 428] width 269 height 368
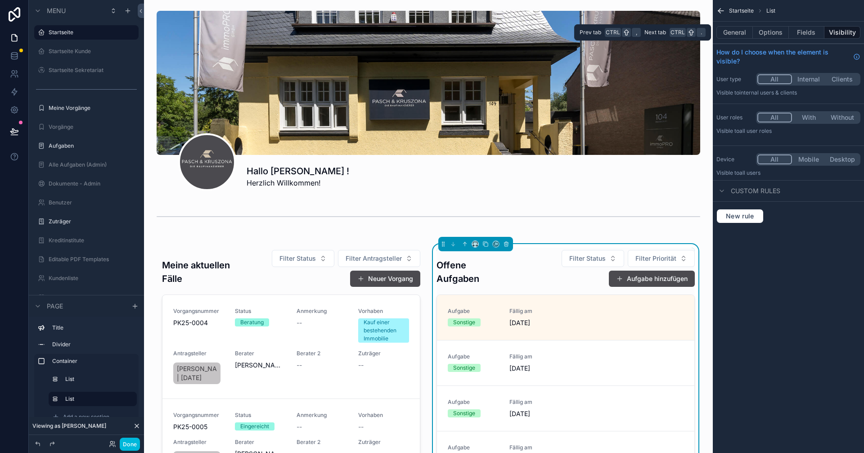
click at [801, 29] on button "Fields" at bounding box center [807, 32] width 36 height 13
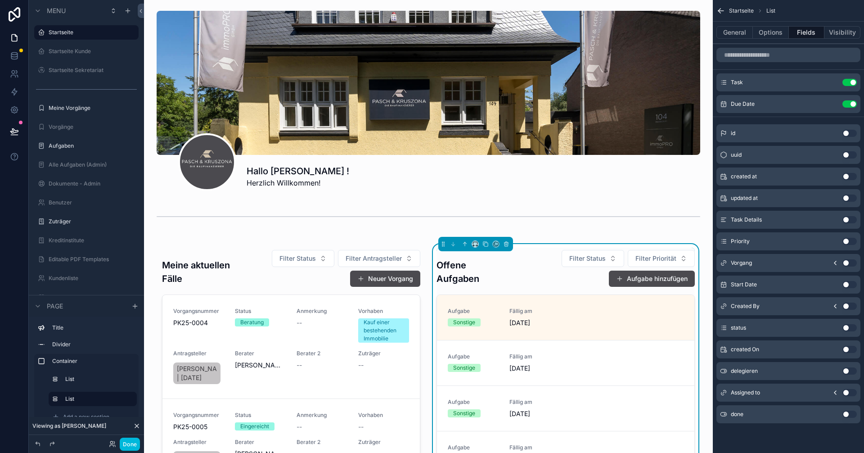
click at [837, 262] on icon "scrollable content" at bounding box center [835, 262] width 7 height 7
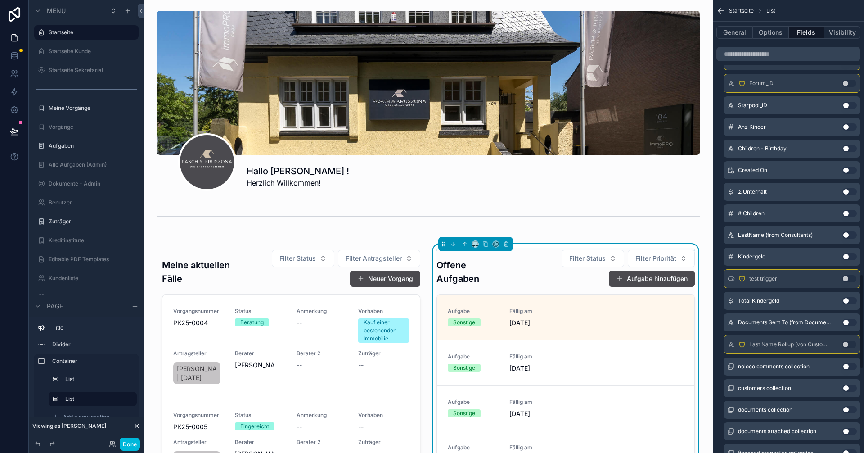
scroll to position [1350, 0]
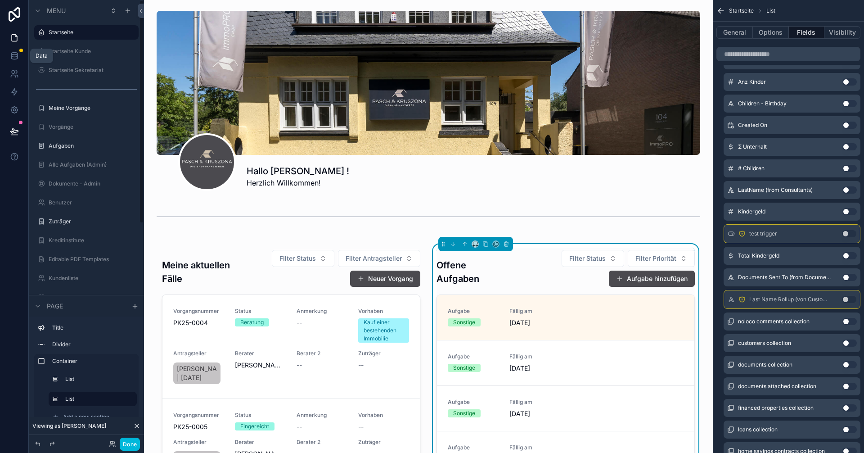
click at [16, 51] on icon at bounding box center [14, 55] width 9 height 9
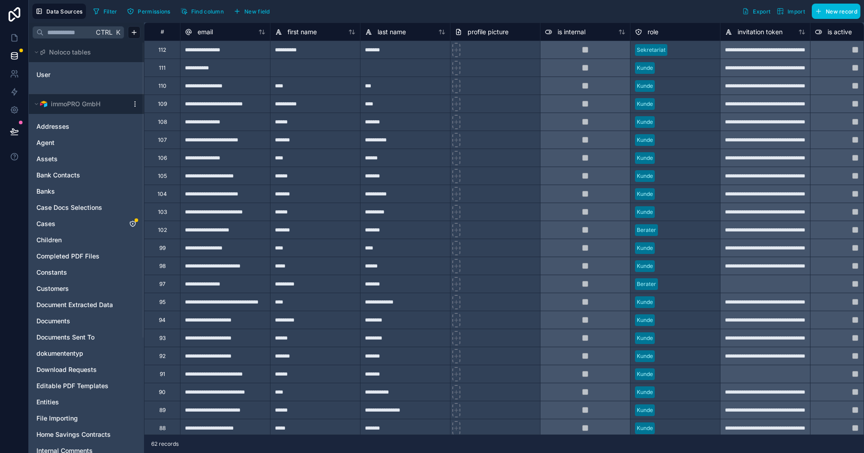
click at [61, 222] on link "Cases" at bounding box center [77, 223] width 82 height 9
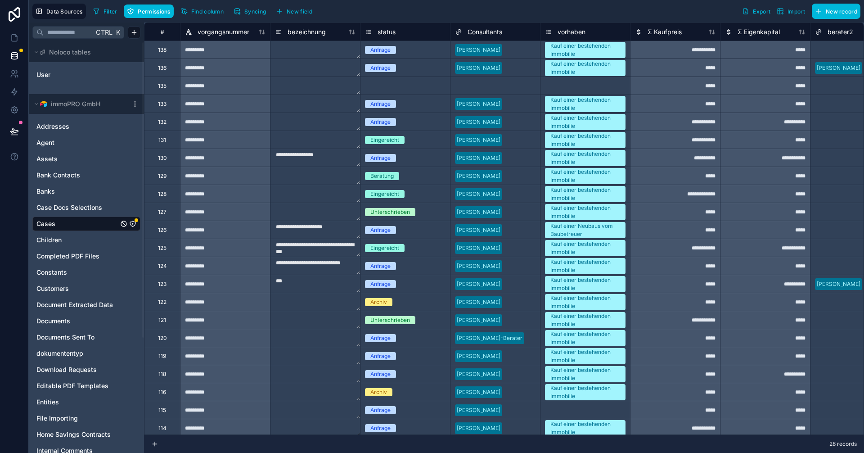
click at [143, 11] on span "Permissions" at bounding box center [154, 11] width 32 height 7
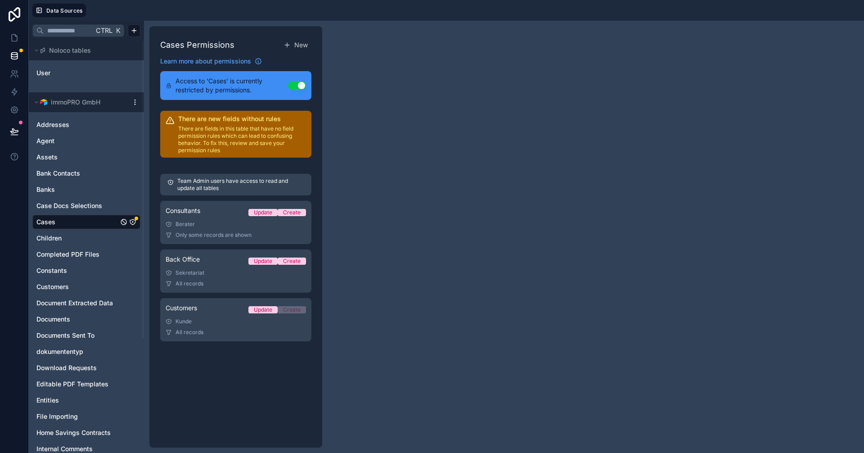
click at [206, 215] on div "Consultants Update Create" at bounding box center [236, 212] width 140 height 13
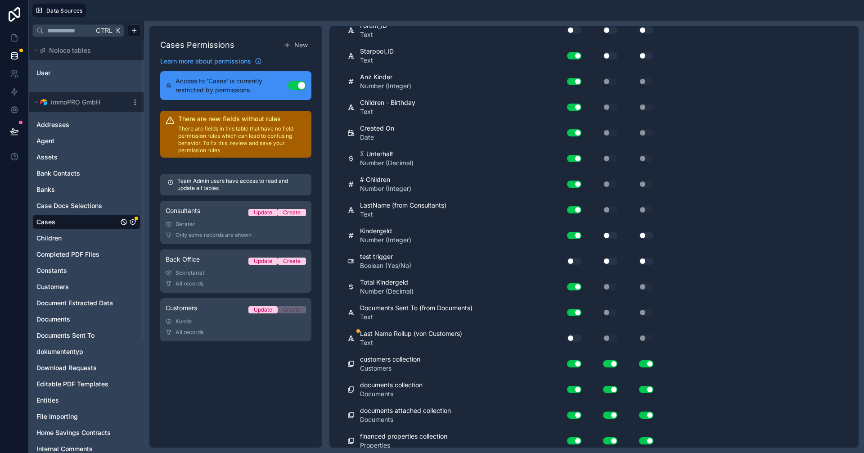
scroll to position [1530, 0]
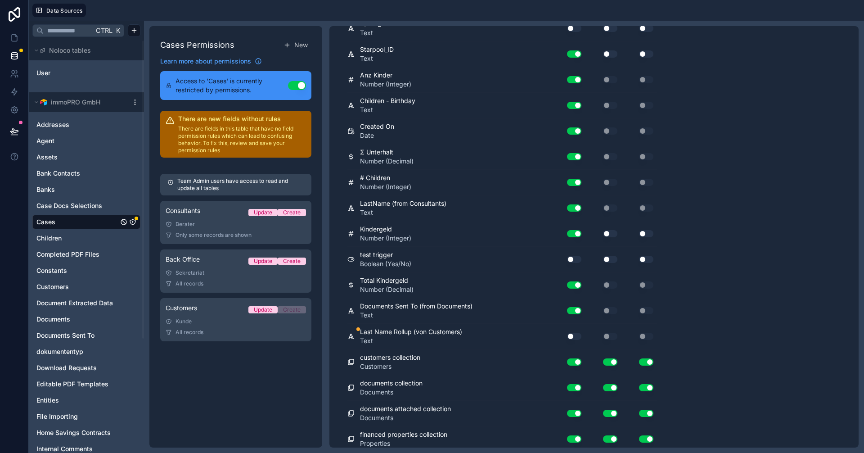
click at [571, 259] on button "Use setting" at bounding box center [574, 259] width 14 height 7
click at [573, 335] on button "Use setting" at bounding box center [574, 336] width 14 height 7
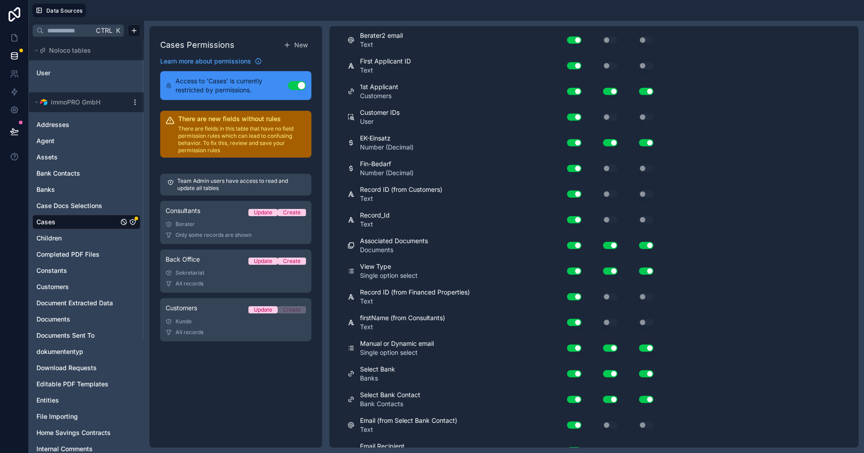
scroll to position [0, 0]
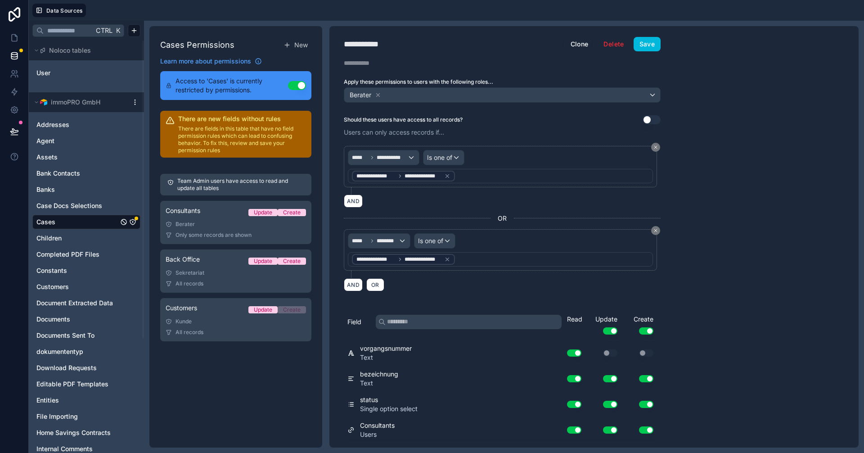
click at [653, 40] on button "Save" at bounding box center [647, 44] width 27 height 14
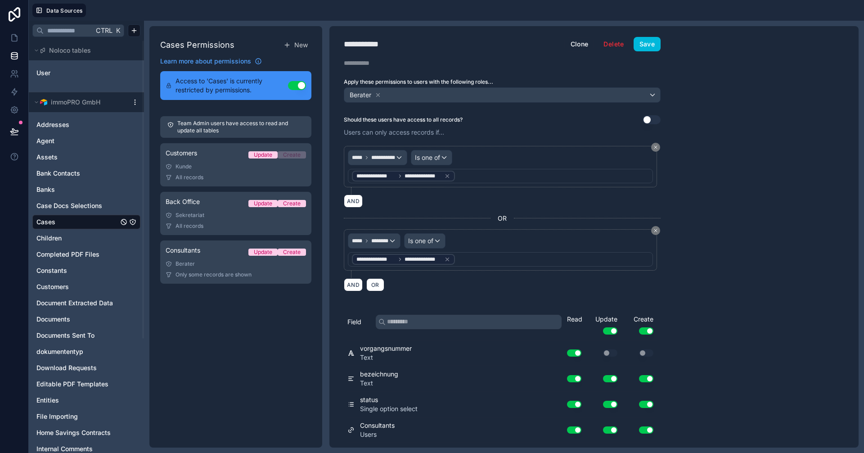
click at [207, 211] on link "Back Office Update Create Sekretariat All records" at bounding box center [235, 213] width 151 height 43
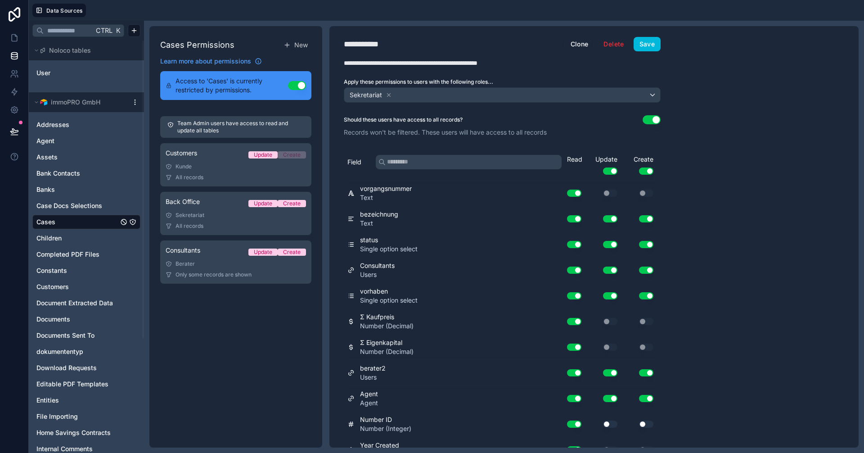
click at [195, 213] on div "Sekretariat" at bounding box center [236, 214] width 140 height 7
click at [204, 212] on div "Sekretariat" at bounding box center [236, 214] width 140 height 7
click at [218, 208] on div "Back Office Update Create" at bounding box center [236, 203] width 140 height 13
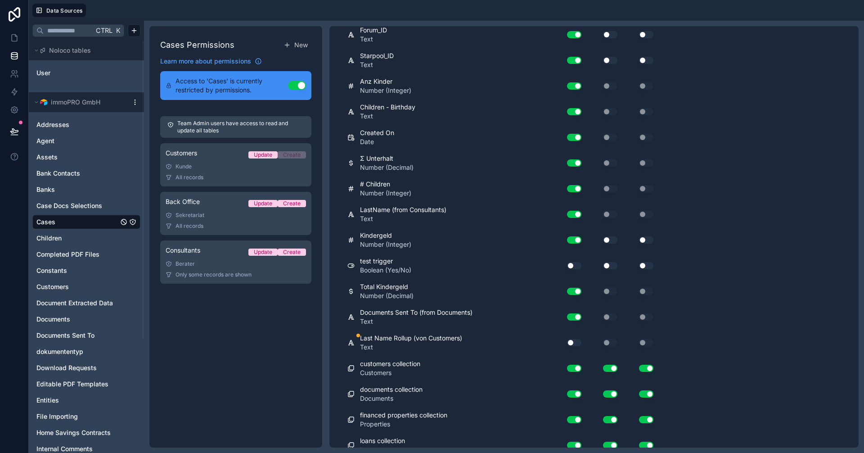
scroll to position [1395, 0]
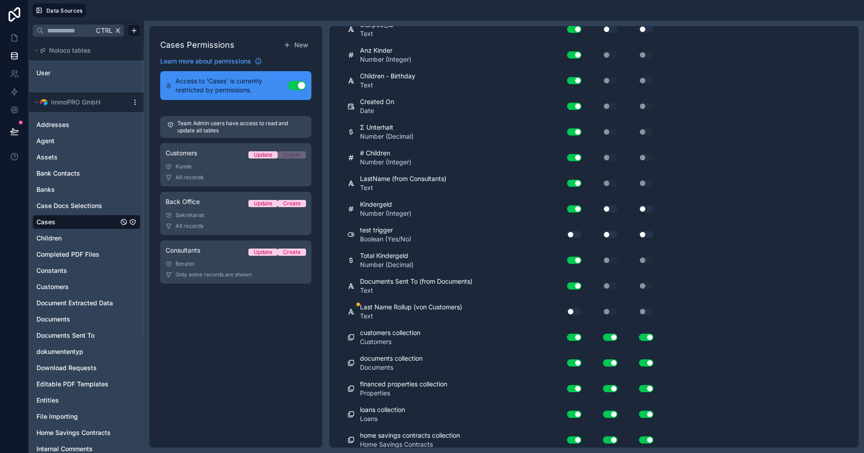
click at [570, 311] on button "Use setting" at bounding box center [574, 311] width 14 height 7
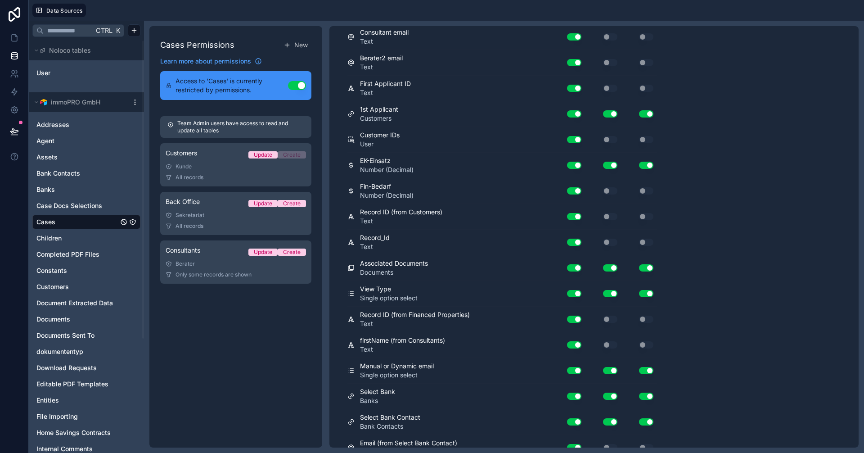
scroll to position [0, 0]
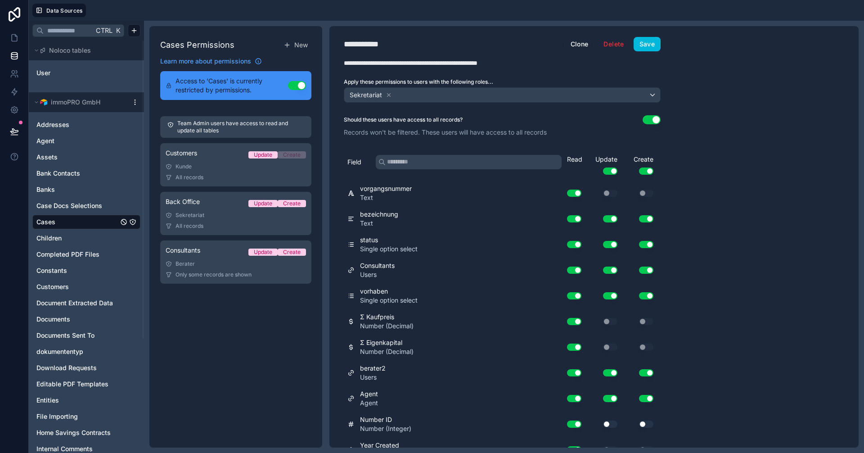
click at [651, 45] on button "Save" at bounding box center [647, 44] width 27 height 14
click at [211, 161] on div "Customers Update Create" at bounding box center [236, 154] width 140 height 13
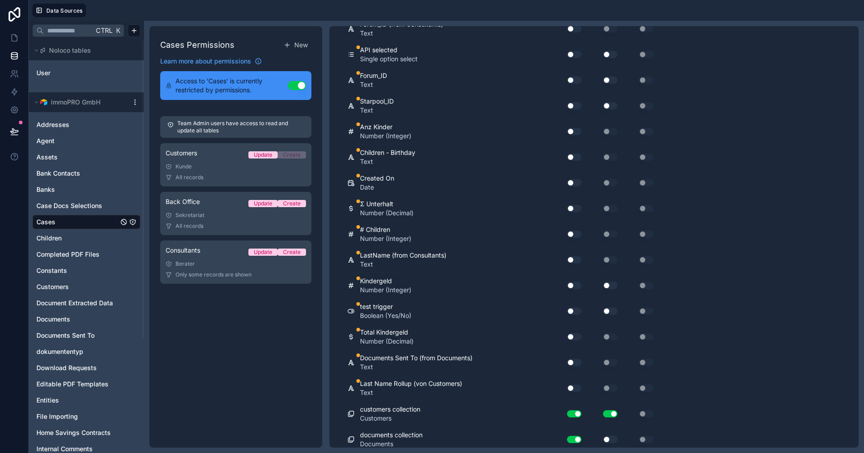
scroll to position [1350, 0]
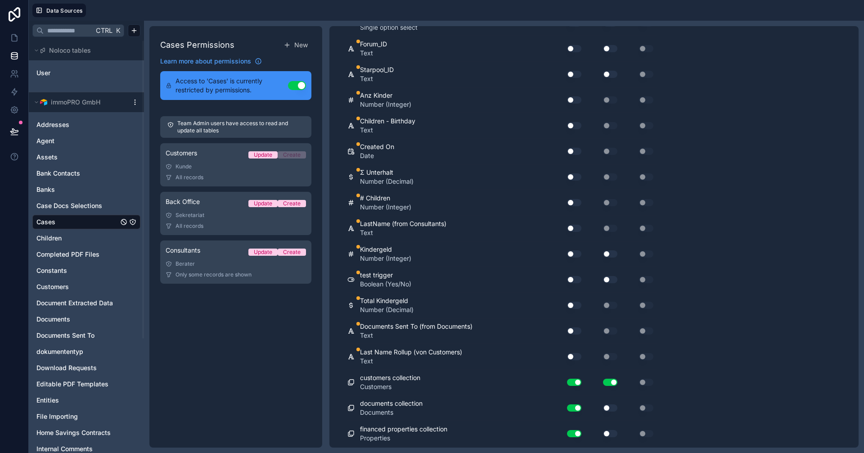
click at [576, 357] on button "Use setting" at bounding box center [574, 356] width 14 height 7
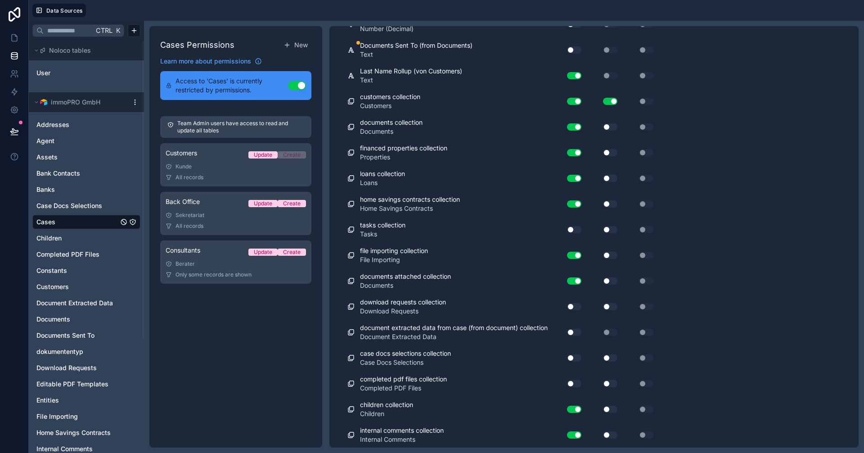
scroll to position [0, 0]
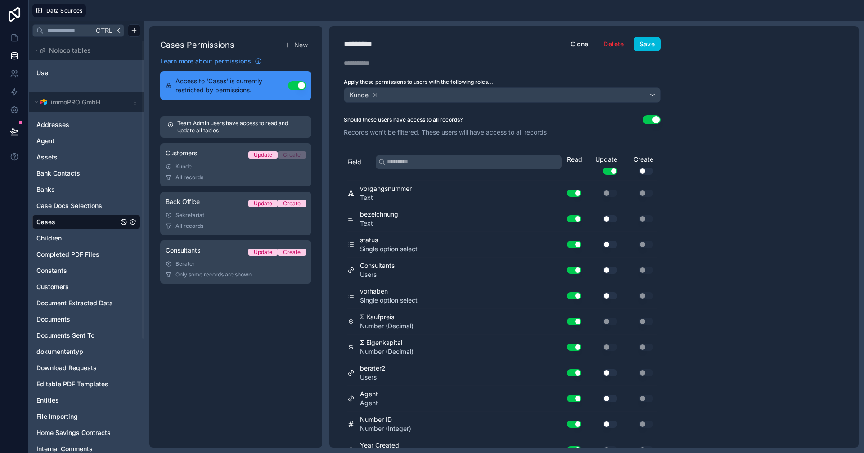
click at [652, 46] on button "Save" at bounding box center [647, 44] width 27 height 14
click at [15, 36] on icon at bounding box center [16, 36] width 2 height 2
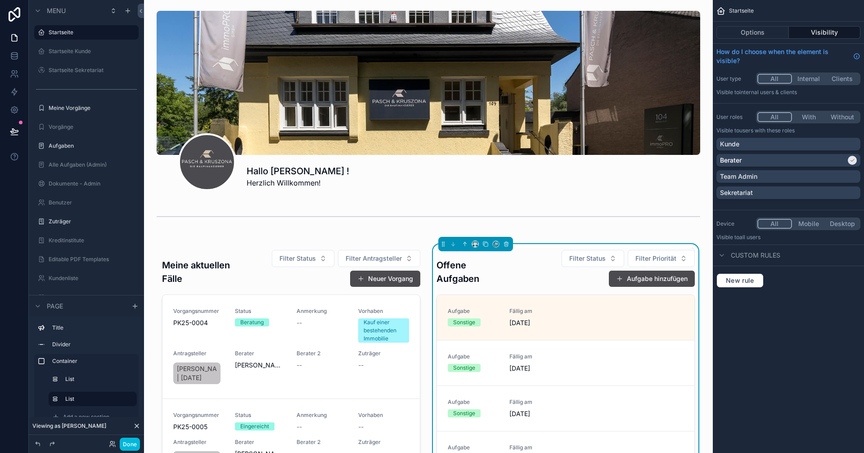
click at [526, 271] on div "Filter Status Filter Priorität Aufgabe hinzufügen" at bounding box center [596, 268] width 195 height 38
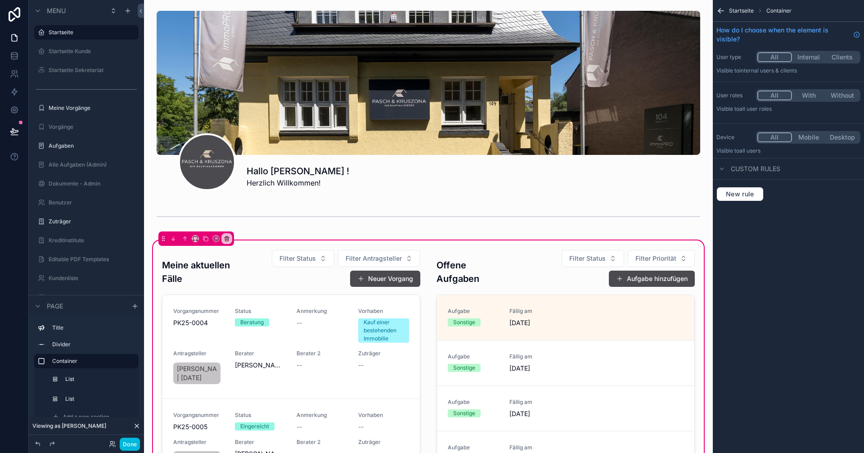
click at [501, 270] on div "scrollable content" at bounding box center [565, 428] width 269 height 368
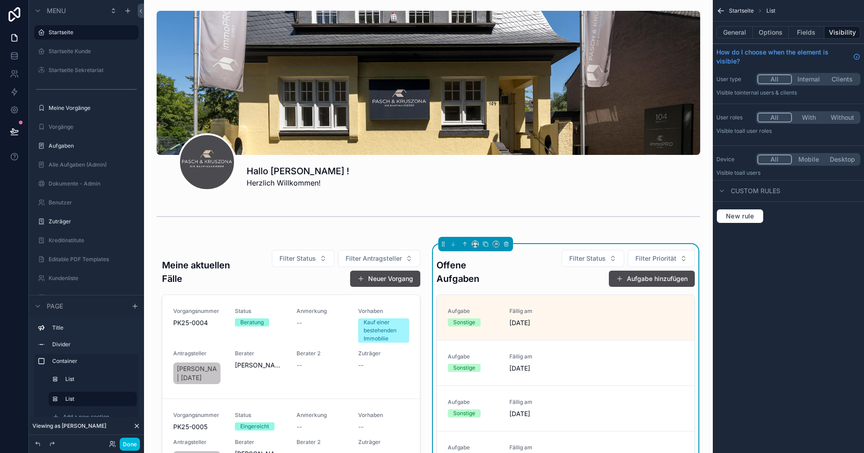
click at [814, 31] on button "Fields" at bounding box center [807, 32] width 36 height 13
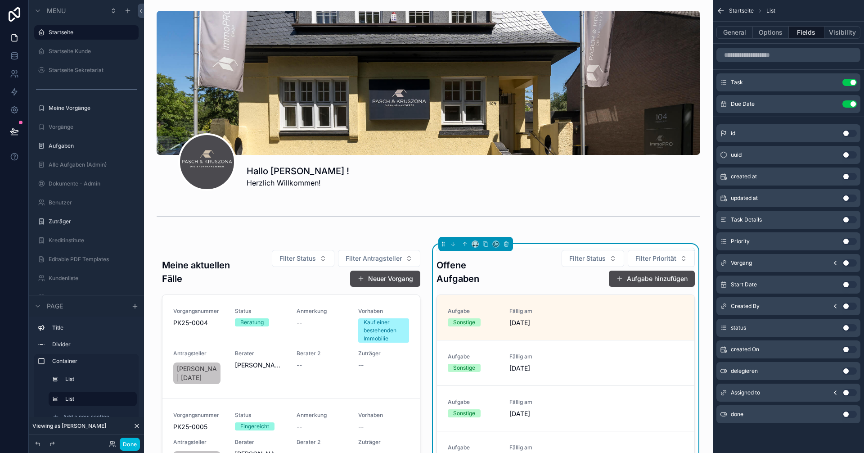
click at [835, 262] on icon "scrollable content" at bounding box center [835, 262] width 7 height 7
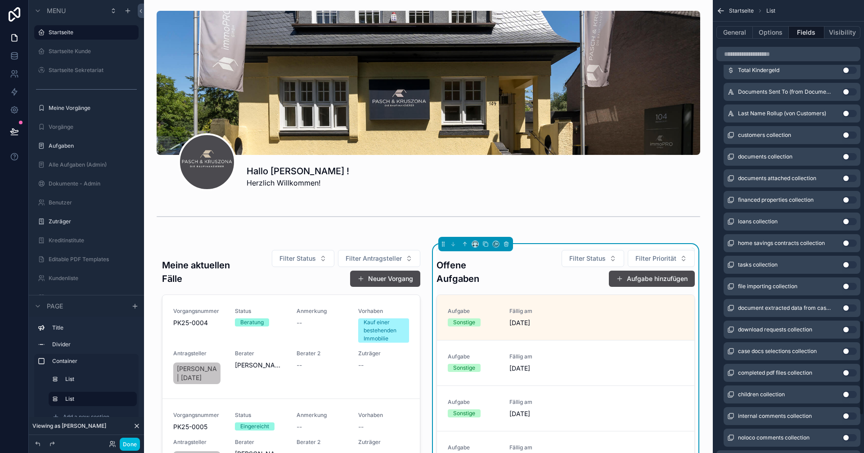
scroll to position [1525, 0]
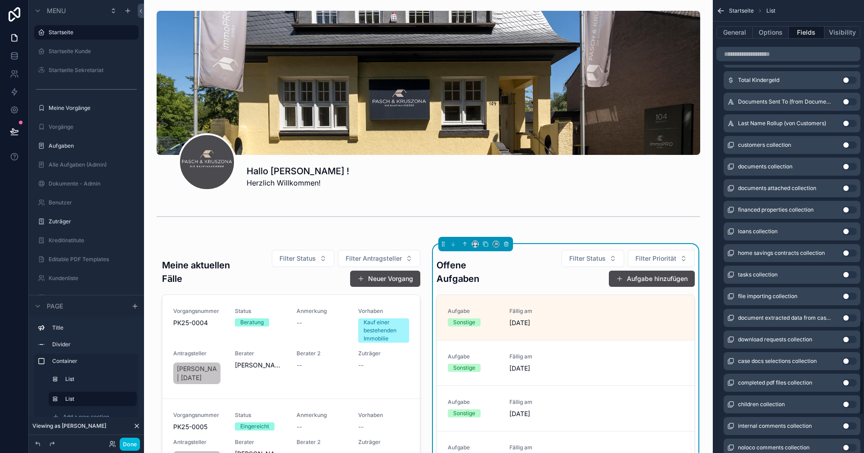
click at [854, 124] on button "Use setting" at bounding box center [849, 123] width 14 height 7
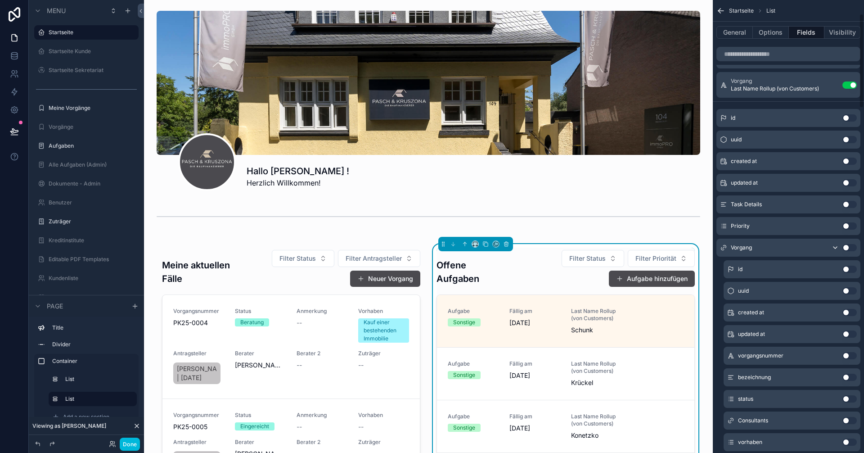
scroll to position [0, 0]
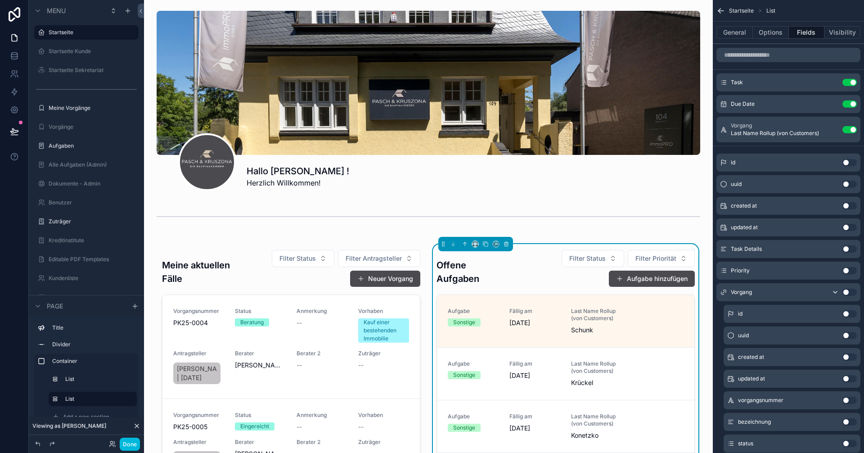
click at [0, 0] on icon "scrollable content" at bounding box center [0, 0] width 0 height 0
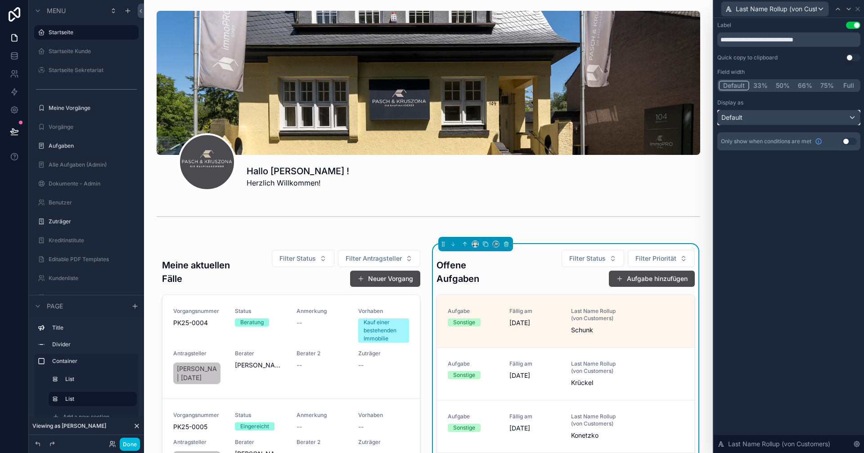
click at [808, 121] on div "Default" at bounding box center [789, 117] width 142 height 14
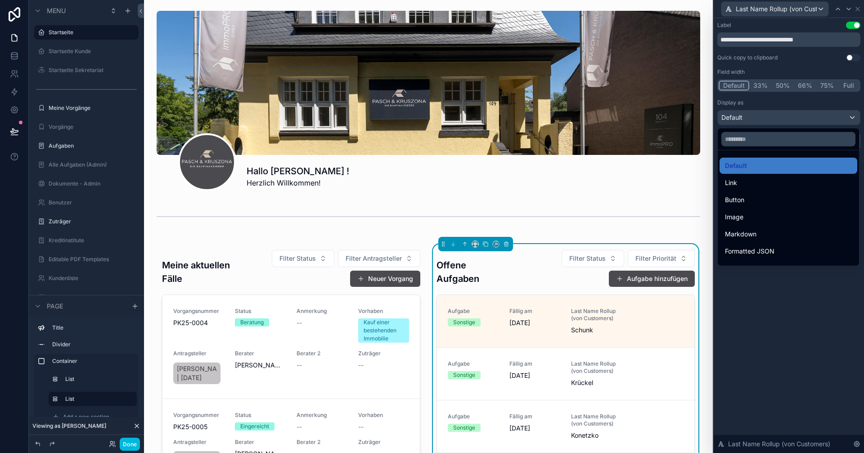
click at [740, 180] on div "Link" at bounding box center [788, 182] width 127 height 11
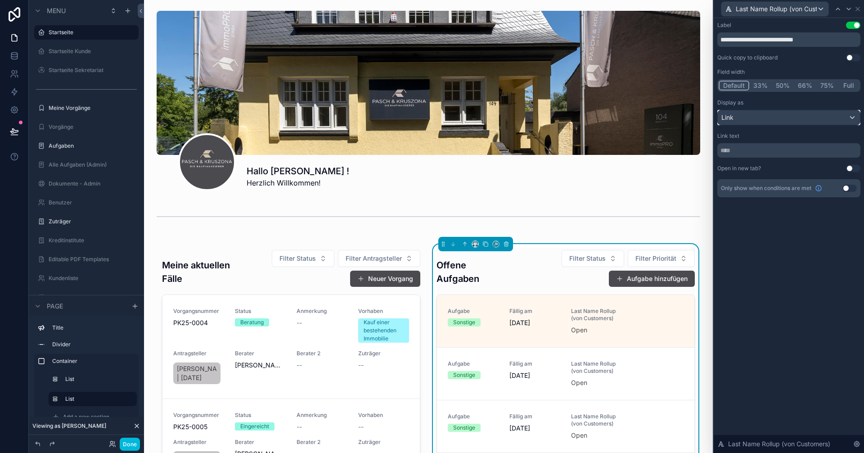
click at [762, 120] on div "Link" at bounding box center [789, 117] width 142 height 14
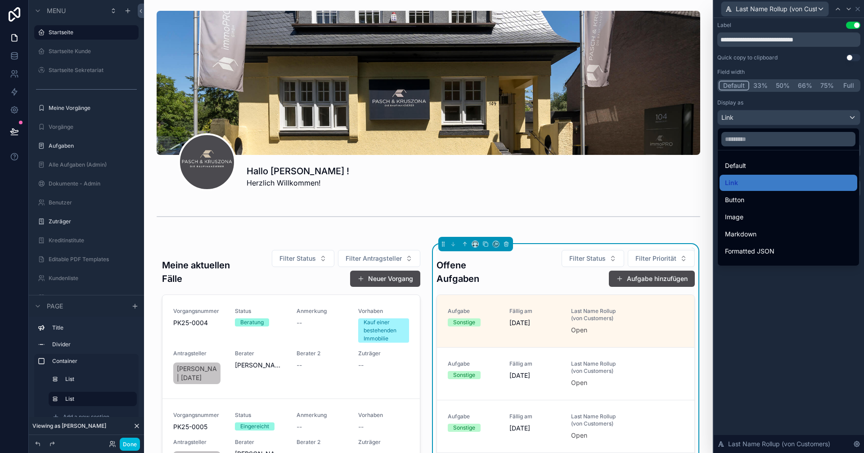
click at [760, 167] on div "Default" at bounding box center [788, 165] width 127 height 11
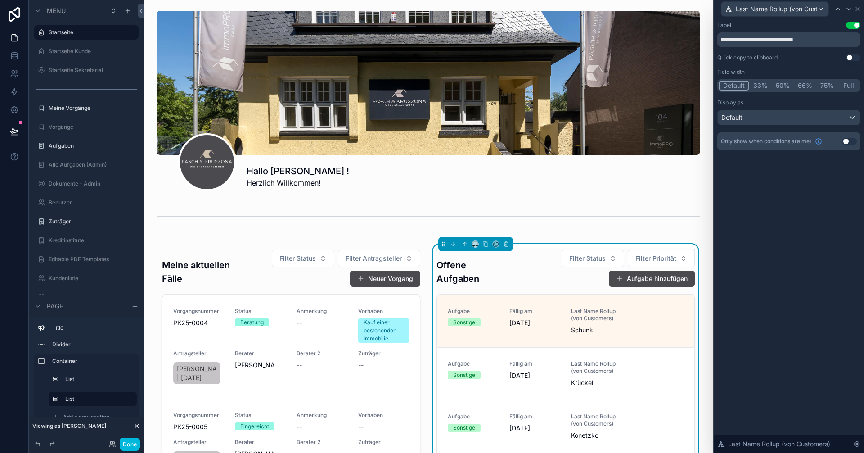
click at [830, 256] on div "**********" at bounding box center [789, 235] width 150 height 435
click at [858, 9] on icon at bounding box center [857, 8] width 7 height 7
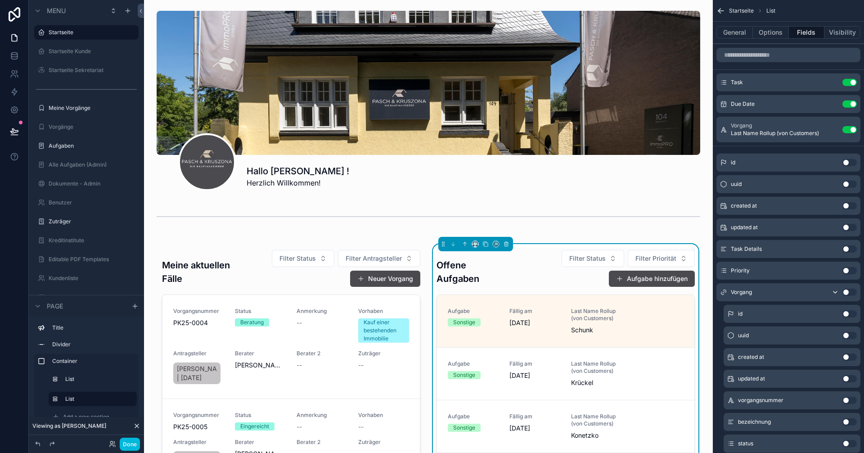
click at [849, 291] on button "Use setting" at bounding box center [849, 291] width 14 height 7
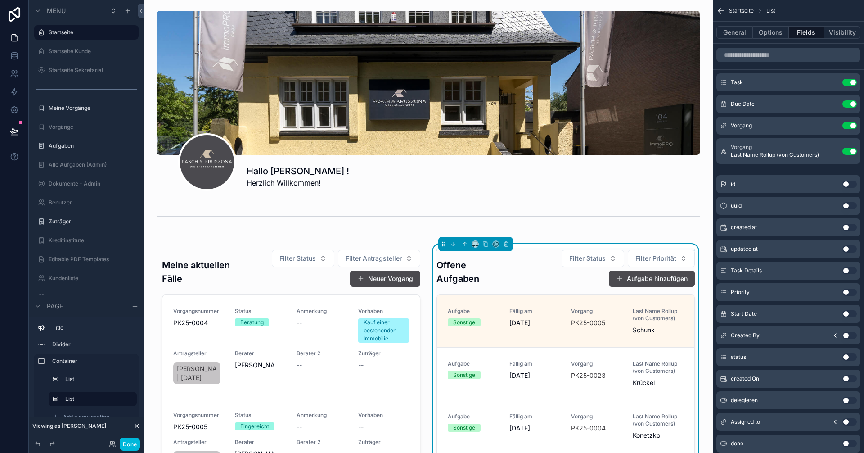
click at [0, 0] on icon "scrollable content" at bounding box center [0, 0] width 0 height 0
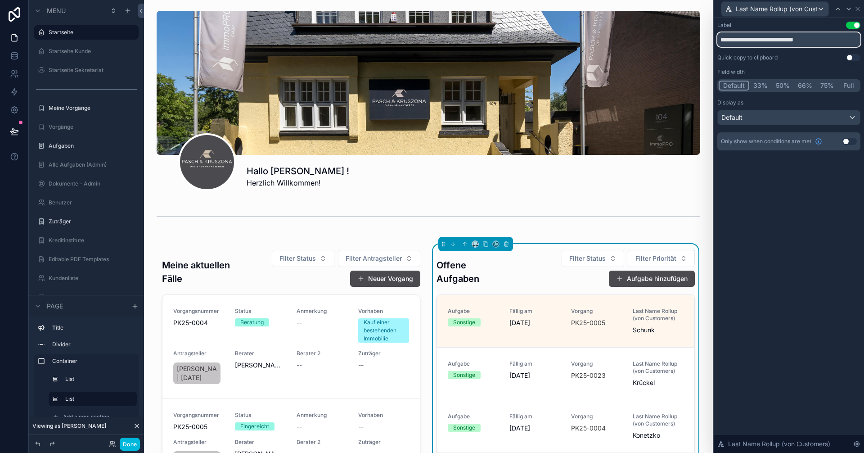
drag, startPoint x: 832, startPoint y: 38, endPoint x: 670, endPoint y: 39, distance: 162.0
click at [670, 39] on div "**********" at bounding box center [432, 226] width 864 height 453
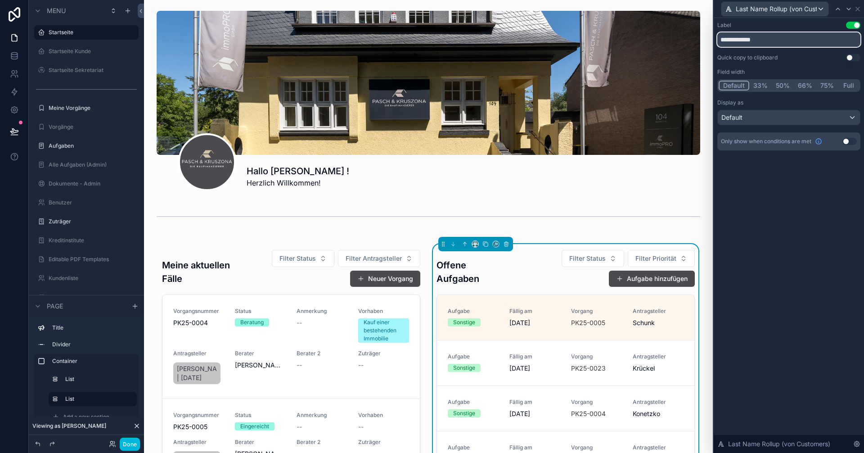
type input "**********"
click at [764, 182] on div "**********" at bounding box center [789, 235] width 150 height 435
click at [129, 445] on button "Done" at bounding box center [130, 443] width 20 height 13
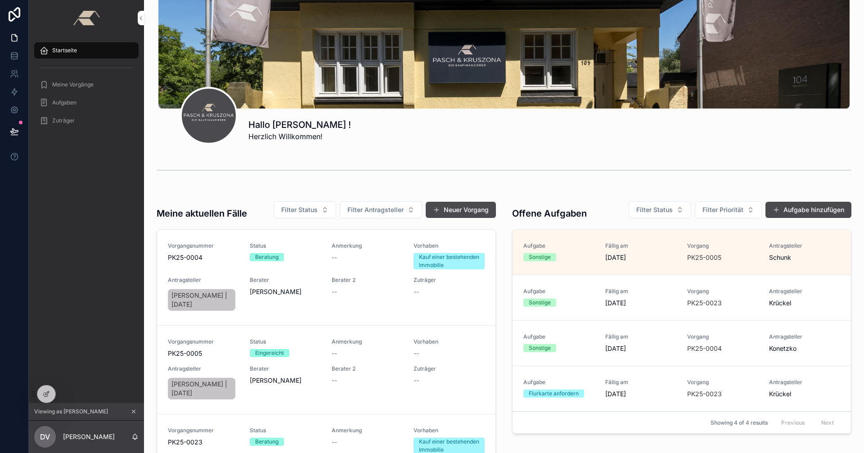
scroll to position [45, 0]
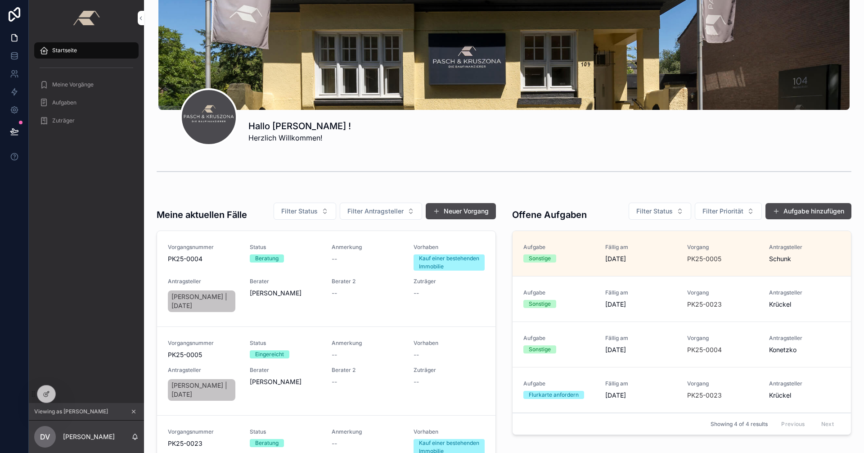
click at [804, 211] on button "Aufgabe hinzufügen" at bounding box center [808, 211] width 86 height 16
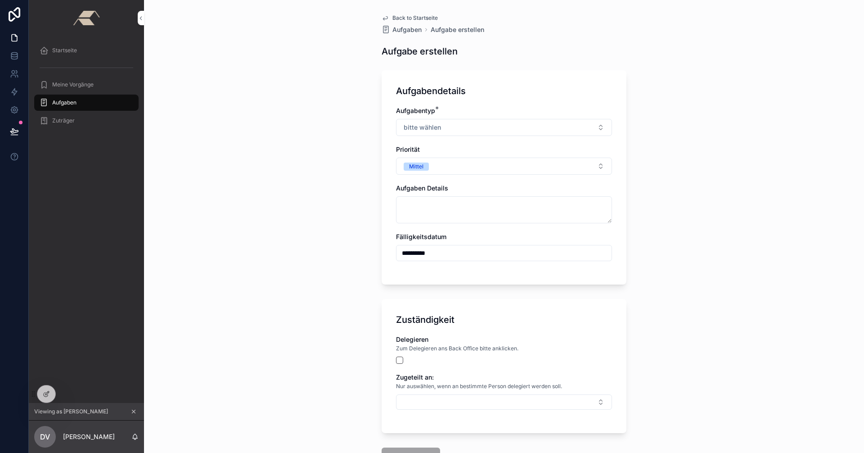
click at [467, 130] on button "bitte wählen" at bounding box center [504, 127] width 216 height 17
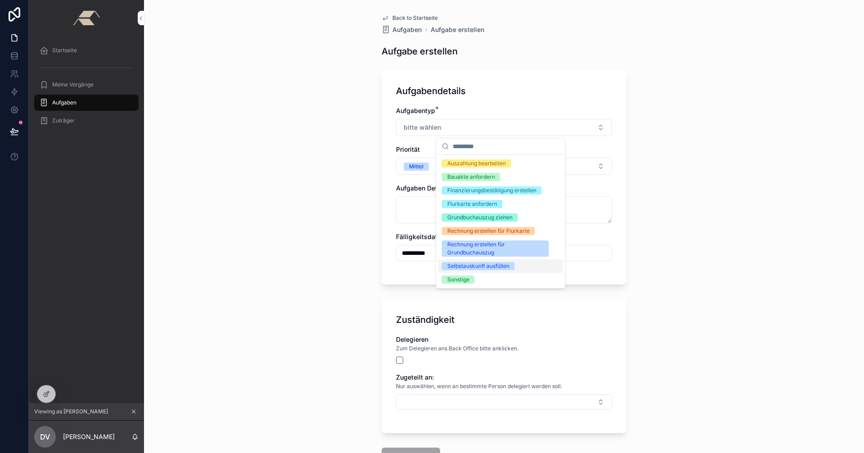
click at [335, 384] on div "**********" at bounding box center [504, 226] width 720 height 453
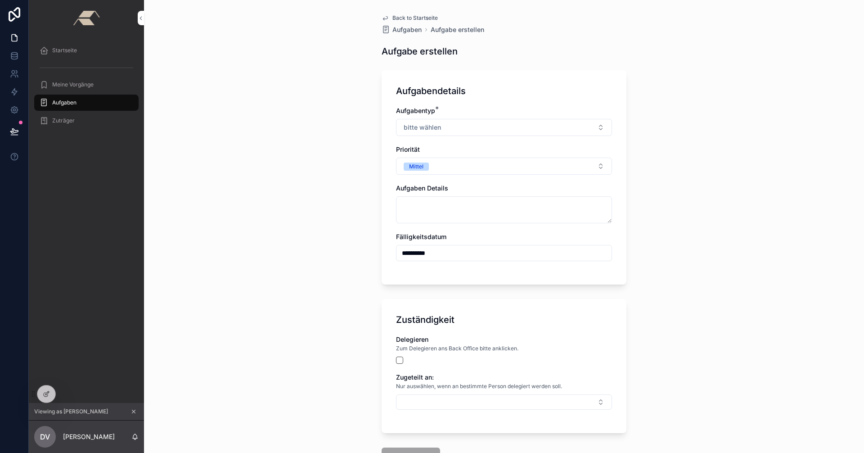
click at [397, 14] on span "Back to Startseite" at bounding box center [414, 17] width 45 height 7
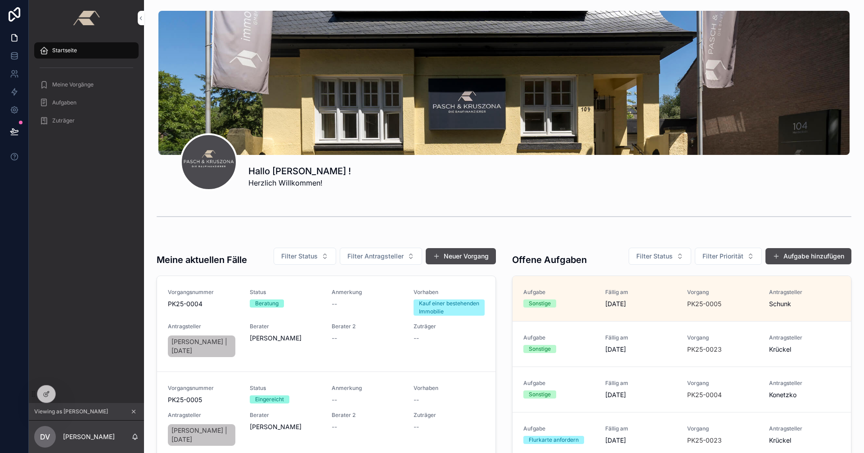
click at [0, 0] on icon at bounding box center [0, 0] width 0 height 0
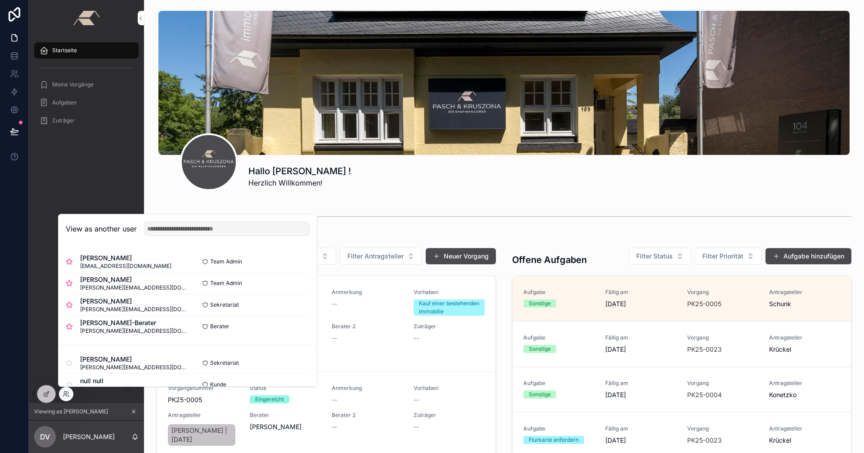
click at [0, 0] on button "Select" at bounding box center [0, 0] width 0 height 0
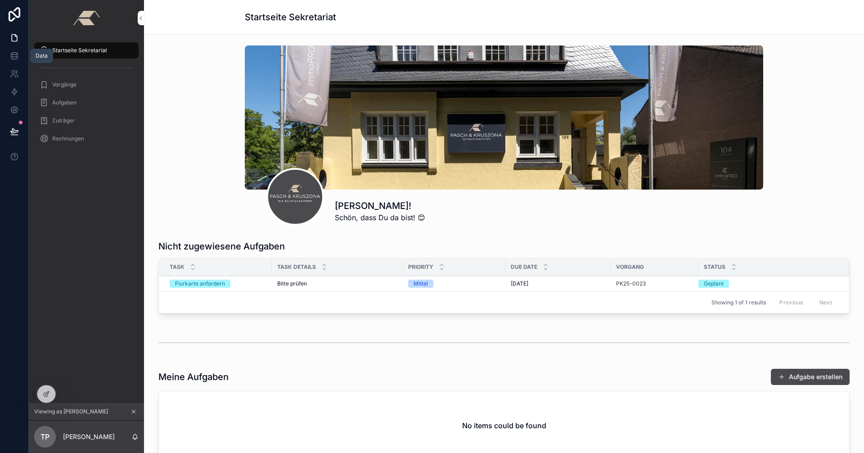
click at [14, 58] on icon at bounding box center [14, 55] width 9 height 9
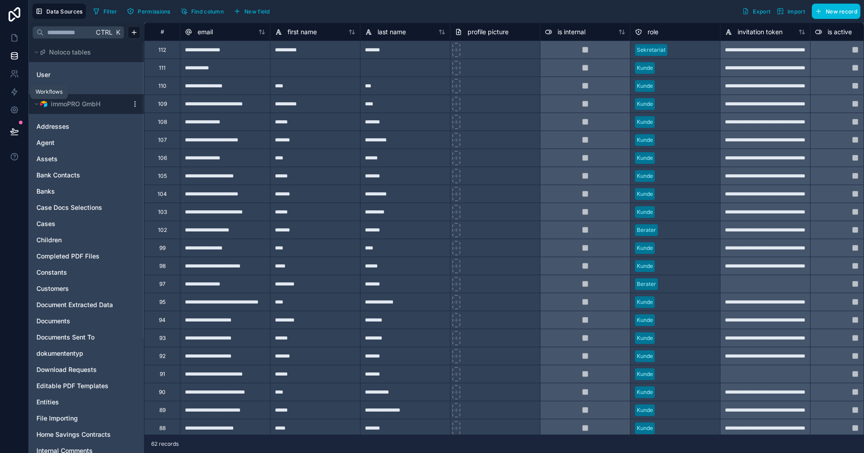
click at [11, 91] on icon at bounding box center [14, 91] width 9 height 9
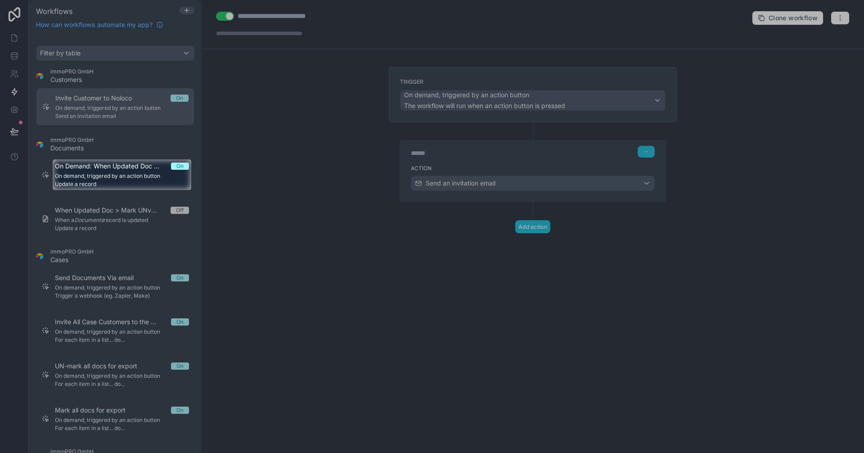
click at [138, 49] on div at bounding box center [432, 79] width 864 height 159
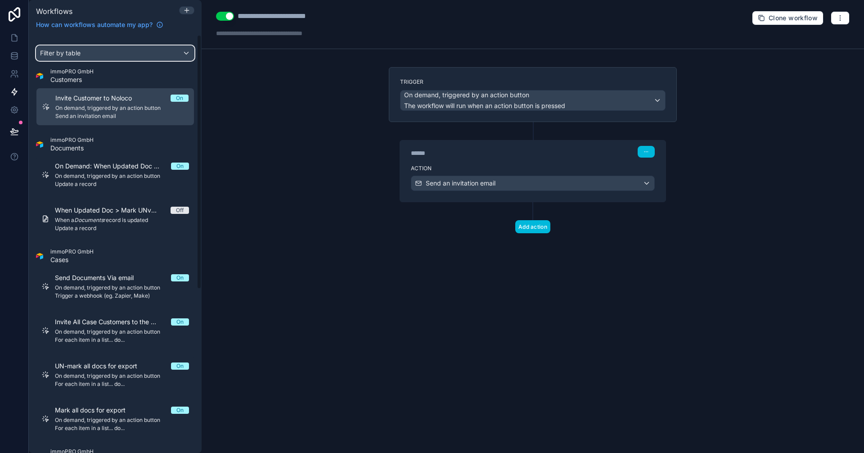
click at [135, 59] on div "Filter by table" at bounding box center [114, 53] width 157 height 14
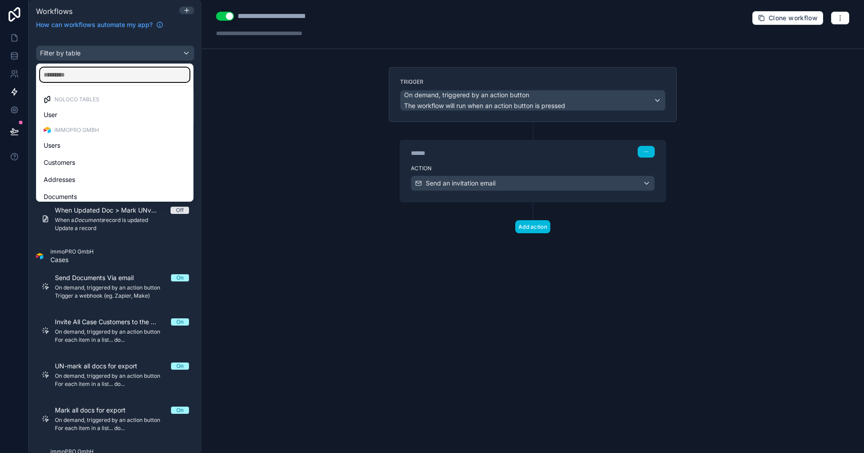
click at [74, 74] on input "text" at bounding box center [114, 74] width 149 height 14
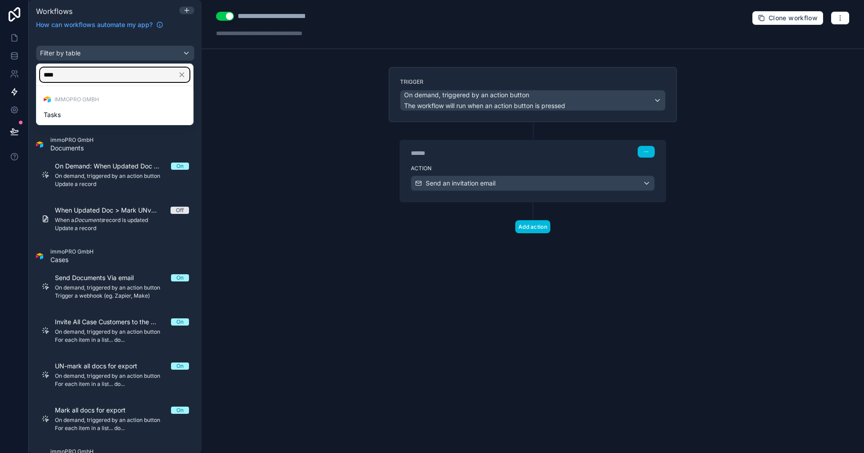
type input "****"
click at [96, 112] on div "Tasks" at bounding box center [115, 114] width 142 height 11
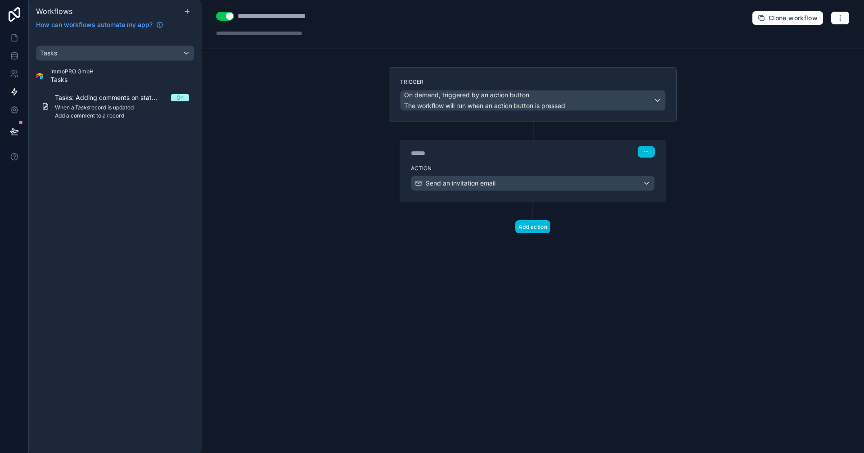
click at [107, 112] on span "Add a comment to a record" at bounding box center [122, 115] width 134 height 7
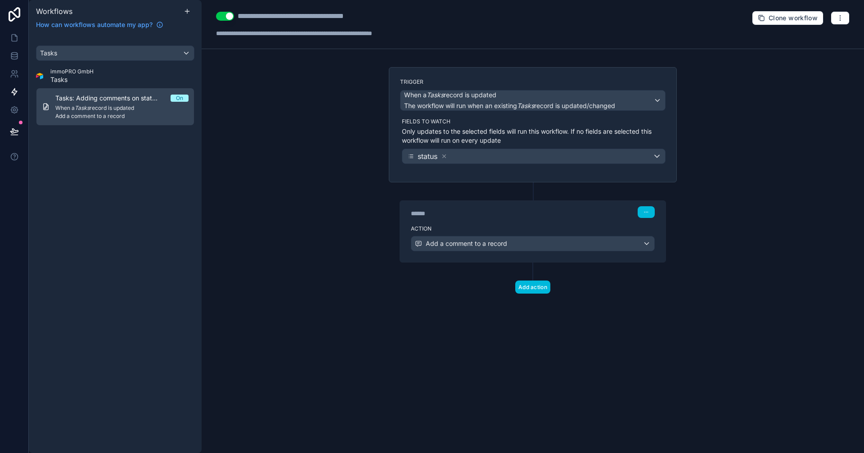
click at [186, 9] on icon at bounding box center [187, 11] width 7 height 7
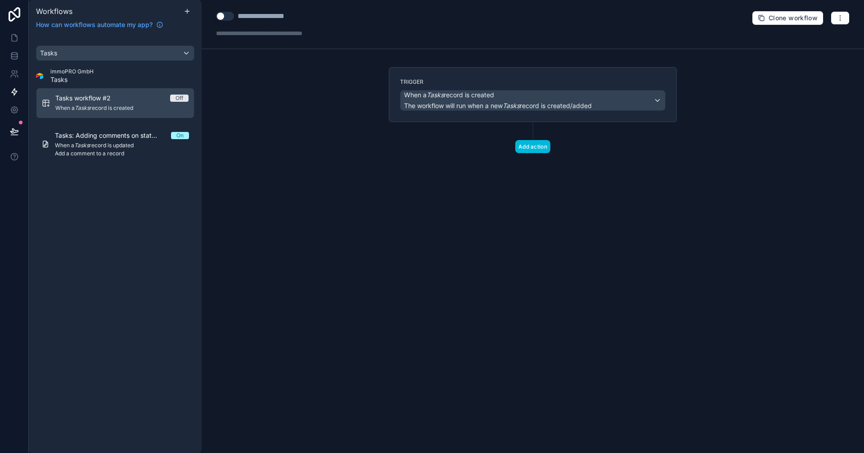
click at [308, 16] on div "**********" at bounding box center [273, 16] width 71 height 11
drag, startPoint x: 308, startPoint y: 16, endPoint x: 235, endPoint y: 15, distance: 72.5
click at [235, 15] on div "**********" at bounding box center [279, 16] width 126 height 11
type div "**********"
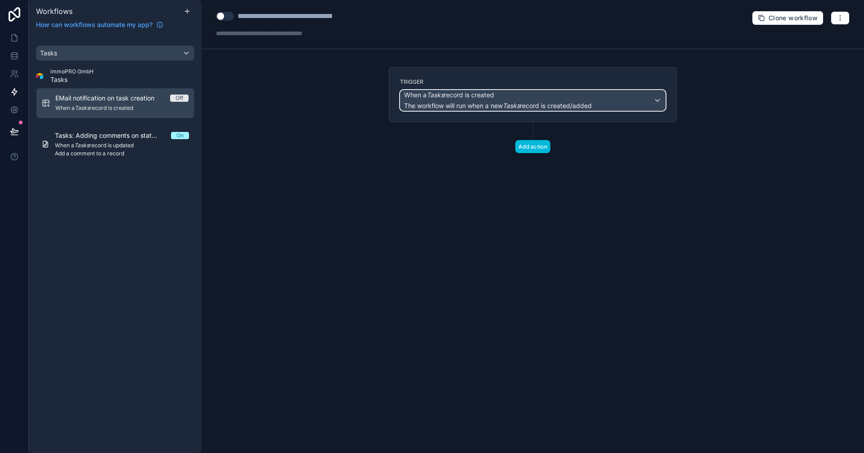
click at [544, 102] on span "The workflow will run when a new Tasks record is created/added" at bounding box center [498, 106] width 188 height 8
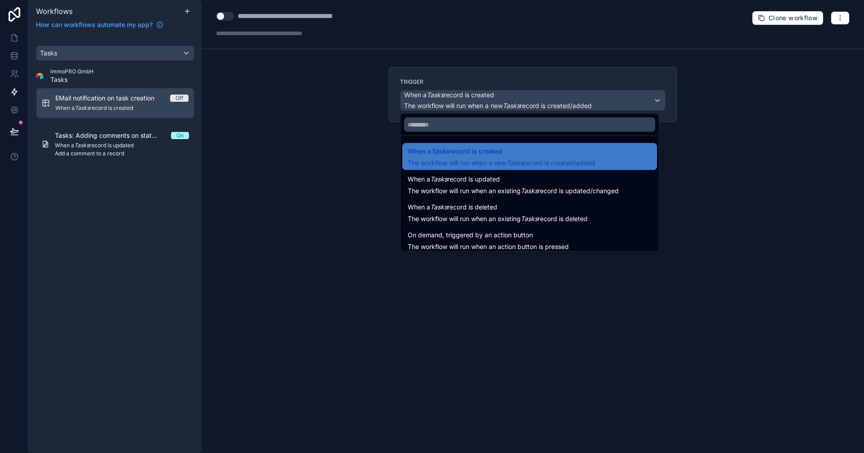
click at [544, 102] on div at bounding box center [432, 226] width 864 height 453
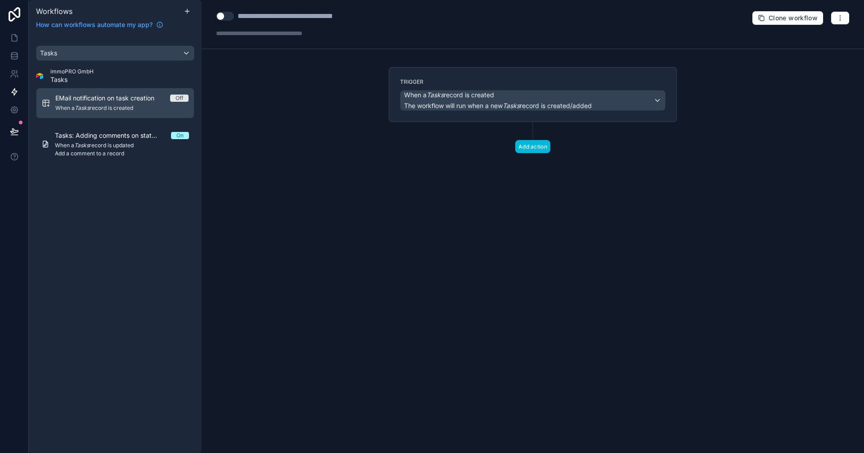
click at [539, 144] on button "Add action" at bounding box center [532, 146] width 35 height 13
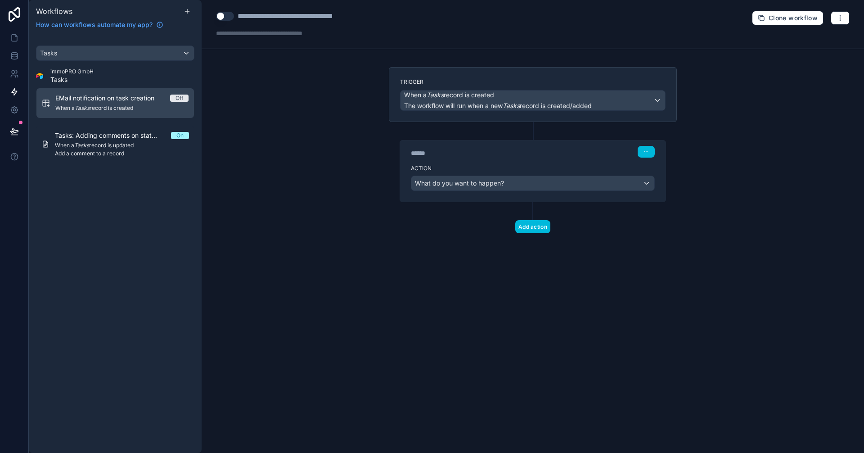
click at [534, 130] on icon at bounding box center [533, 130] width 8 height 8
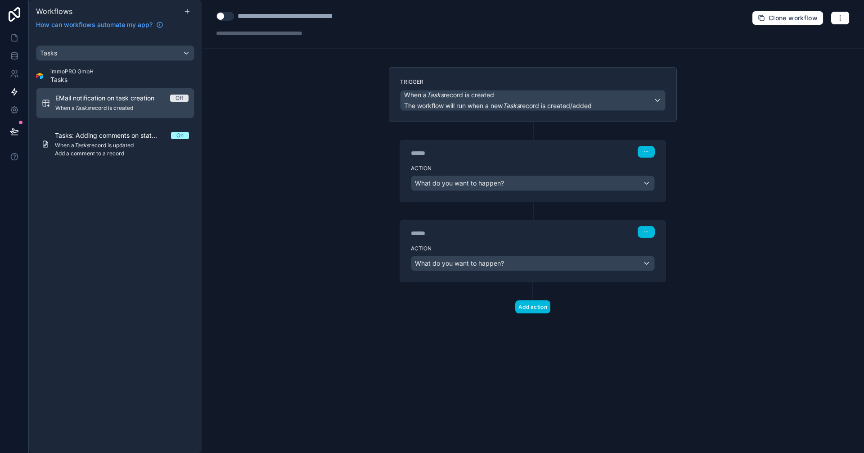
click at [648, 152] on icon "button" at bounding box center [648, 152] width 0 height 0
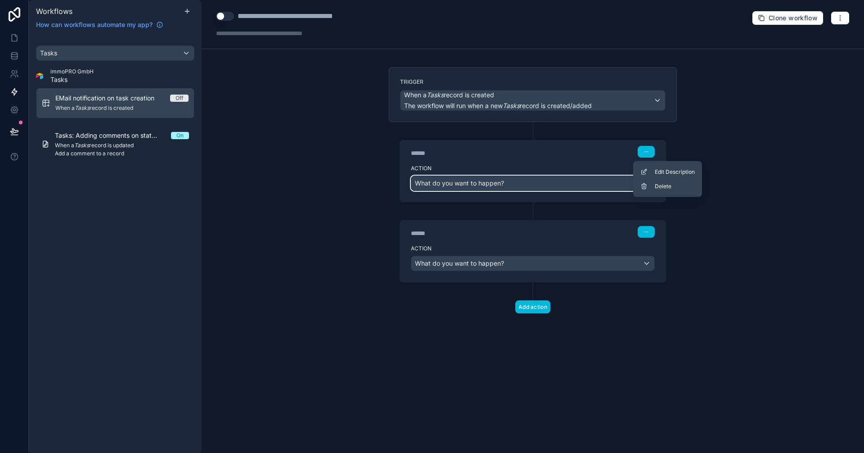
click at [492, 183] on span "What do you want to happen?" at bounding box center [459, 183] width 89 height 8
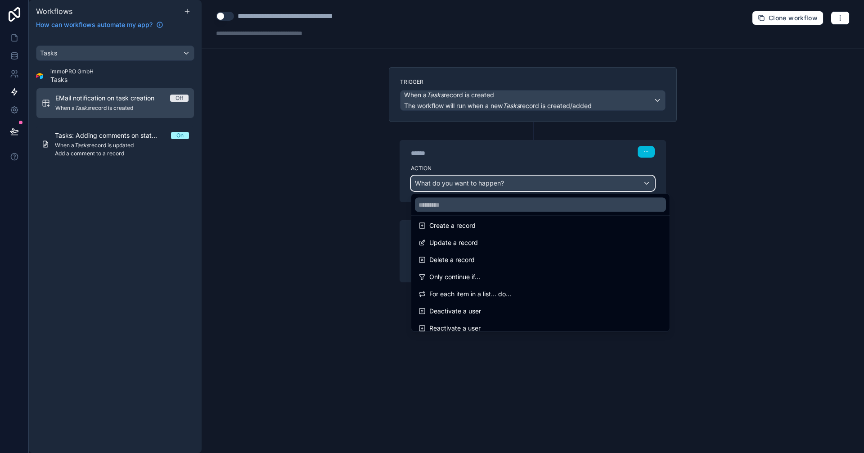
scroll to position [90, 0]
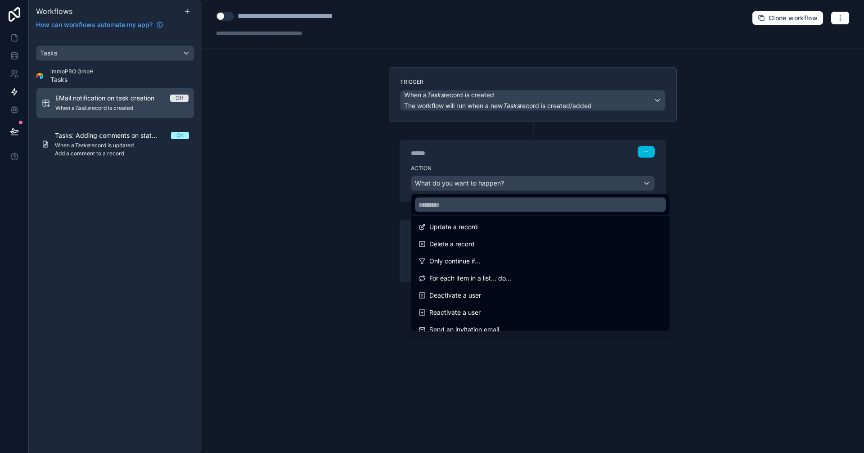
click at [460, 259] on span "Only continue if..." at bounding box center [454, 261] width 51 height 11
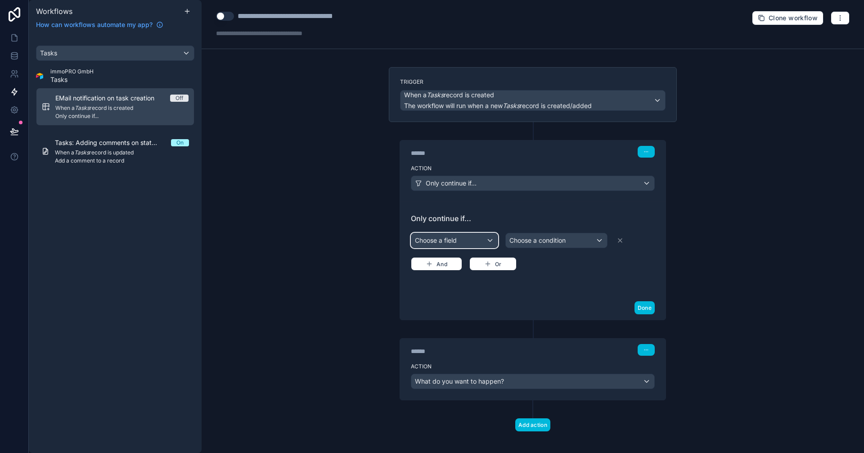
click at [462, 240] on div "Choose a field" at bounding box center [454, 240] width 86 height 14
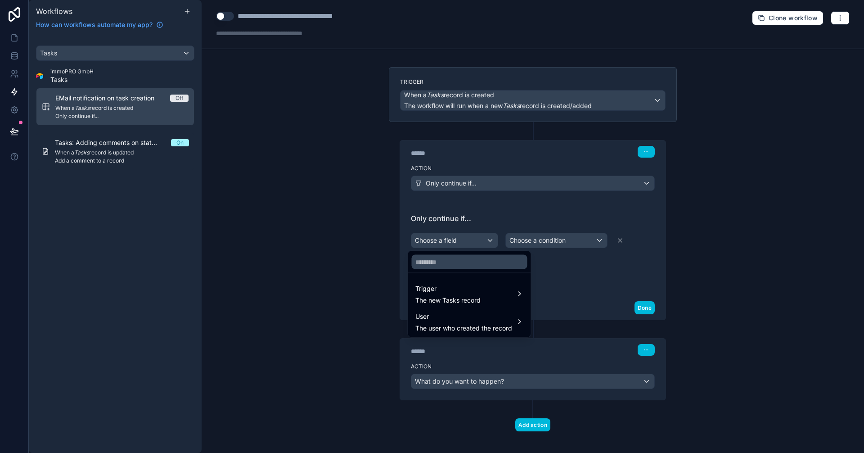
click at [463, 301] on span "The new Tasks record" at bounding box center [447, 300] width 65 height 9
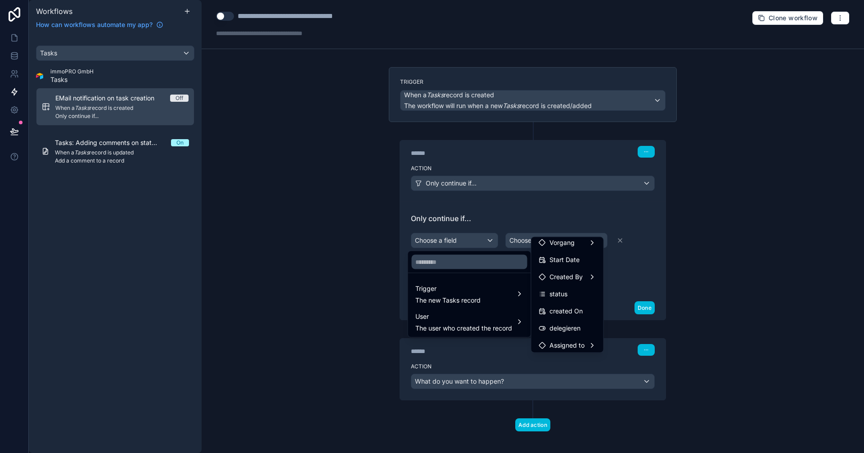
click at [560, 326] on span "delegieren" at bounding box center [564, 328] width 31 height 11
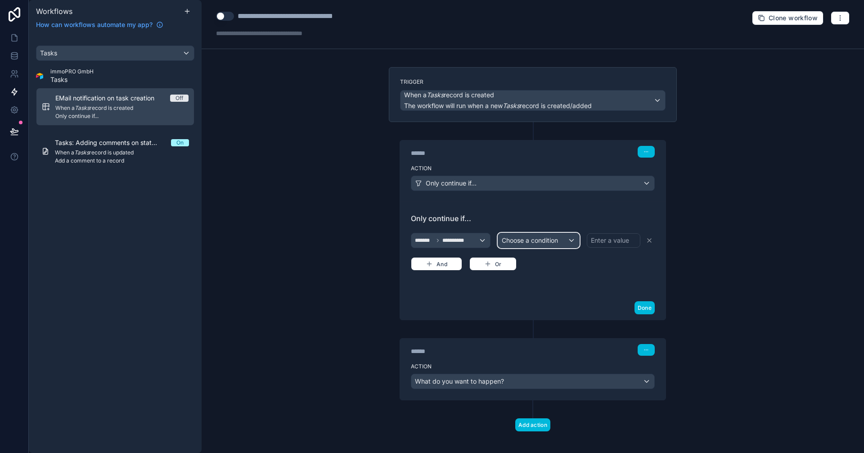
click at [568, 242] on div "Choose a condition" at bounding box center [538, 240] width 81 height 14
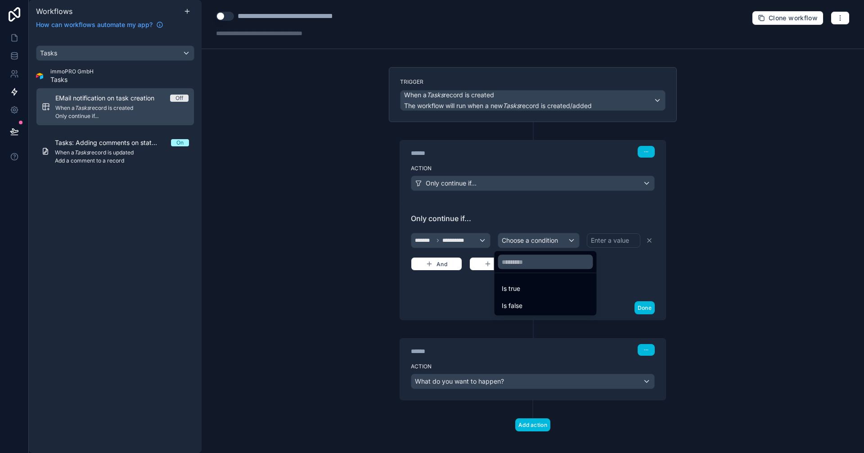
click at [514, 287] on span "Is true" at bounding box center [511, 288] width 18 height 11
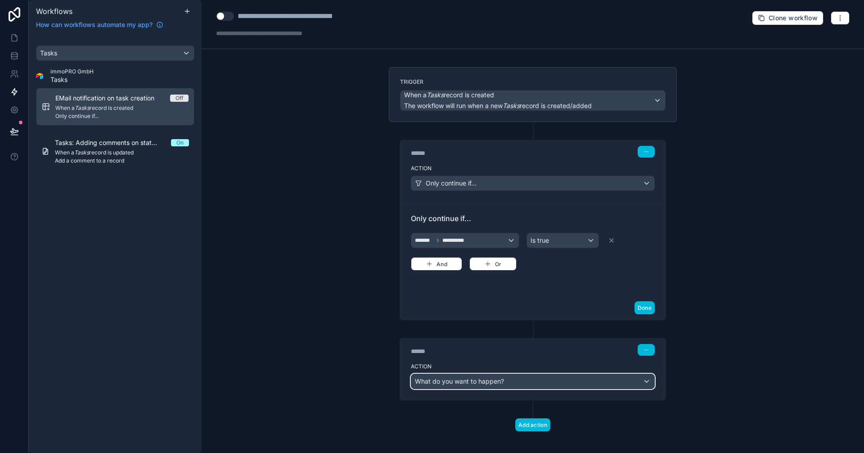
click at [497, 380] on span "What do you want to happen?" at bounding box center [459, 381] width 89 height 8
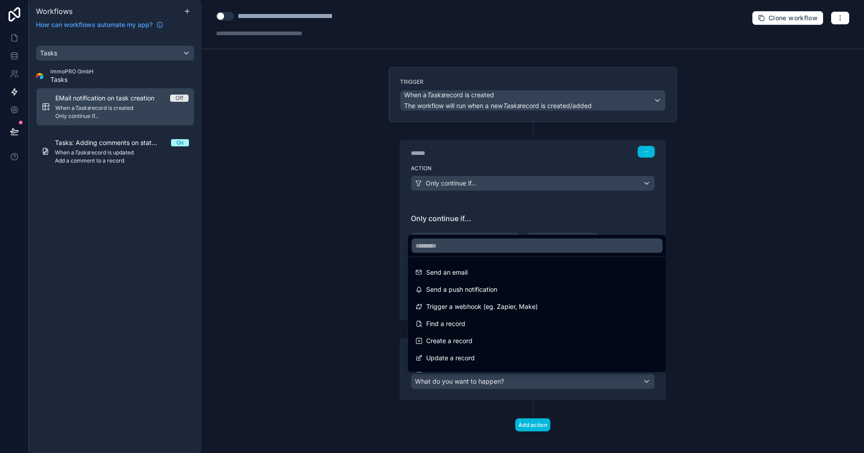
click at [446, 277] on span "Send an email" at bounding box center [446, 272] width 41 height 11
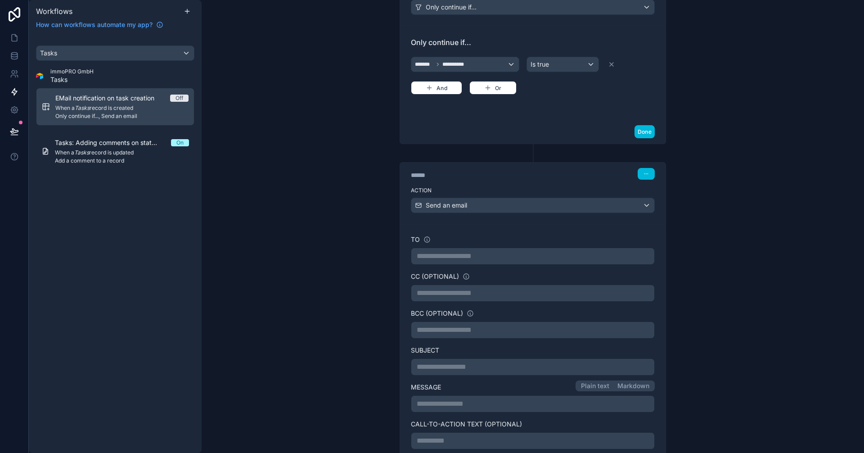
scroll to position [180, 0]
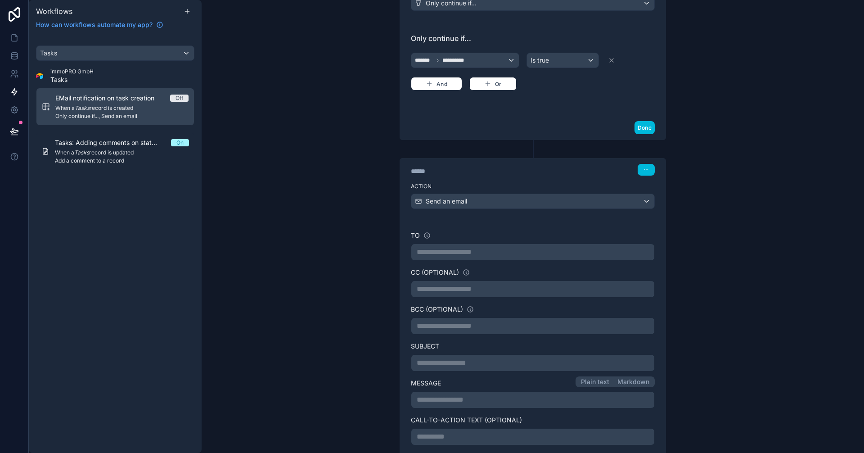
click at [441, 249] on p "**********" at bounding box center [533, 252] width 232 height 11
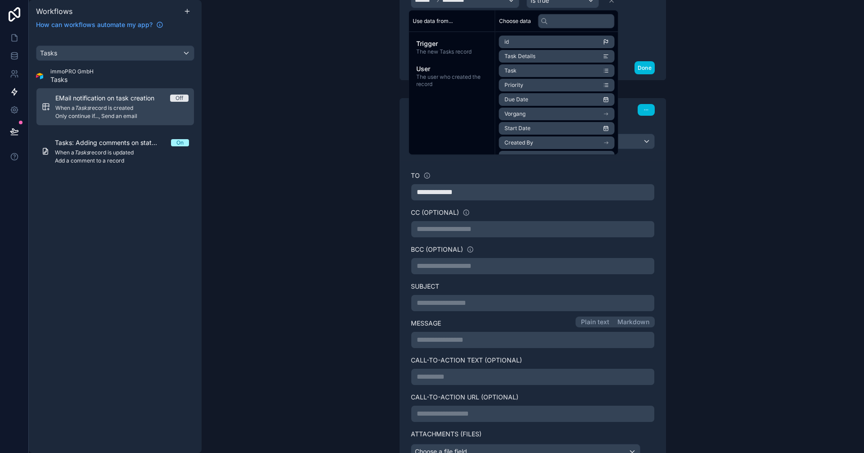
scroll to position [270, 0]
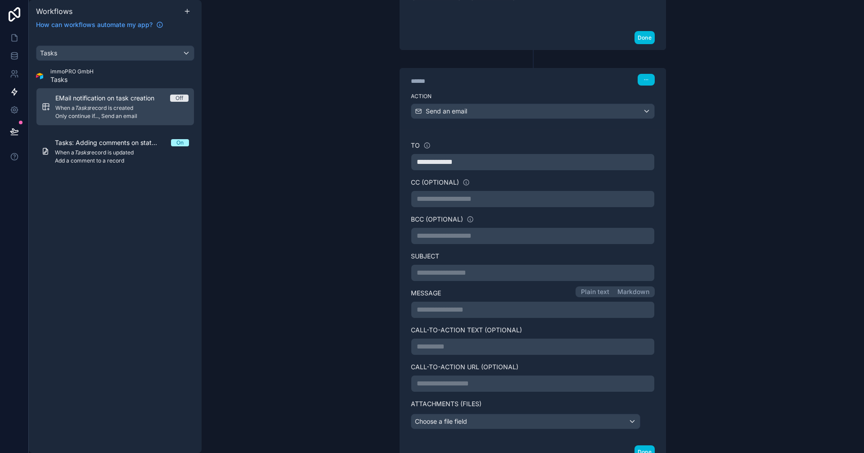
click at [445, 269] on p "**********" at bounding box center [533, 272] width 232 height 11
click at [500, 303] on div "**********" at bounding box center [533, 309] width 244 height 17
click at [478, 310] on p "**********" at bounding box center [533, 309] width 232 height 11
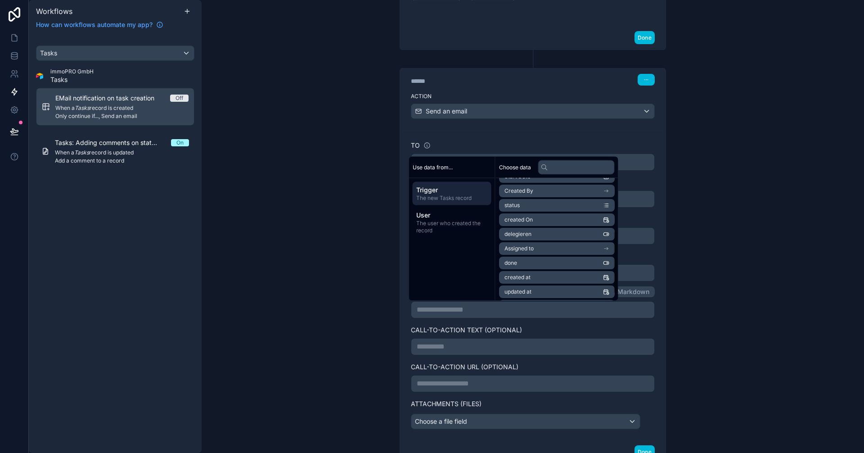
scroll to position [113, 0]
click at [494, 311] on p "**********" at bounding box center [533, 309] width 232 height 11
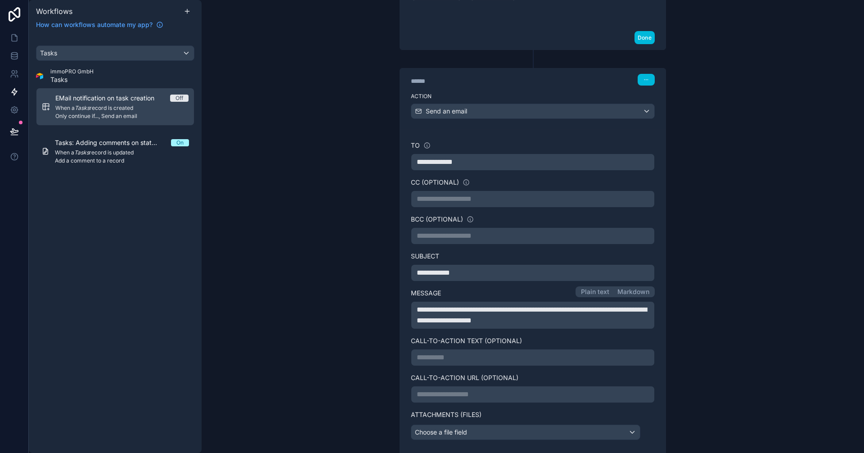
click at [732, 328] on div "**********" at bounding box center [533, 226] width 662 height 453
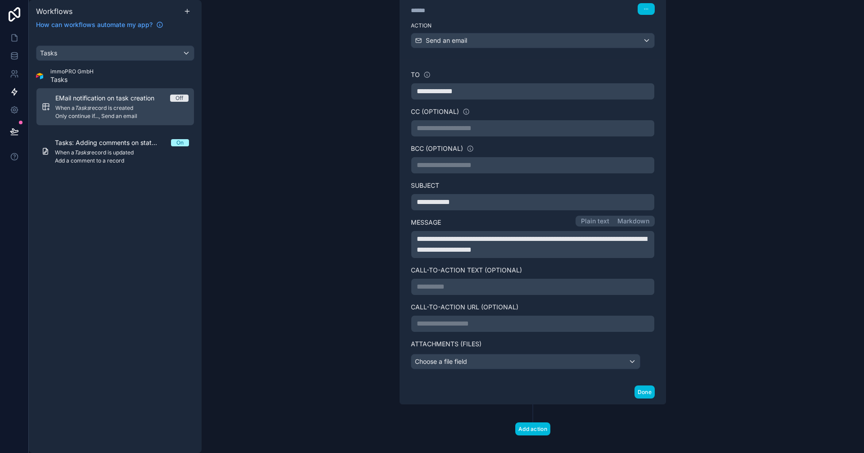
scroll to position [351, 0]
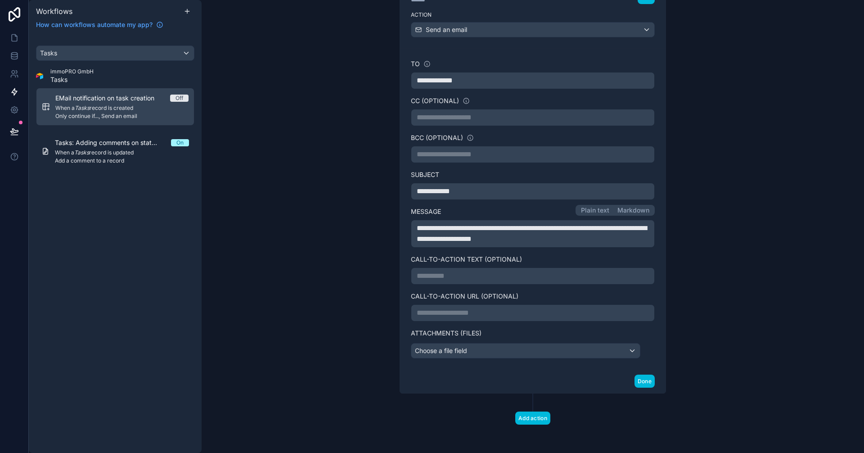
click at [484, 310] on p "**********" at bounding box center [533, 312] width 232 height 11
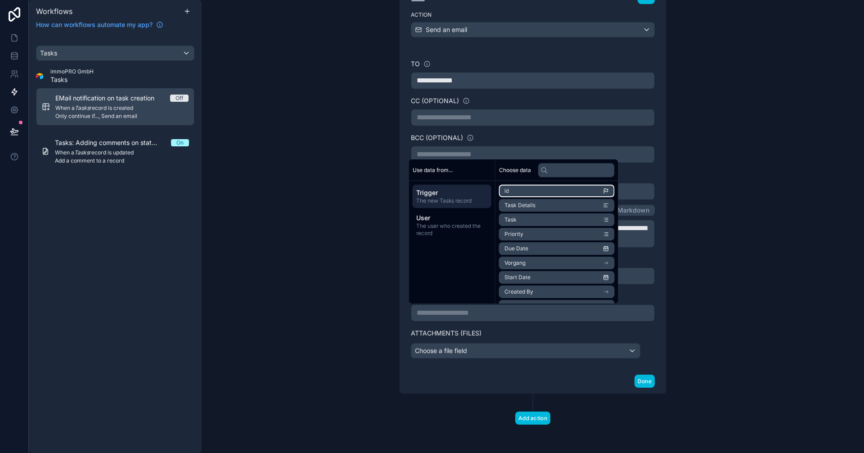
click at [522, 191] on li "id" at bounding box center [557, 190] width 116 height 13
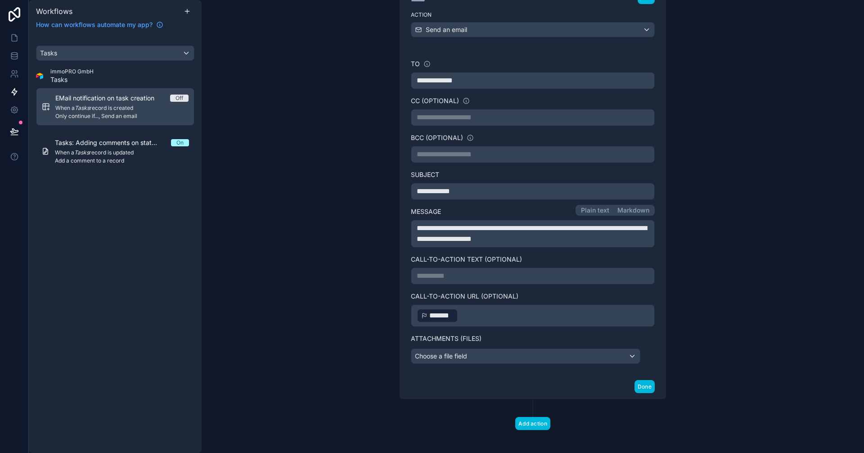
click at [814, 271] on div "**********" at bounding box center [533, 226] width 662 height 453
click at [635, 386] on button "Done" at bounding box center [644, 386] width 20 height 13
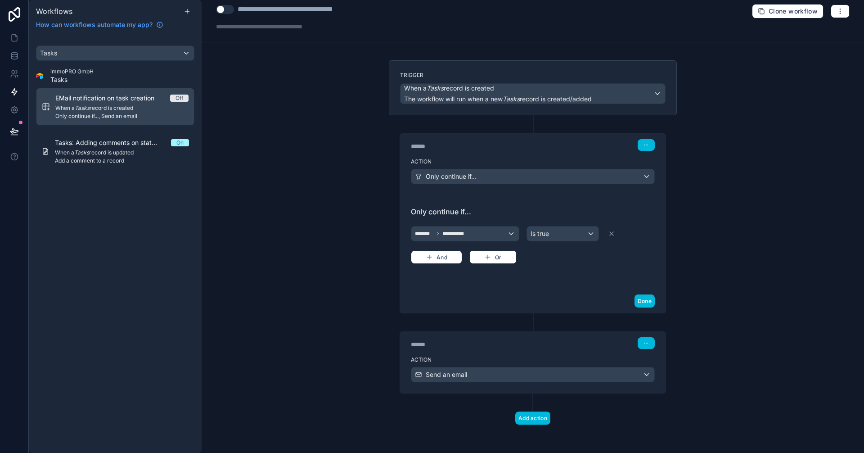
click at [223, 10] on button "Use setting" at bounding box center [225, 9] width 18 height 9
click at [525, 414] on button "Add action" at bounding box center [532, 417] width 35 height 13
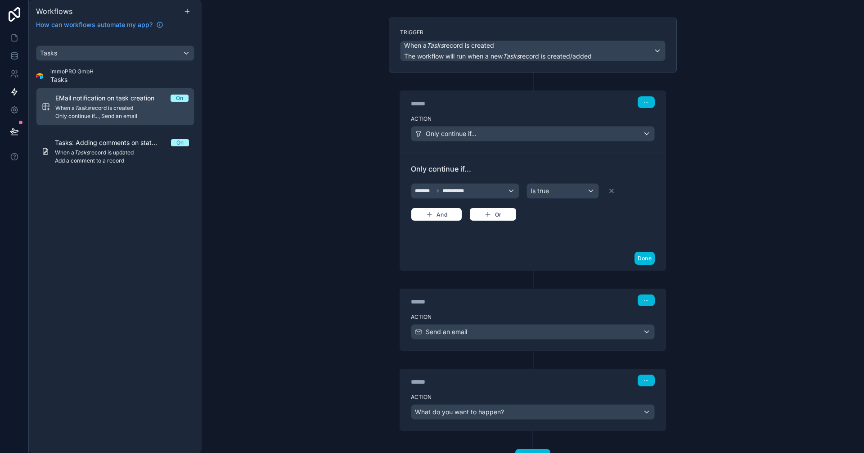
scroll to position [87, 0]
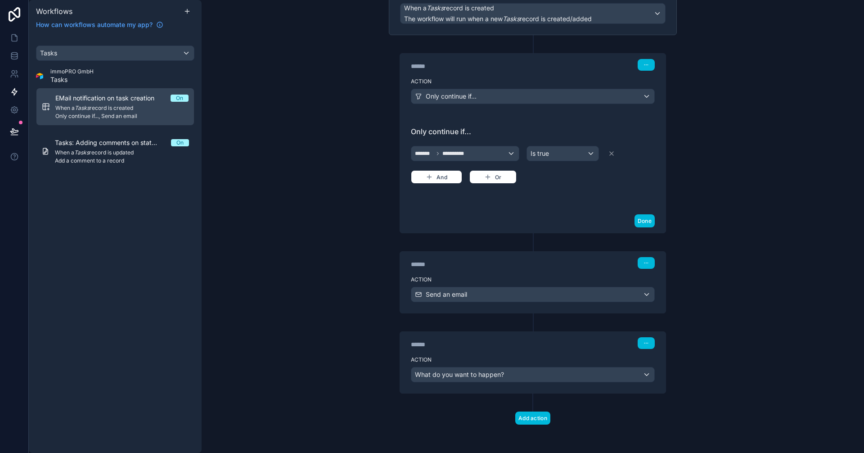
click at [641, 345] on button "button" at bounding box center [646, 343] width 17 height 12
click at [663, 381] on button "Delete" at bounding box center [665, 377] width 62 height 14
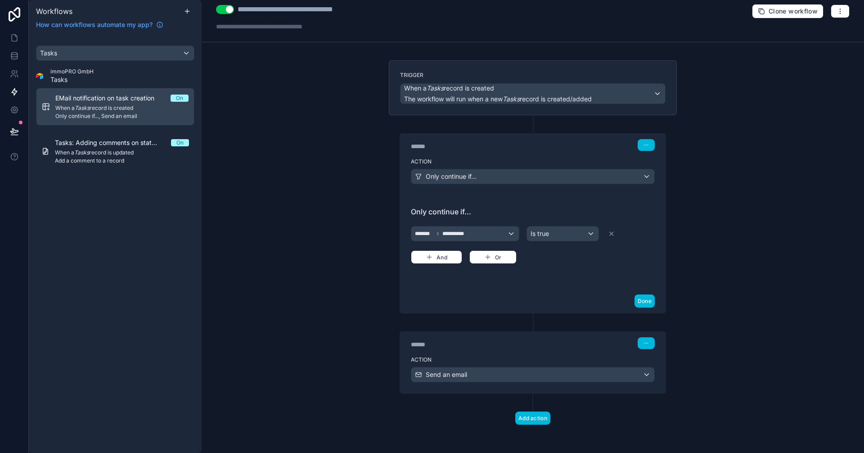
click at [704, 232] on div "**********" at bounding box center [533, 226] width 662 height 453
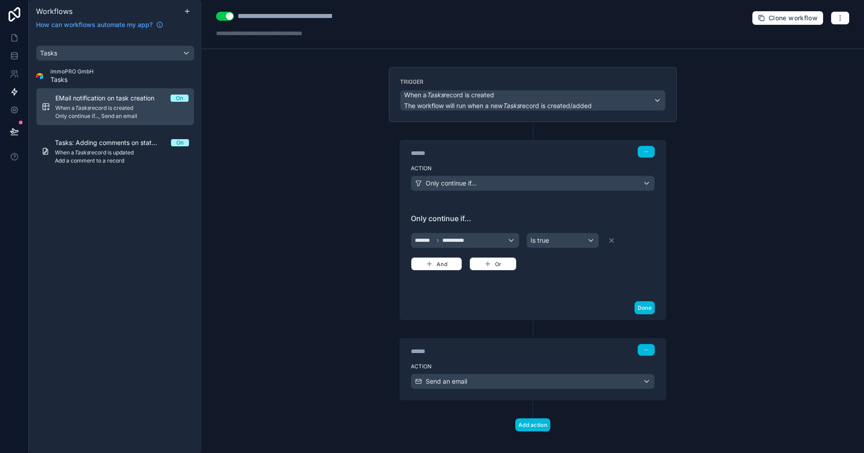
click at [643, 150] on icon "button" at bounding box center [645, 151] width 5 height 5
click at [654, 167] on button "Edit Description" at bounding box center [665, 172] width 62 height 14
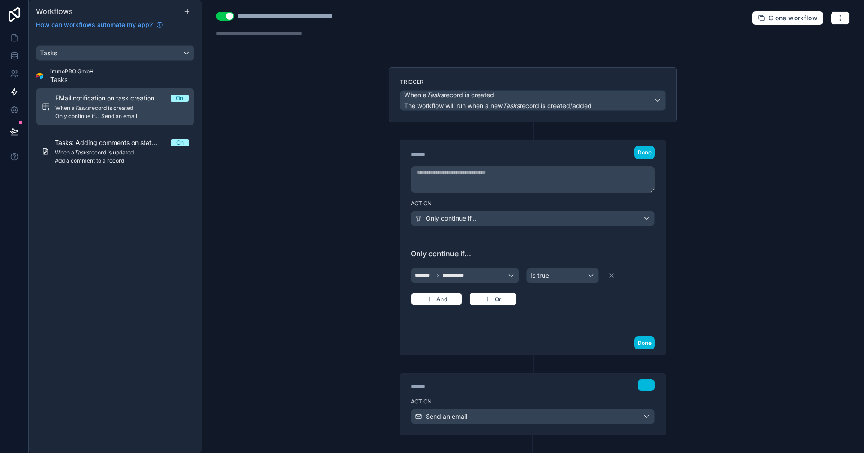
click at [479, 172] on textarea at bounding box center [533, 179] width 244 height 27
type textarea "**********"
click at [782, 175] on div "**********" at bounding box center [533, 226] width 662 height 453
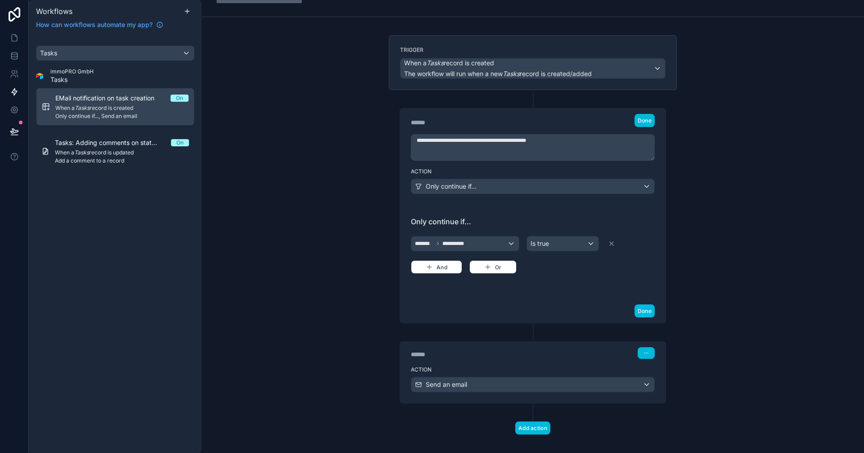
scroll to position [42, 0]
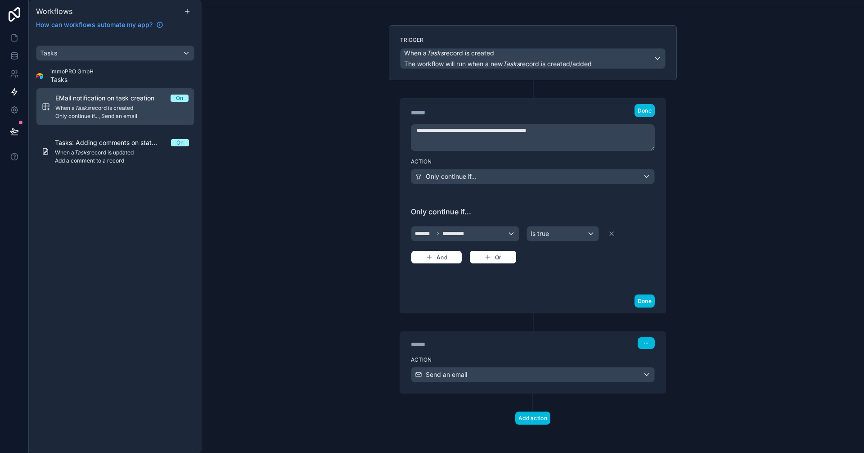
click at [265, 202] on div "**********" at bounding box center [533, 226] width 662 height 453
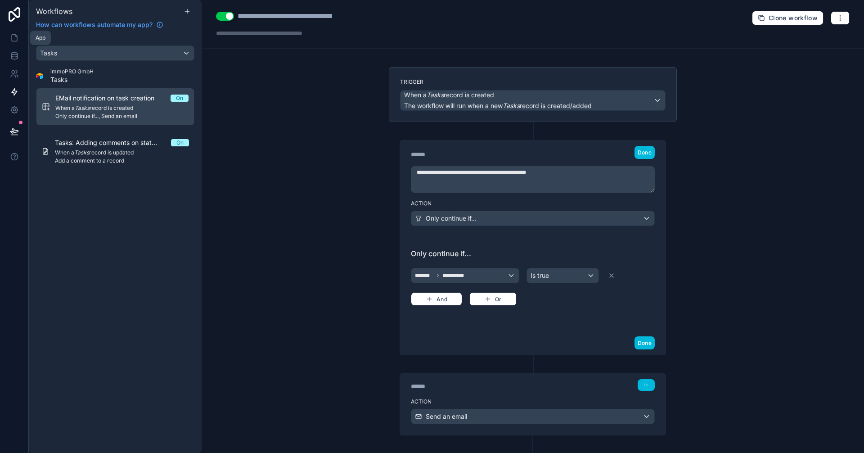
click at [13, 38] on icon at bounding box center [14, 37] width 9 height 9
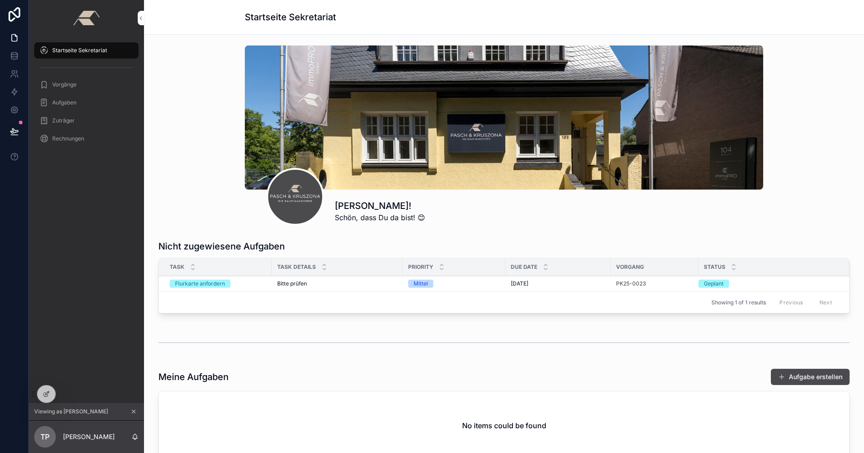
click at [136, 412] on icon "scrollable content" at bounding box center [133, 411] width 6 height 6
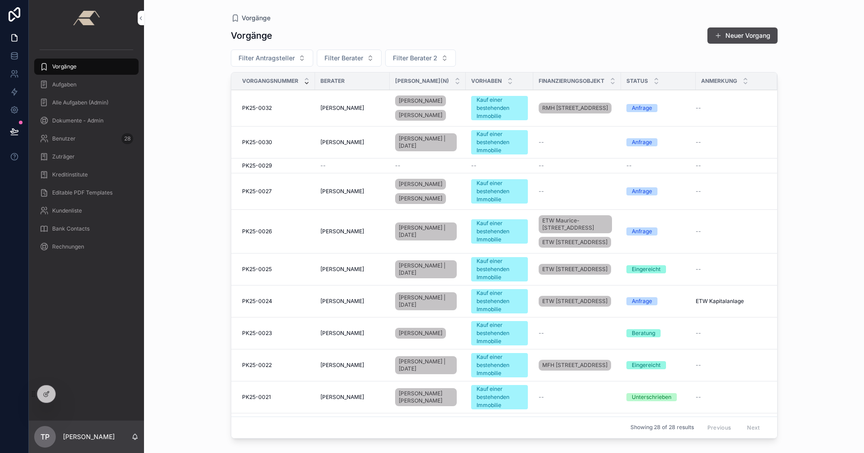
click at [75, 87] on span "Aufgaben" at bounding box center [64, 84] width 24 height 7
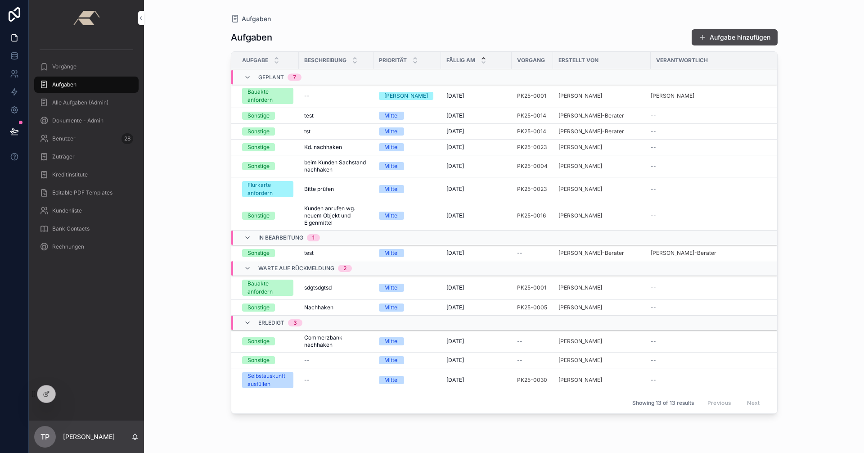
click at [754, 35] on button "Aufgabe hinzufügen" at bounding box center [735, 37] width 86 height 16
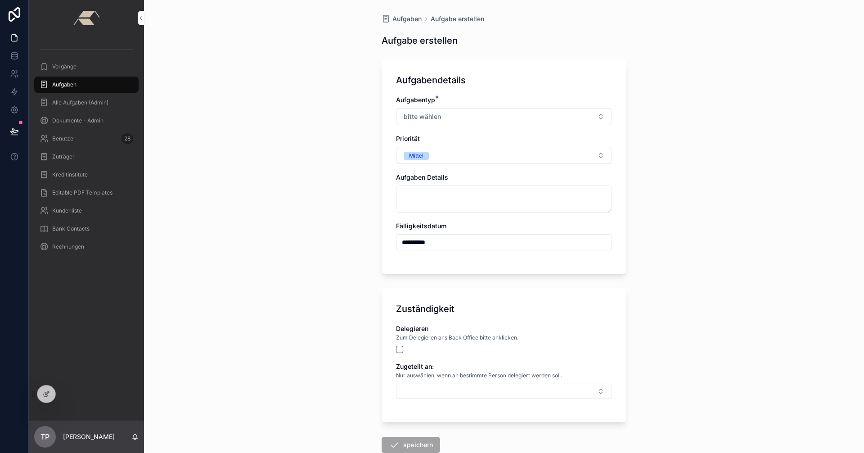
click at [449, 110] on button "bitte wählen" at bounding box center [504, 116] width 216 height 17
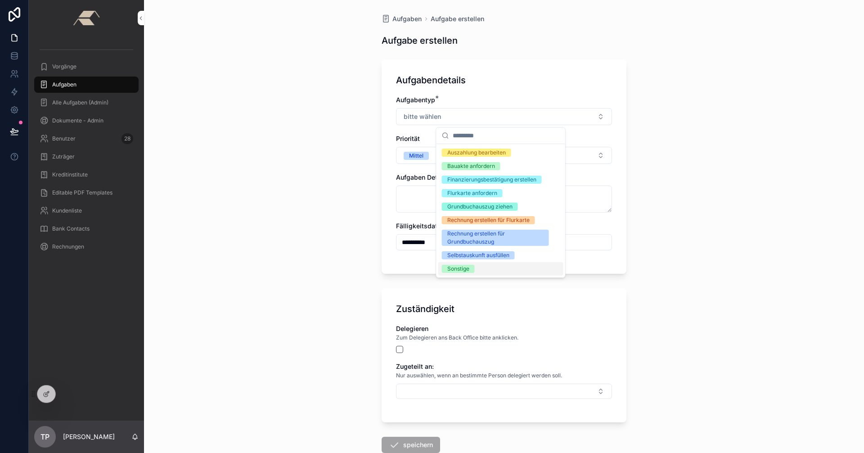
click at [465, 274] on div "Sonstige" at bounding box center [500, 268] width 125 height 13
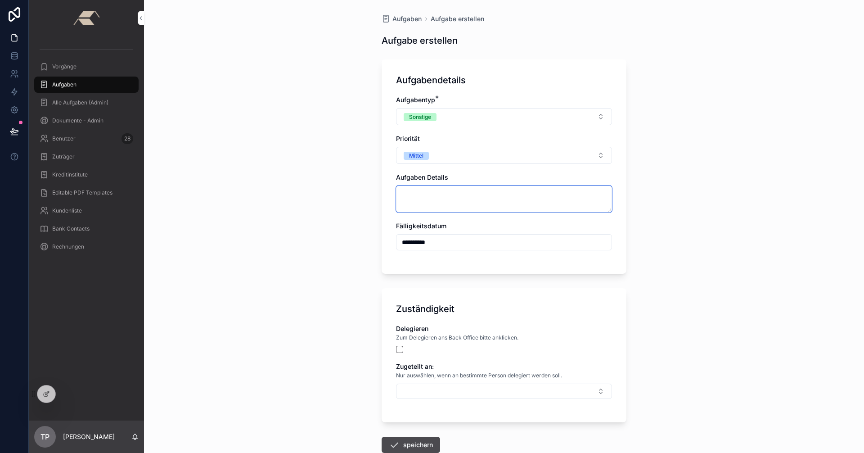
click at [429, 197] on textarea "scrollable content" at bounding box center [504, 198] width 216 height 27
type textarea "****"
click at [693, 270] on div "**********" at bounding box center [504, 226] width 720 height 453
click at [398, 349] on button "scrollable content" at bounding box center [399, 349] width 7 height 7
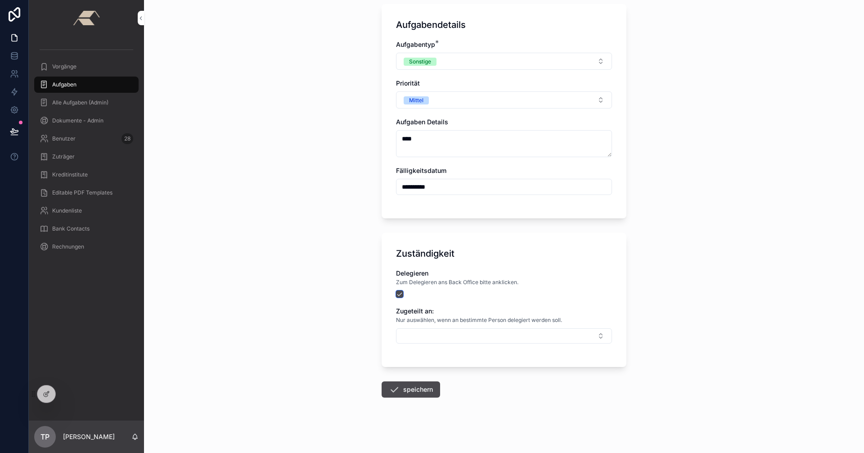
scroll to position [58, 0]
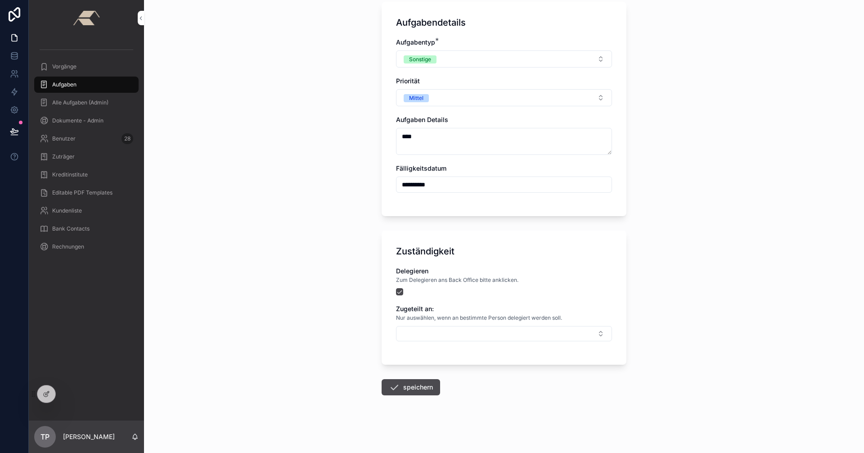
click at [400, 388] on button "speichern" at bounding box center [411, 387] width 58 height 16
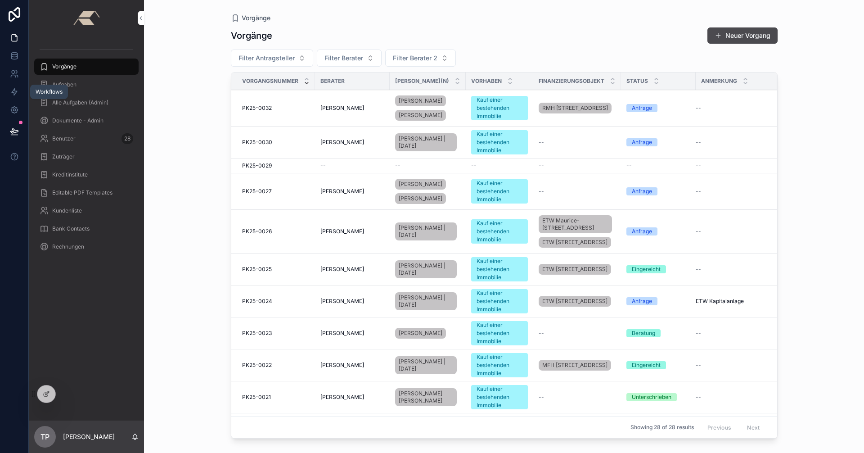
click at [18, 91] on link at bounding box center [14, 92] width 28 height 18
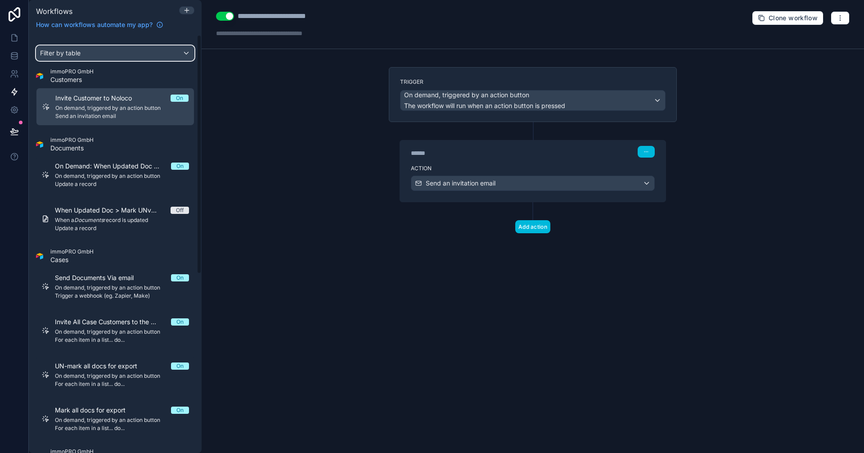
click at [96, 54] on div "Filter by table" at bounding box center [114, 53] width 157 height 14
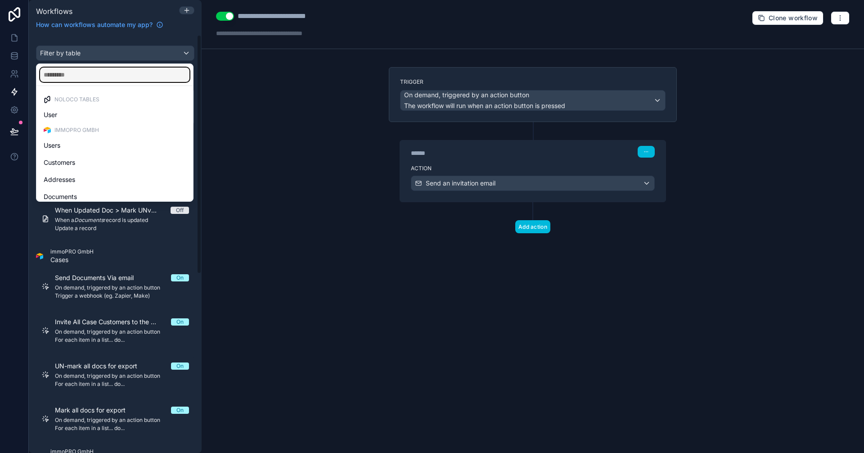
click at [58, 75] on input "text" at bounding box center [114, 74] width 149 height 14
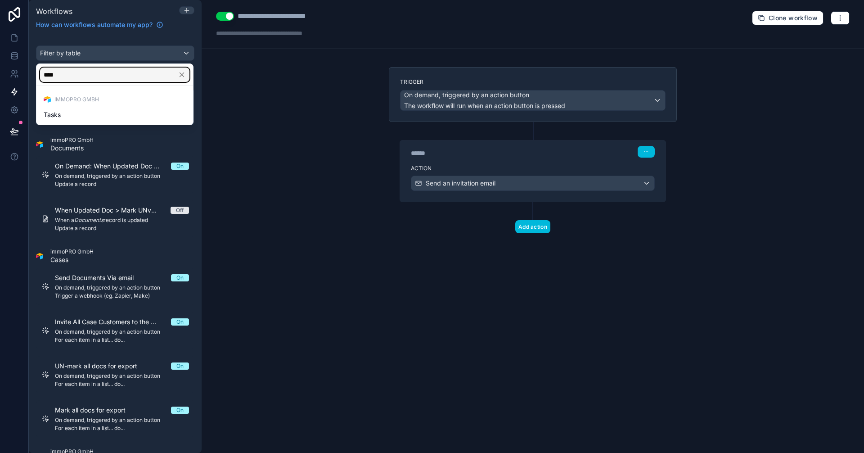
type input "****"
click at [71, 112] on div "Tasks" at bounding box center [115, 114] width 142 height 11
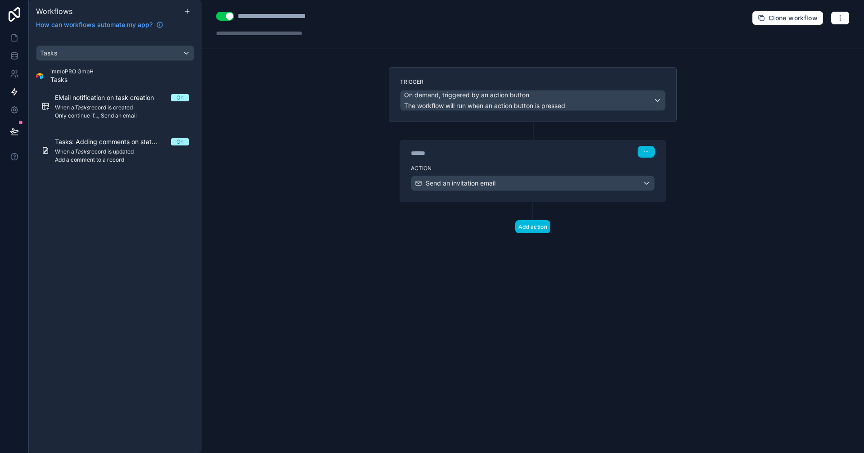
click at [96, 112] on span "Only continue if..., Send an email" at bounding box center [122, 115] width 134 height 7
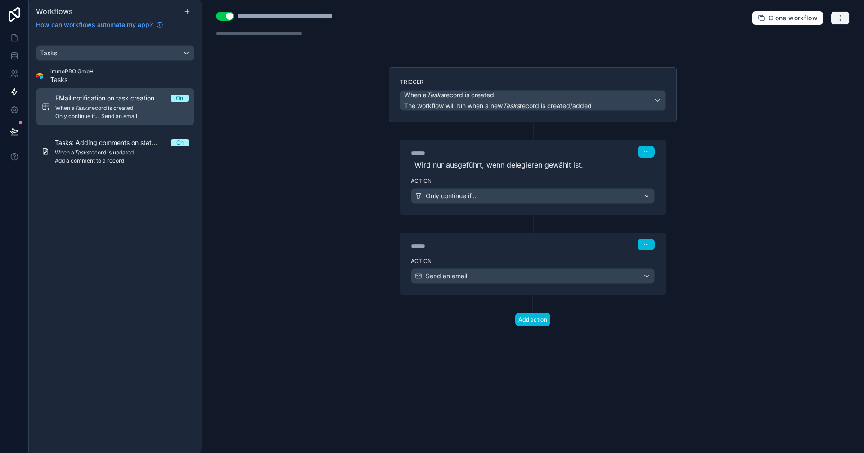
click at [844, 18] on button "button" at bounding box center [840, 17] width 19 height 13
click at [812, 50] on span "Run history" at bounding box center [816, 53] width 43 height 7
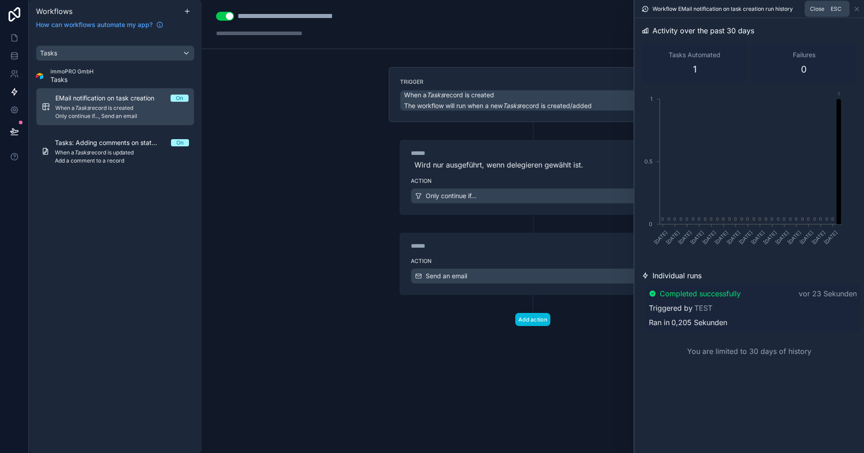
click at [855, 8] on icon at bounding box center [856, 8] width 7 height 7
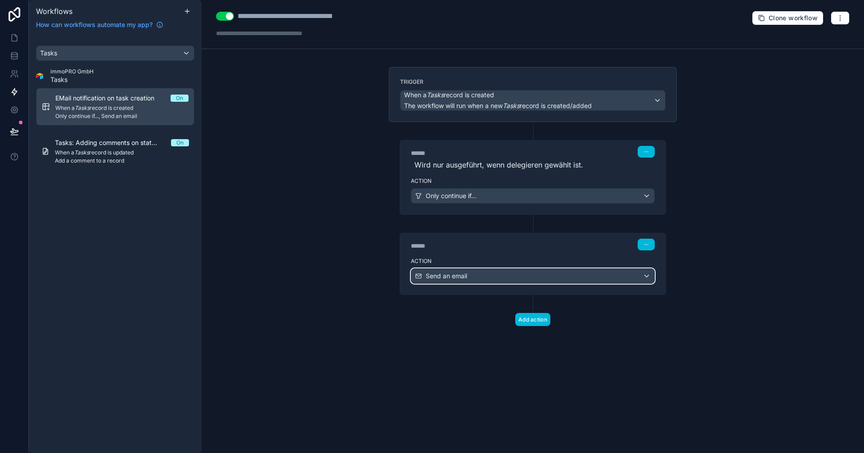
click at [502, 278] on div "Send an email" at bounding box center [532, 276] width 243 height 14
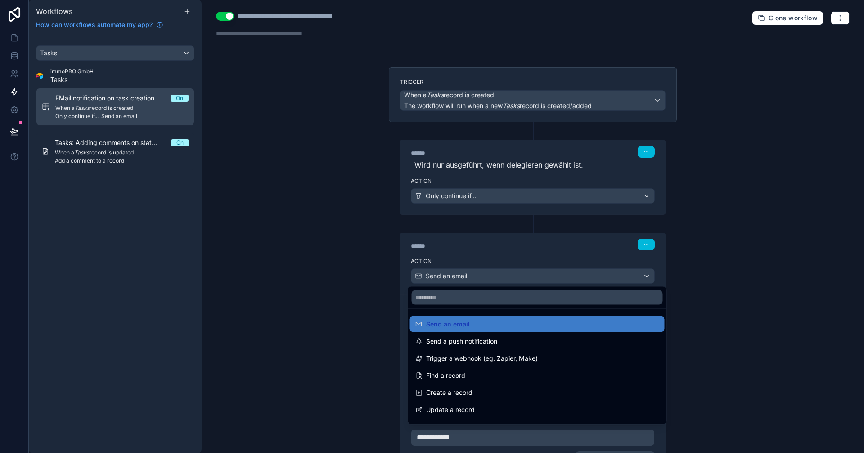
click at [503, 277] on div at bounding box center [432, 226] width 864 height 453
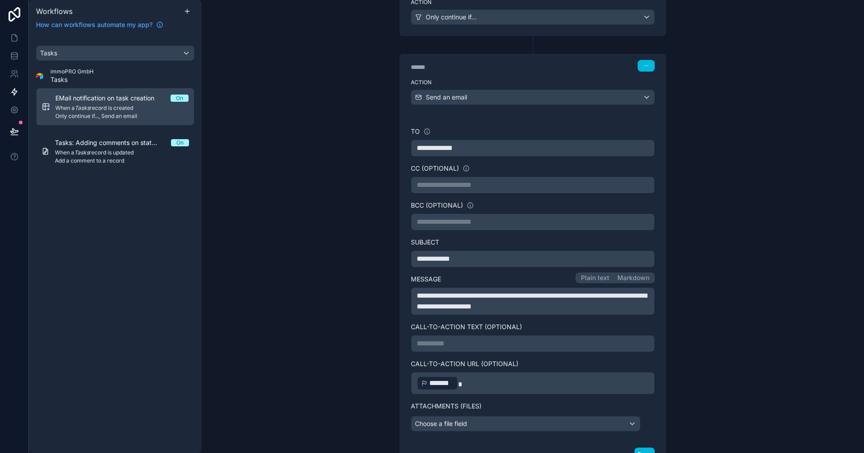
scroll to position [252, 0]
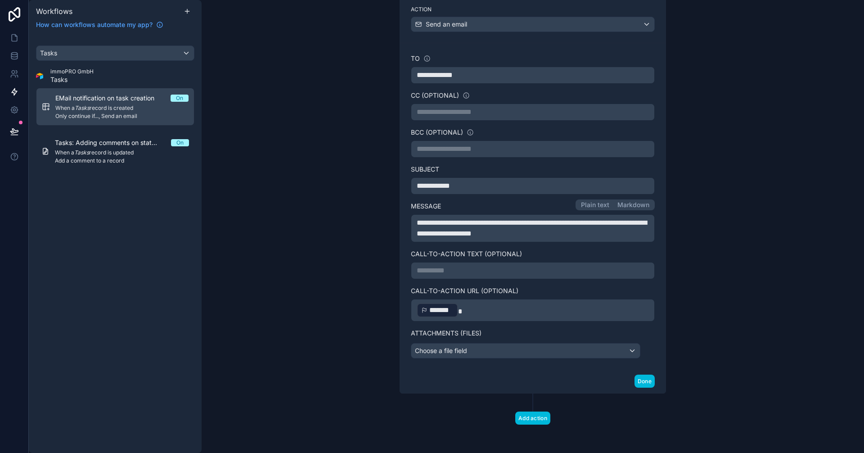
click at [448, 270] on p "**********" at bounding box center [533, 270] width 232 height 11
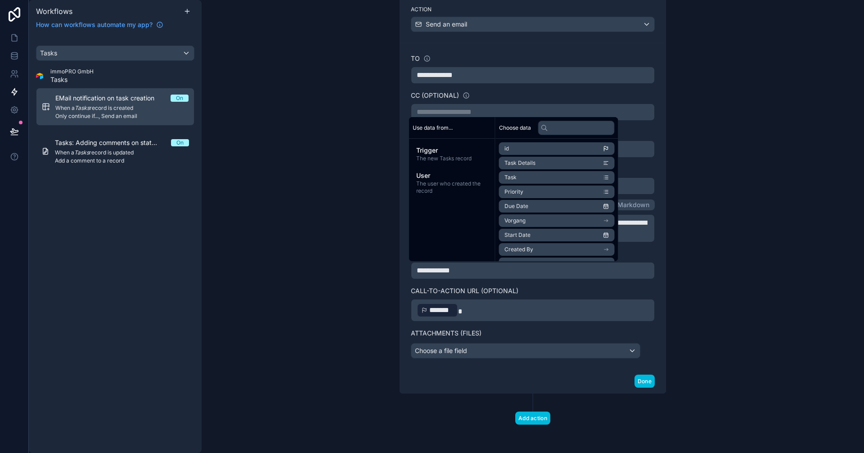
click at [643, 381] on button "Done" at bounding box center [644, 380] width 20 height 13
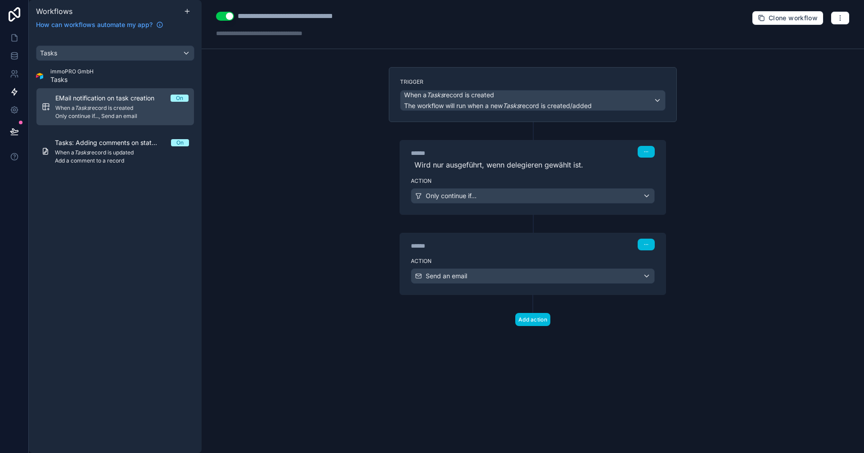
scroll to position [0, 0]
click at [484, 270] on div "Send an email" at bounding box center [532, 276] width 243 height 14
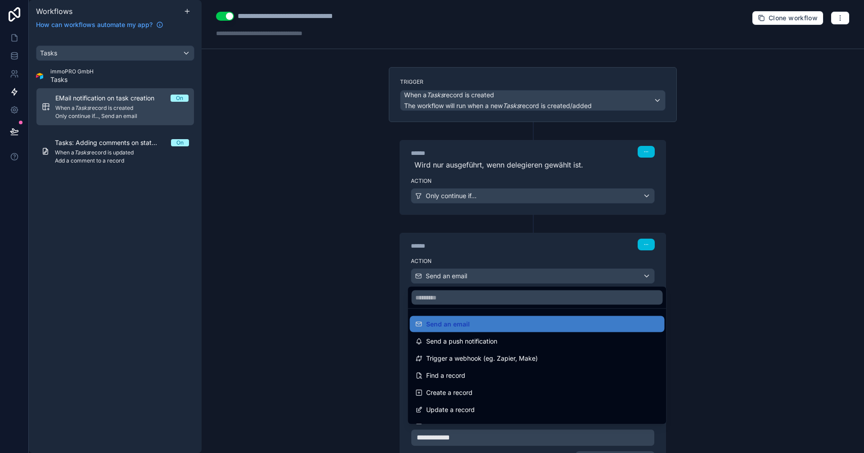
click at [486, 271] on div at bounding box center [432, 226] width 864 height 453
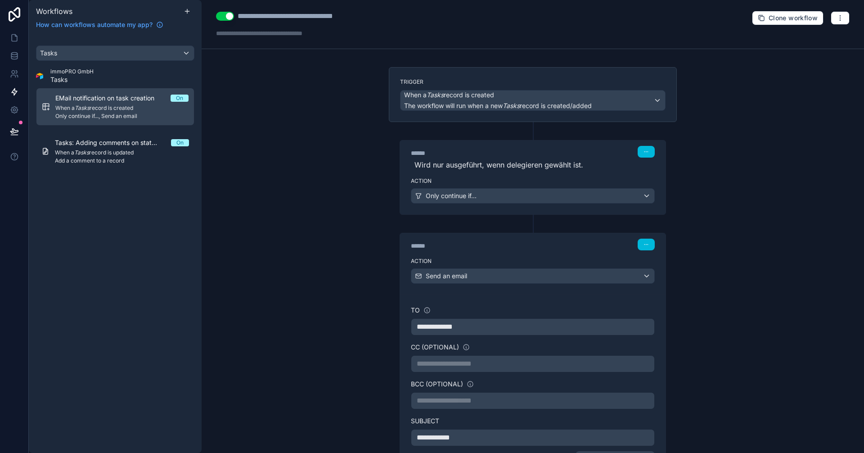
click at [746, 251] on div "**********" at bounding box center [533, 226] width 662 height 453
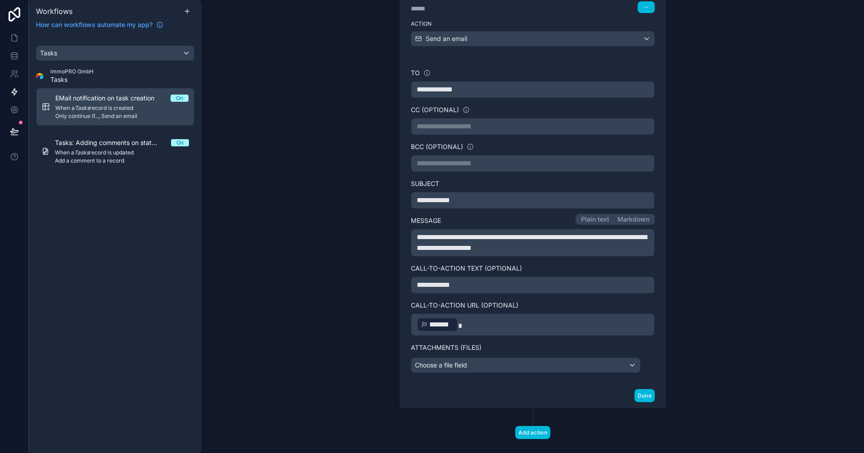
scroll to position [252, 0]
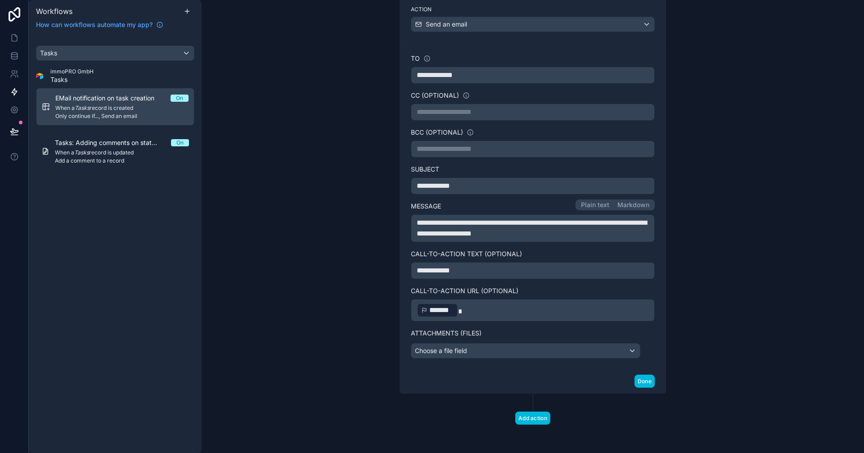
click at [558, 238] on p "**********" at bounding box center [533, 228] width 232 height 22
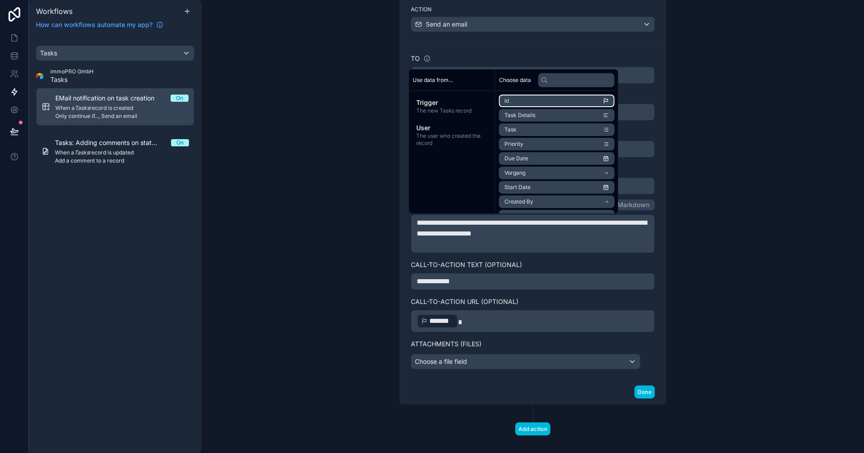
click at [532, 102] on li "id" at bounding box center [557, 100] width 116 height 13
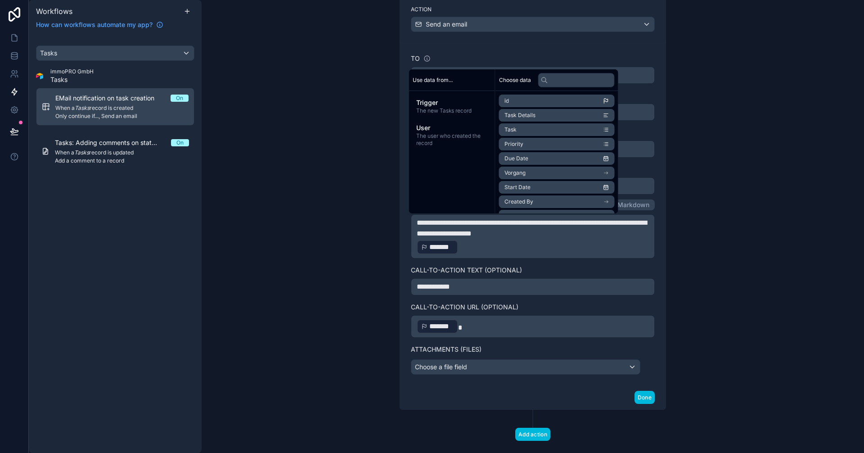
click at [762, 240] on div "**********" at bounding box center [533, 226] width 662 height 453
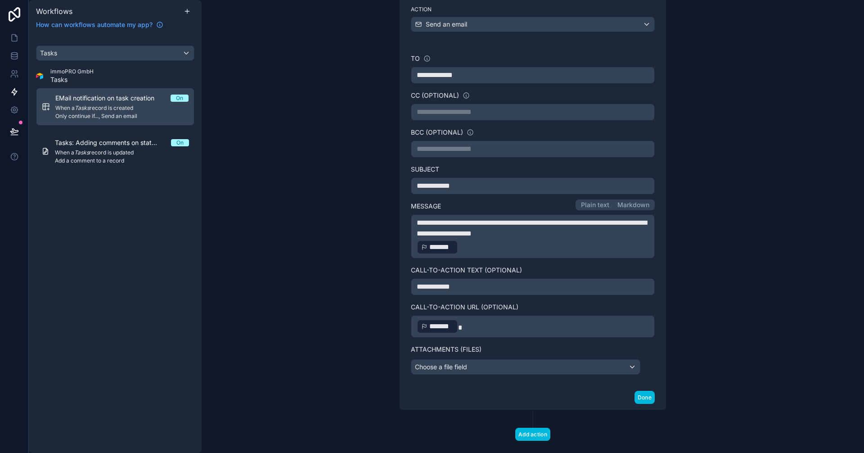
click at [644, 397] on button "Done" at bounding box center [644, 397] width 20 height 13
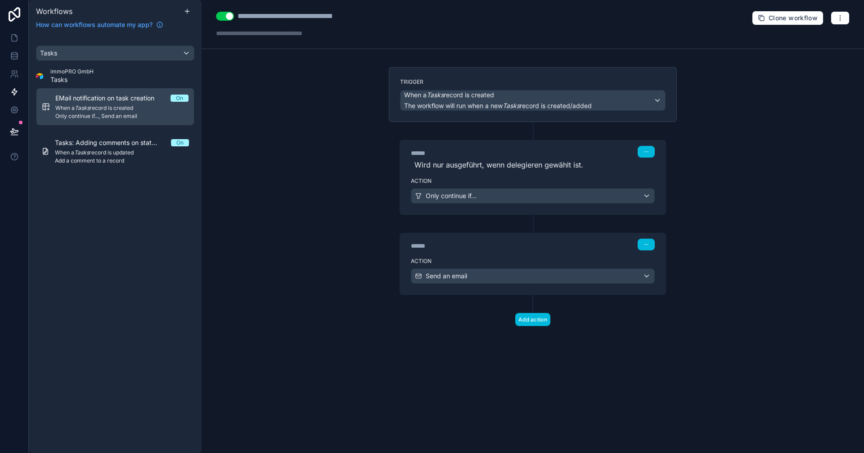
scroll to position [0, 0]
click at [12, 39] on icon at bounding box center [14, 38] width 5 height 7
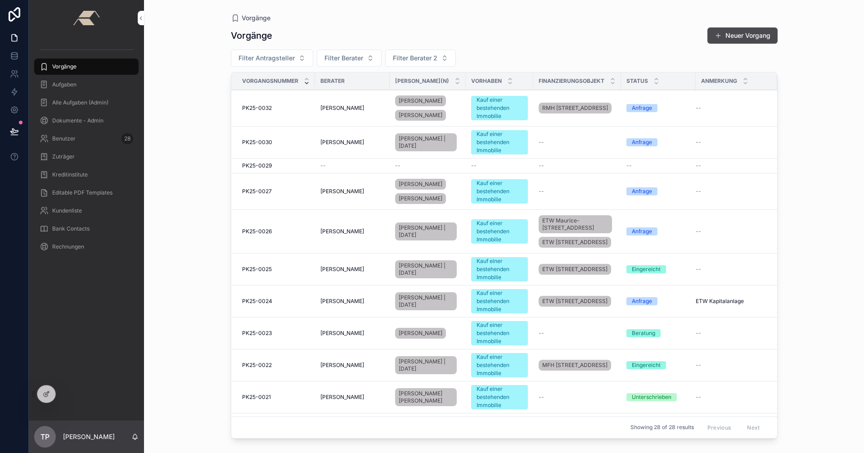
click at [67, 81] on div "Aufgaben" at bounding box center [87, 84] width 94 height 14
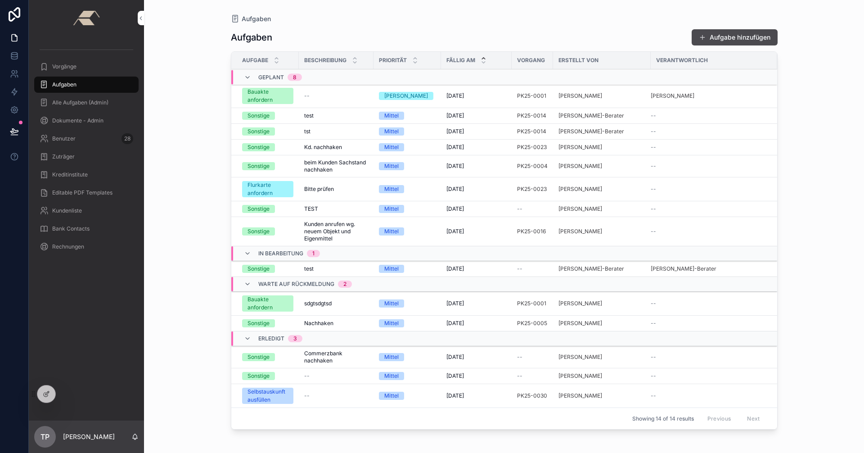
click at [727, 36] on button "Aufgabe hinzufügen" at bounding box center [735, 37] width 86 height 16
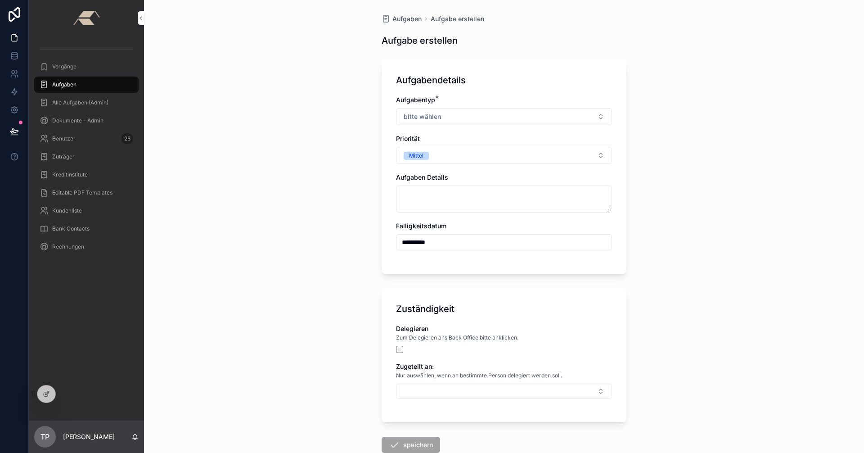
click at [435, 118] on span "bitte wählen" at bounding box center [422, 116] width 37 height 9
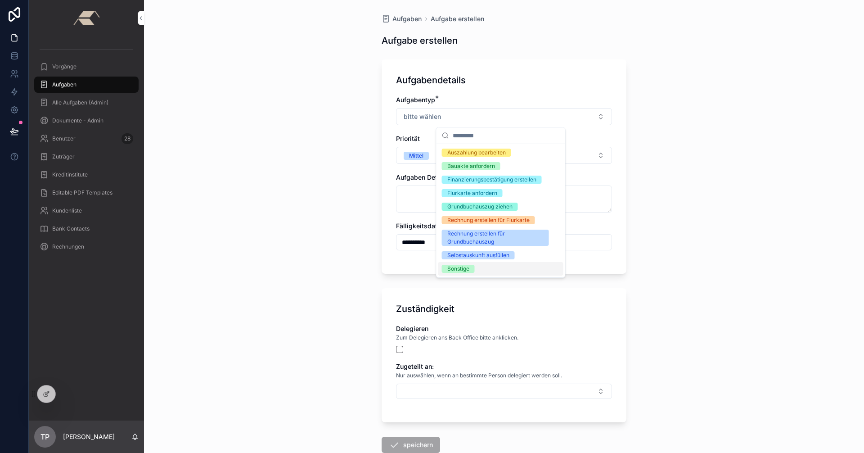
click at [467, 274] on div "Sonstige" at bounding box center [500, 268] width 125 height 13
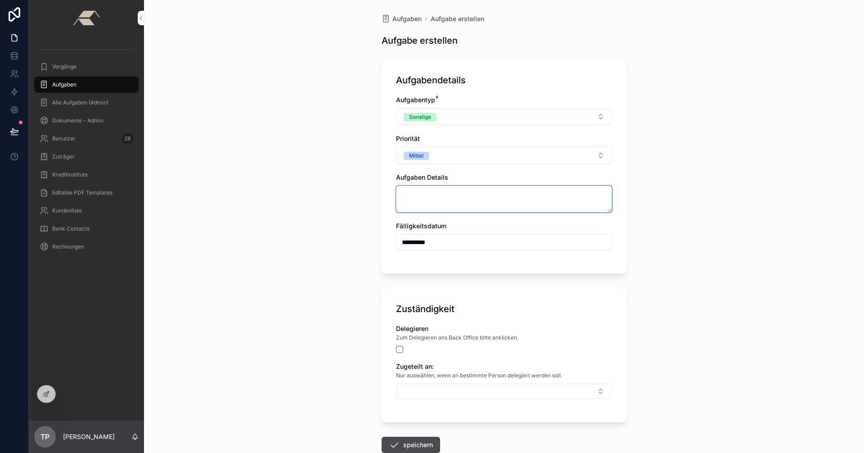
click at [427, 211] on textarea "scrollable content" at bounding box center [504, 198] width 216 height 27
type textarea "****"
click at [727, 233] on div "**********" at bounding box center [504, 226] width 720 height 453
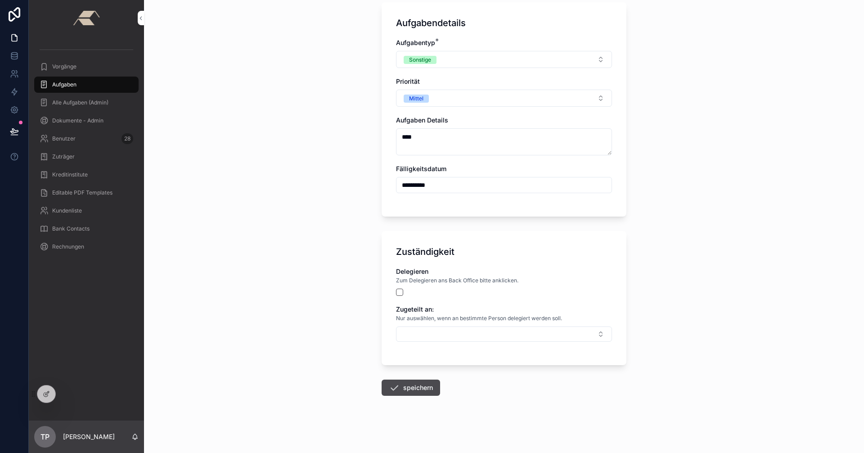
scroll to position [58, 0]
click at [397, 291] on button "scrollable content" at bounding box center [399, 291] width 7 height 7
click at [404, 387] on button "speichern" at bounding box center [411, 387] width 58 height 16
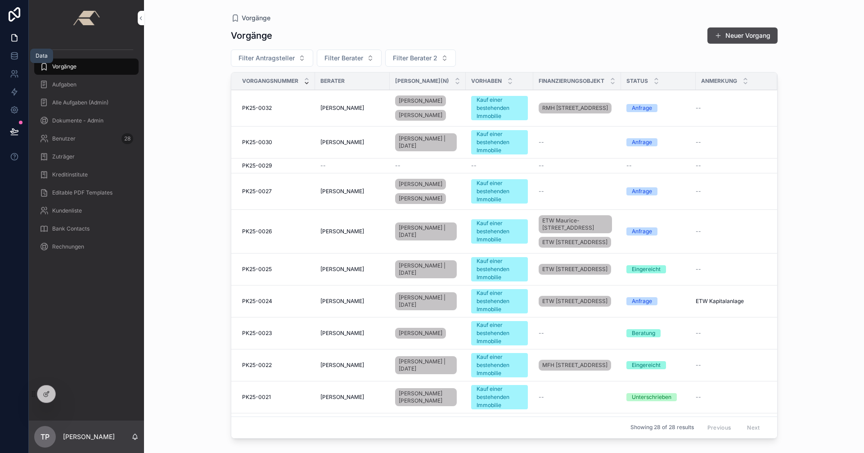
click at [18, 54] on link at bounding box center [14, 56] width 28 height 18
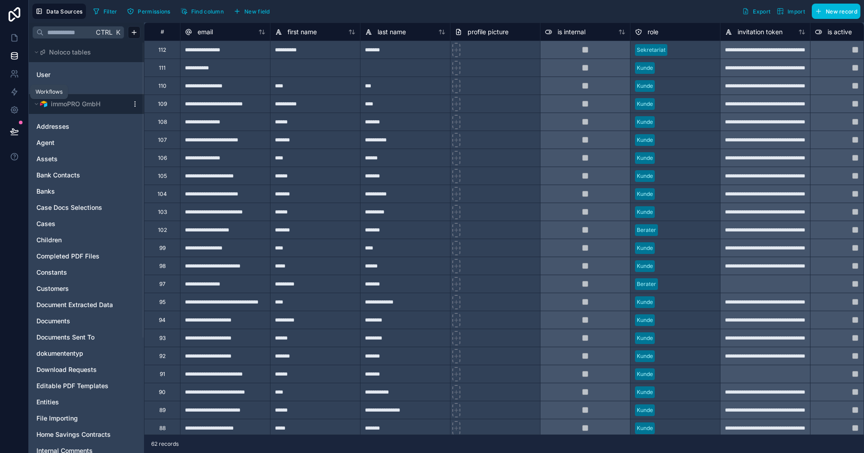
click at [16, 88] on icon at bounding box center [14, 91] width 9 height 9
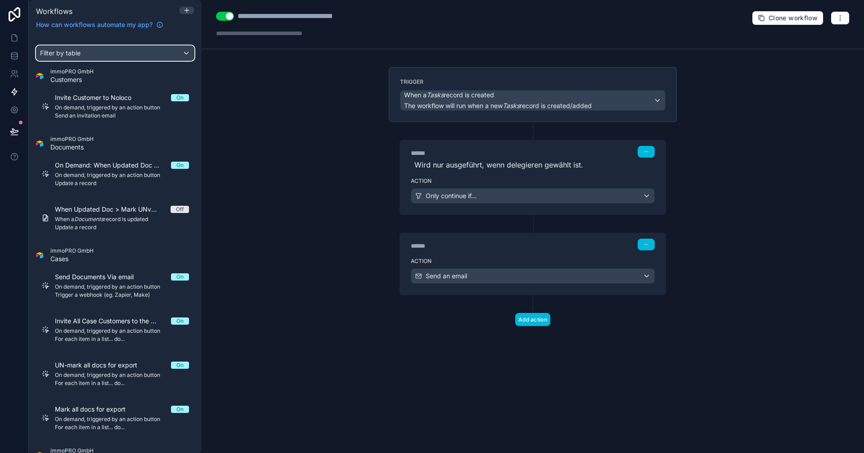
click at [111, 51] on div "Filter by table" at bounding box center [114, 53] width 157 height 14
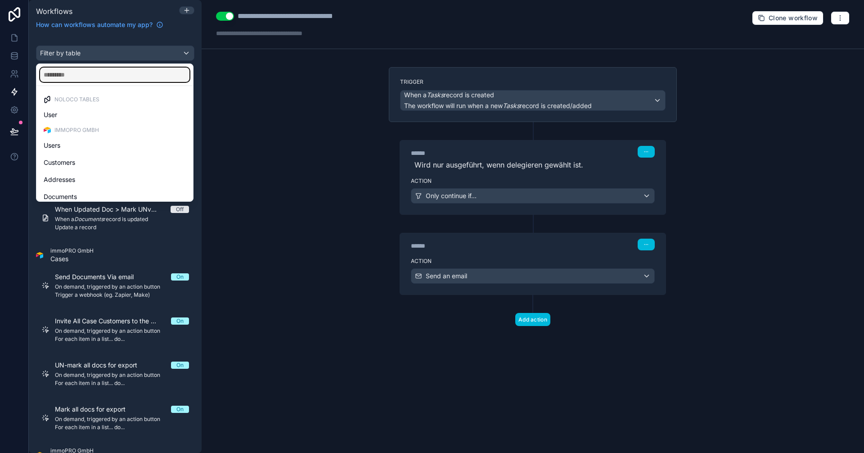
click at [100, 75] on input "text" at bounding box center [114, 74] width 149 height 14
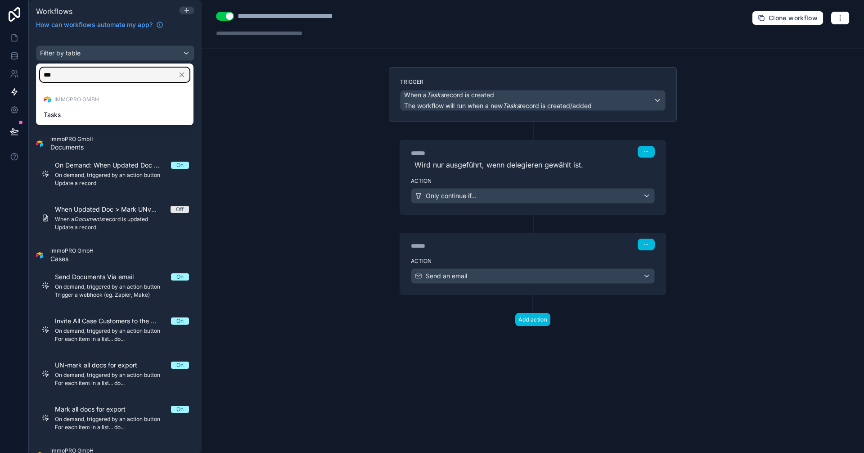
type input "***"
click at [99, 109] on div "Tasks" at bounding box center [114, 115] width 153 height 16
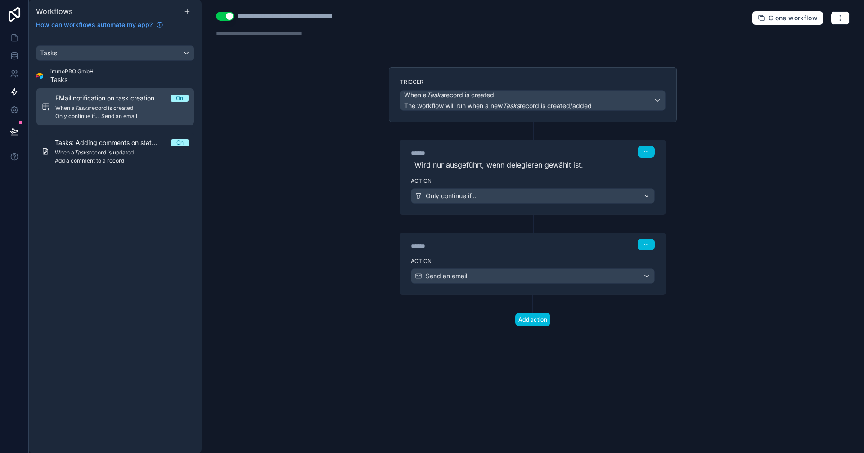
click at [116, 147] on div "Tasks: Adding comments on status update On When a Tasks record is updated Add a…" at bounding box center [122, 151] width 134 height 26
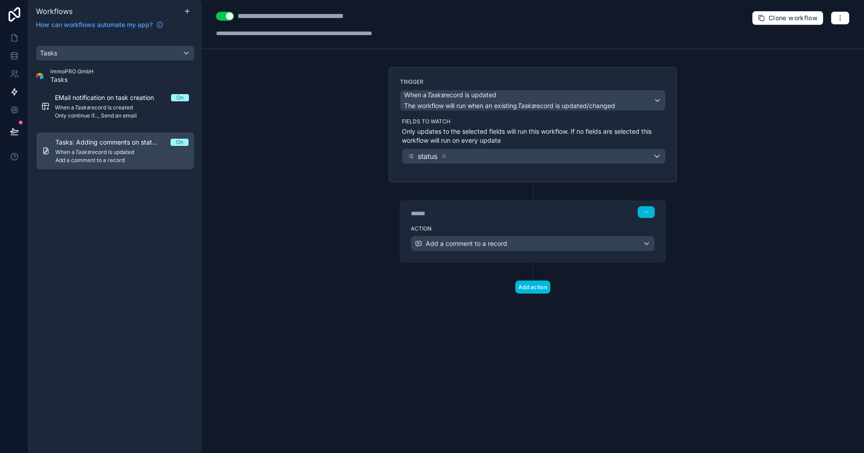
click at [103, 116] on span "Only continue if..., Send an email" at bounding box center [122, 115] width 134 height 7
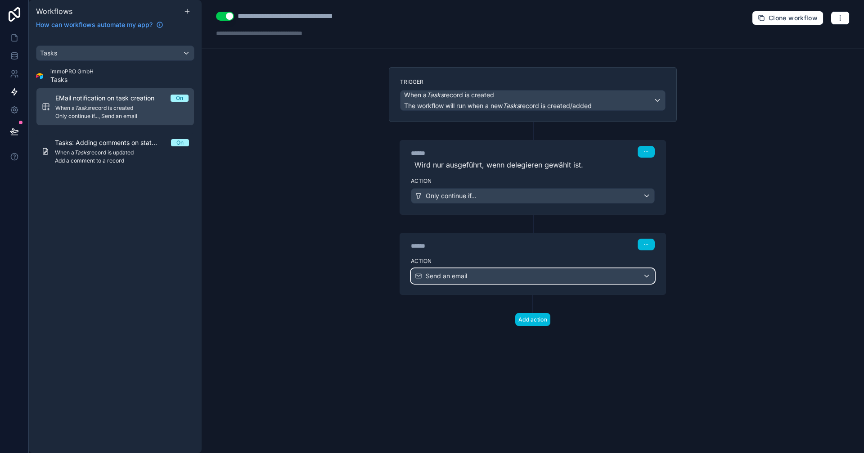
click at [597, 281] on div "Send an email" at bounding box center [532, 276] width 243 height 14
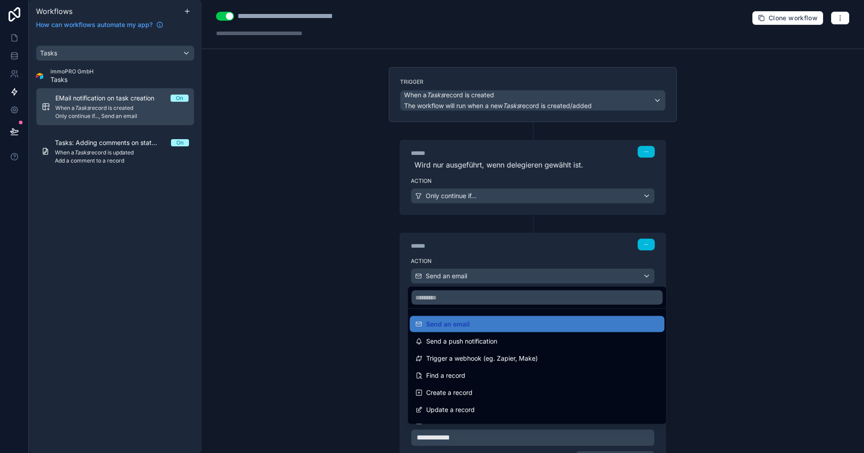
click at [597, 281] on div at bounding box center [432, 226] width 864 height 453
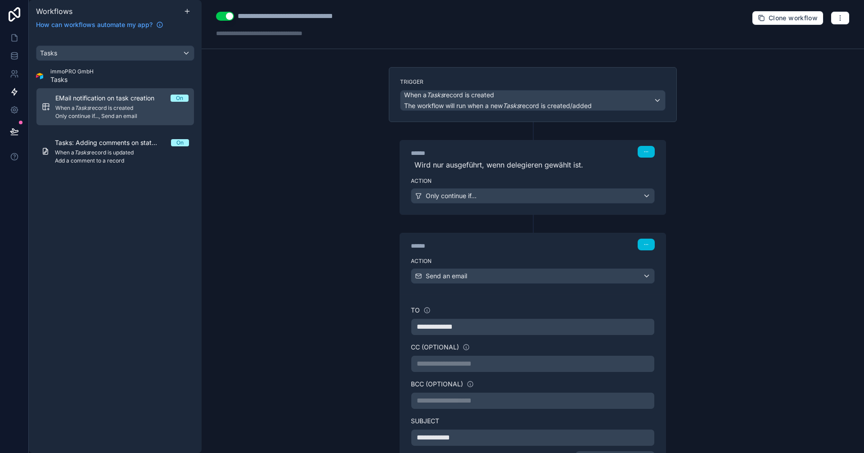
click at [719, 279] on div "**********" at bounding box center [533, 226] width 662 height 453
click at [837, 20] on icon "button" at bounding box center [840, 17] width 7 height 7
click at [809, 50] on span "Run history" at bounding box center [809, 53] width 43 height 7
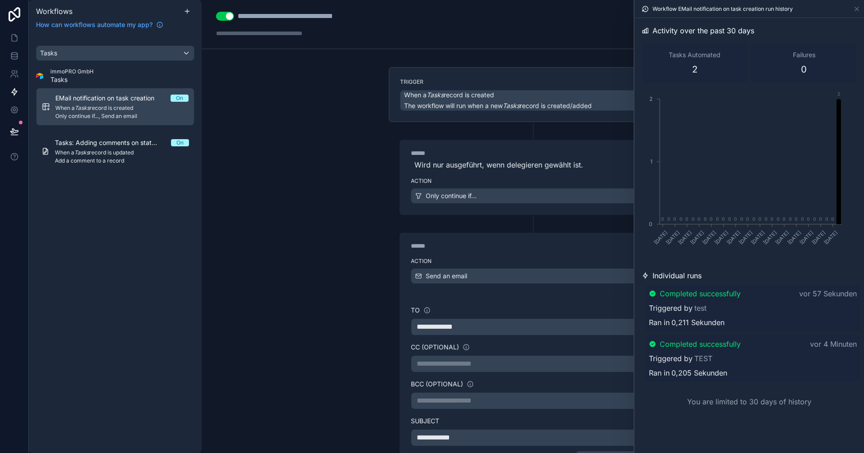
click at [312, 238] on div "**********" at bounding box center [533, 226] width 662 height 453
click at [858, 7] on icon at bounding box center [856, 8] width 7 height 7
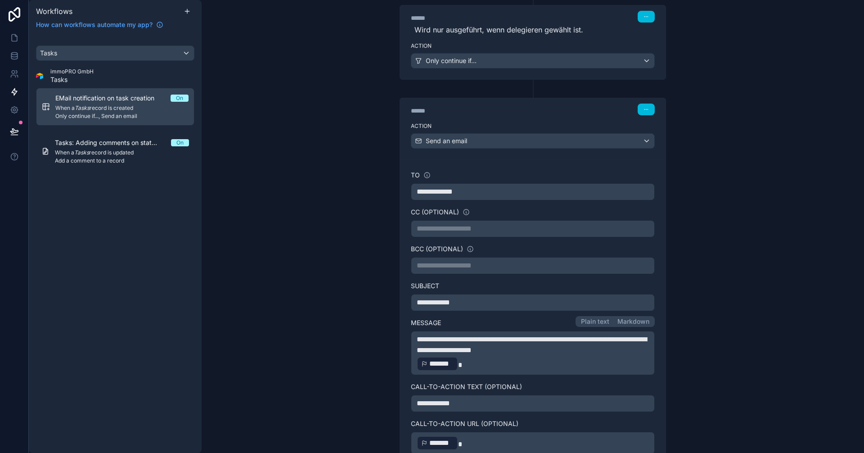
scroll to position [180, 0]
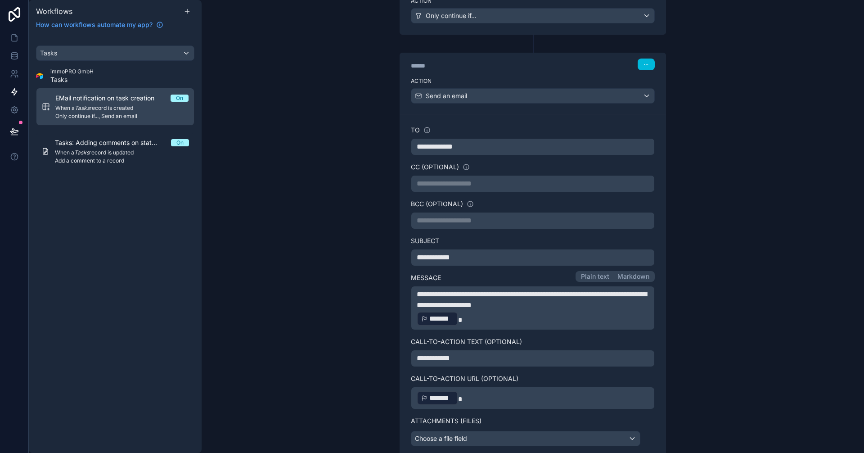
click at [499, 315] on p "﻿ ******* ﻿" at bounding box center [533, 318] width 232 height 16
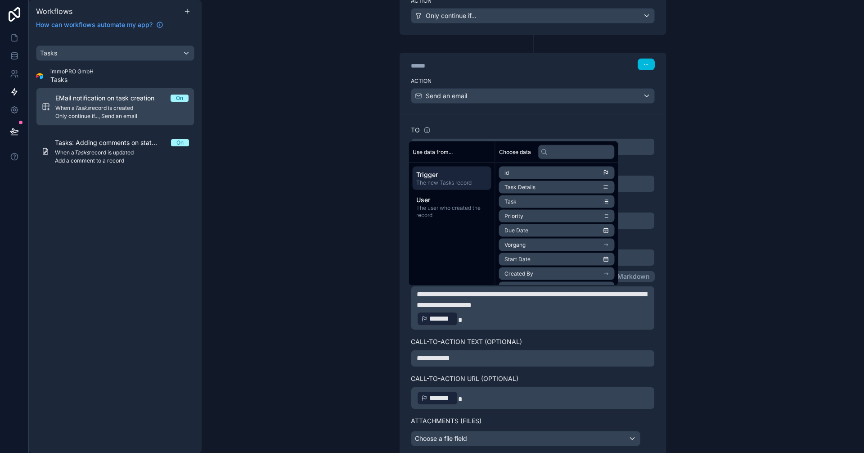
click at [737, 305] on div "**********" at bounding box center [533, 226] width 662 height 453
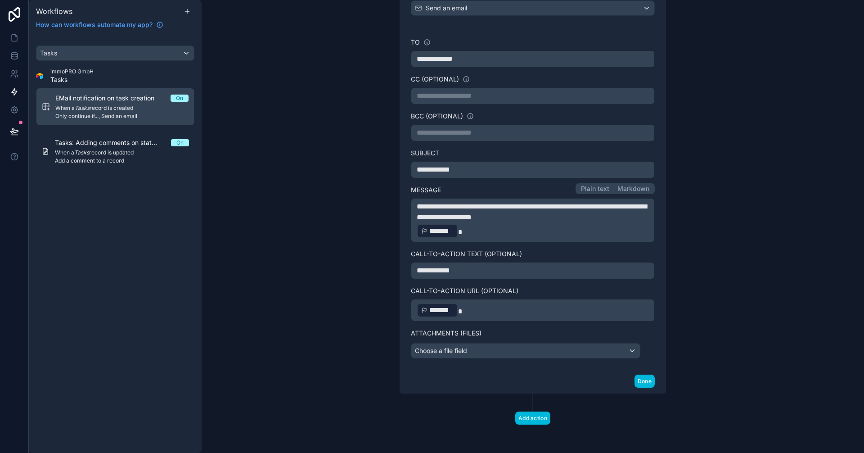
scroll to position [223, 0]
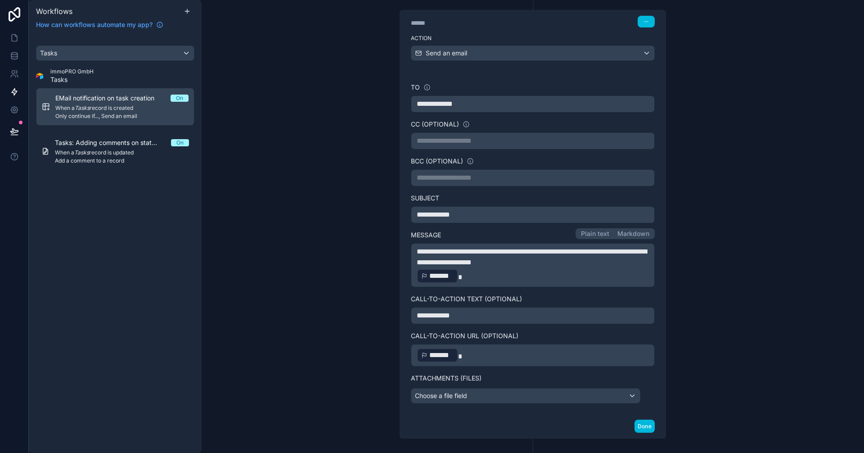
click at [520, 276] on p "﻿ ******* ﻿" at bounding box center [533, 276] width 232 height 16
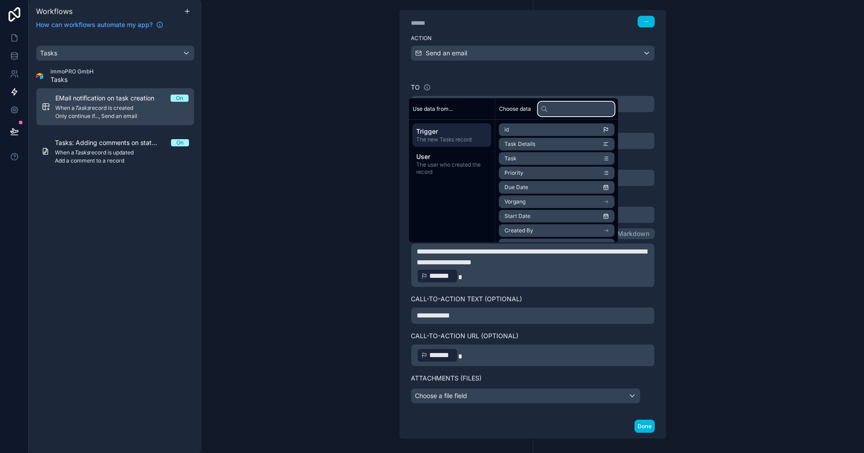
click at [562, 112] on input "text" at bounding box center [576, 109] width 76 height 14
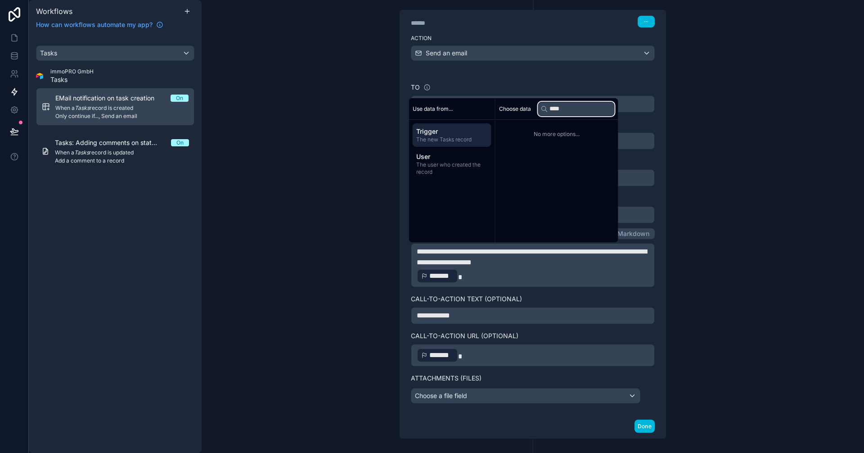
click at [574, 111] on input "****" at bounding box center [576, 109] width 76 height 14
type input "*"
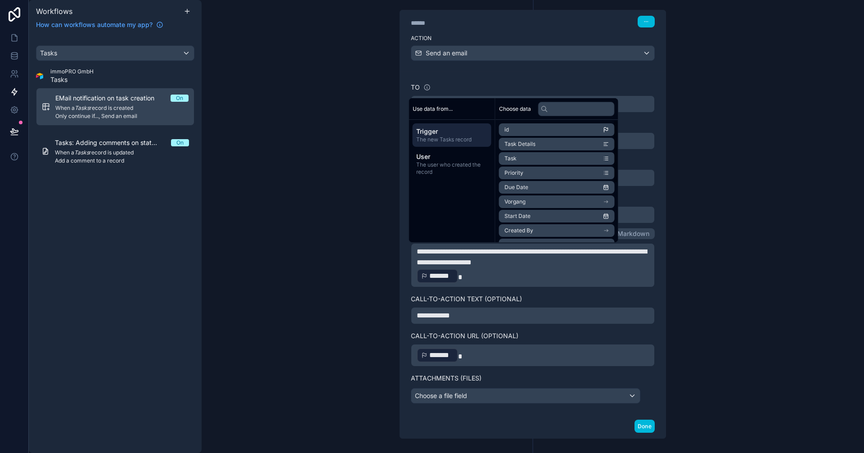
click at [279, 206] on div "**********" at bounding box center [533, 226] width 662 height 453
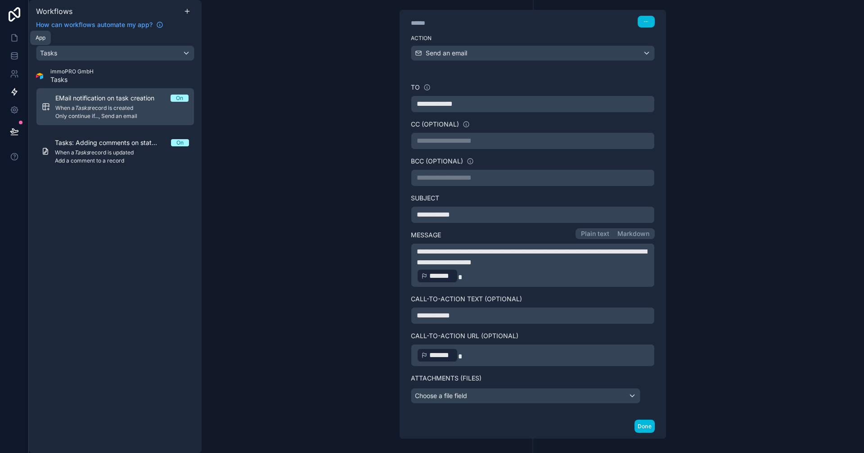
click at [15, 38] on icon at bounding box center [14, 37] width 9 height 9
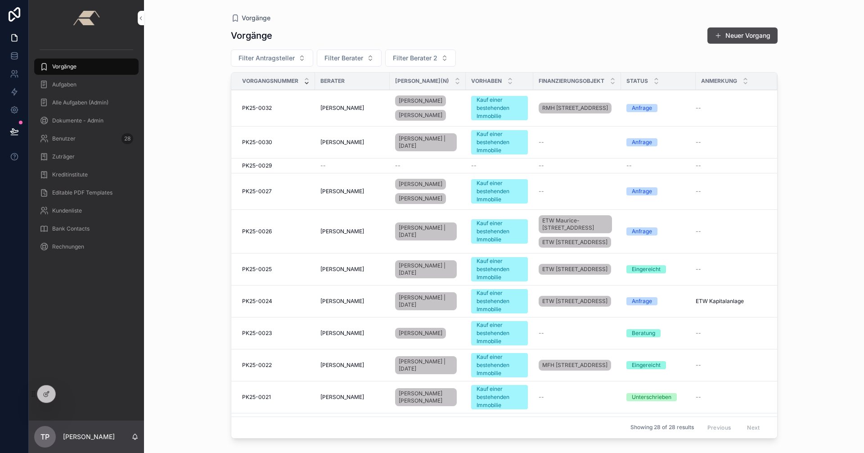
click at [82, 83] on div "Aufgaben" at bounding box center [87, 84] width 94 height 14
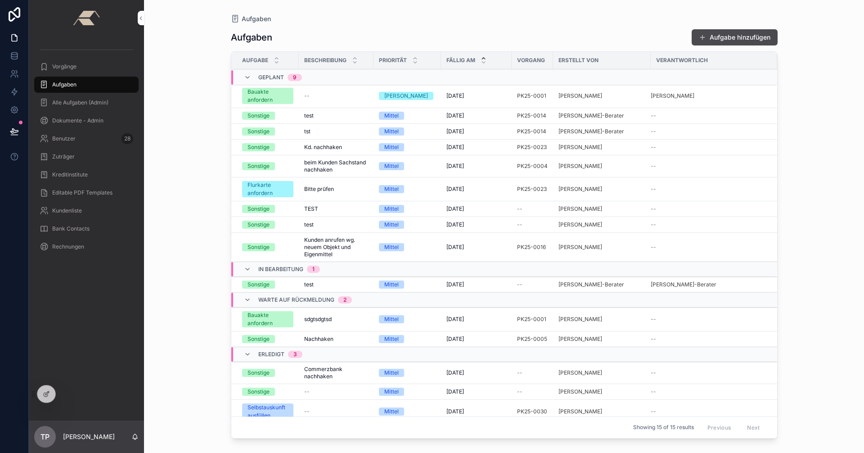
click at [457, 208] on span "[DATE]" at bounding box center [455, 208] width 18 height 7
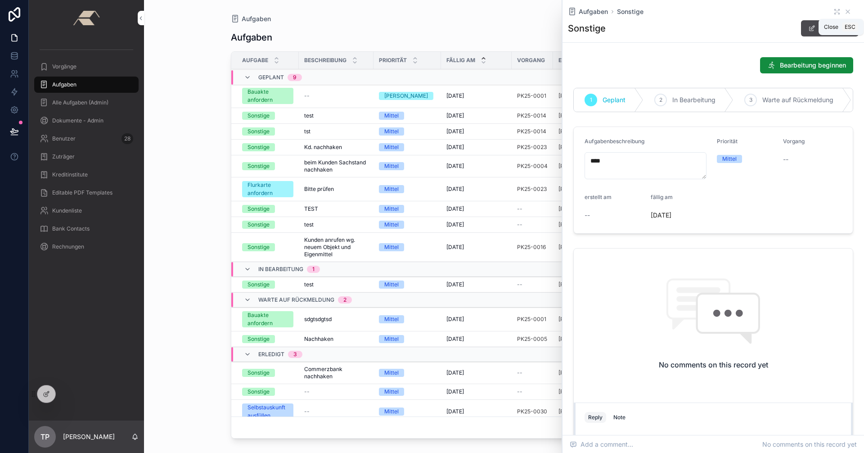
click at [846, 10] on icon "scrollable content" at bounding box center [848, 12] width 4 height 4
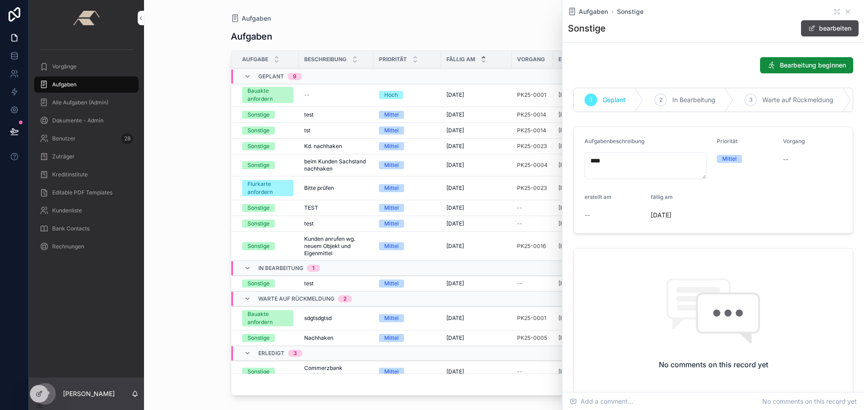
click at [0, 0] on icon at bounding box center [0, 0] width 0 height 0
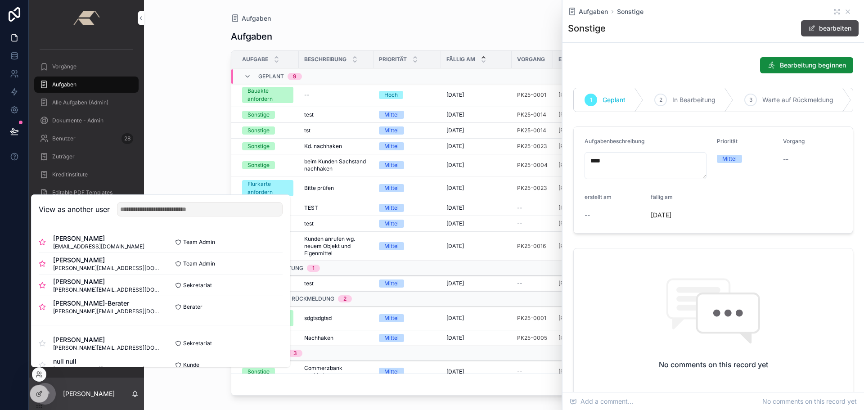
click at [0, 0] on button "Select" at bounding box center [0, 0] width 0 height 0
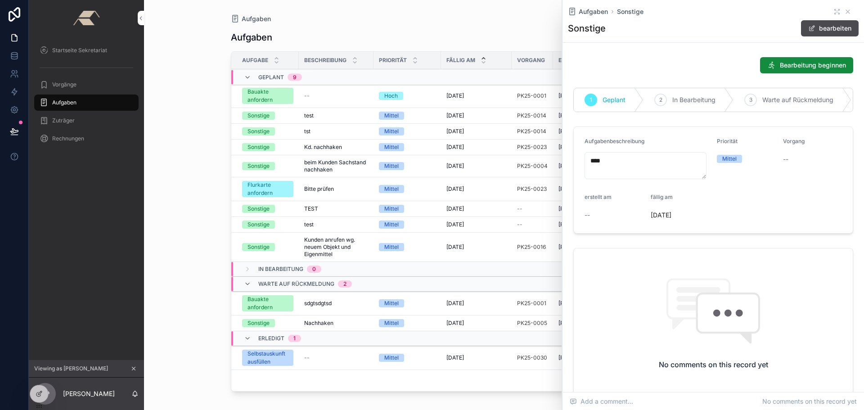
click at [77, 49] on span "Startseite Sekretariat" at bounding box center [79, 50] width 55 height 7
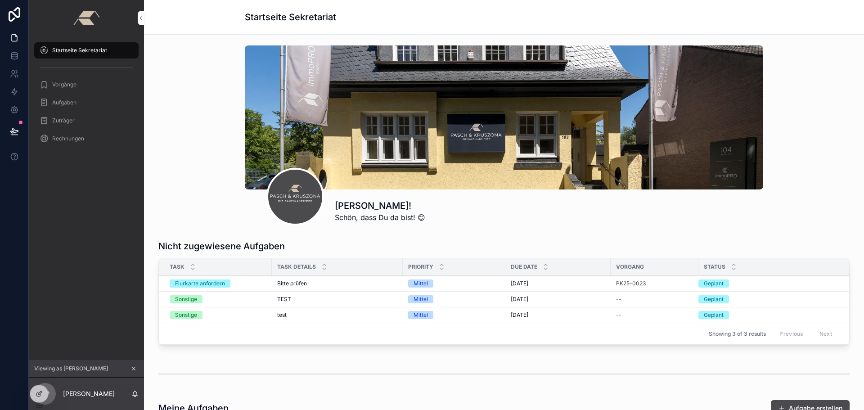
click at [73, 105] on span "Aufgaben" at bounding box center [64, 102] width 24 height 7
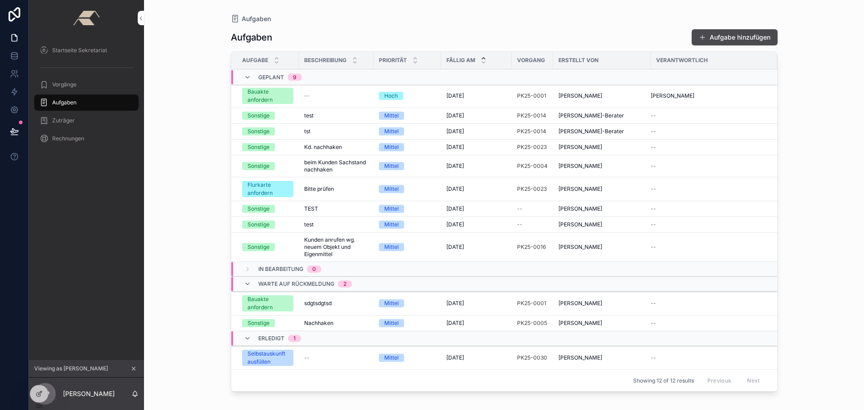
click at [92, 53] on span "Startseite Sekretariat" at bounding box center [79, 50] width 55 height 7
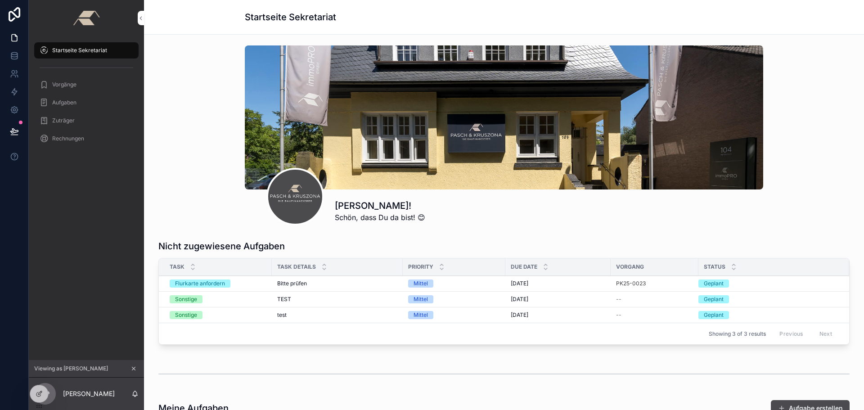
click at [59, 102] on span "Aufgaben" at bounding box center [64, 102] width 24 height 7
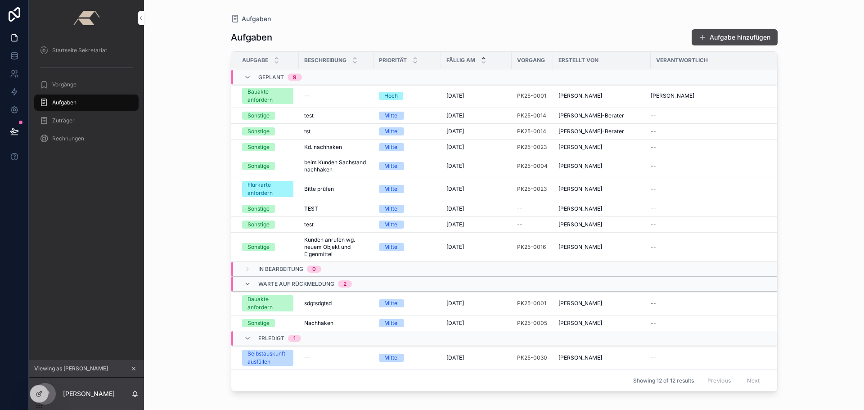
click at [75, 49] on span "Startseite Sekretariat" at bounding box center [79, 50] width 55 height 7
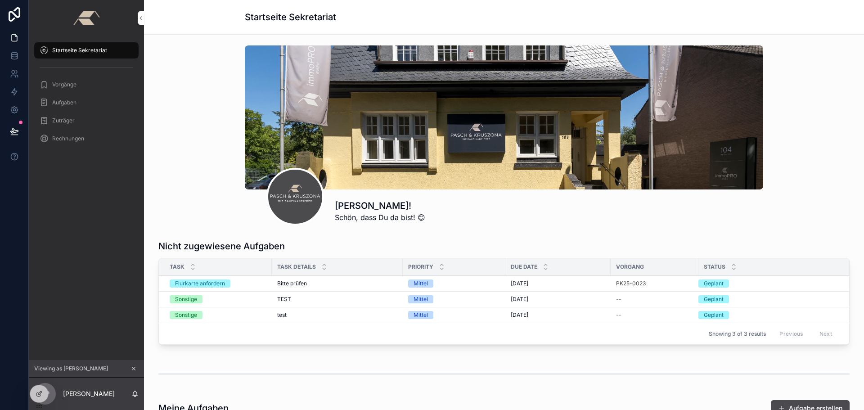
click at [189, 115] on div "[PERSON_NAME]! Schön, dass Du da bist! 😊" at bounding box center [504, 135] width 706 height 187
click at [16, 90] on icon at bounding box center [14, 91] width 9 height 9
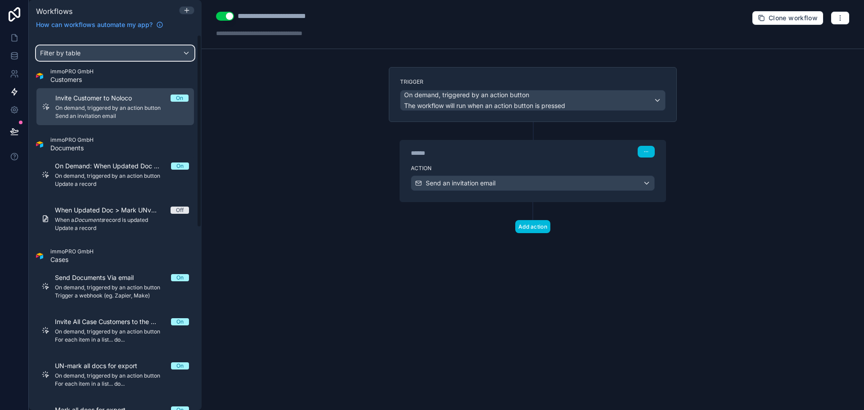
click at [84, 54] on div "Filter by table" at bounding box center [114, 53] width 157 height 14
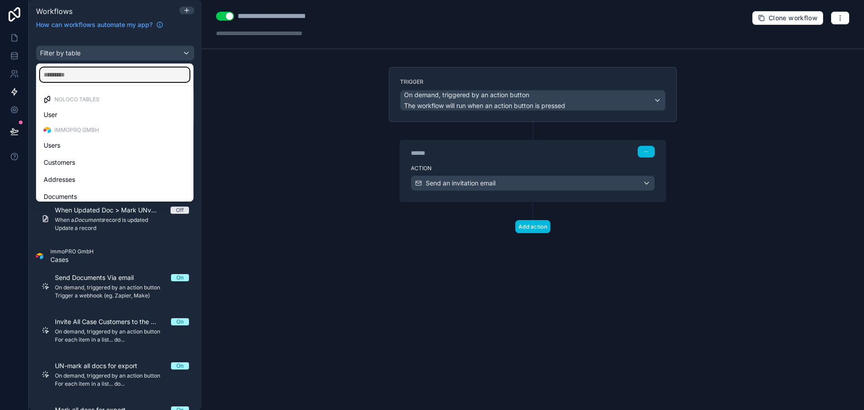
click at [84, 71] on input "text" at bounding box center [114, 74] width 149 height 14
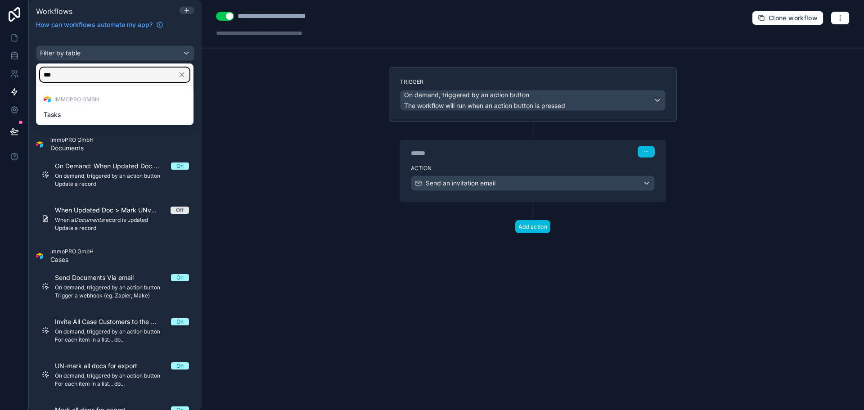
type input "***"
click at [76, 111] on div "Tasks" at bounding box center [115, 114] width 142 height 11
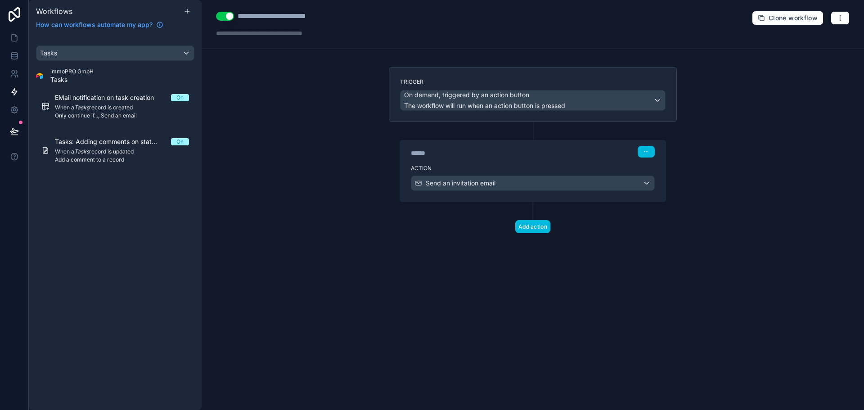
click at [99, 107] on span "When a Tasks record is created" at bounding box center [122, 107] width 134 height 7
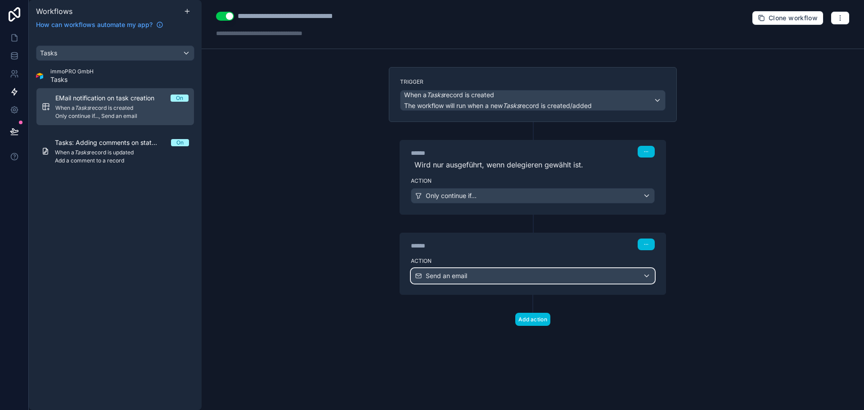
click at [541, 274] on div "Send an email" at bounding box center [532, 276] width 243 height 14
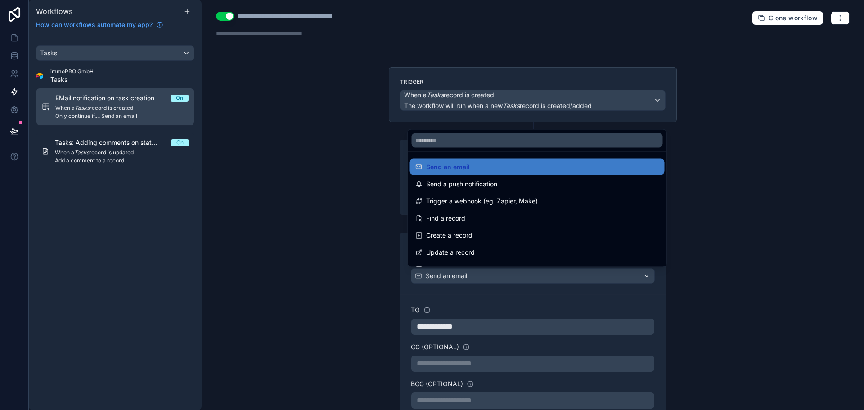
click at [541, 274] on div at bounding box center [432, 205] width 864 height 410
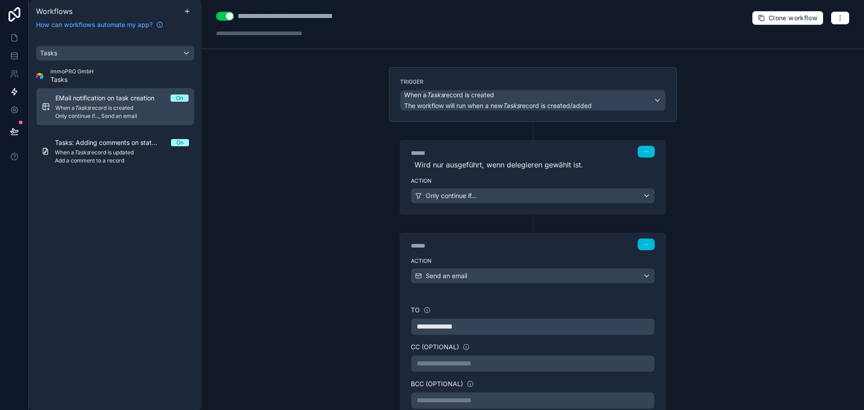
click at [763, 257] on div "**********" at bounding box center [533, 205] width 662 height 410
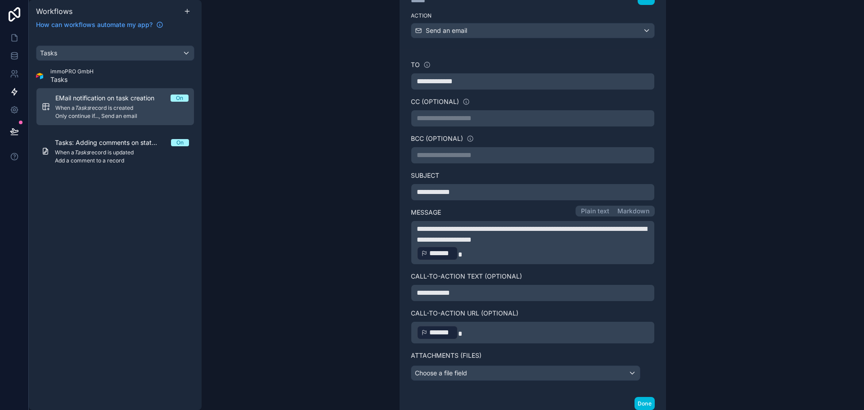
scroll to position [270, 0]
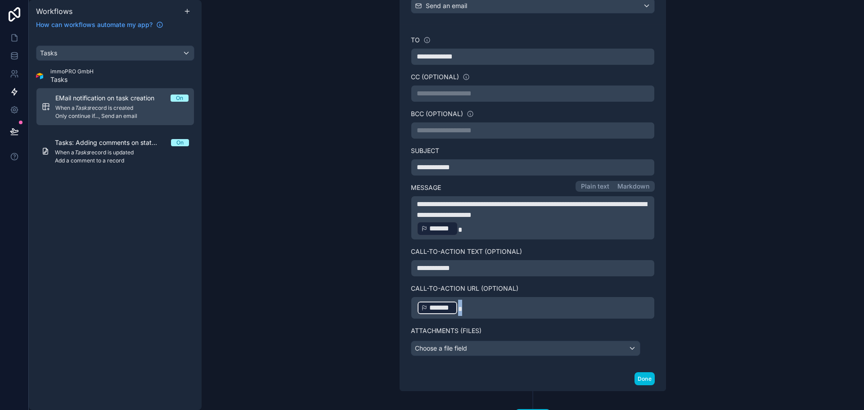
drag, startPoint x: 514, startPoint y: 306, endPoint x: 389, endPoint y: 302, distance: 125.2
click at [389, 302] on div "**********" at bounding box center [533, 168] width 288 height 446
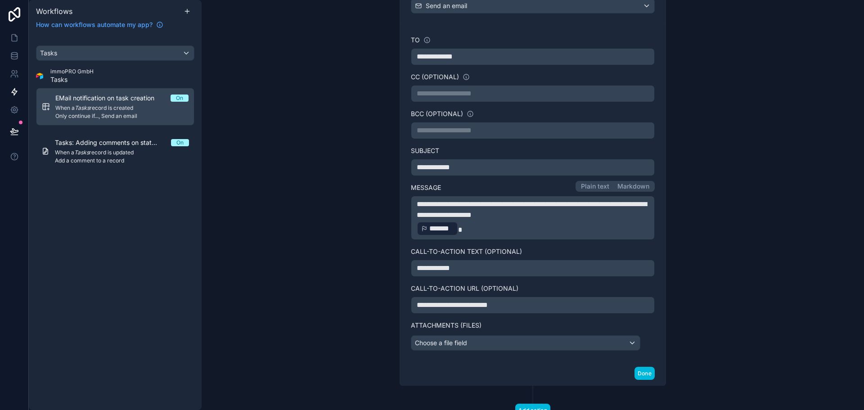
click at [482, 230] on p "﻿ ******* ﻿" at bounding box center [533, 228] width 232 height 16
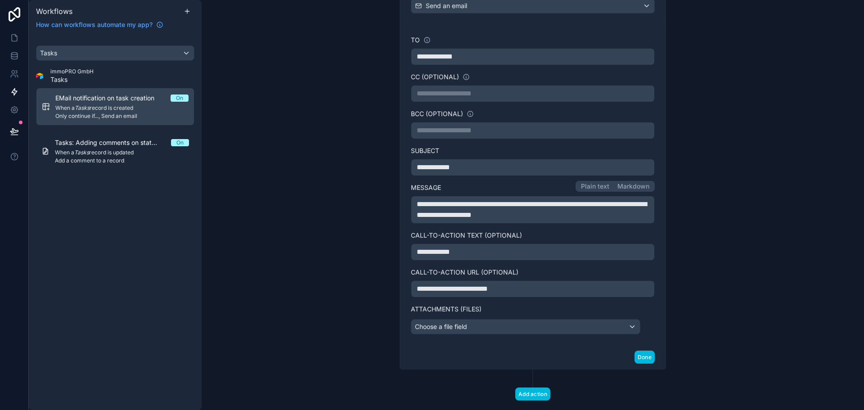
click at [642, 355] on button "Done" at bounding box center [644, 357] width 20 height 13
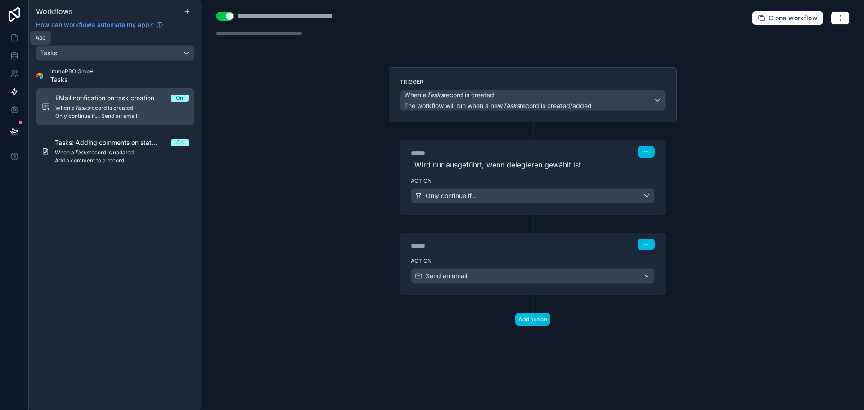
click at [17, 36] on icon at bounding box center [14, 38] width 5 height 7
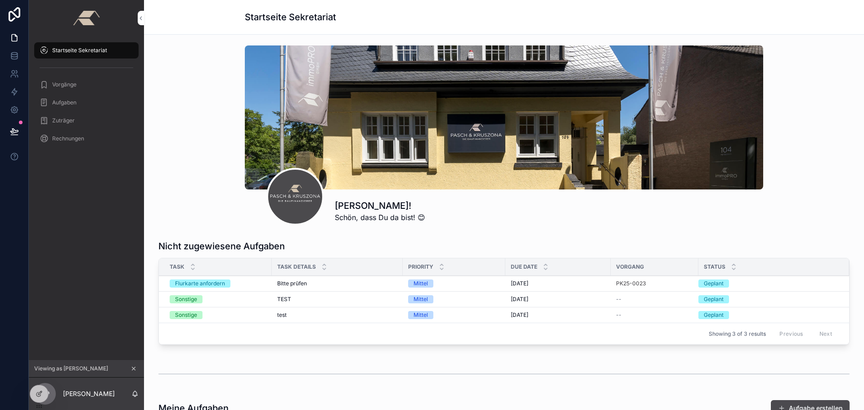
click at [135, 369] on icon "scrollable content" at bounding box center [133, 368] width 6 height 6
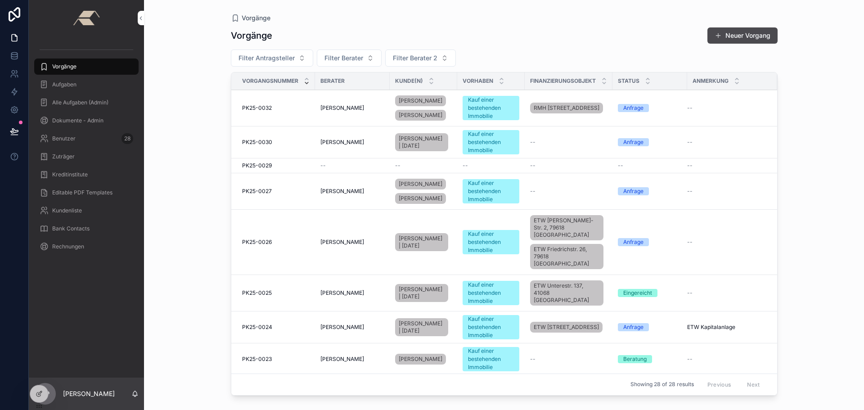
click at [75, 84] on span "Aufgaben" at bounding box center [64, 84] width 24 height 7
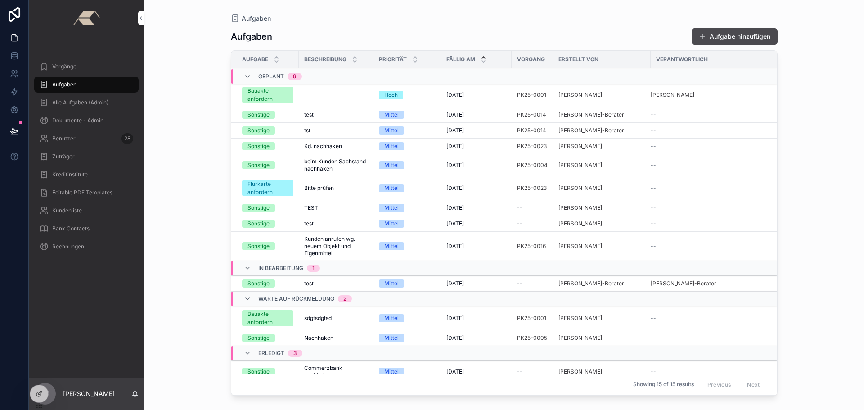
click at [708, 32] on button "Aufgabe hinzufügen" at bounding box center [735, 36] width 86 height 16
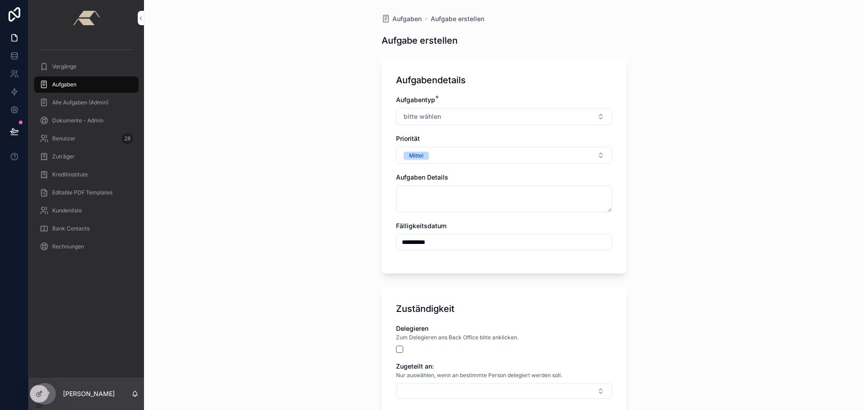
click at [456, 111] on button "bitte wählen" at bounding box center [504, 116] width 216 height 17
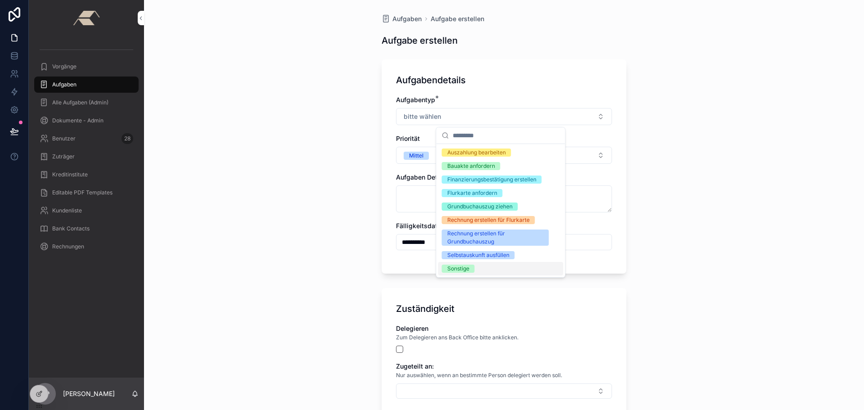
click at [460, 267] on div "Sonstige" at bounding box center [458, 269] width 22 height 8
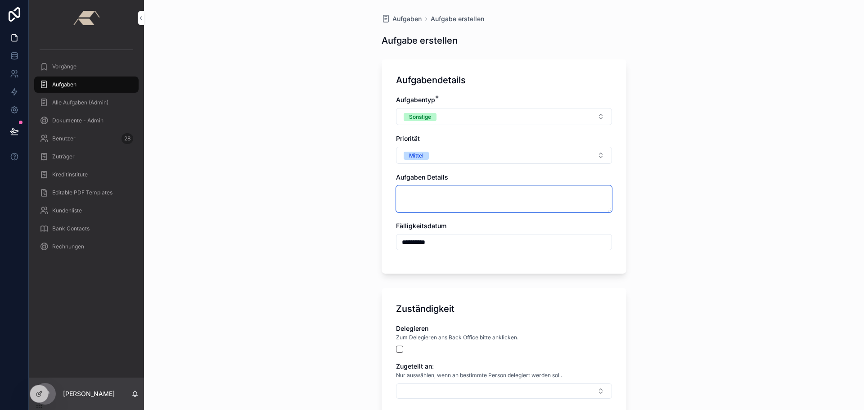
click at [443, 201] on textarea "scrollable content" at bounding box center [504, 198] width 216 height 27
type textarea "****"
click at [756, 176] on div "**********" at bounding box center [504, 205] width 720 height 410
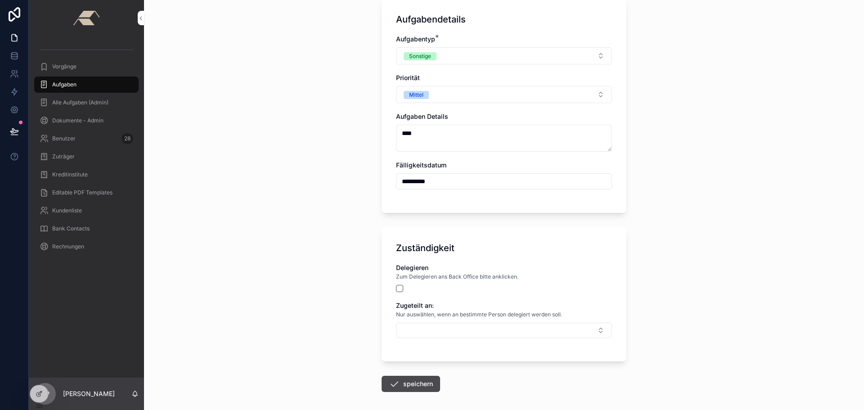
scroll to position [100, 0]
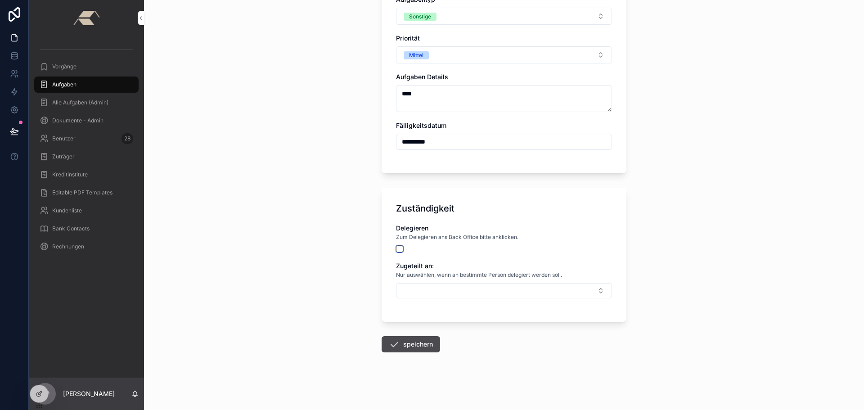
click at [399, 251] on button "scrollable content" at bounding box center [399, 248] width 7 height 7
click at [419, 333] on form "**********" at bounding box center [504, 182] width 245 height 456
click at [422, 340] on button "speichern" at bounding box center [411, 344] width 58 height 16
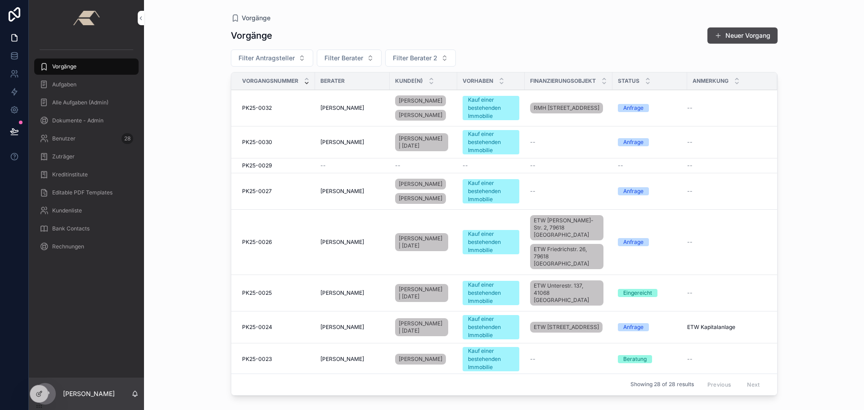
click at [208, 132] on div "Vorgänge Vorgänge Neuer Vorgang Filter Antragsteller Filter Berater Filter Bera…" at bounding box center [504, 205] width 720 height 410
click at [184, 186] on div "Vorgänge Vorgänge Neuer Vorgang Filter Antragsteller Filter Berater Filter Bera…" at bounding box center [504, 205] width 720 height 410
